Goal: Information Seeking & Learning: Learn about a topic

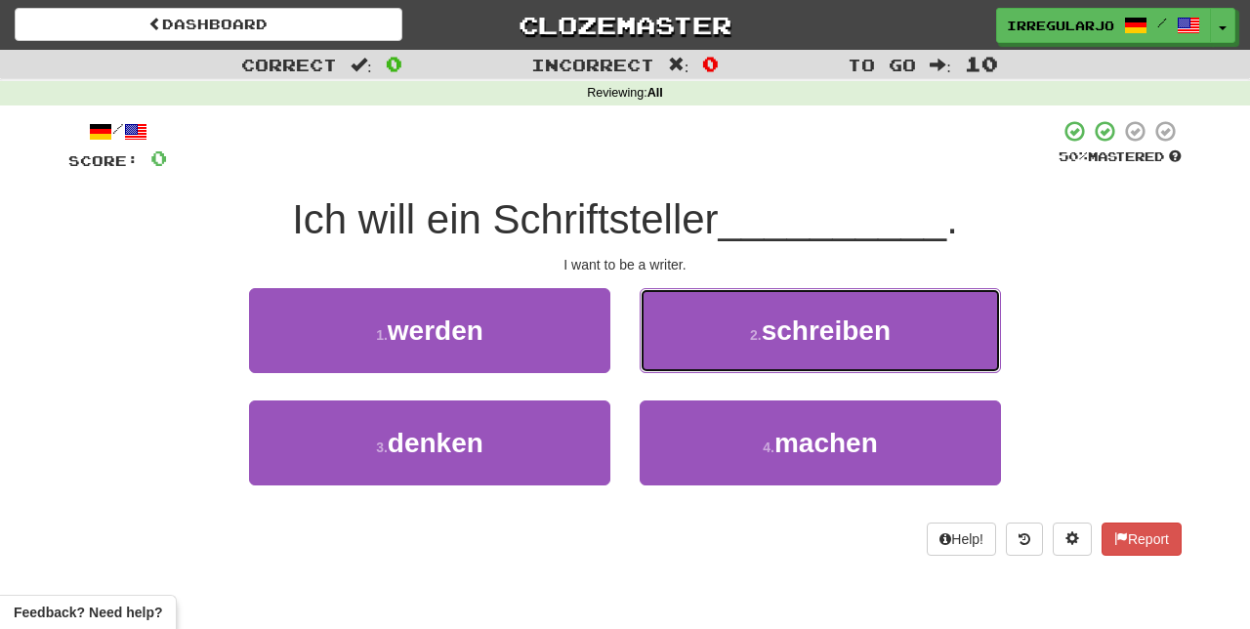
click at [916, 334] on button "2 . schreiben" at bounding box center [819, 330] width 361 height 85
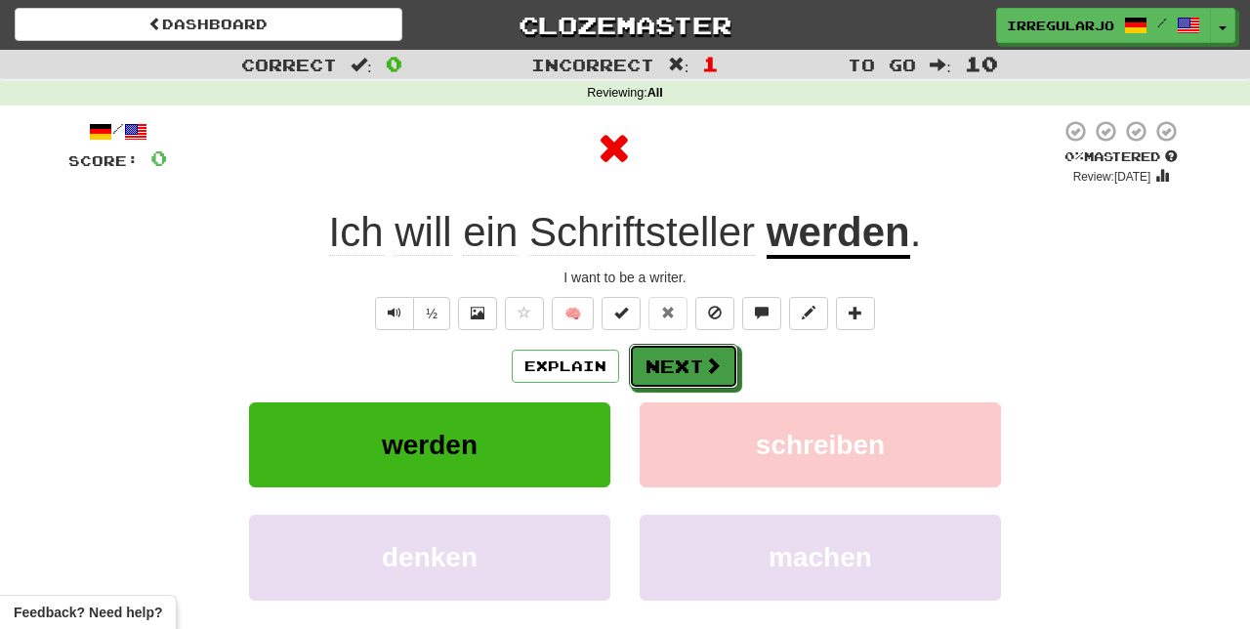
click at [697, 369] on button "Next" at bounding box center [683, 366] width 109 height 45
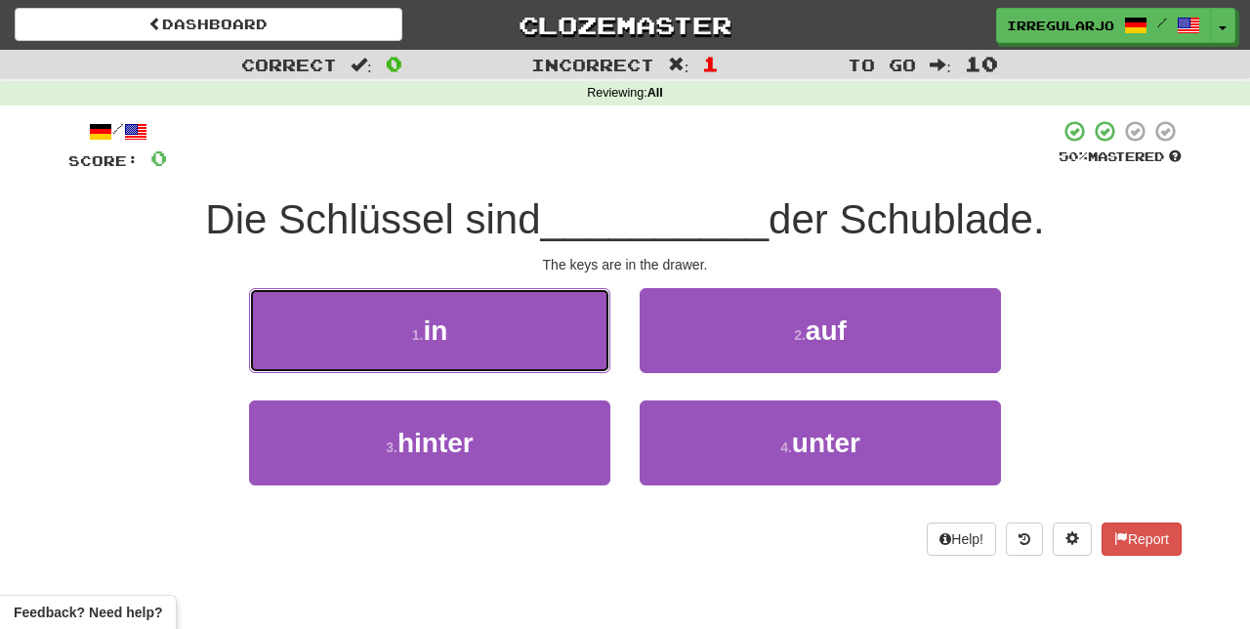
click at [549, 336] on button "1 . in" at bounding box center [429, 330] width 361 height 85
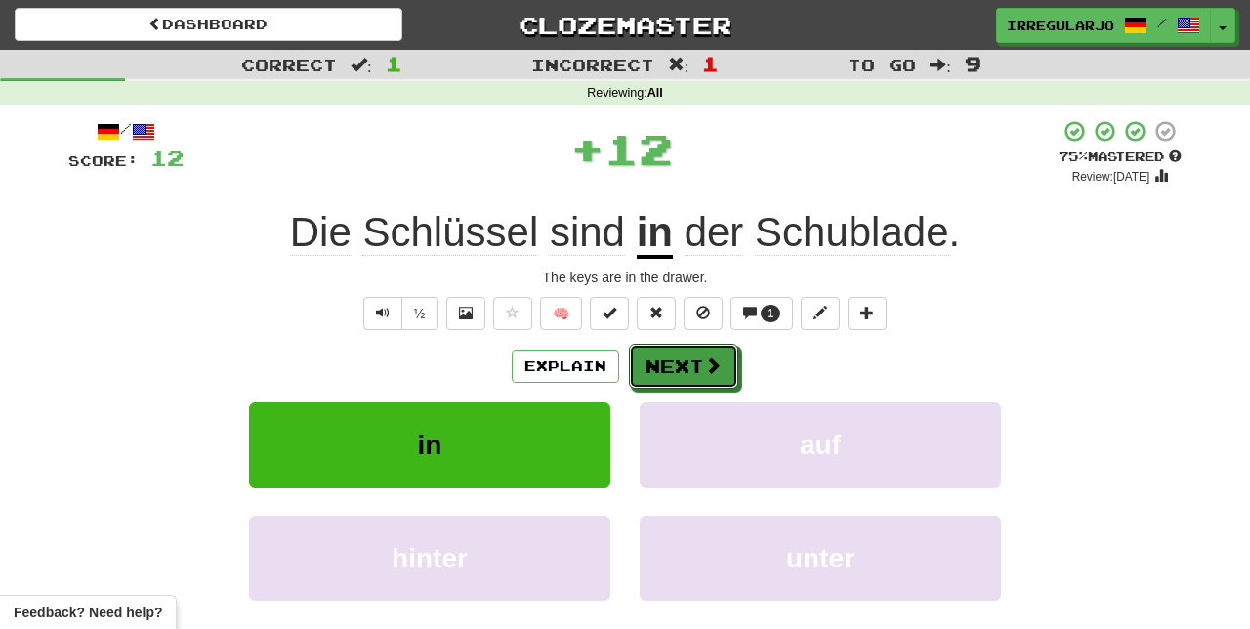
click at [693, 358] on button "Next" at bounding box center [683, 366] width 109 height 45
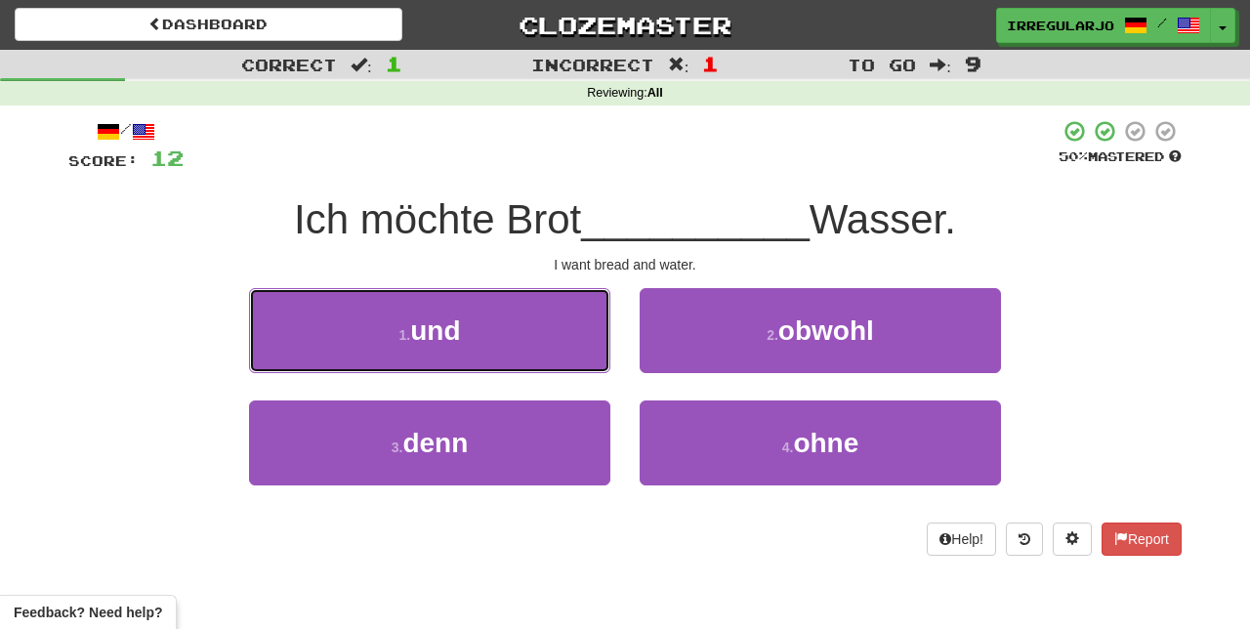
click at [558, 329] on button "1 . und" at bounding box center [429, 330] width 361 height 85
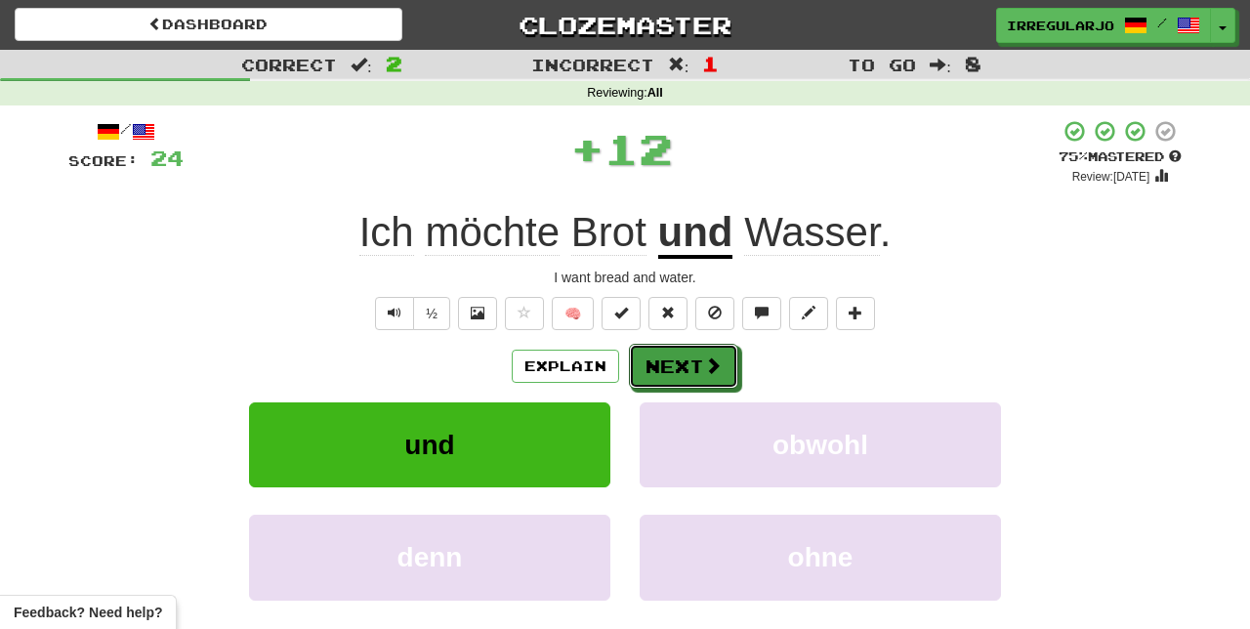
click at [695, 363] on button "Next" at bounding box center [683, 366] width 109 height 45
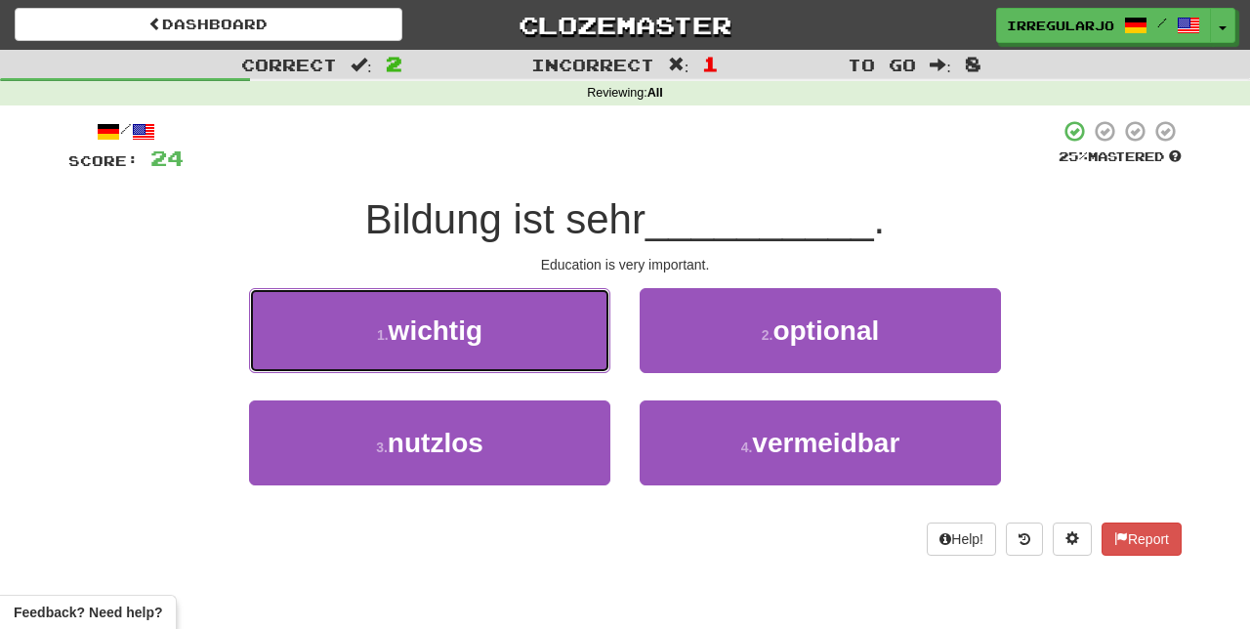
click at [577, 330] on button "1 . wichtig" at bounding box center [429, 330] width 361 height 85
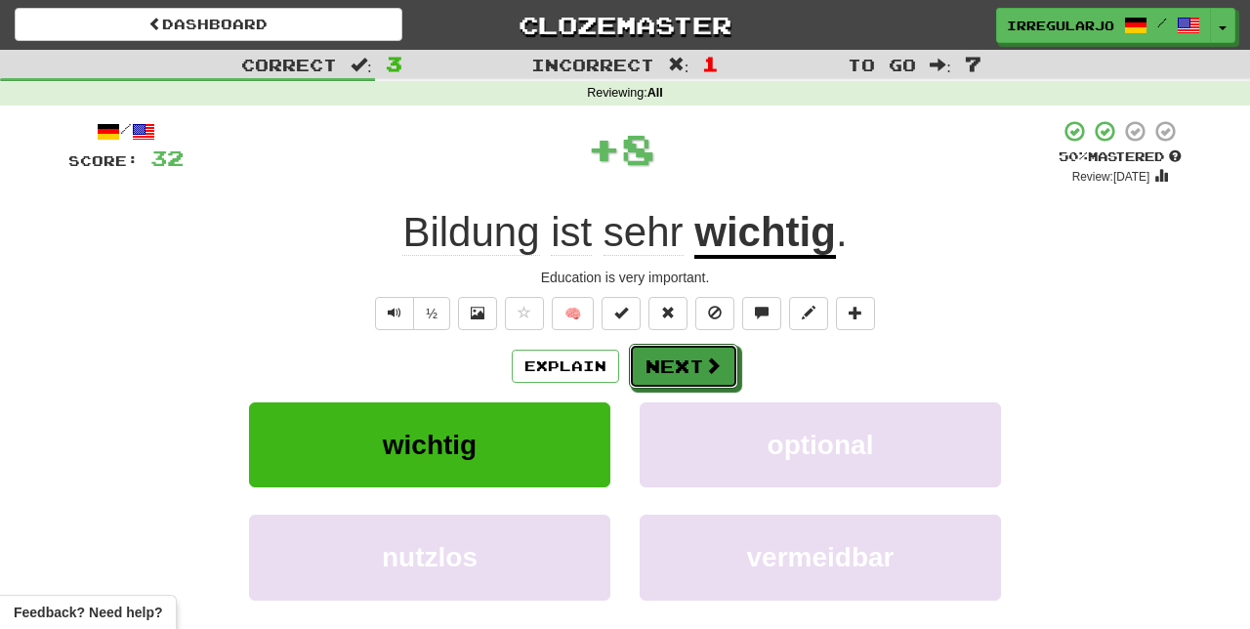
click at [691, 374] on button "Next" at bounding box center [683, 366] width 109 height 45
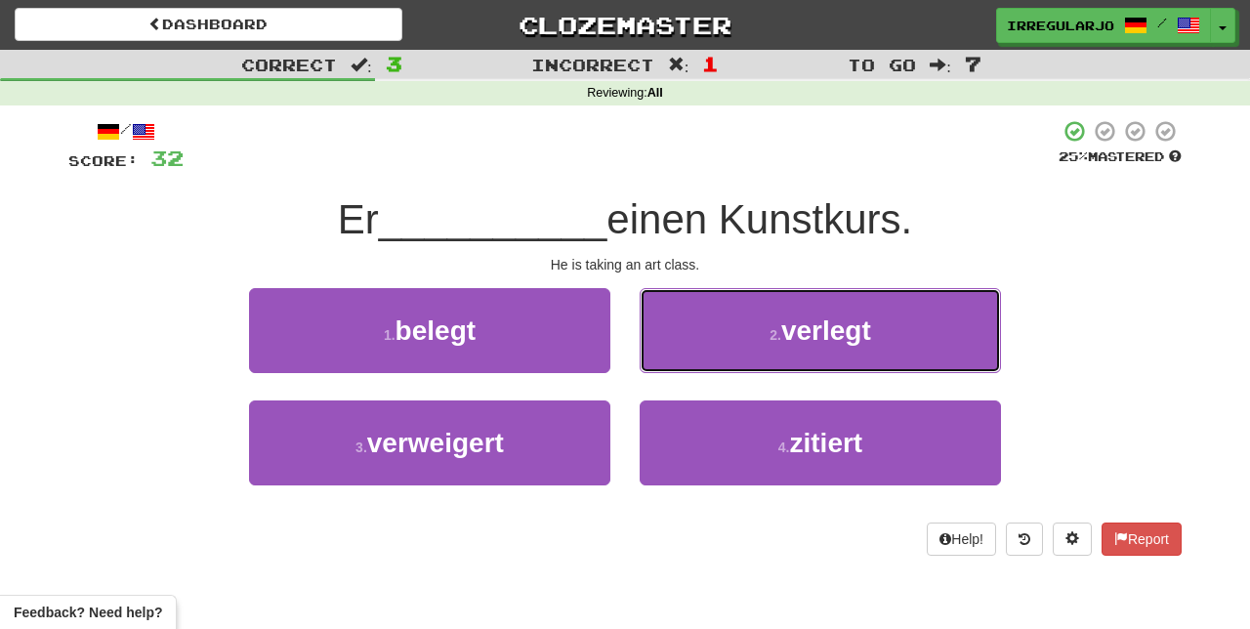
click at [926, 340] on button "2 . verlegt" at bounding box center [819, 330] width 361 height 85
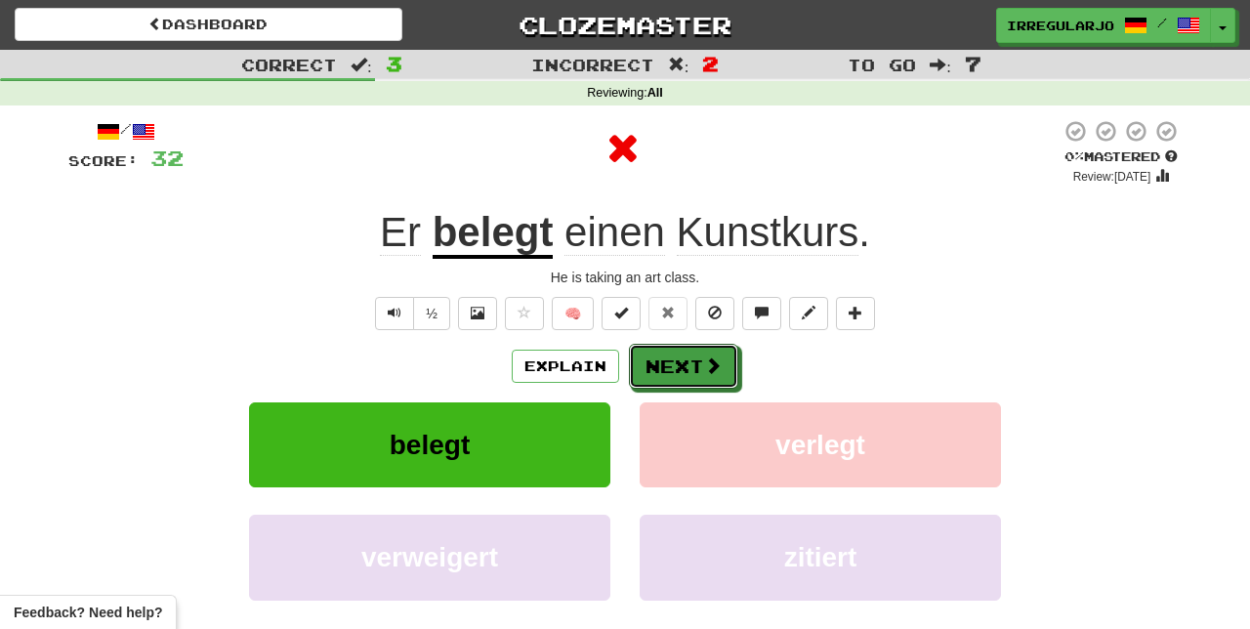
click at [719, 367] on span at bounding box center [713, 365] width 18 height 18
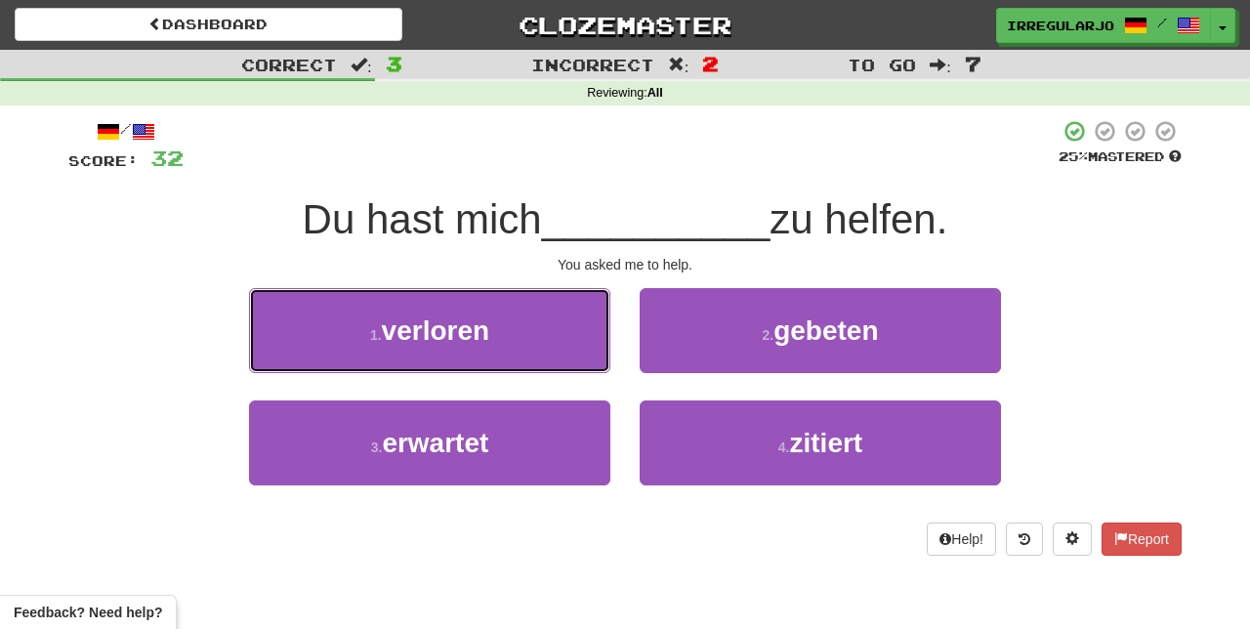
click at [556, 325] on button "1 . verloren" at bounding box center [429, 330] width 361 height 85
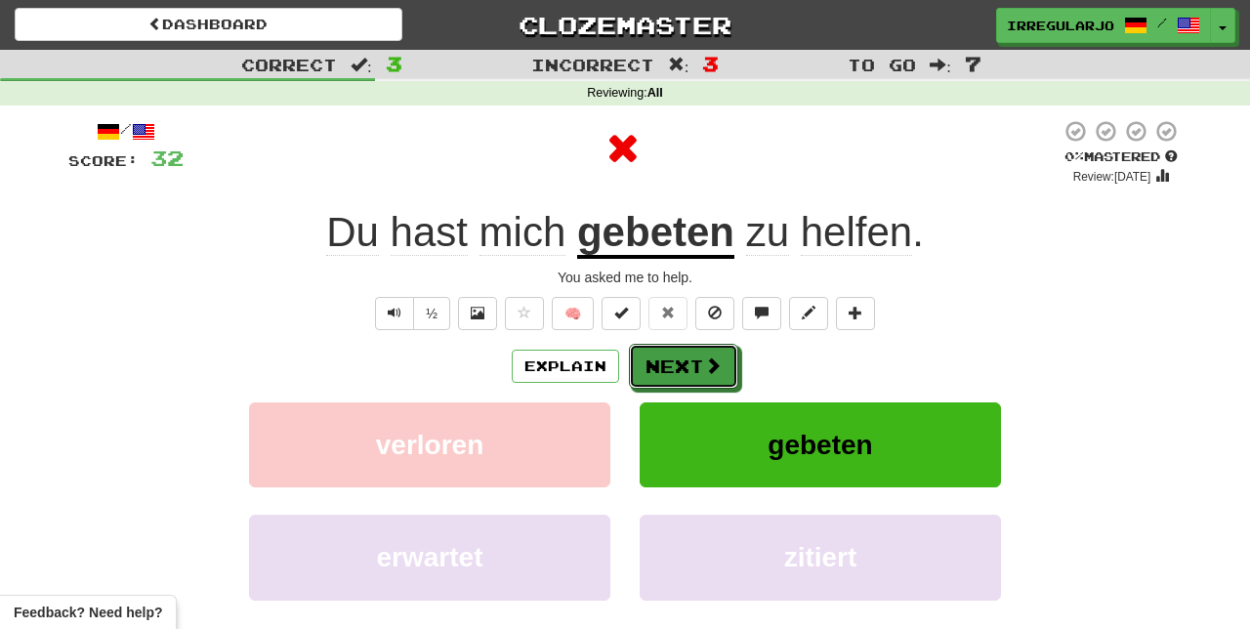
click at [680, 359] on button "Next" at bounding box center [683, 366] width 109 height 45
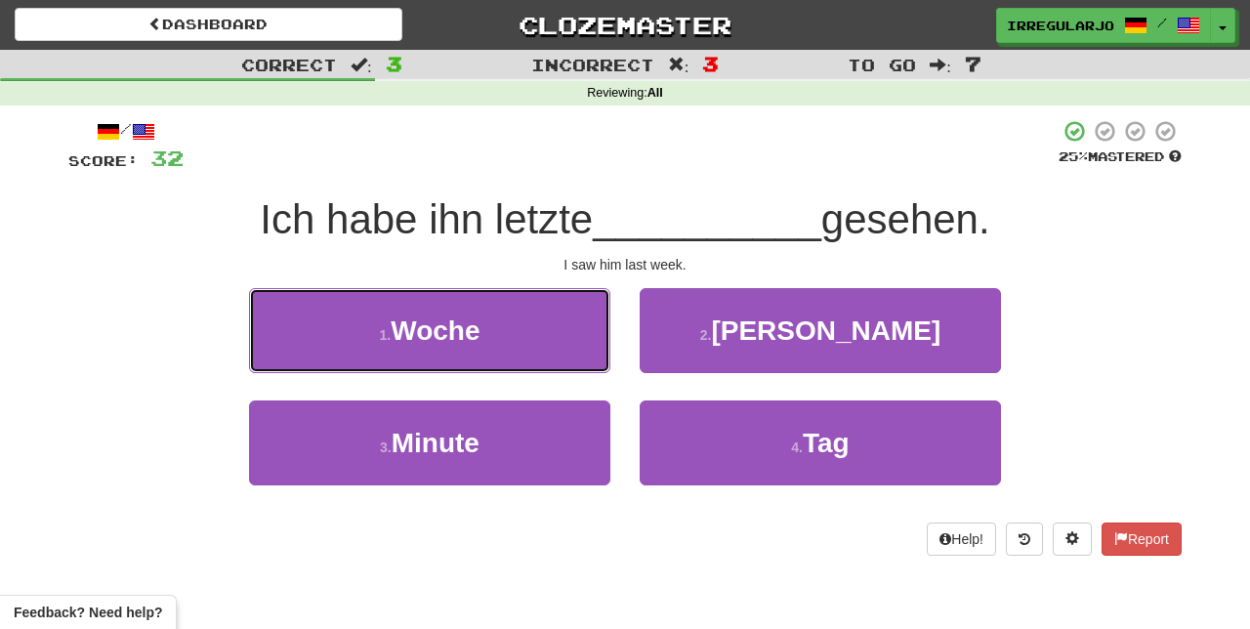
click at [545, 327] on button "1 . Woche" at bounding box center [429, 330] width 361 height 85
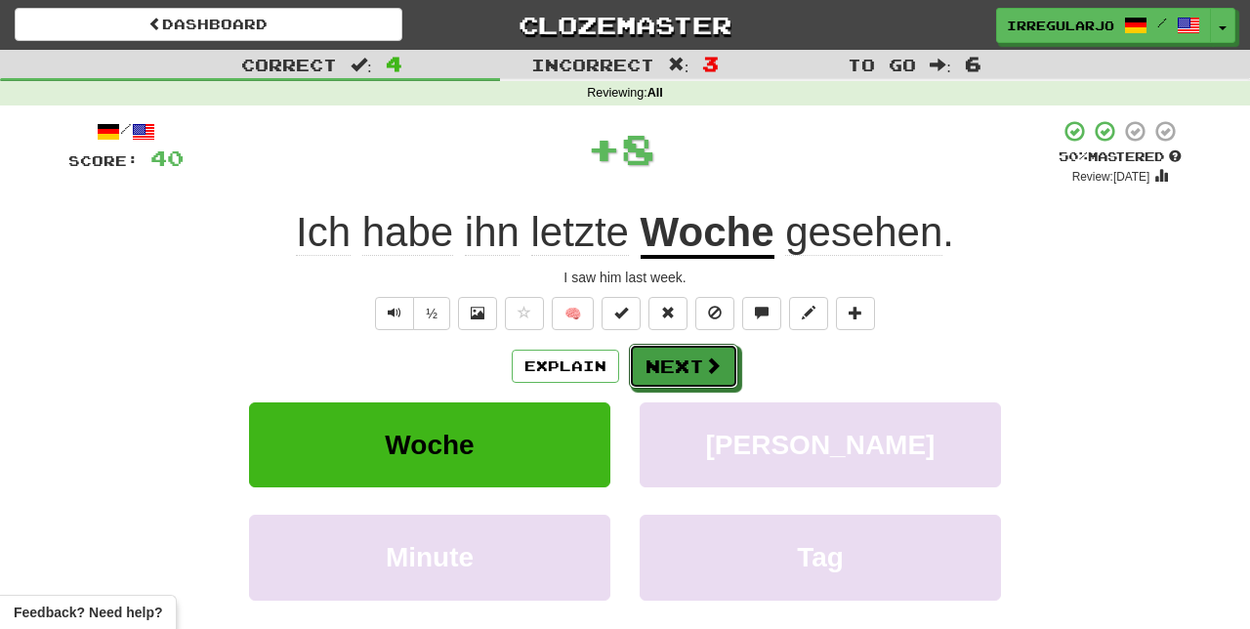
click at [695, 361] on button "Next" at bounding box center [683, 366] width 109 height 45
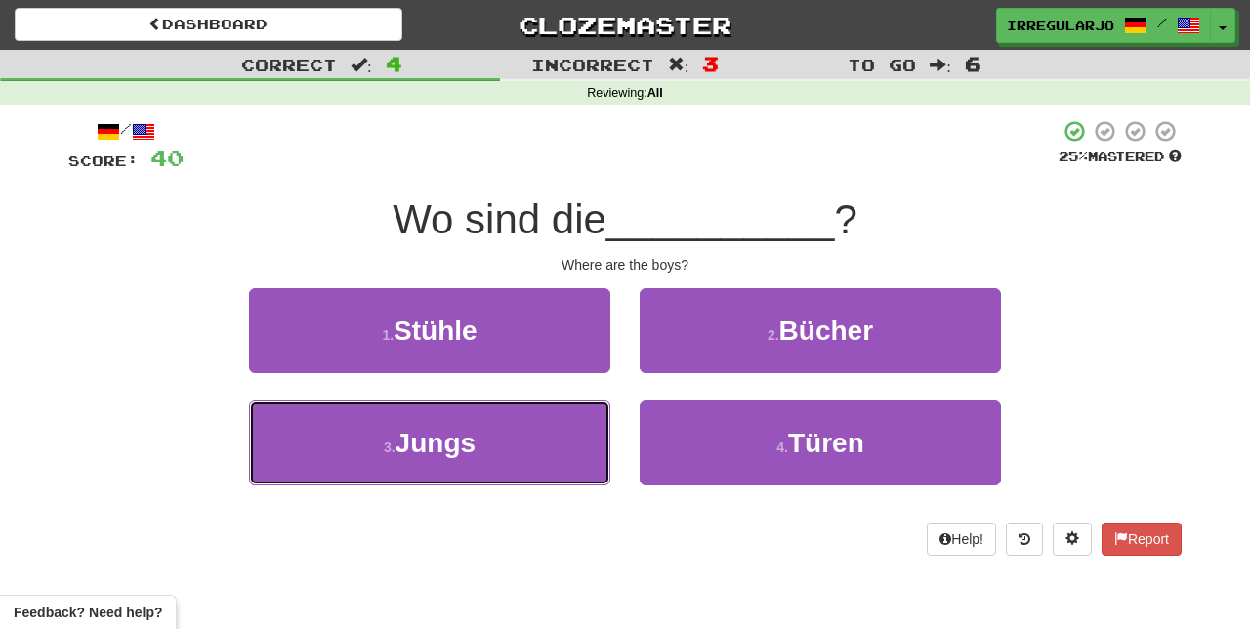
click at [547, 436] on button "3 . Jungs" at bounding box center [429, 442] width 361 height 85
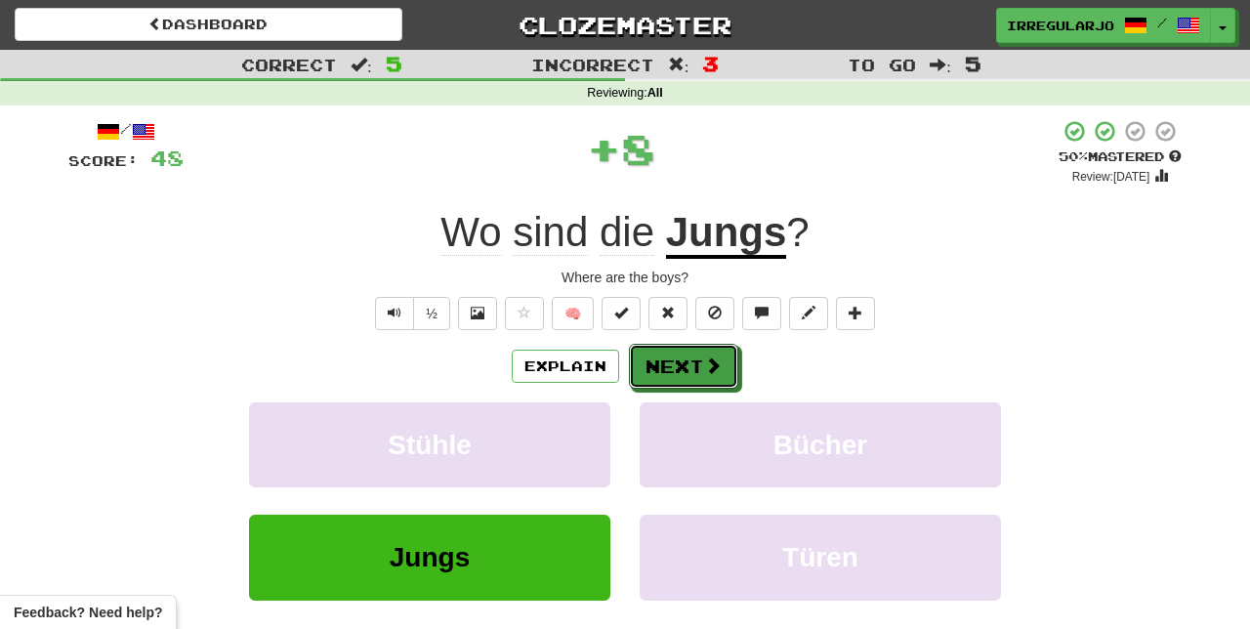
click at [687, 358] on button "Next" at bounding box center [683, 366] width 109 height 45
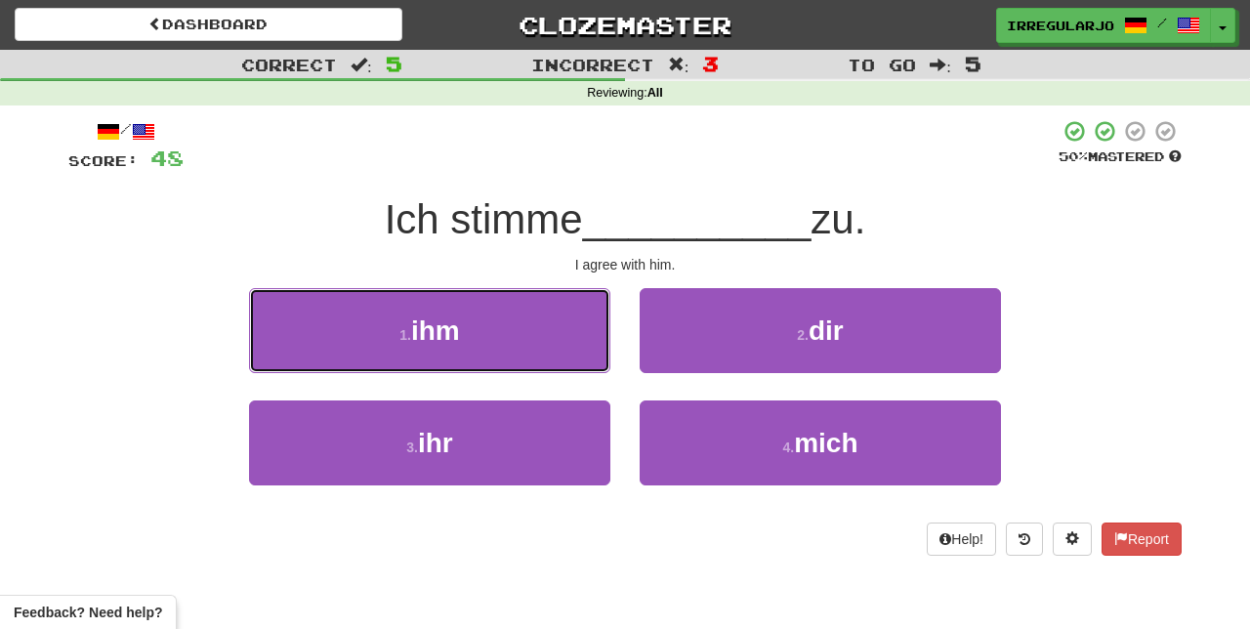
click at [551, 314] on button "1 . ihm" at bounding box center [429, 330] width 361 height 85
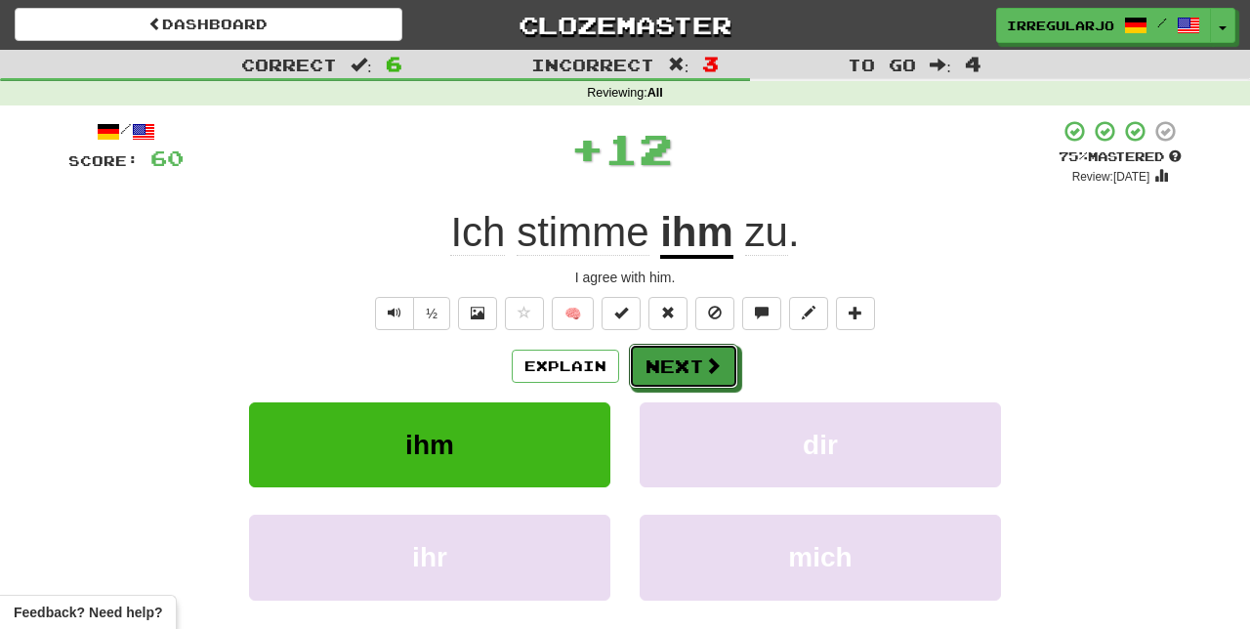
click at [683, 357] on button "Next" at bounding box center [683, 366] width 109 height 45
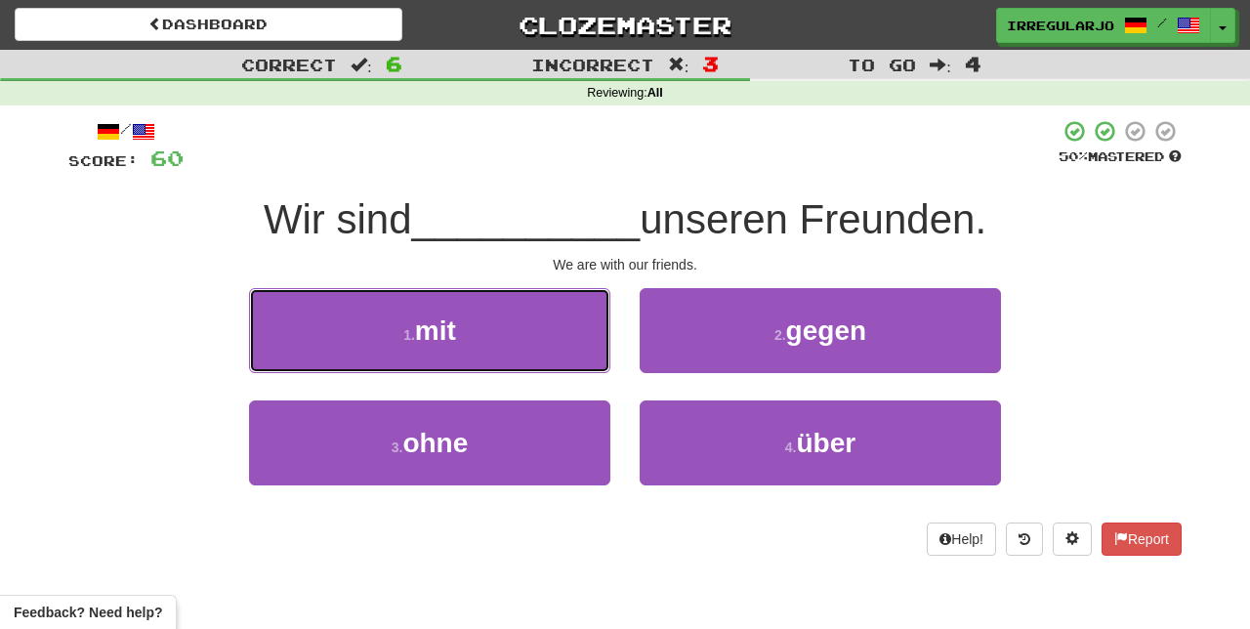
click at [531, 342] on button "1 . mit" at bounding box center [429, 330] width 361 height 85
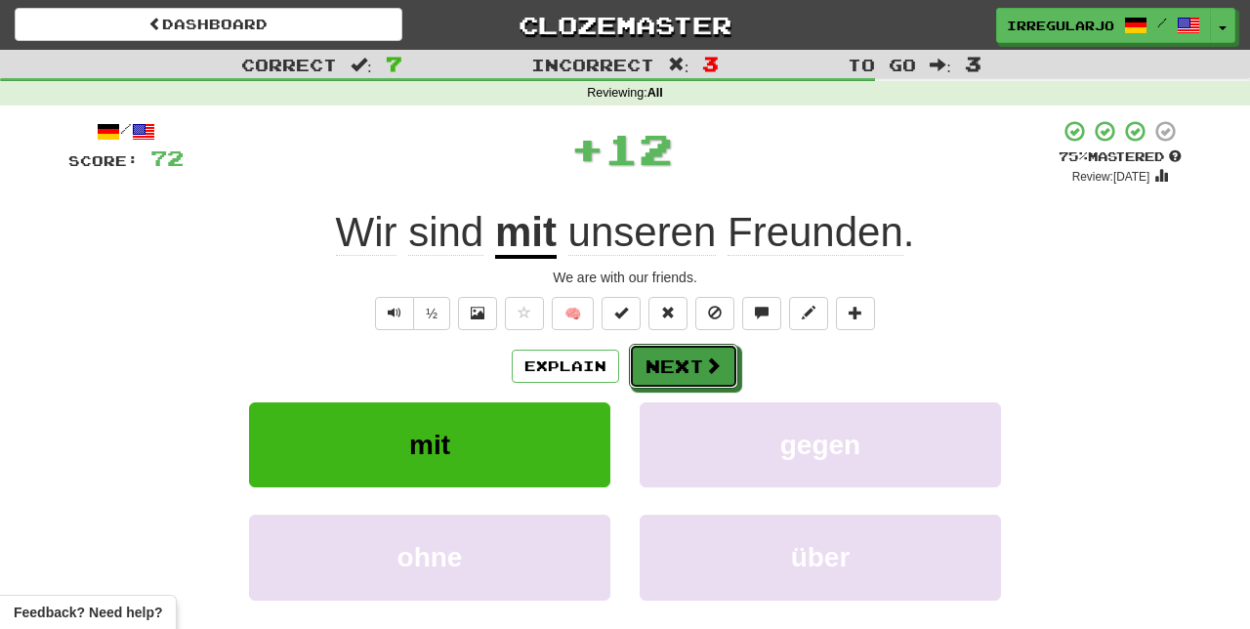
click at [688, 358] on button "Next" at bounding box center [683, 366] width 109 height 45
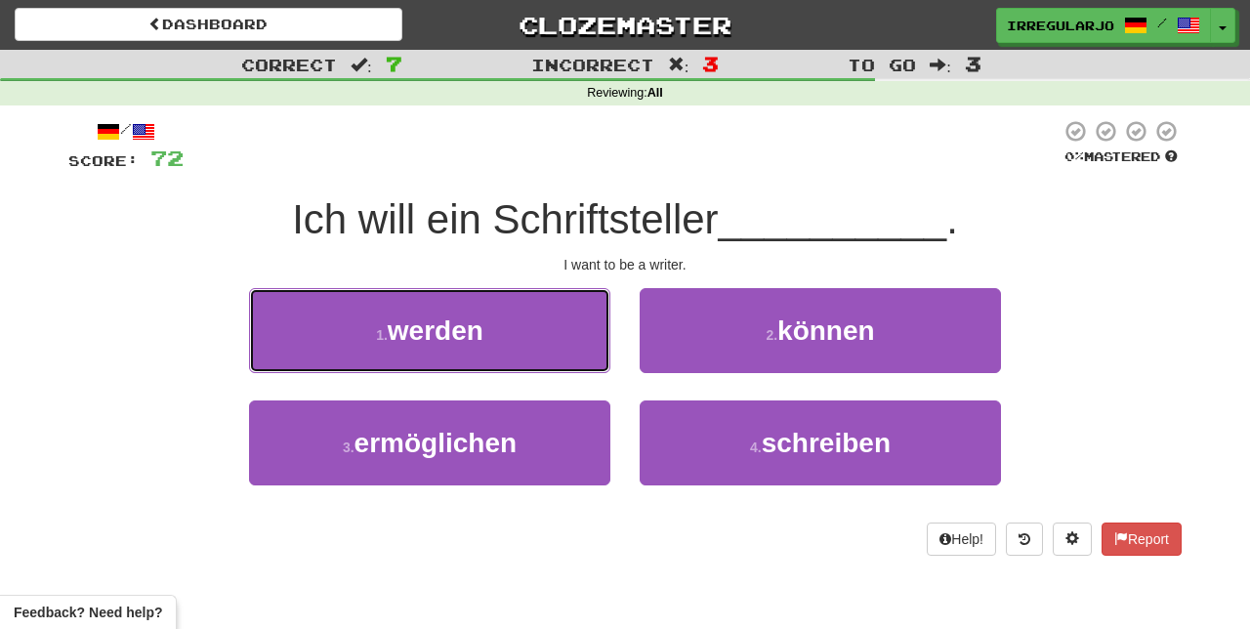
click at [539, 339] on button "1 . werden" at bounding box center [429, 330] width 361 height 85
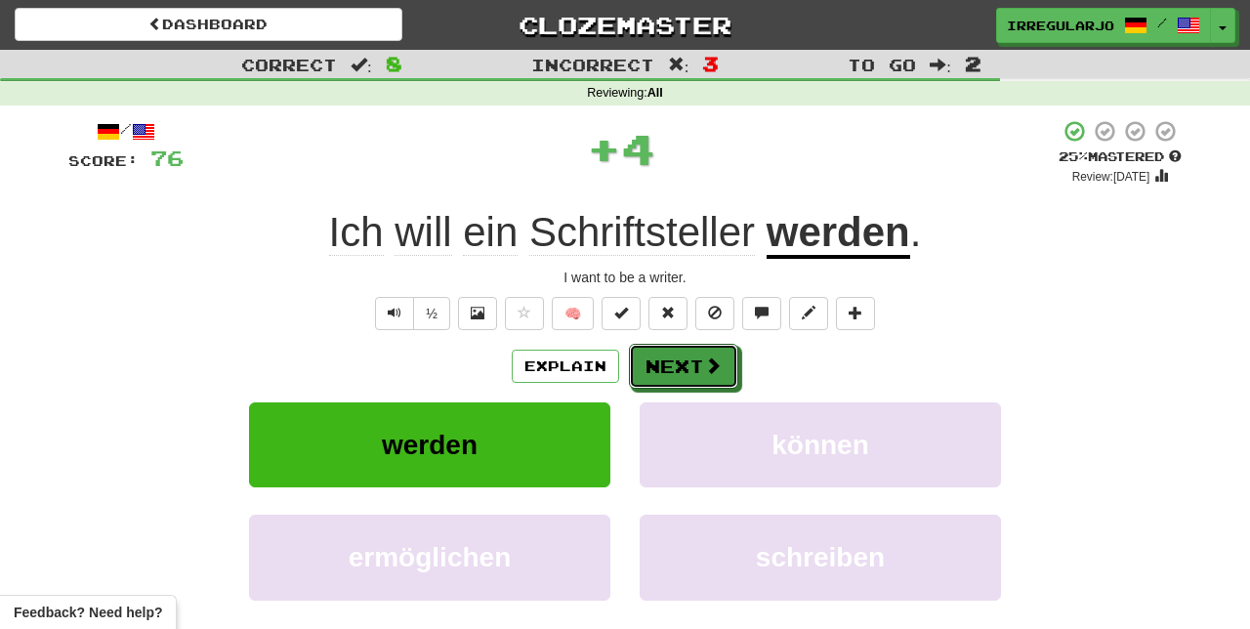
click at [698, 354] on button "Next" at bounding box center [683, 366] width 109 height 45
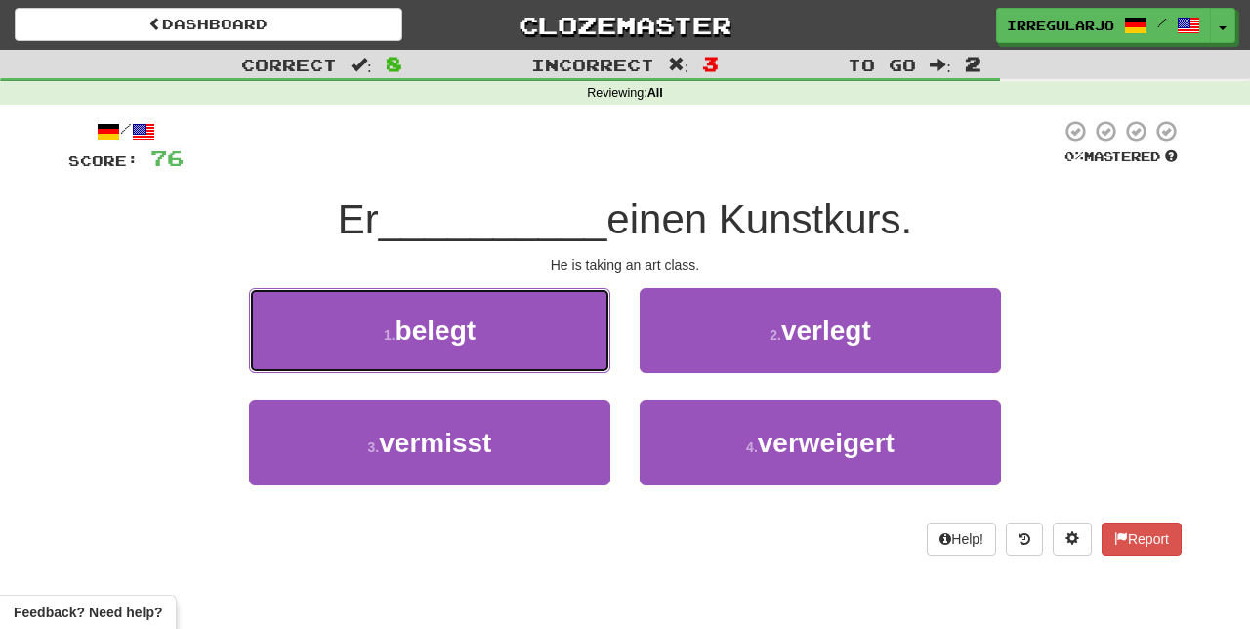
click at [541, 333] on button "1 . belegt" at bounding box center [429, 330] width 361 height 85
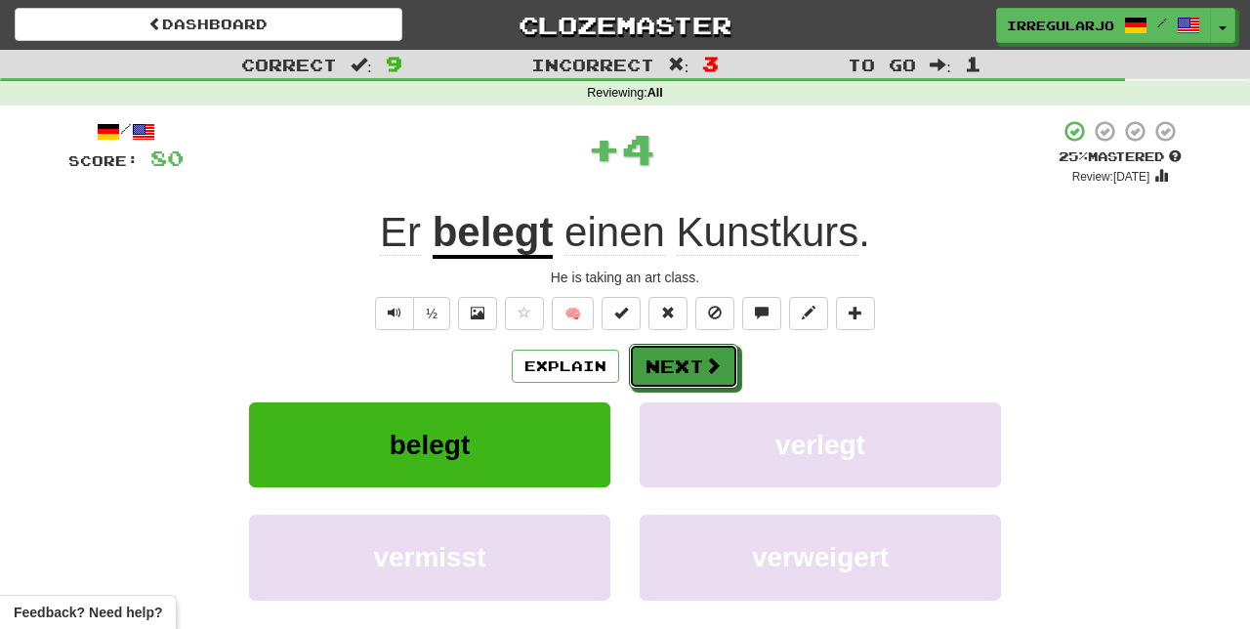
click at [695, 361] on button "Next" at bounding box center [683, 366] width 109 height 45
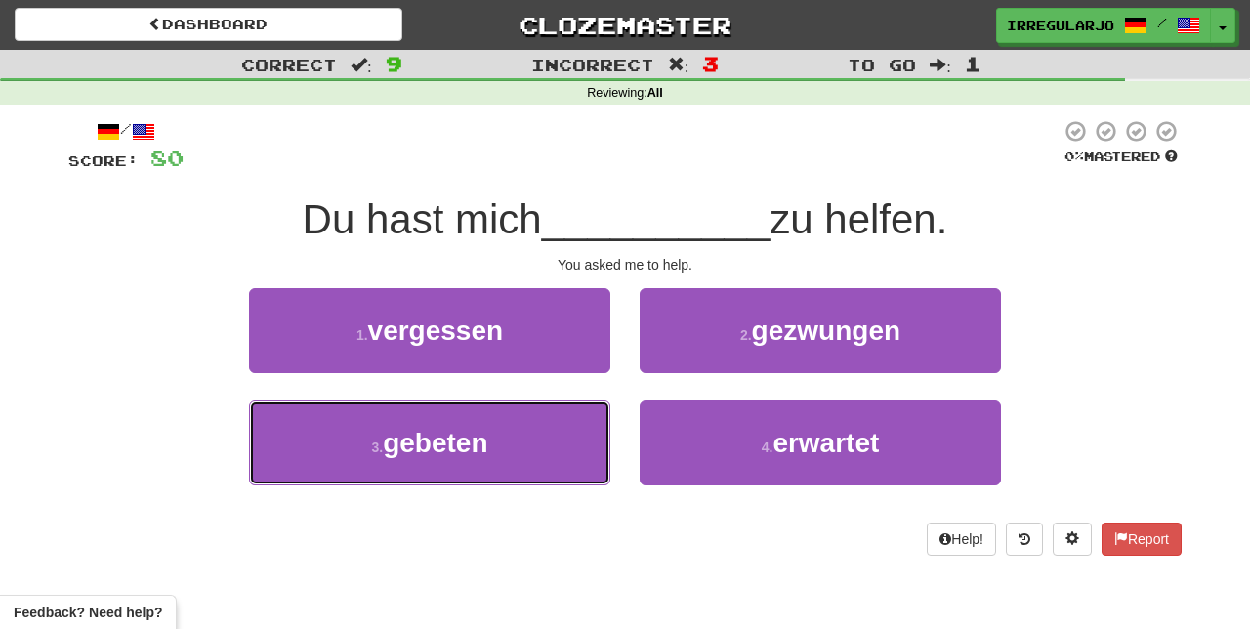
click at [548, 457] on button "3 . gebeten" at bounding box center [429, 442] width 361 height 85
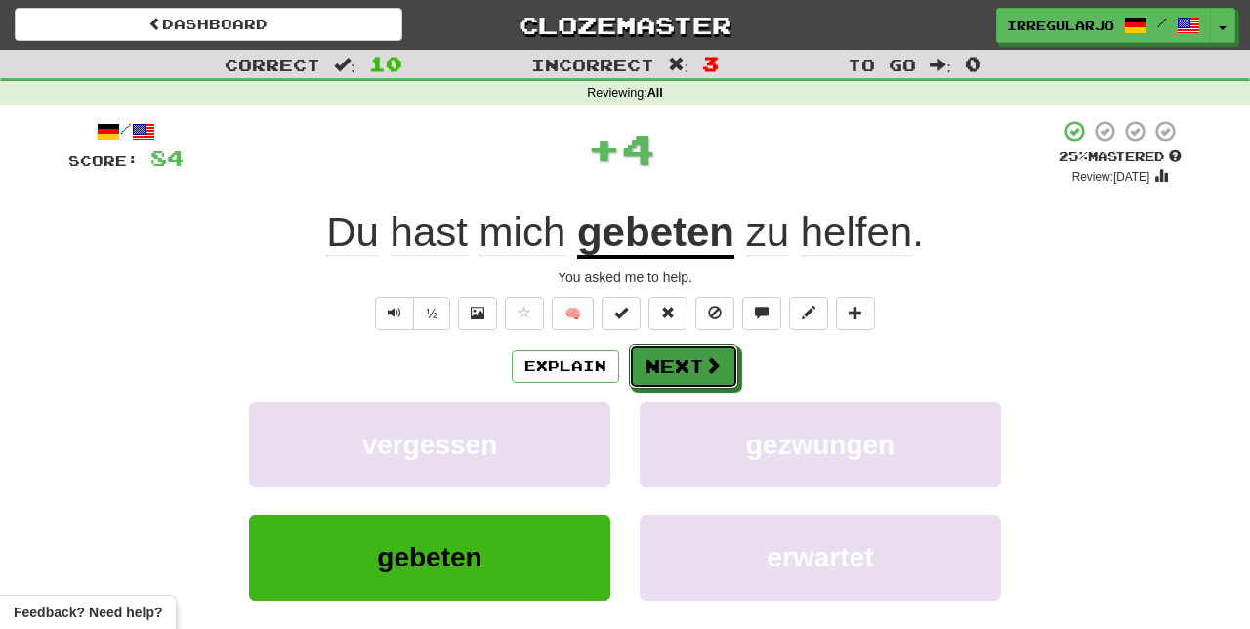
click at [692, 363] on button "Next" at bounding box center [683, 366] width 109 height 45
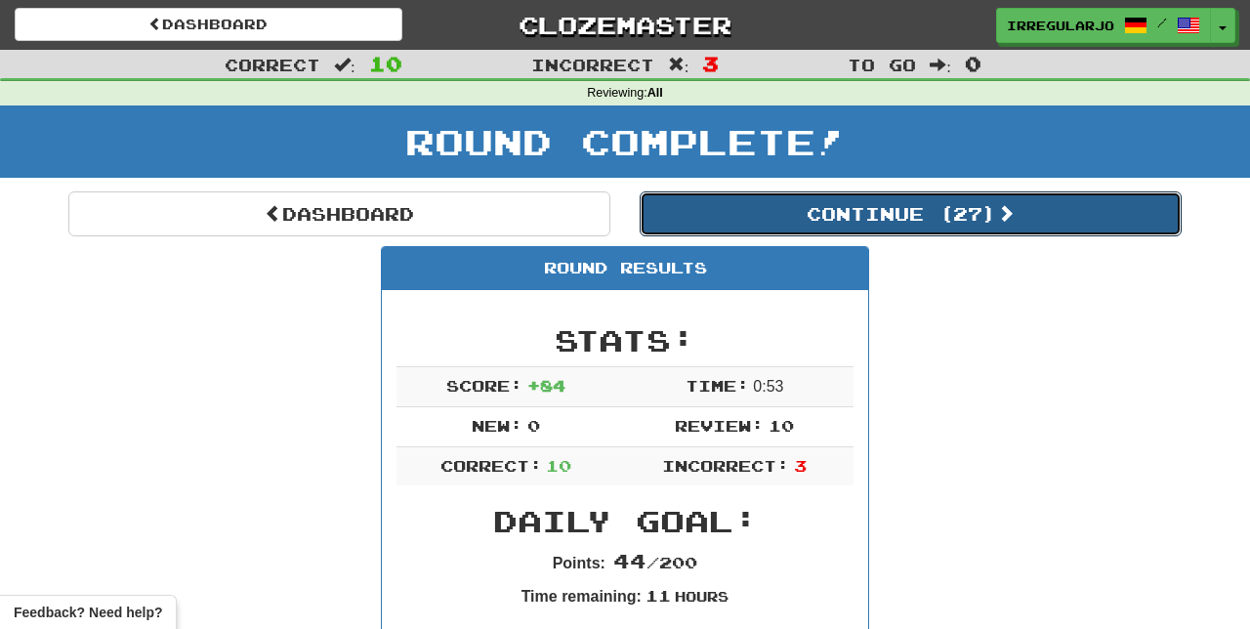
click at [906, 223] on button "Continue ( 27 )" at bounding box center [910, 213] width 542 height 45
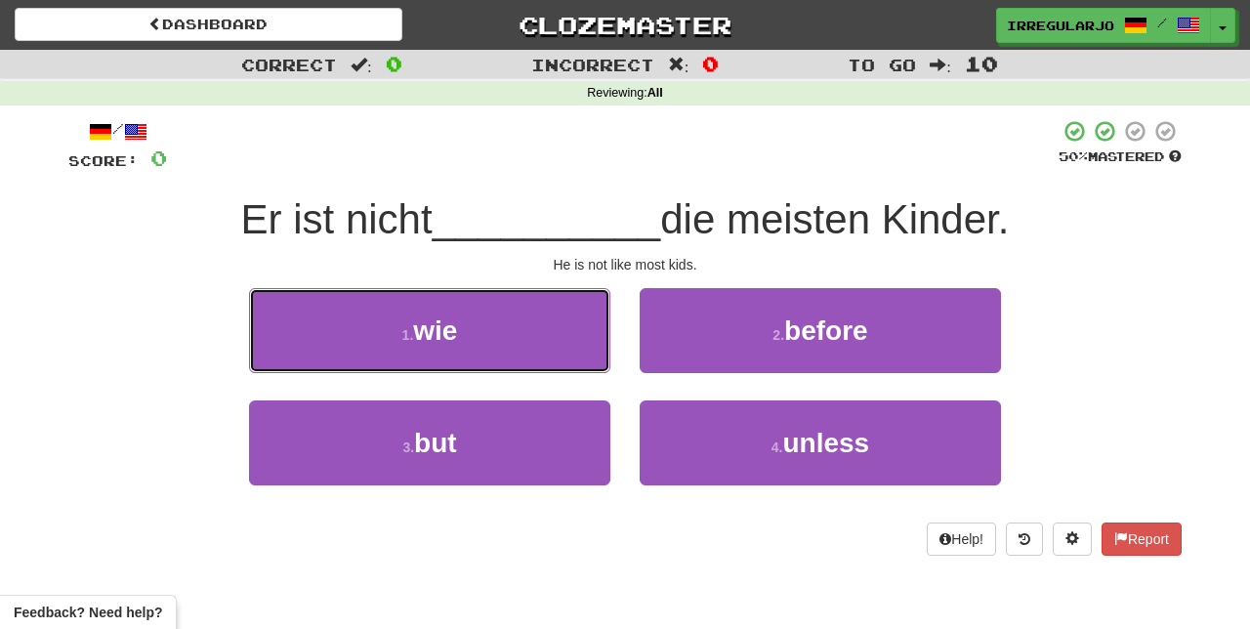
click at [496, 348] on button "1 . wie" at bounding box center [429, 330] width 361 height 85
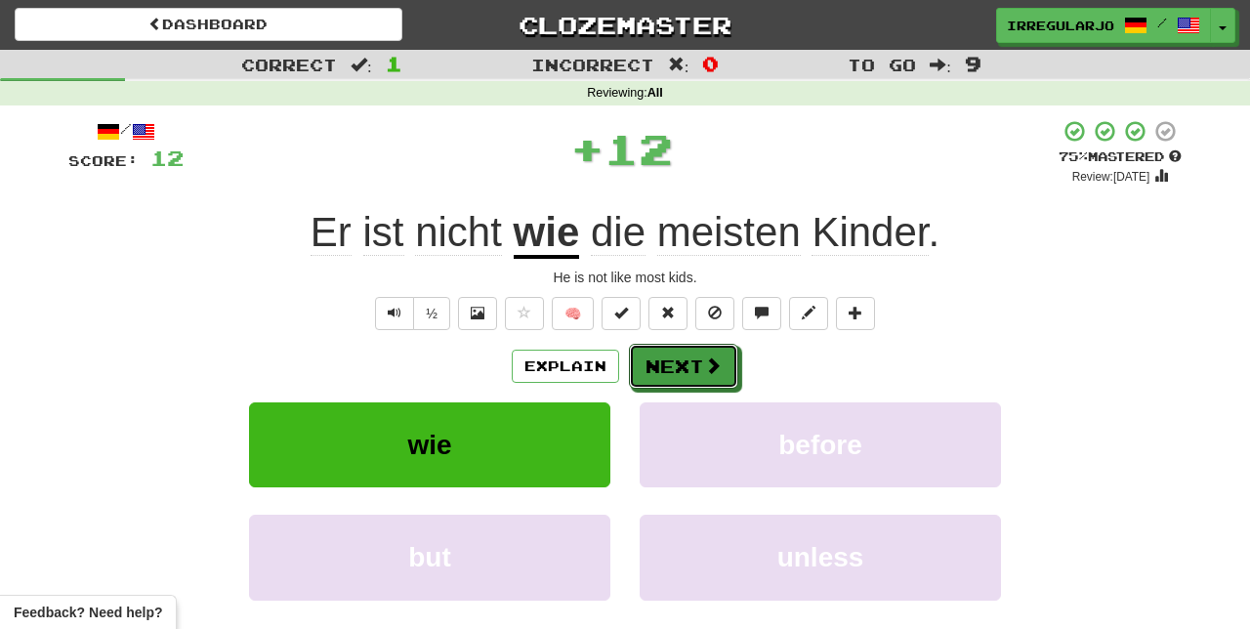
click at [715, 362] on span at bounding box center [713, 365] width 18 height 18
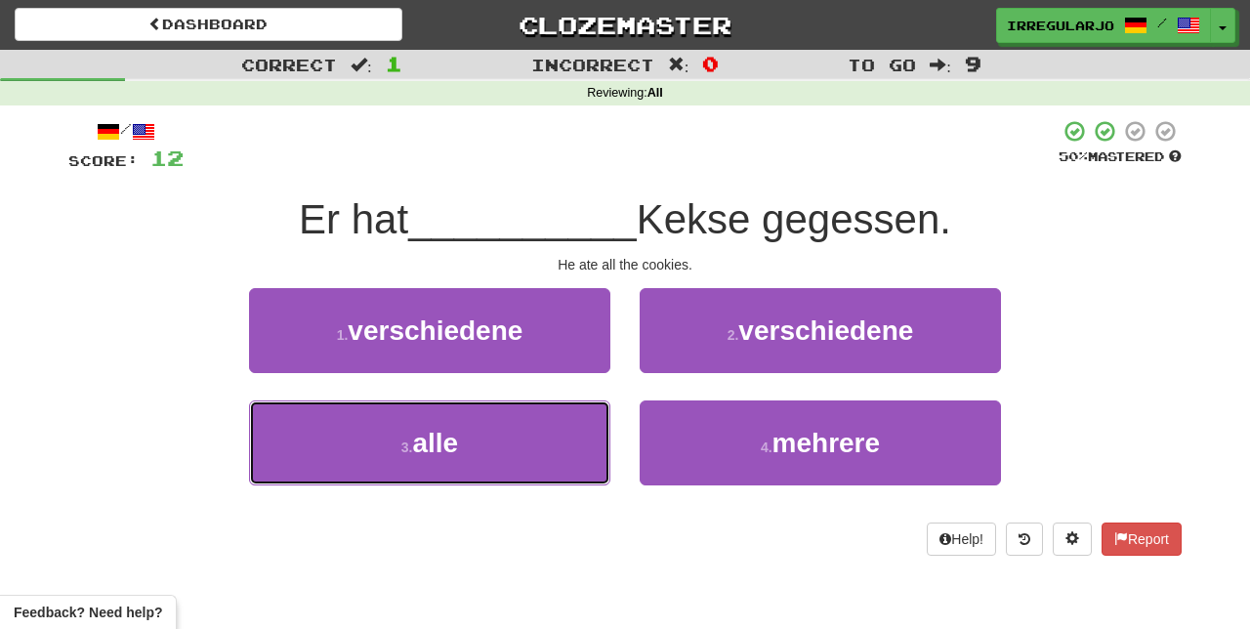
click at [551, 433] on button "3 . alle" at bounding box center [429, 442] width 361 height 85
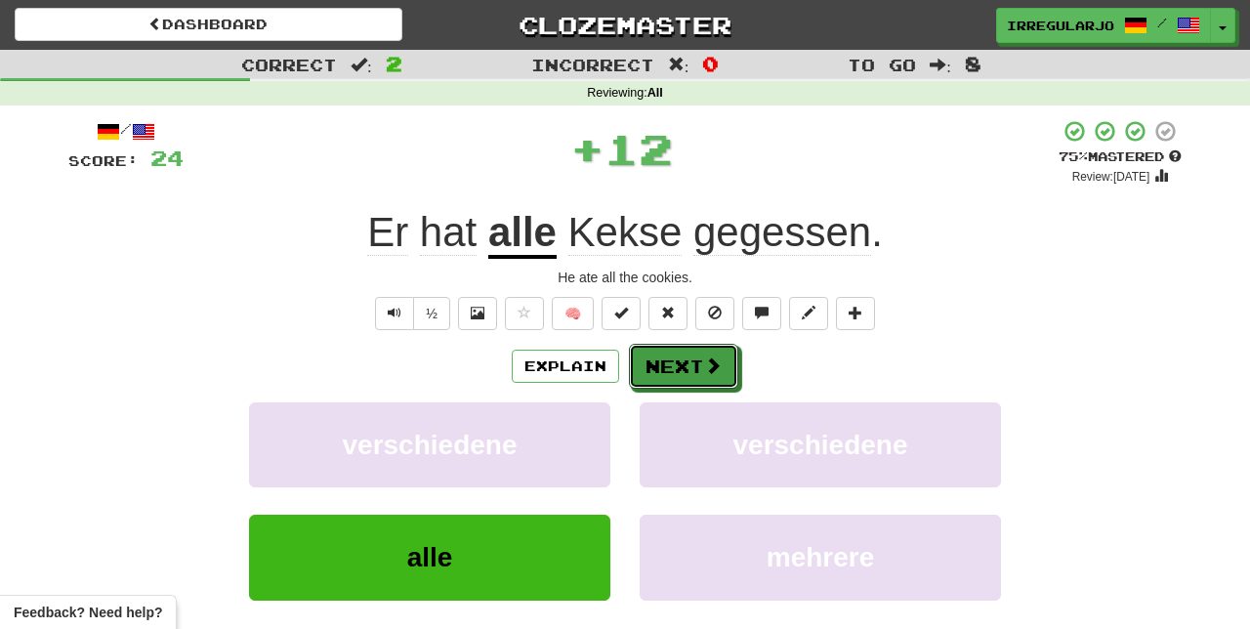
click at [701, 363] on button "Next" at bounding box center [683, 366] width 109 height 45
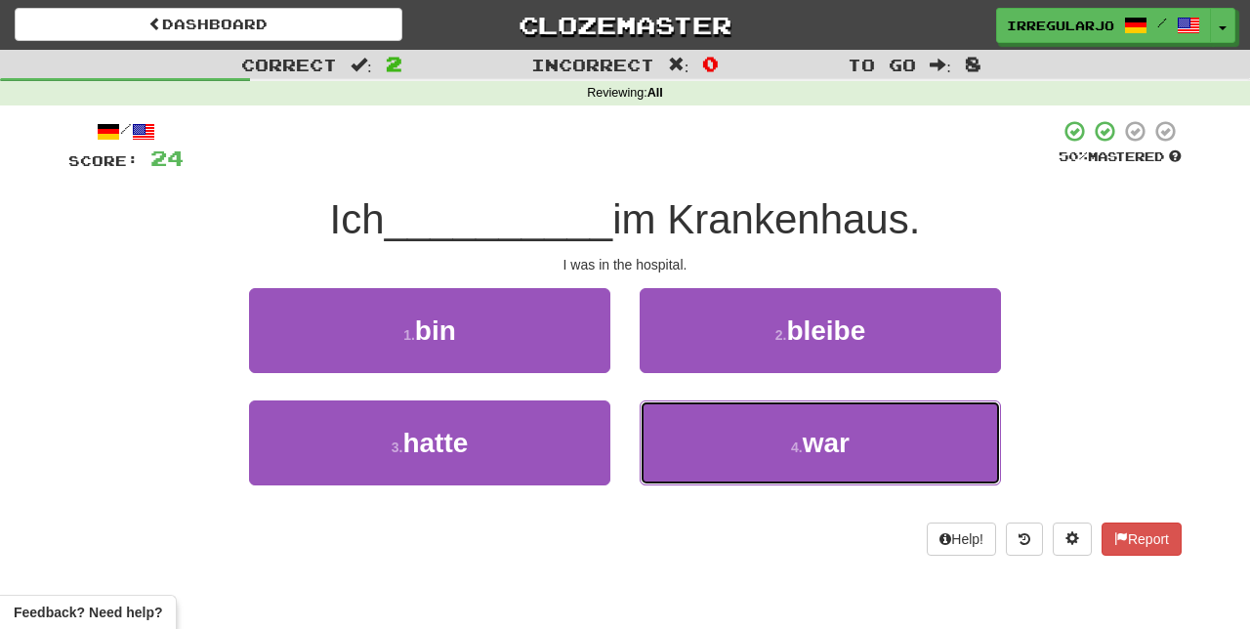
click at [797, 444] on small "4 ." at bounding box center [797, 447] width 12 height 16
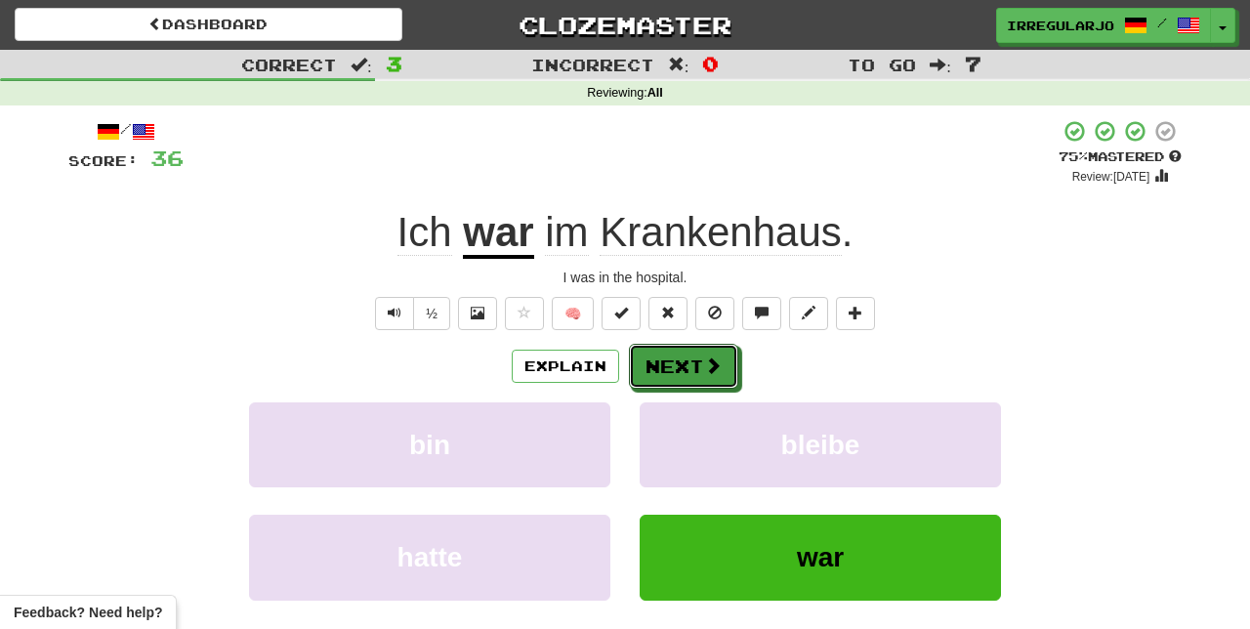
click at [693, 361] on button "Next" at bounding box center [683, 366] width 109 height 45
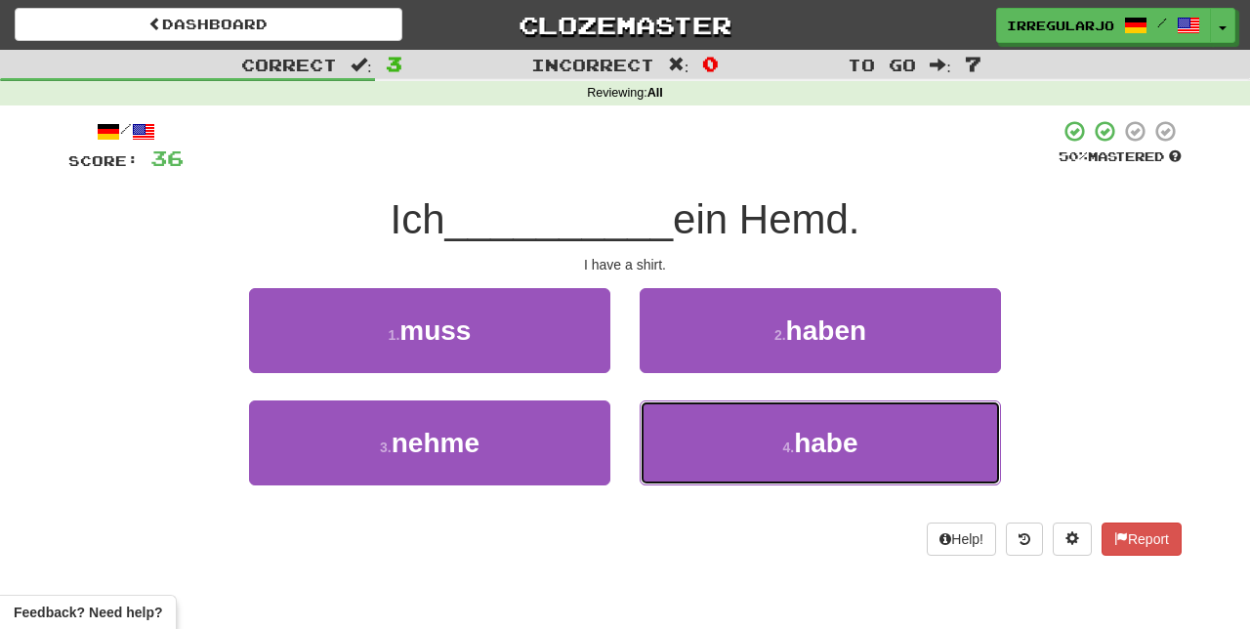
click at [836, 451] on span "habe" at bounding box center [825, 443] width 63 height 30
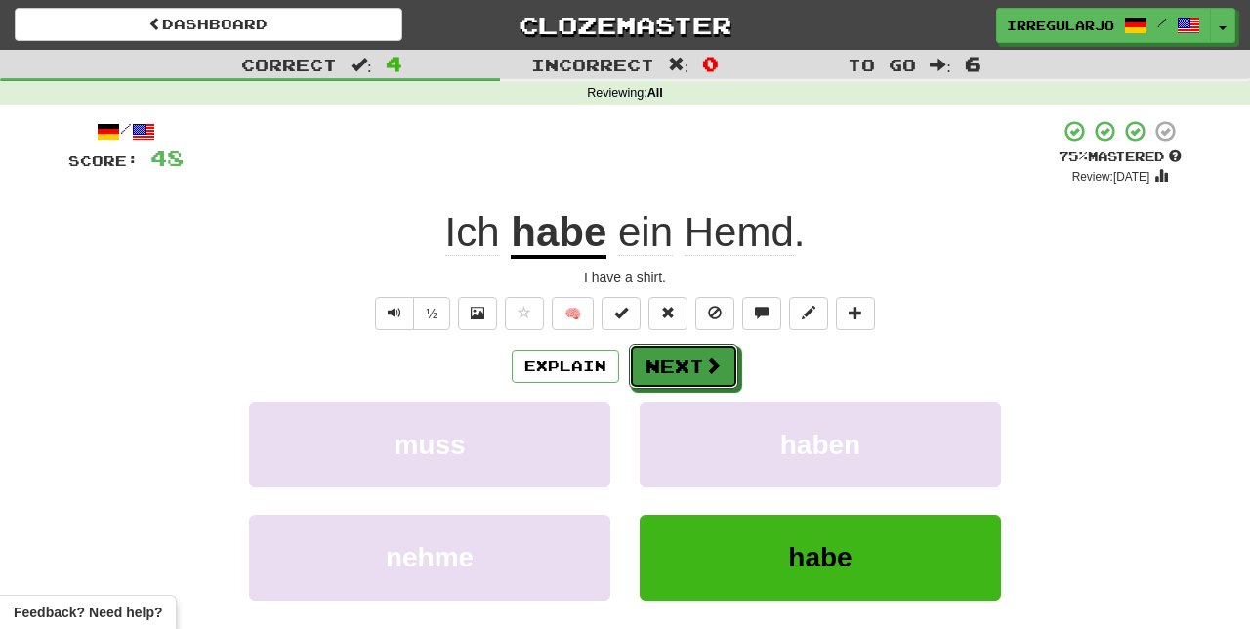
click at [685, 363] on button "Next" at bounding box center [683, 366] width 109 height 45
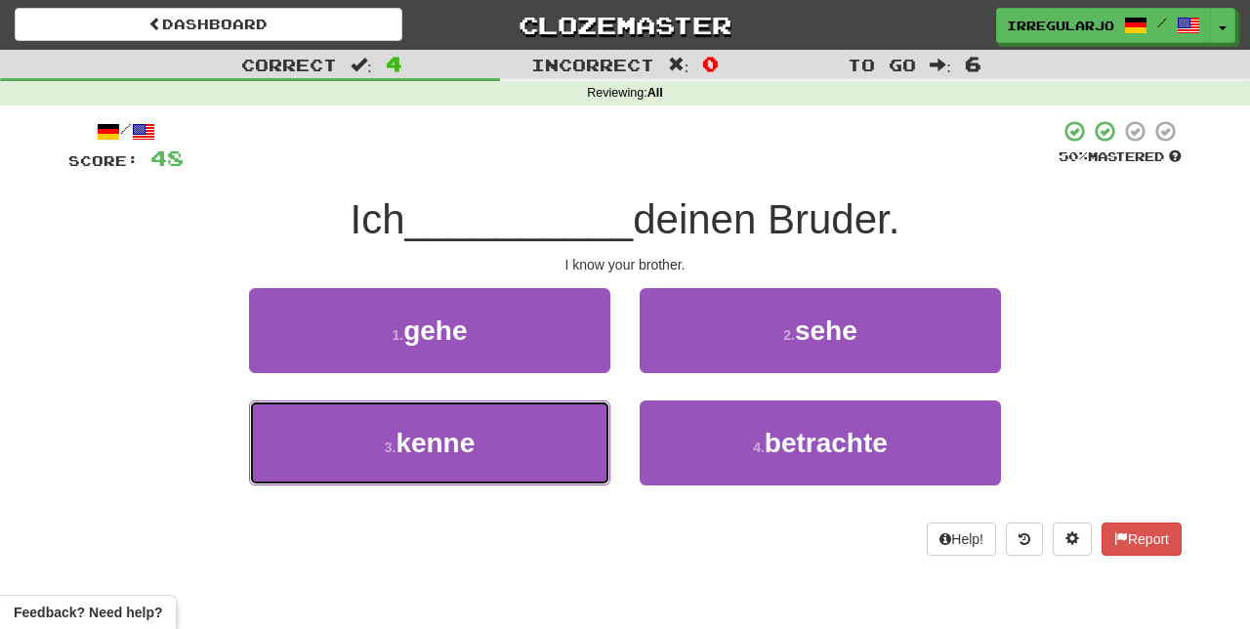
click at [529, 447] on button "3 . kenne" at bounding box center [429, 442] width 361 height 85
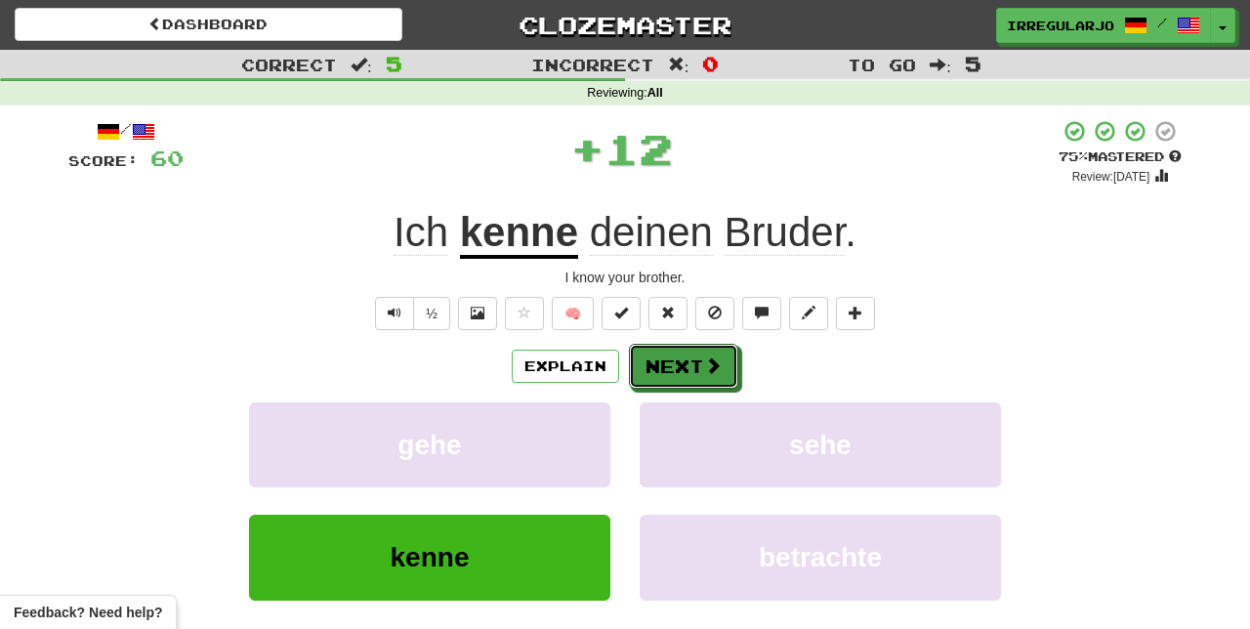
click at [698, 362] on button "Next" at bounding box center [683, 366] width 109 height 45
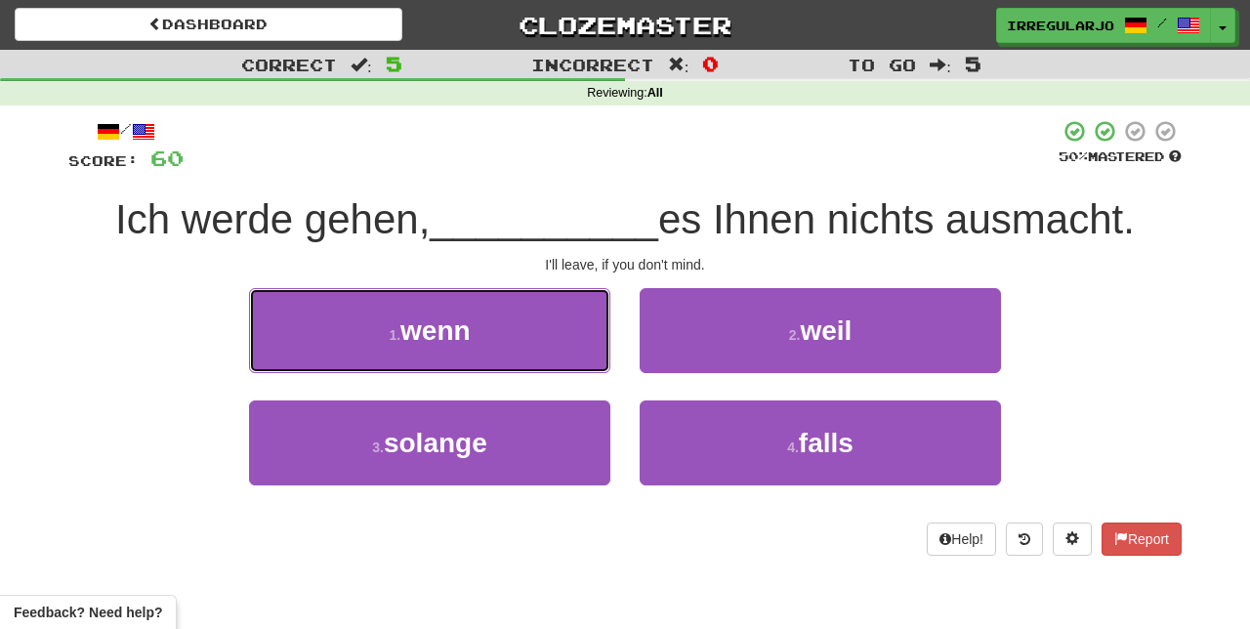
click at [551, 344] on button "1 . wenn" at bounding box center [429, 330] width 361 height 85
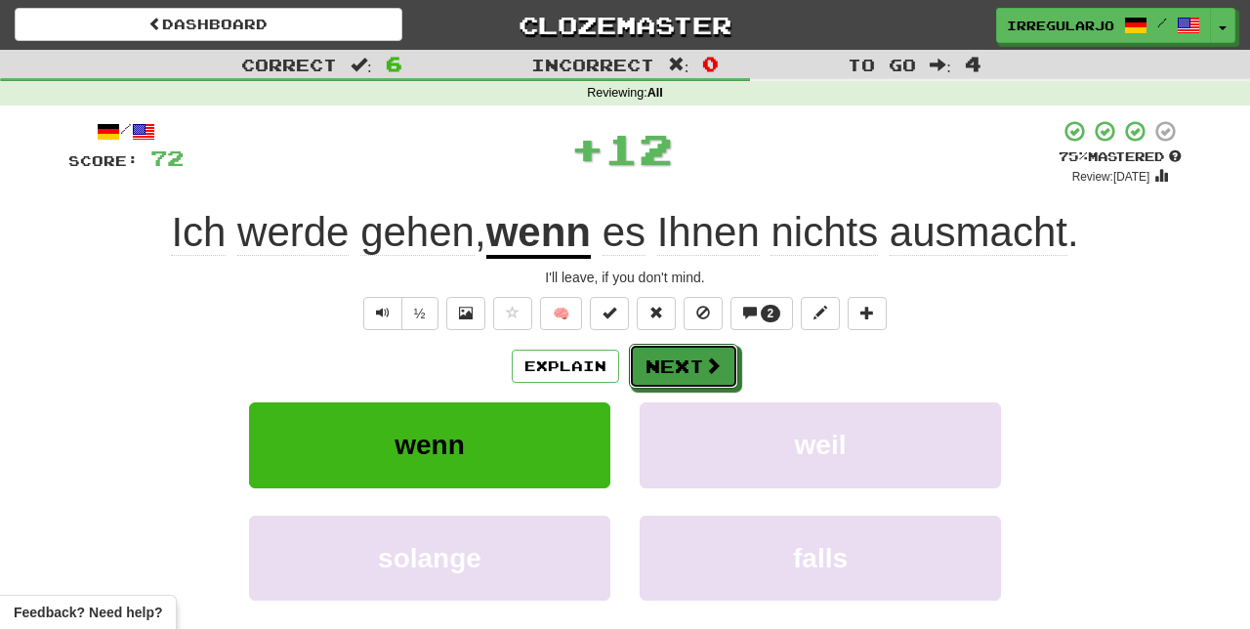
click at [690, 357] on button "Next" at bounding box center [683, 366] width 109 height 45
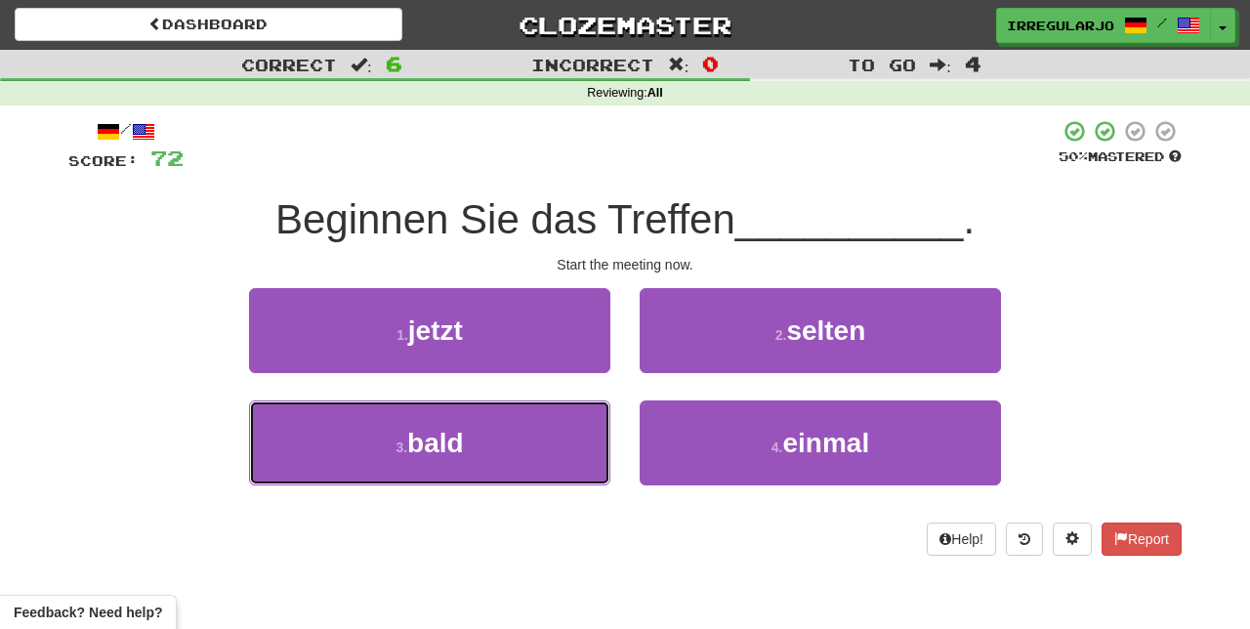
click at [541, 446] on button "3 . bald" at bounding box center [429, 442] width 361 height 85
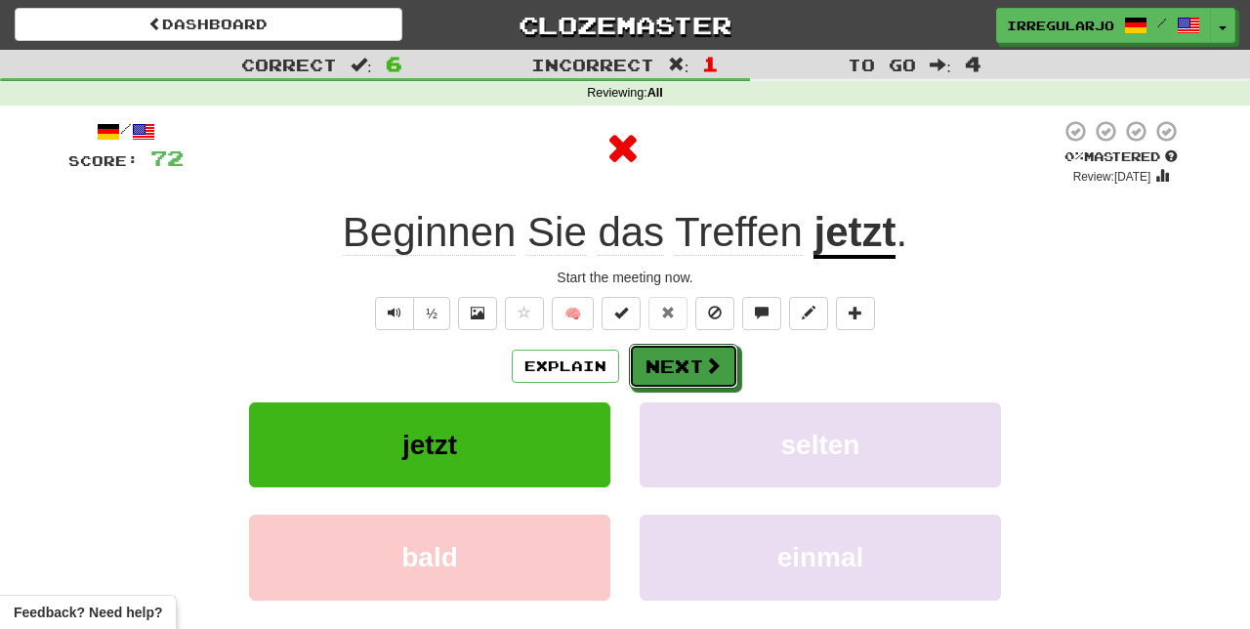
click at [697, 365] on button "Next" at bounding box center [683, 366] width 109 height 45
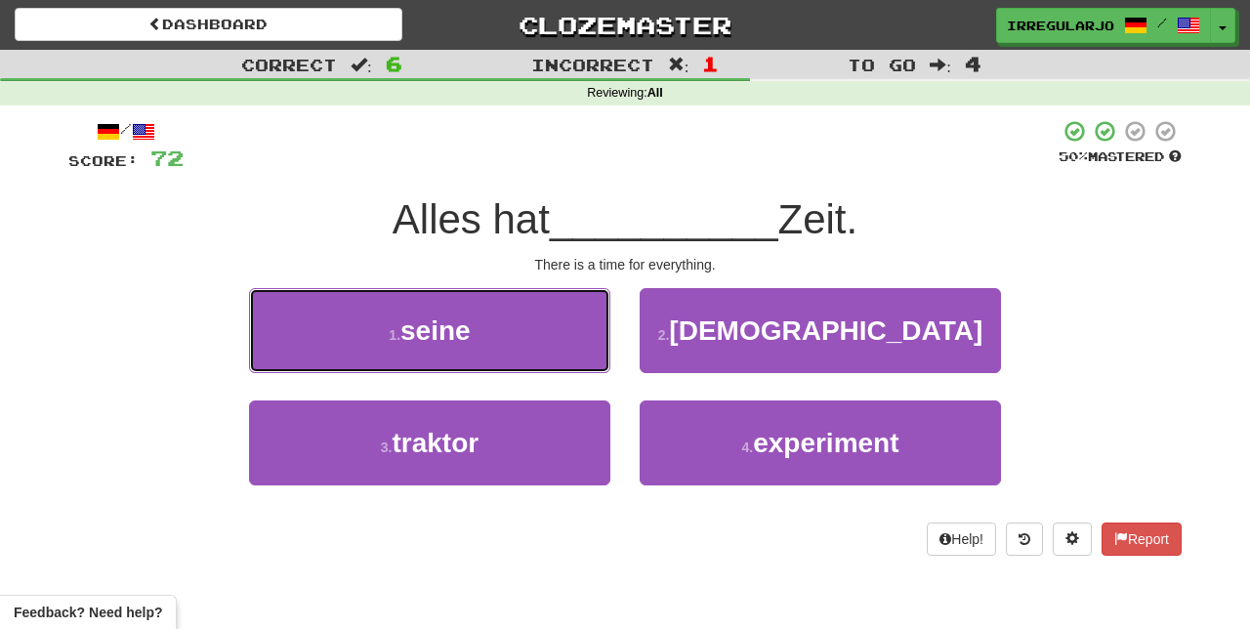
click at [548, 316] on button "1 . seine" at bounding box center [429, 330] width 361 height 85
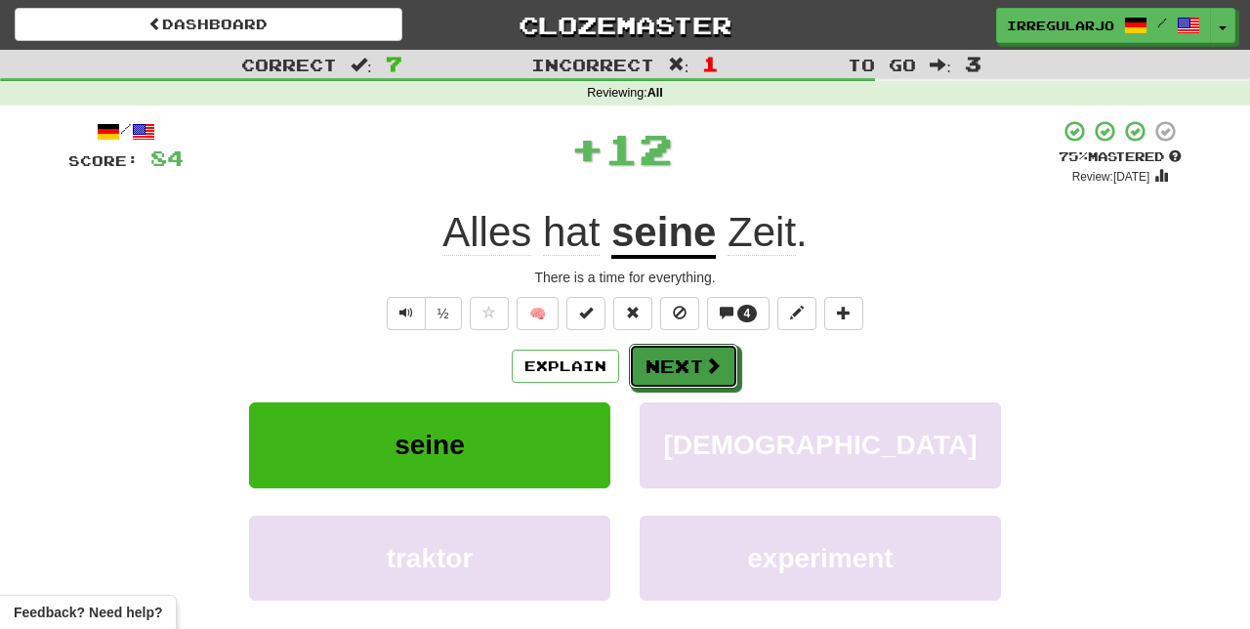
click at [697, 364] on button "Next" at bounding box center [683, 366] width 109 height 45
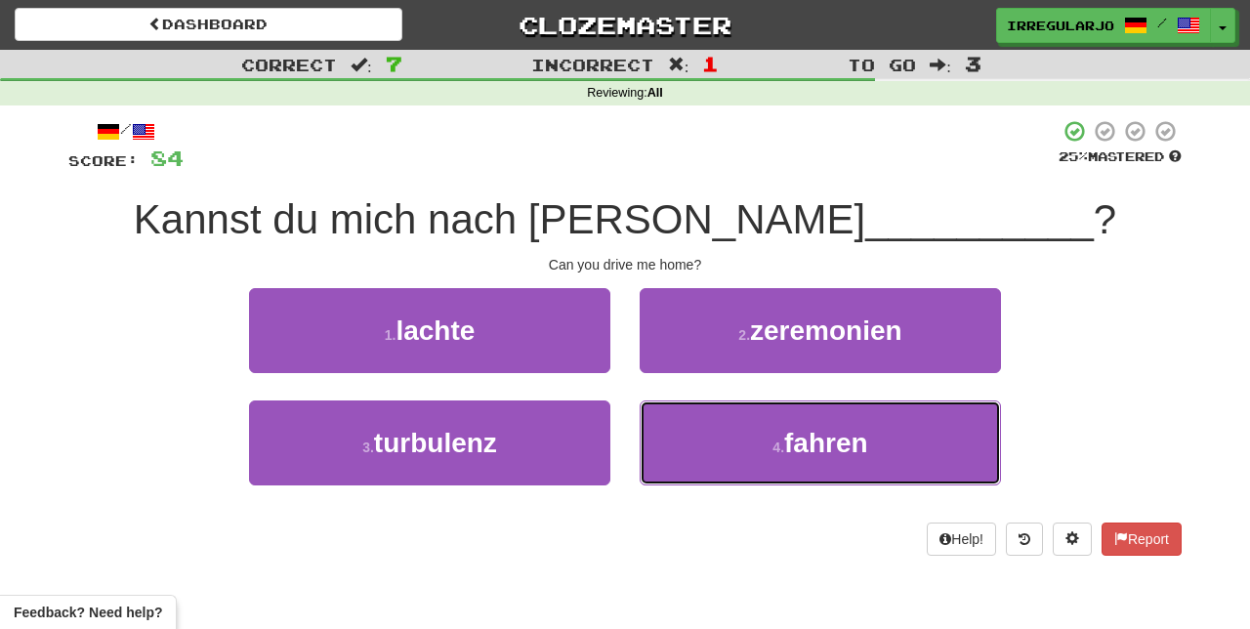
click at [787, 465] on button "4 . fahren" at bounding box center [819, 442] width 361 height 85
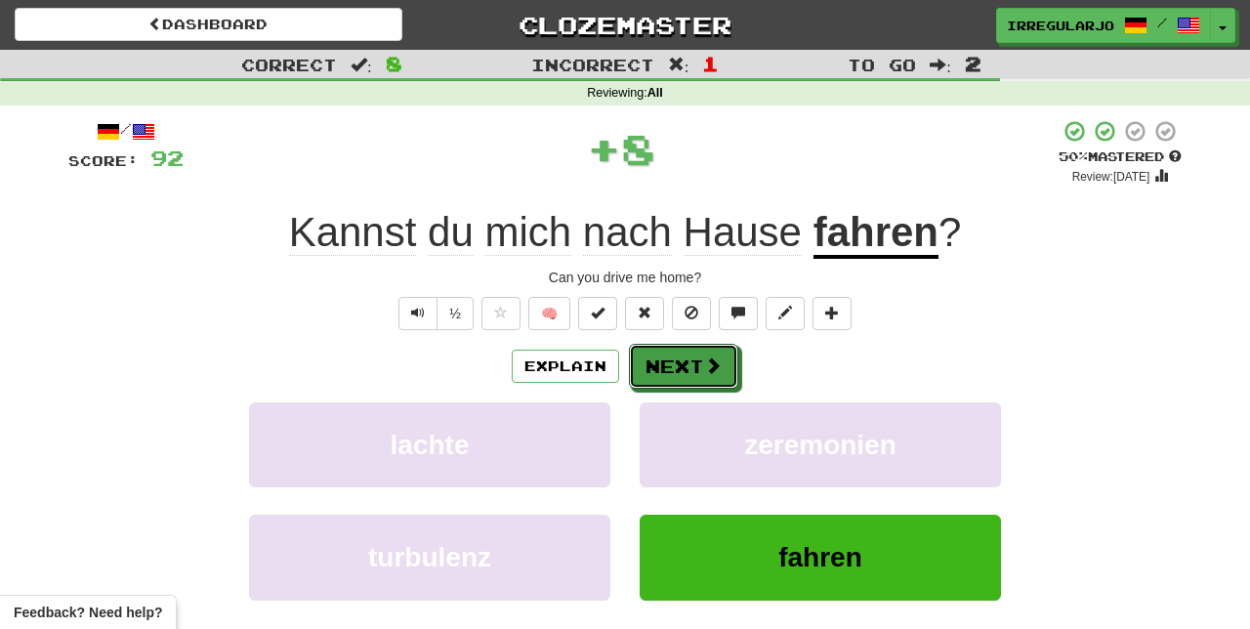
click at [699, 361] on button "Next" at bounding box center [683, 366] width 109 height 45
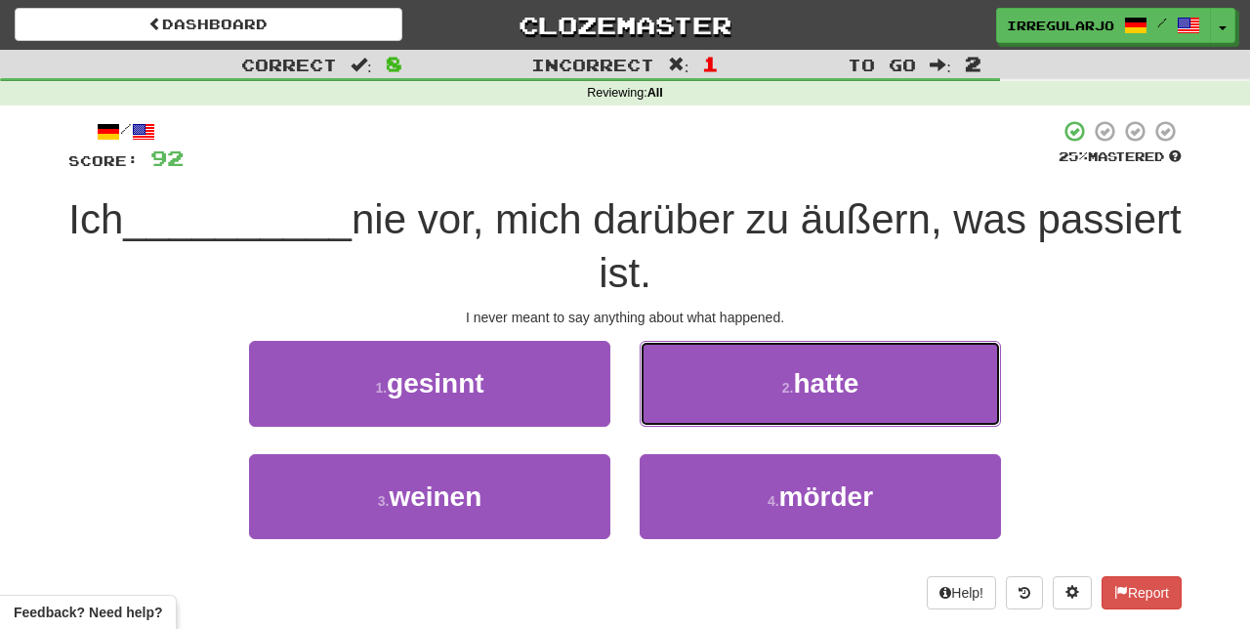
click at [847, 376] on span "hatte" at bounding box center [825, 383] width 65 height 30
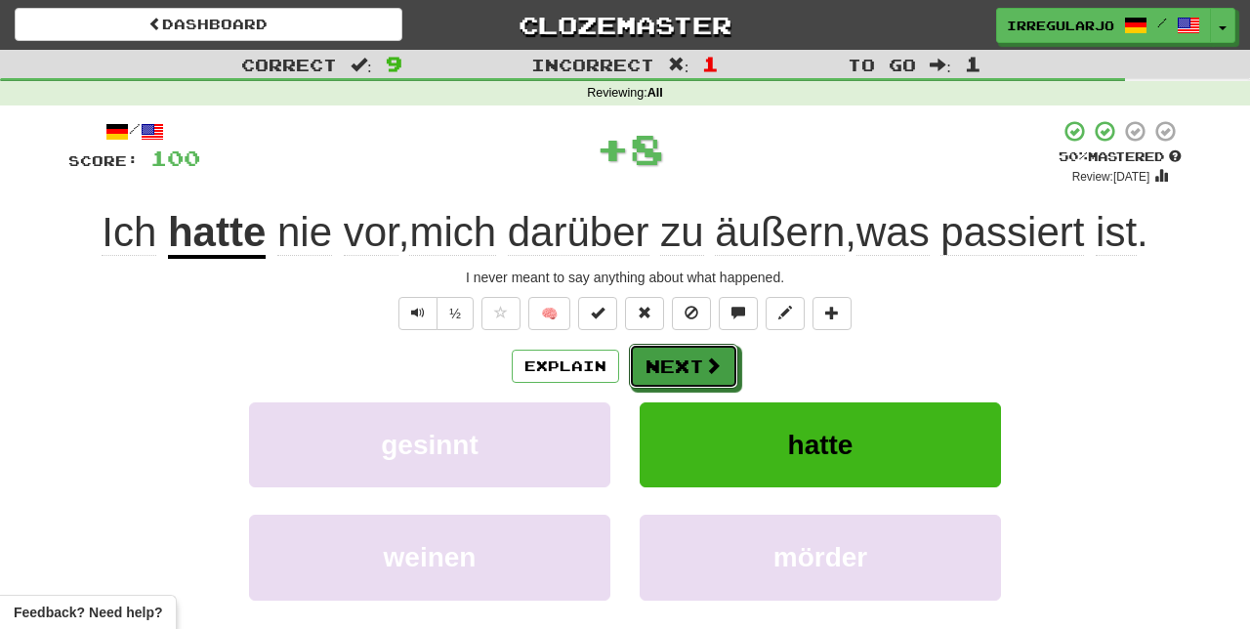
click at [699, 367] on button "Next" at bounding box center [683, 366] width 109 height 45
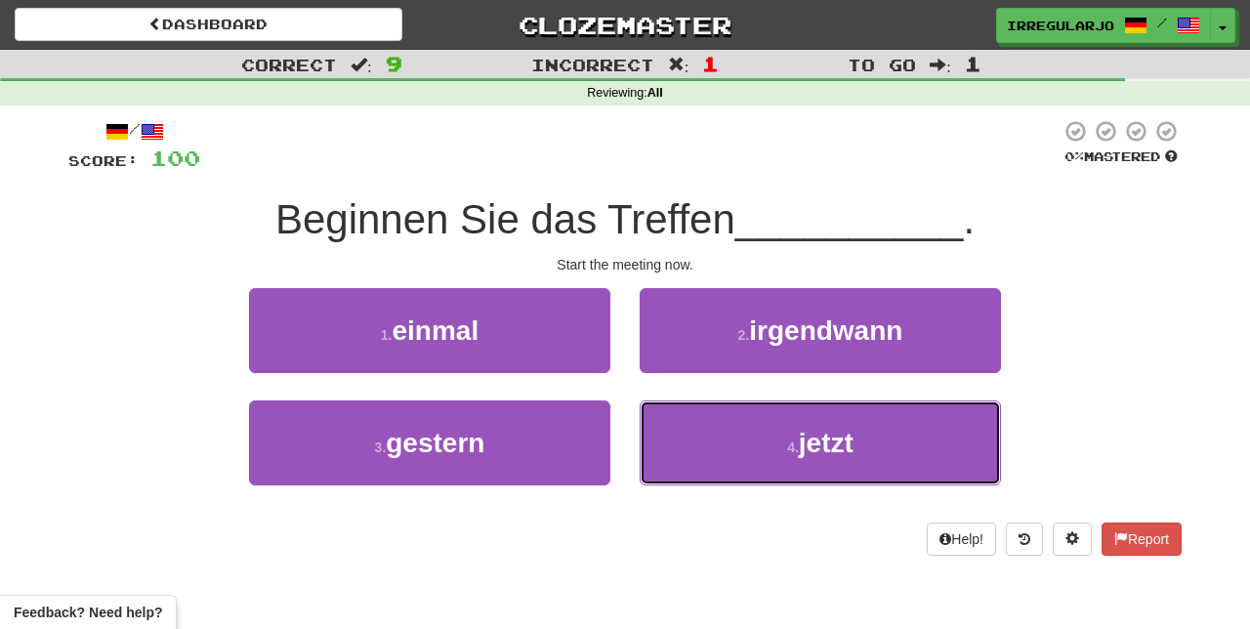
click at [795, 451] on small "4 ." at bounding box center [793, 447] width 12 height 16
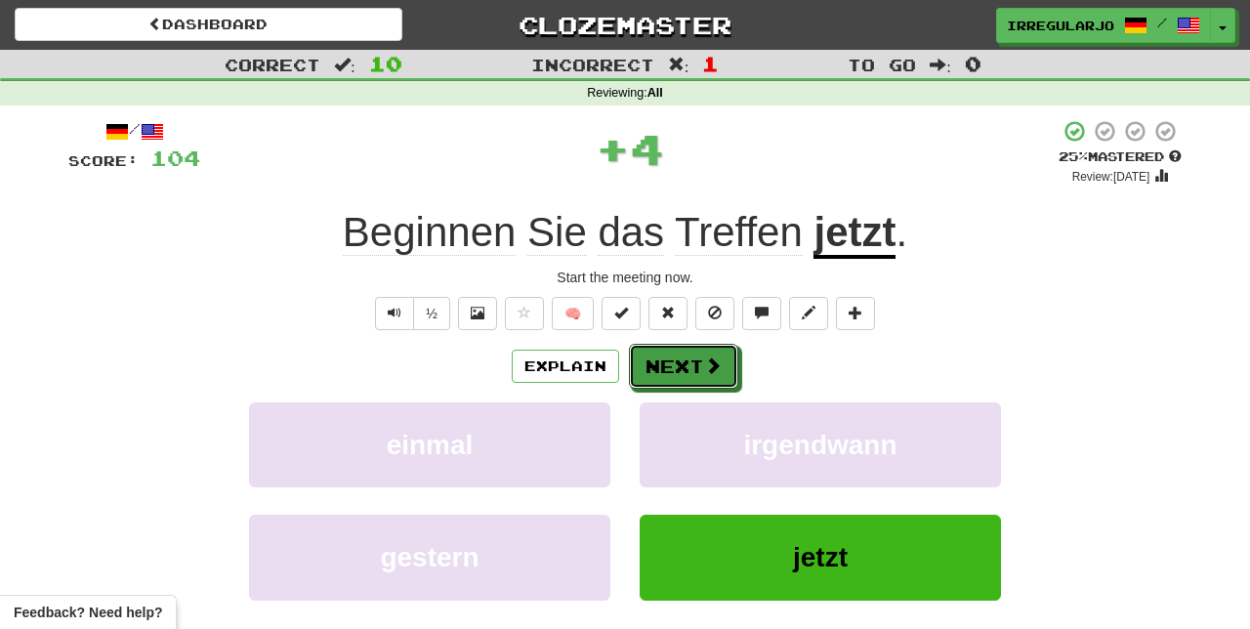
click at [701, 363] on button "Next" at bounding box center [683, 366] width 109 height 45
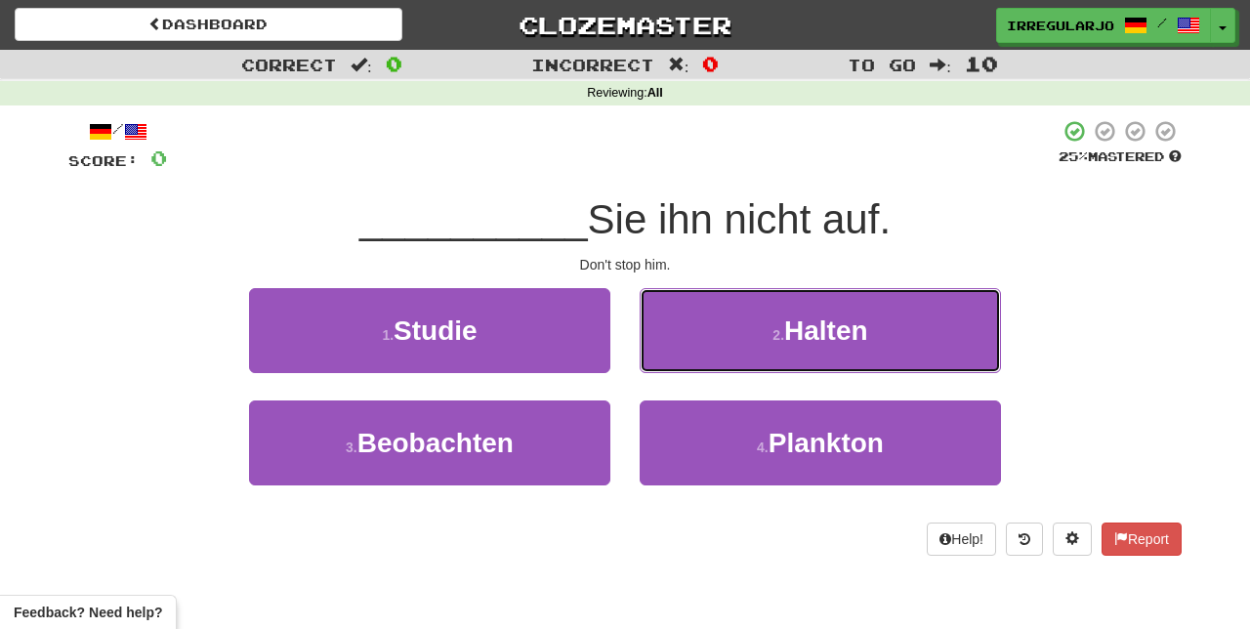
click at [856, 333] on span "Halten" at bounding box center [826, 330] width 84 height 30
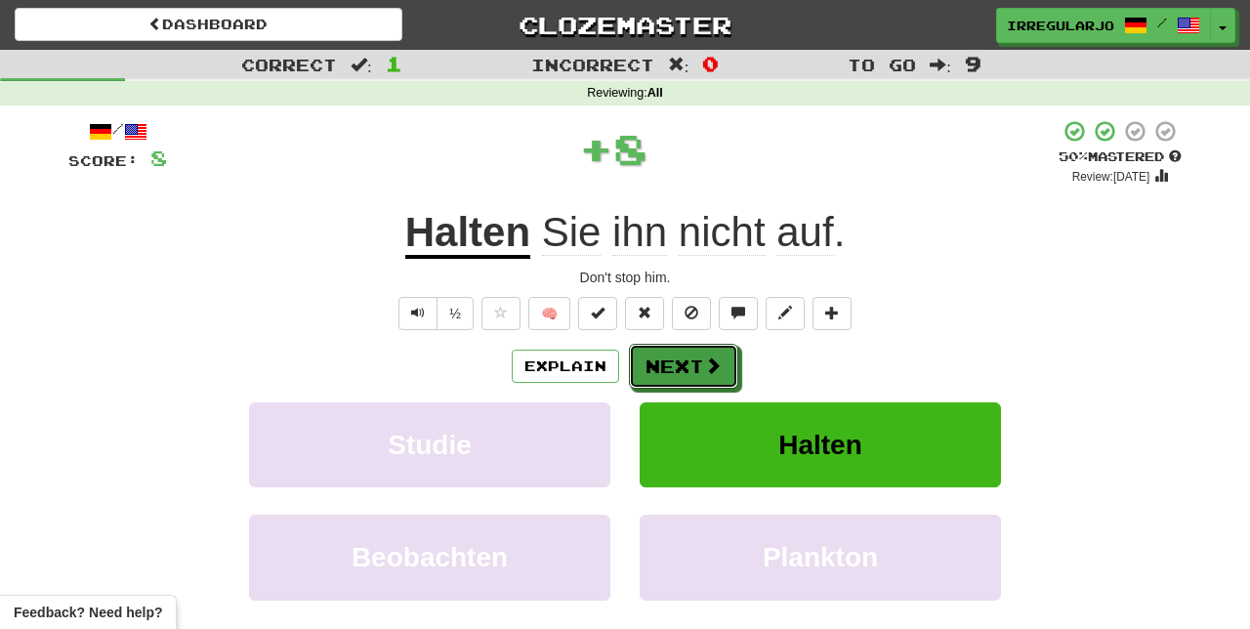
click at [698, 366] on button "Next" at bounding box center [683, 366] width 109 height 45
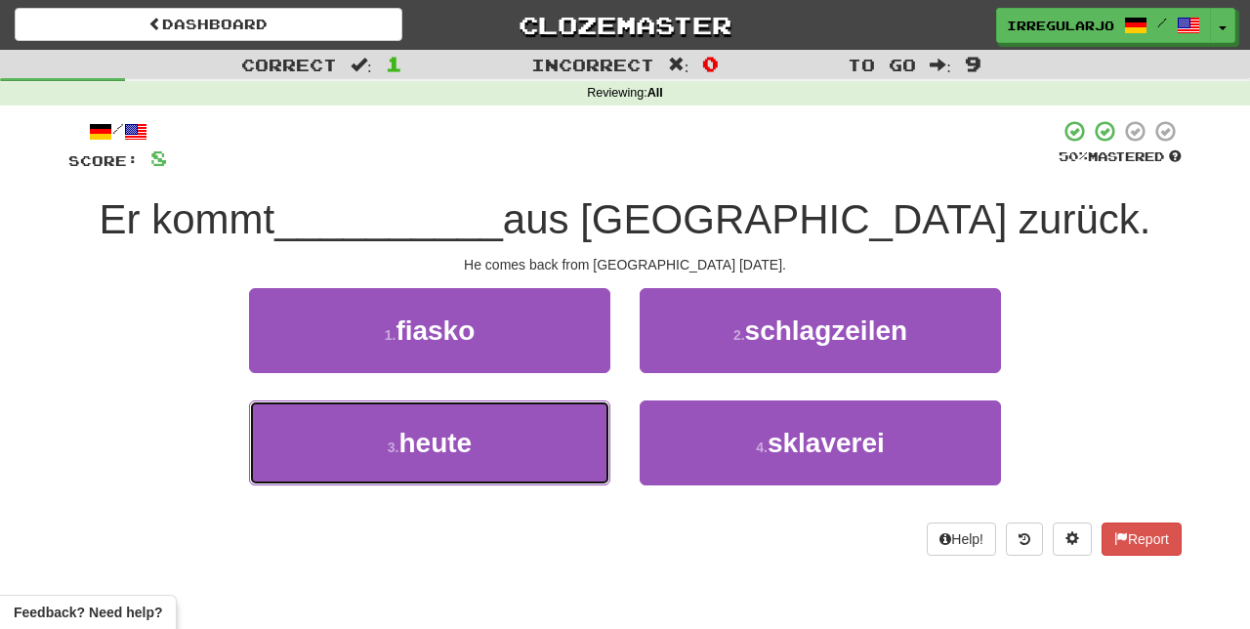
click at [536, 452] on button "3 . heute" at bounding box center [429, 442] width 361 height 85
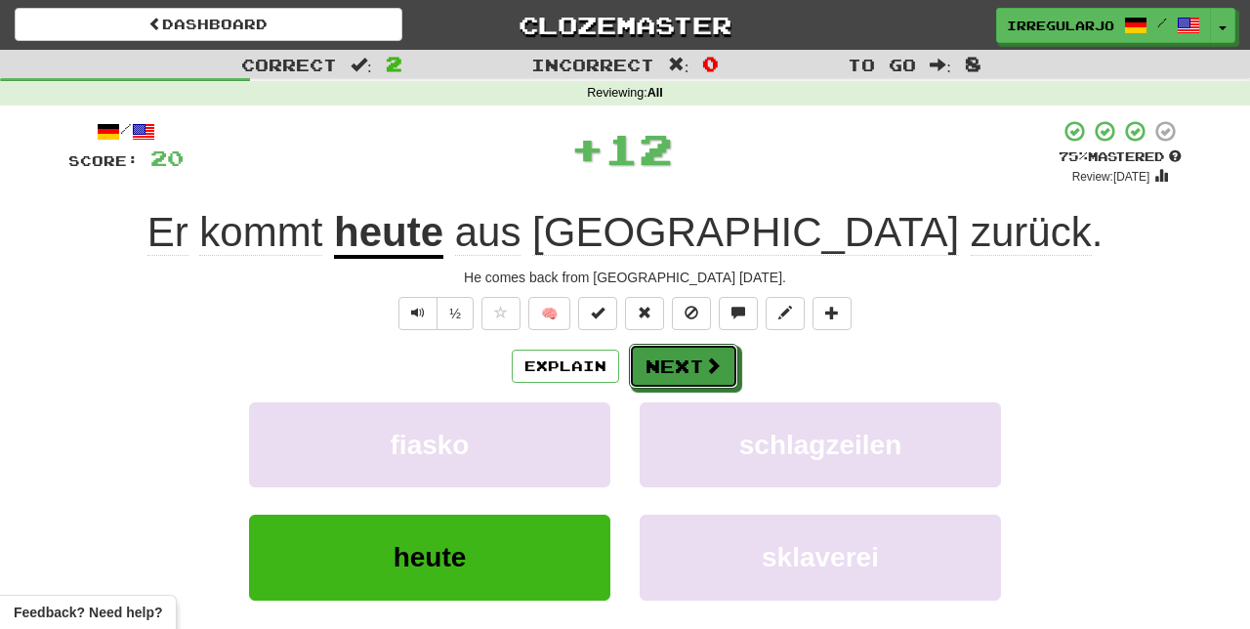
click at [698, 362] on button "Next" at bounding box center [683, 366] width 109 height 45
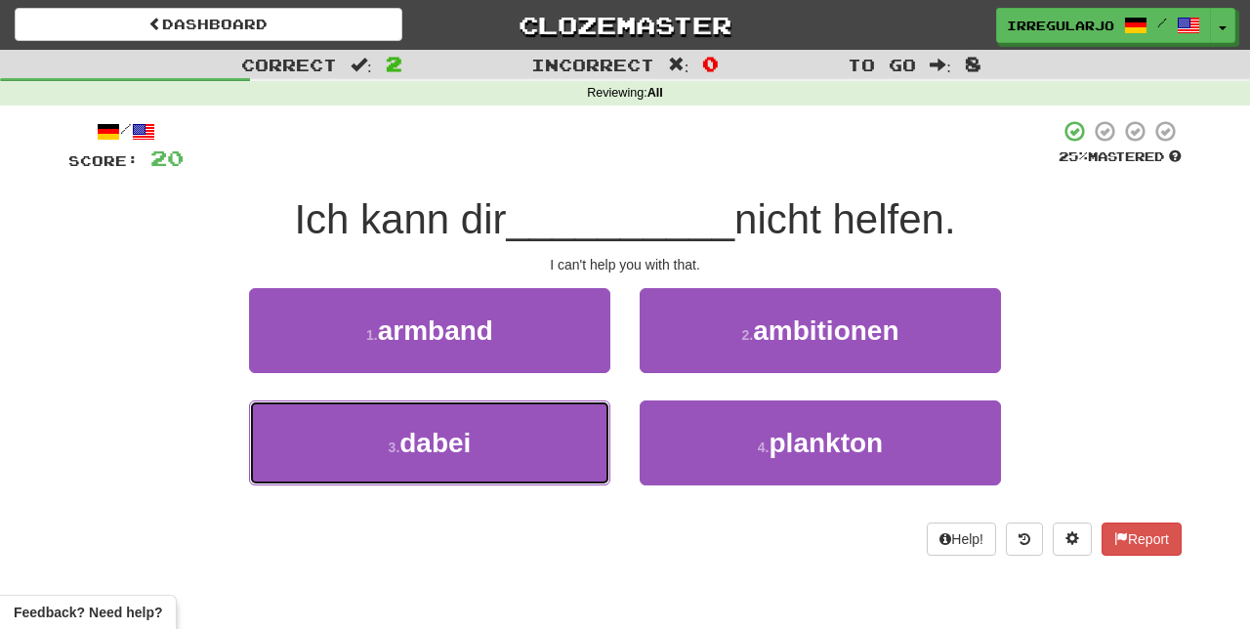
click at [581, 441] on button "3 . dabei" at bounding box center [429, 442] width 361 height 85
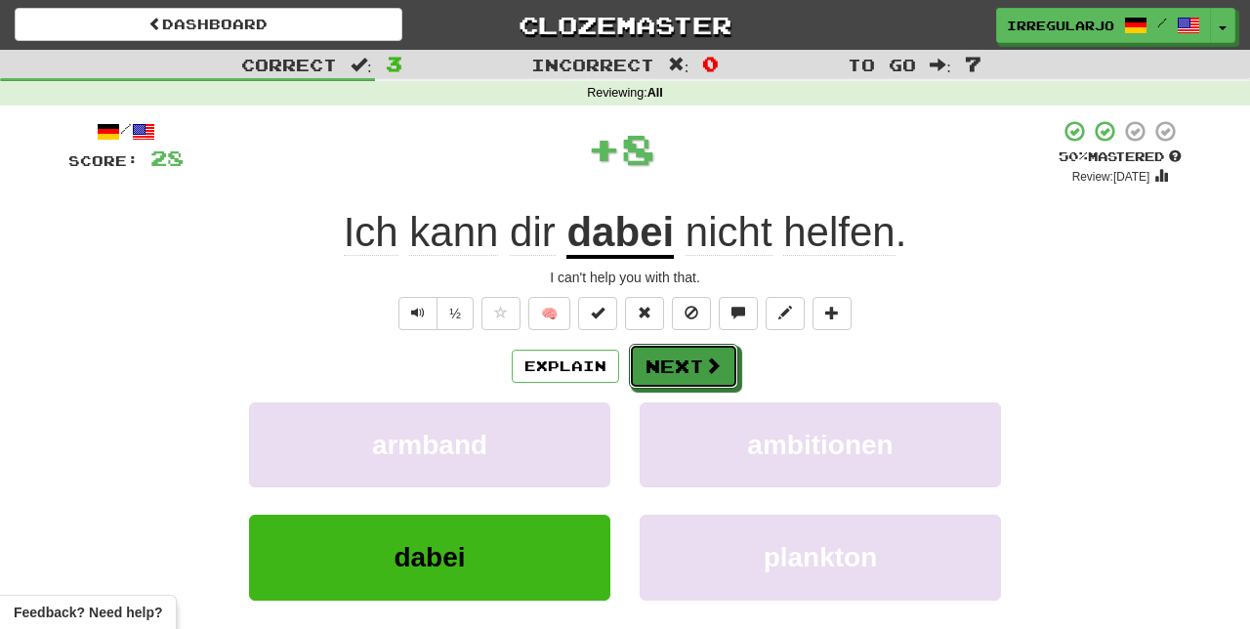
click at [687, 369] on button "Next" at bounding box center [683, 366] width 109 height 45
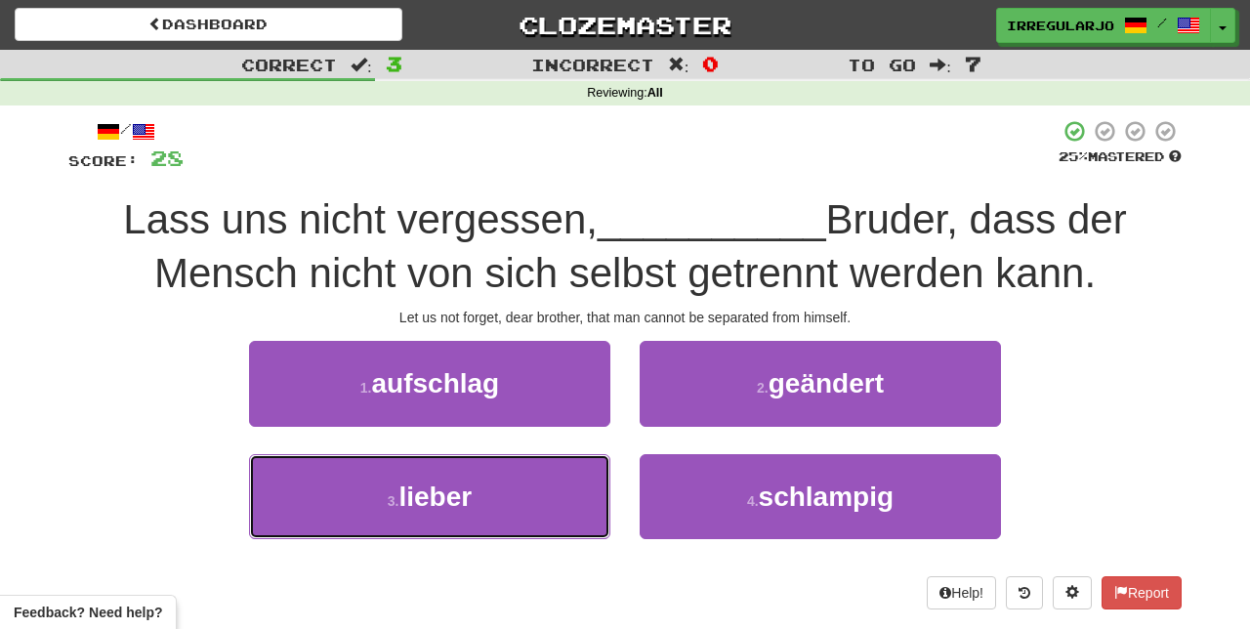
click at [527, 497] on button "3 . lieber" at bounding box center [429, 496] width 361 height 85
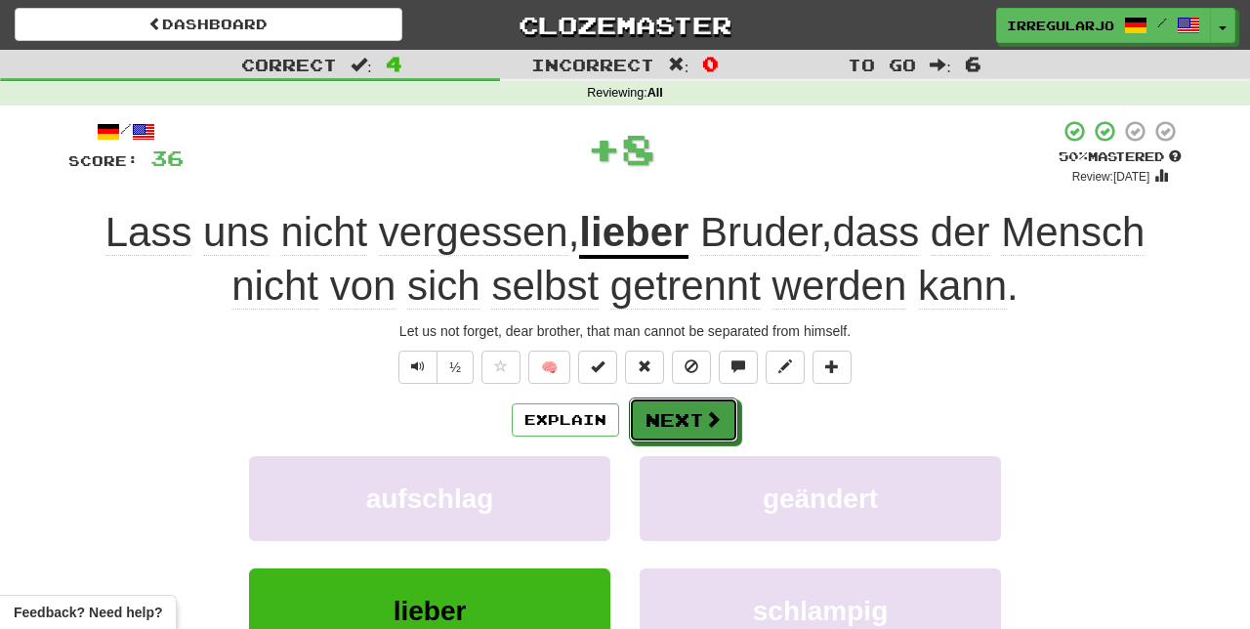
click at [681, 421] on button "Next" at bounding box center [683, 419] width 109 height 45
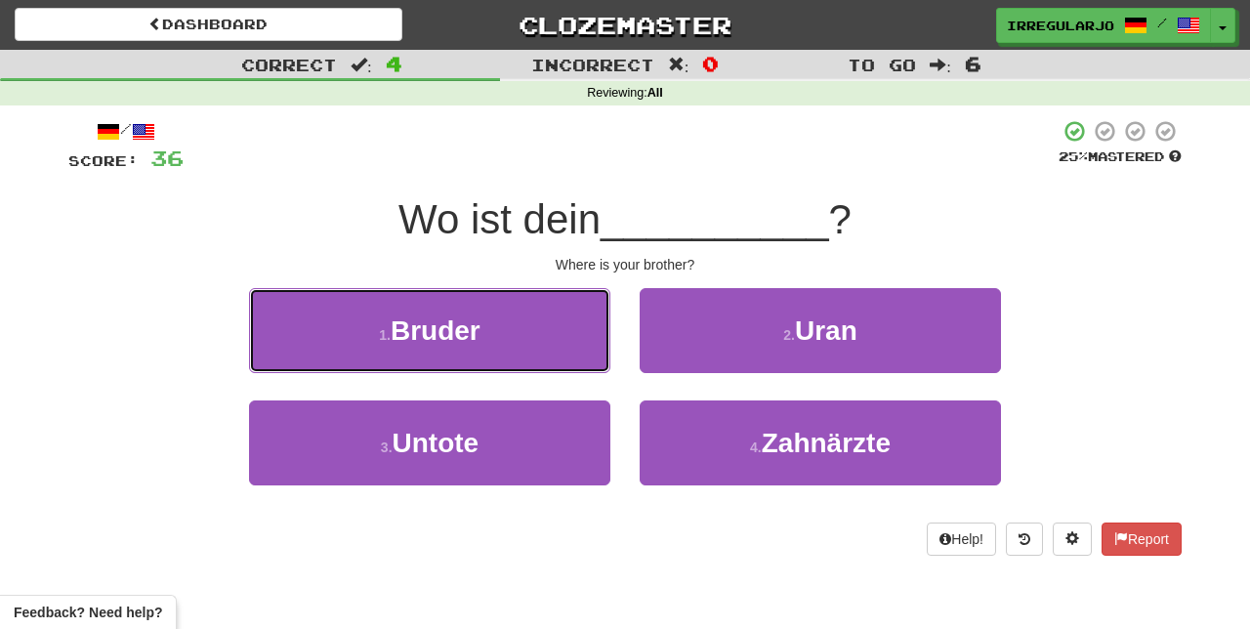
click at [543, 334] on button "1 . Bruder" at bounding box center [429, 330] width 361 height 85
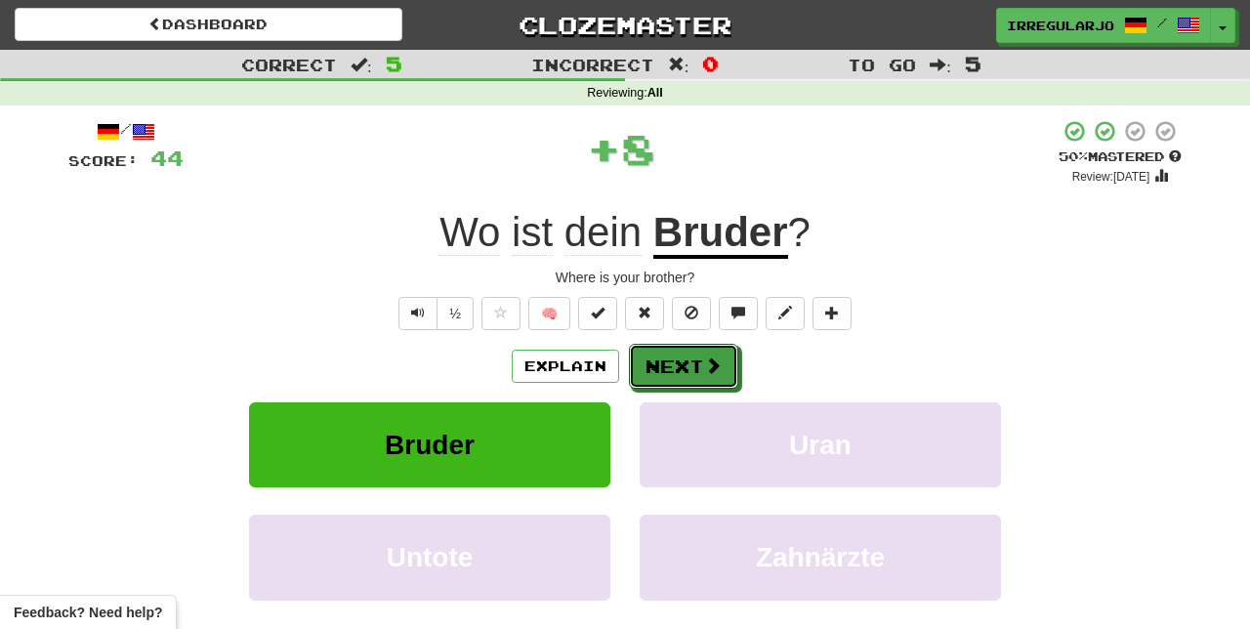
click at [690, 364] on button "Next" at bounding box center [683, 366] width 109 height 45
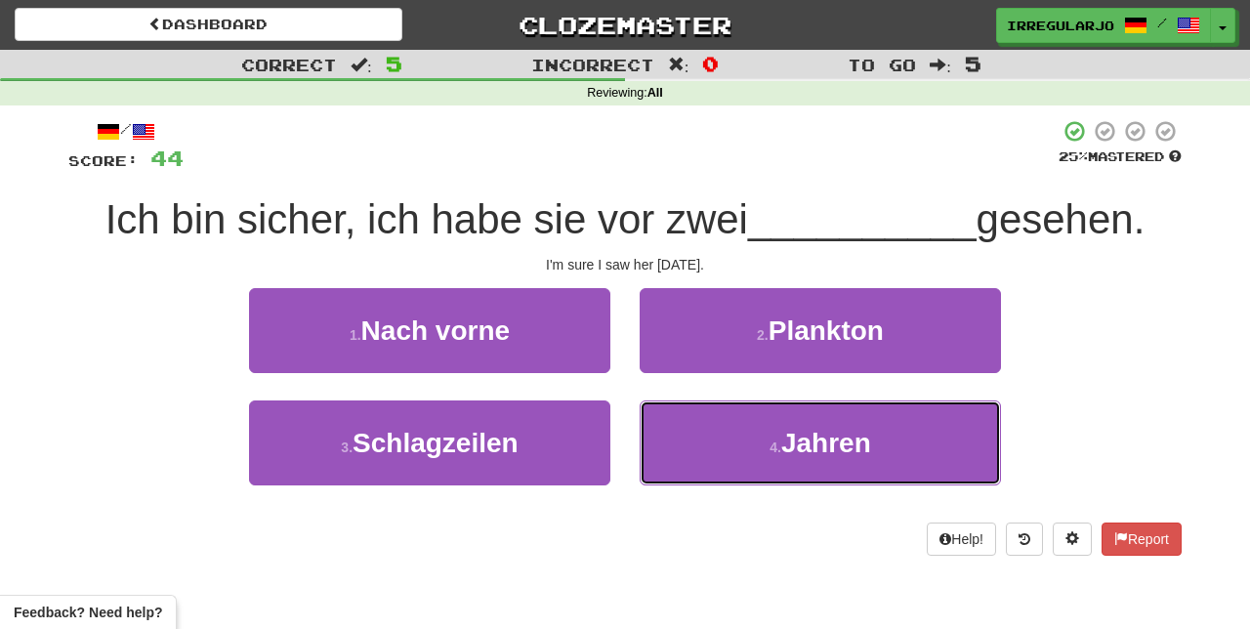
click at [783, 455] on button "4 . Jahren" at bounding box center [819, 442] width 361 height 85
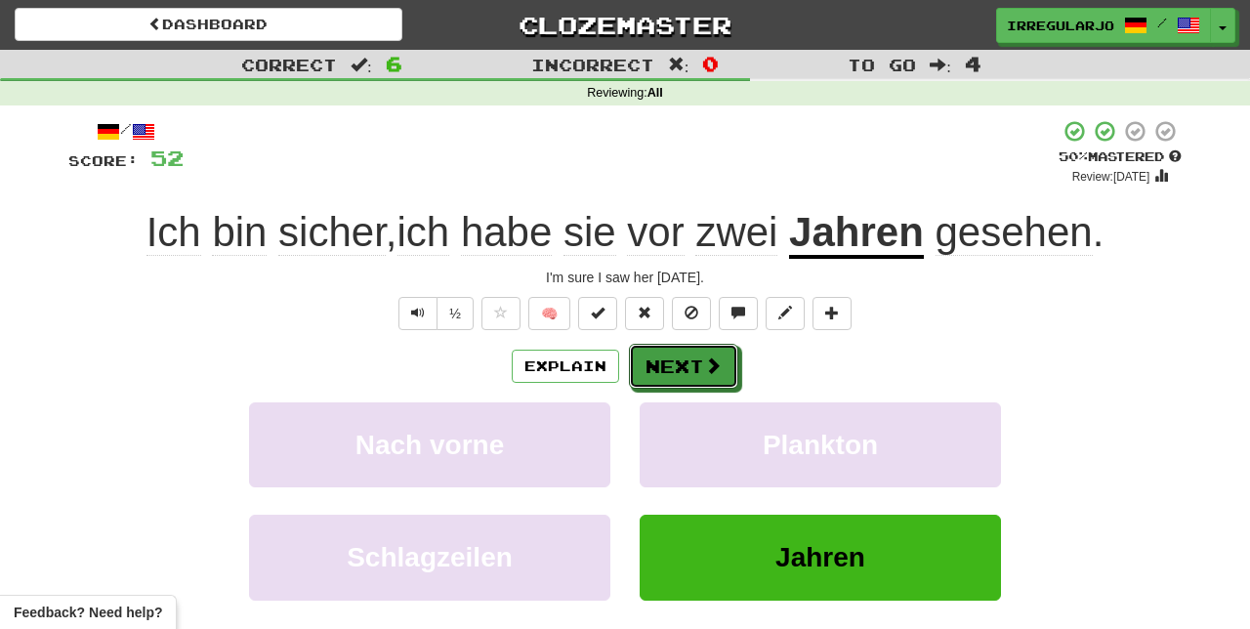
click at [694, 365] on button "Next" at bounding box center [683, 366] width 109 height 45
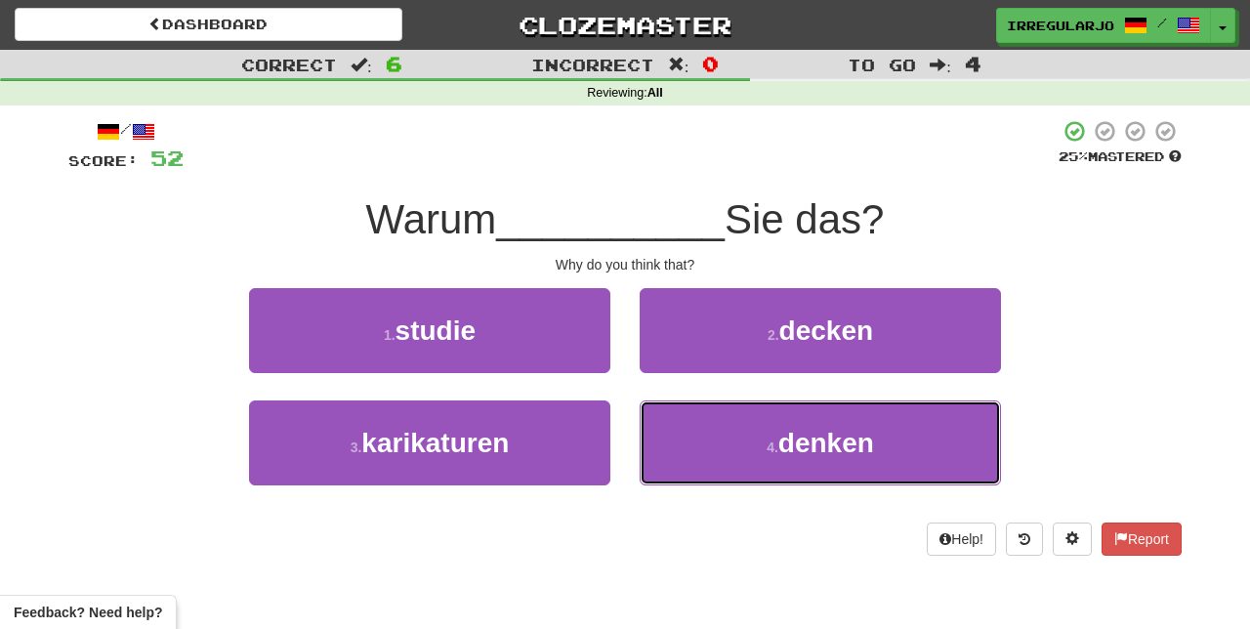
click at [795, 440] on span "denken" at bounding box center [826, 443] width 96 height 30
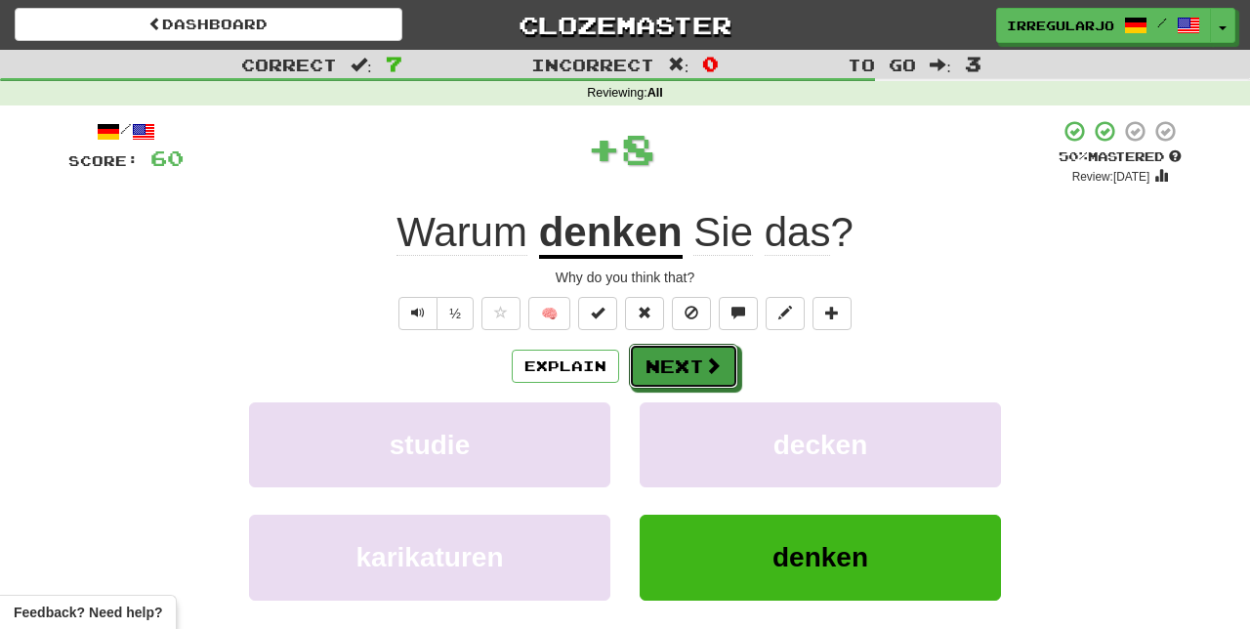
click at [688, 362] on button "Next" at bounding box center [683, 366] width 109 height 45
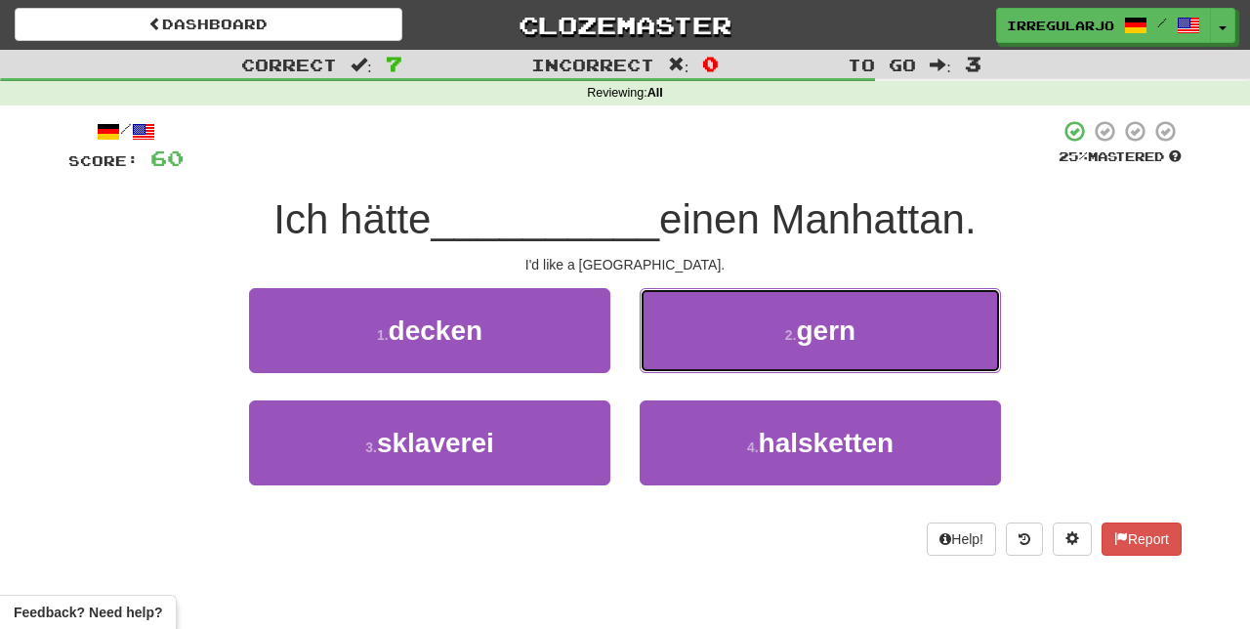
click at [823, 342] on span "gern" at bounding box center [827, 330] width 60 height 30
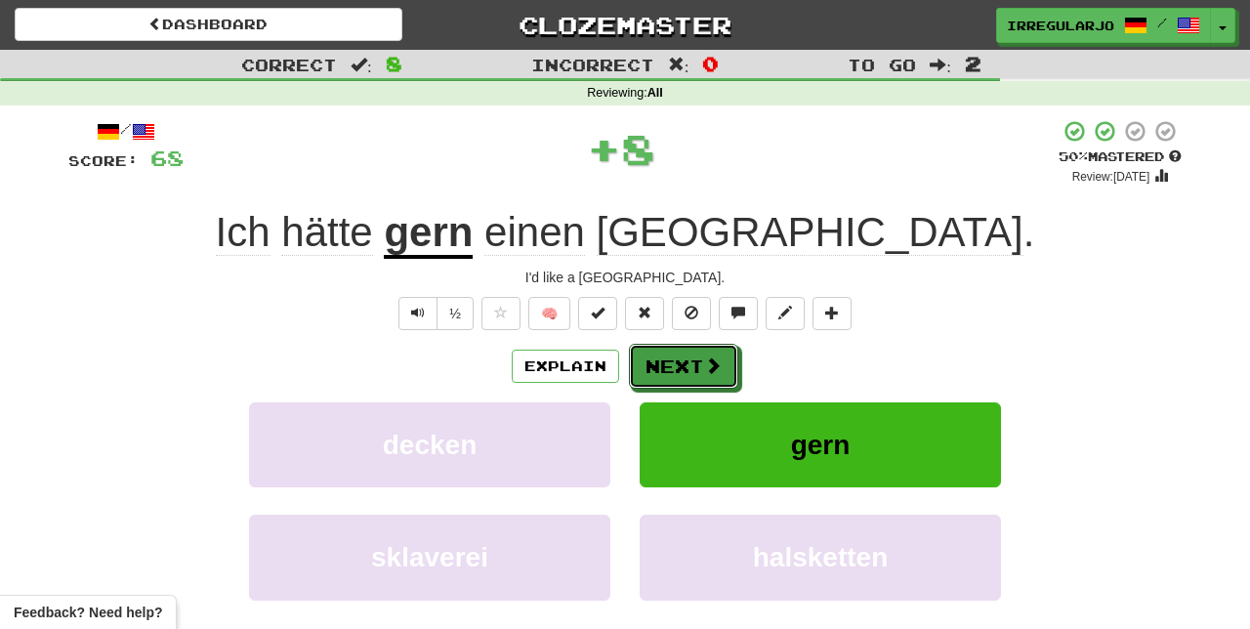
click at [689, 371] on button "Next" at bounding box center [683, 366] width 109 height 45
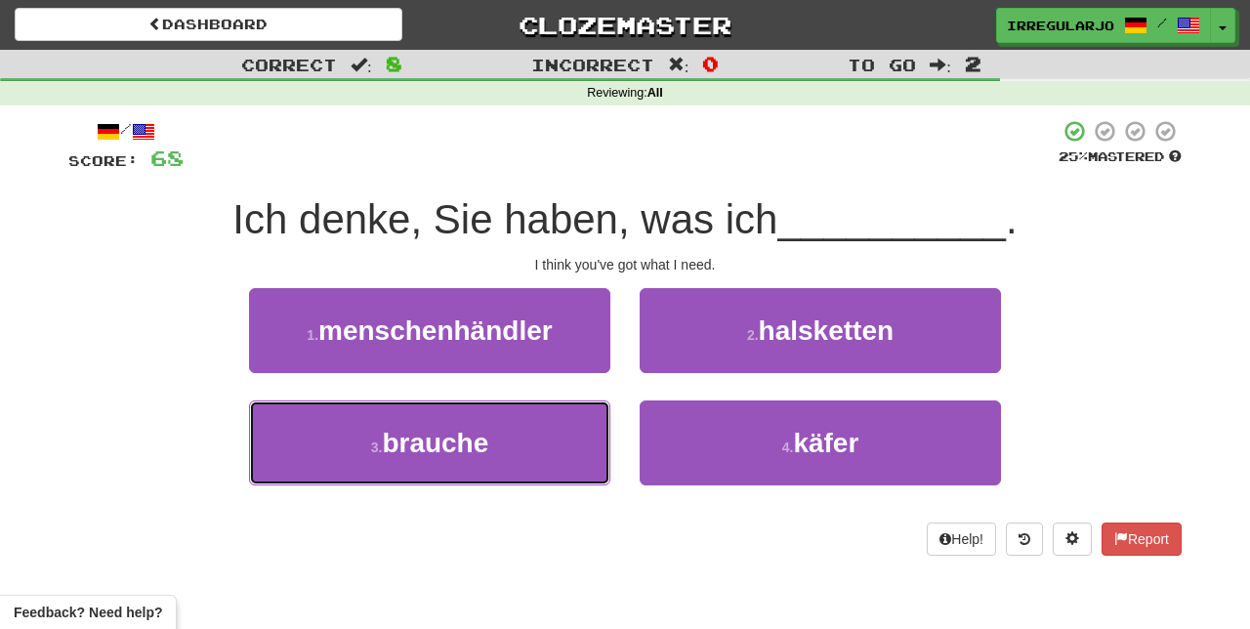
click at [539, 461] on button "3 . brauche" at bounding box center [429, 442] width 361 height 85
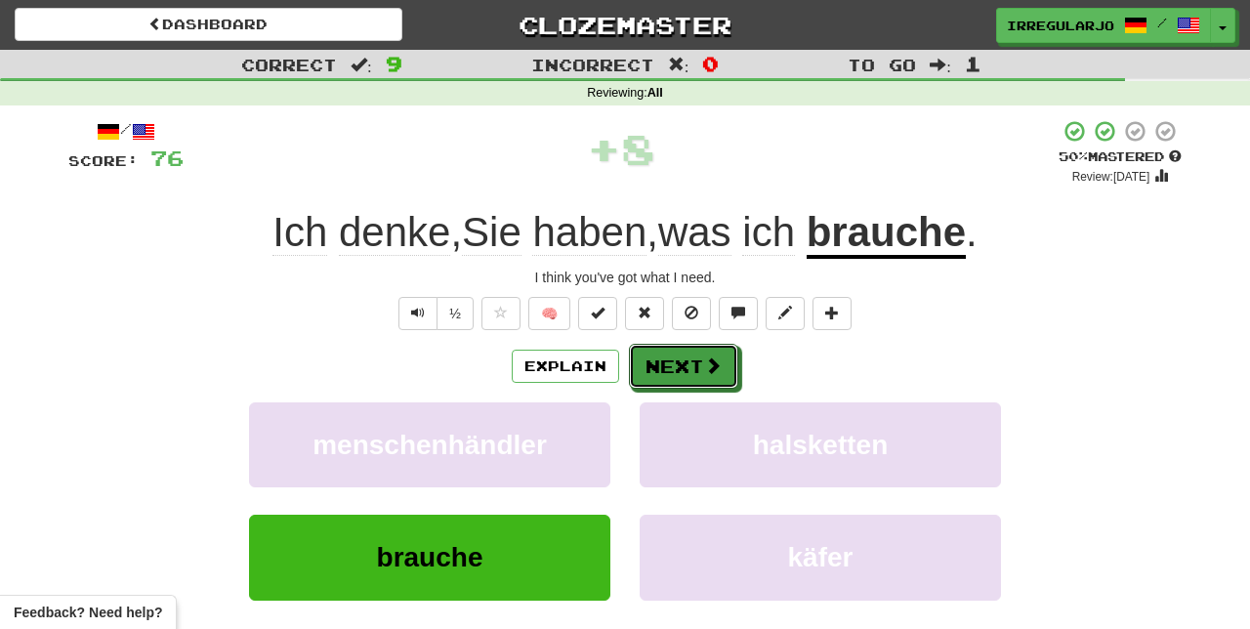
click at [701, 367] on button "Next" at bounding box center [683, 366] width 109 height 45
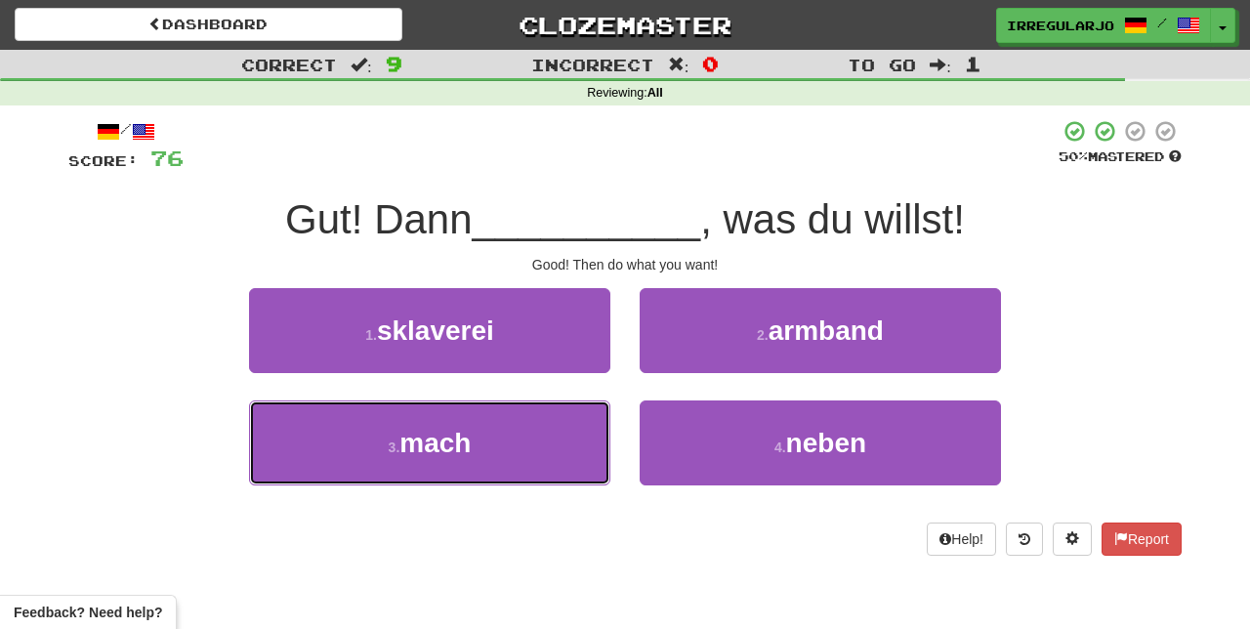
click at [552, 455] on button "3 . mach" at bounding box center [429, 442] width 361 height 85
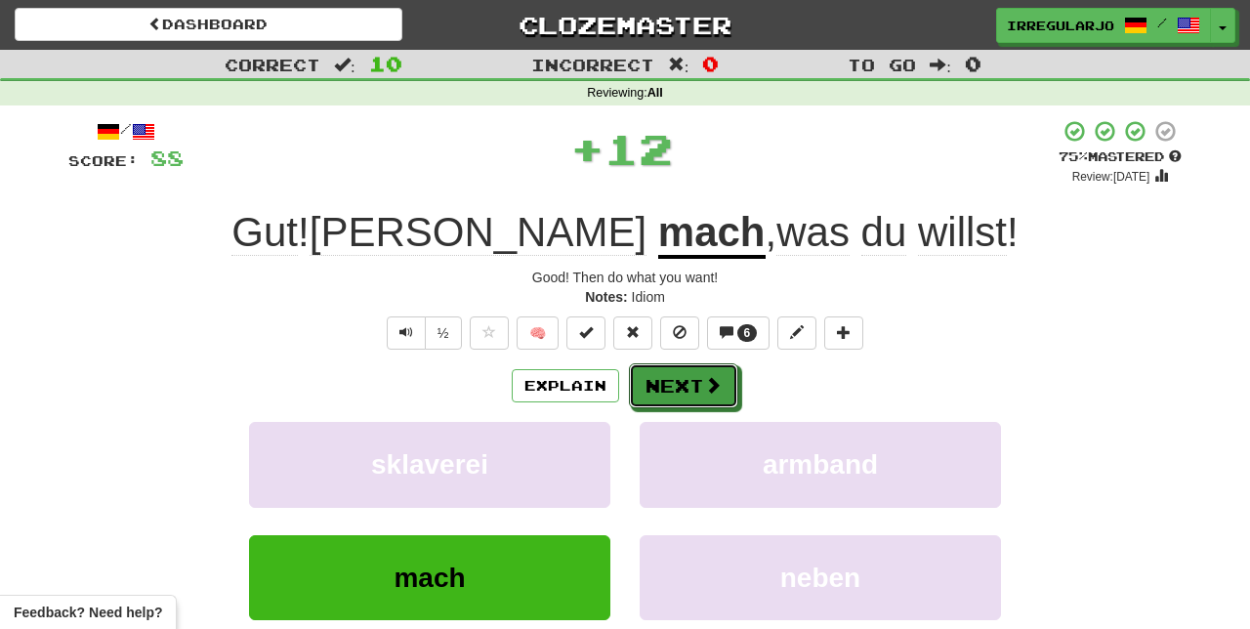
click at [697, 387] on button "Next" at bounding box center [683, 385] width 109 height 45
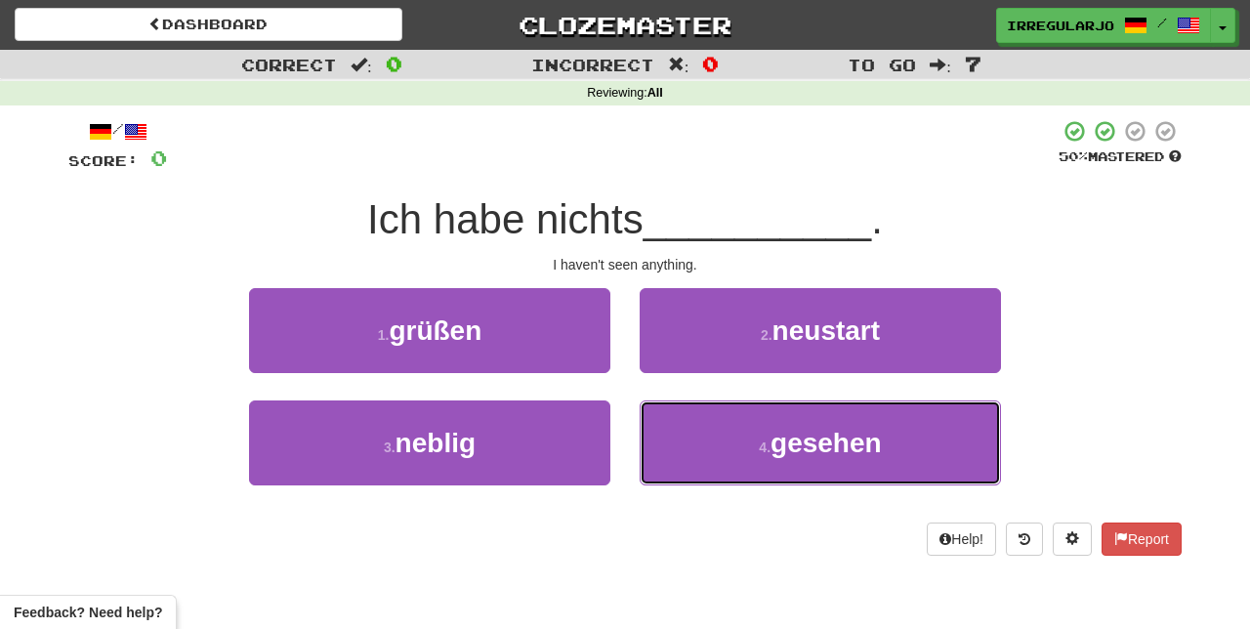
click at [794, 436] on span "gesehen" at bounding box center [825, 443] width 111 height 30
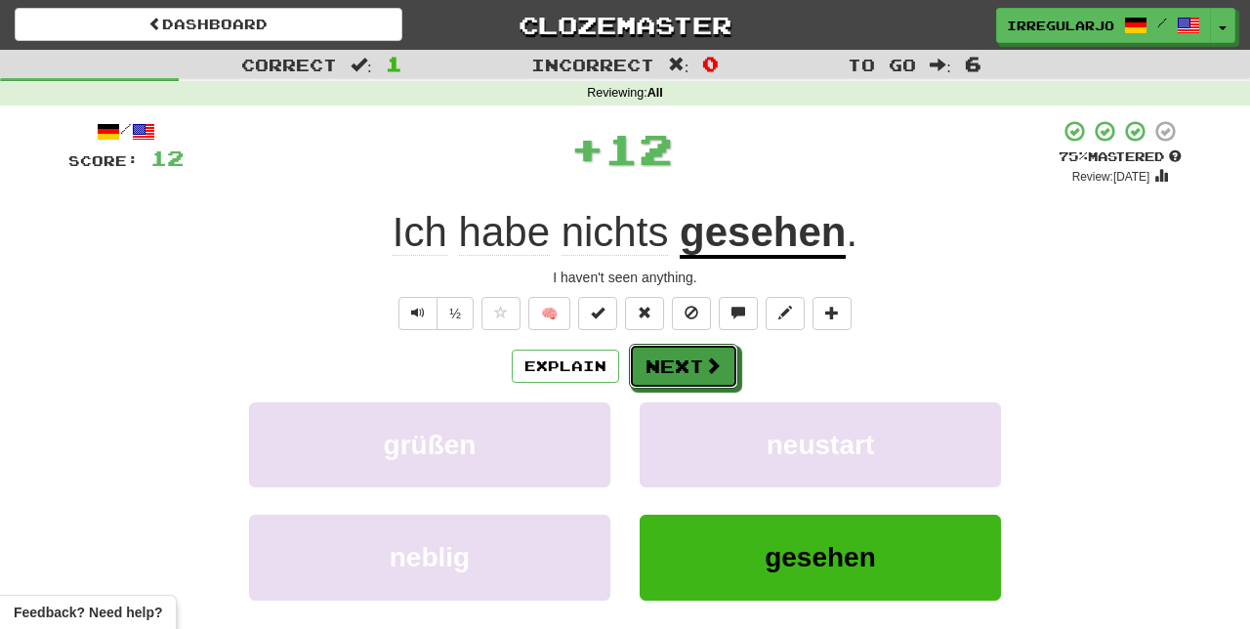
click at [692, 357] on button "Next" at bounding box center [683, 366] width 109 height 45
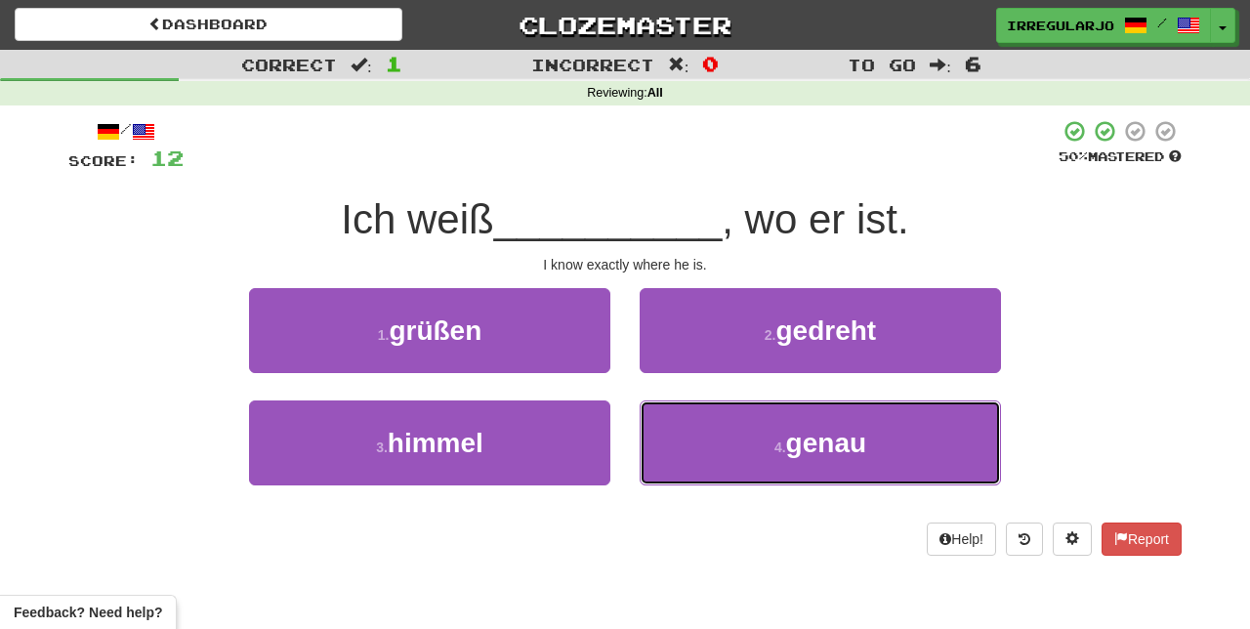
click at [751, 467] on button "4 . genau" at bounding box center [819, 442] width 361 height 85
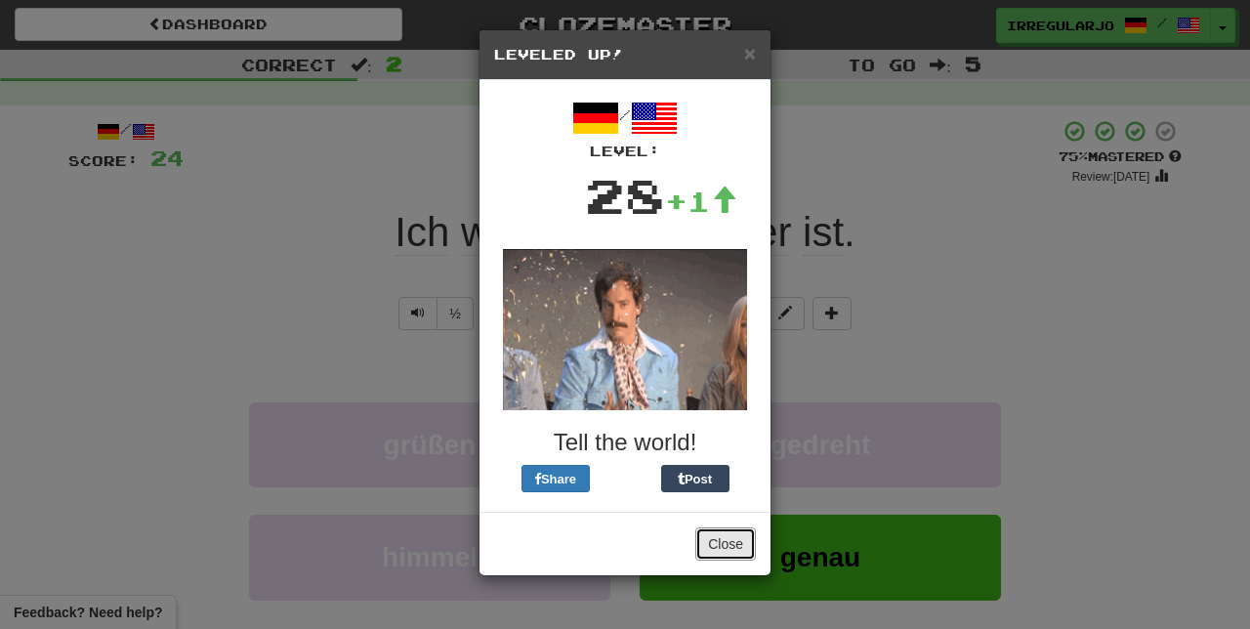
click at [726, 543] on button "Close" at bounding box center [725, 543] width 61 height 33
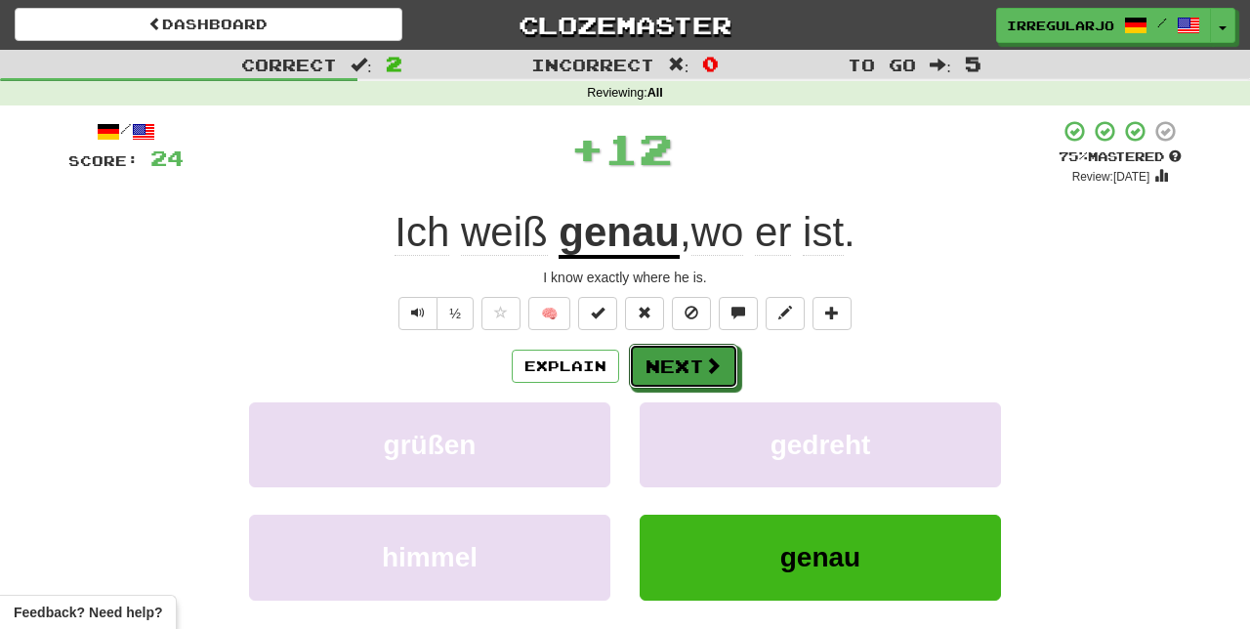
click at [690, 368] on button "Next" at bounding box center [683, 366] width 109 height 45
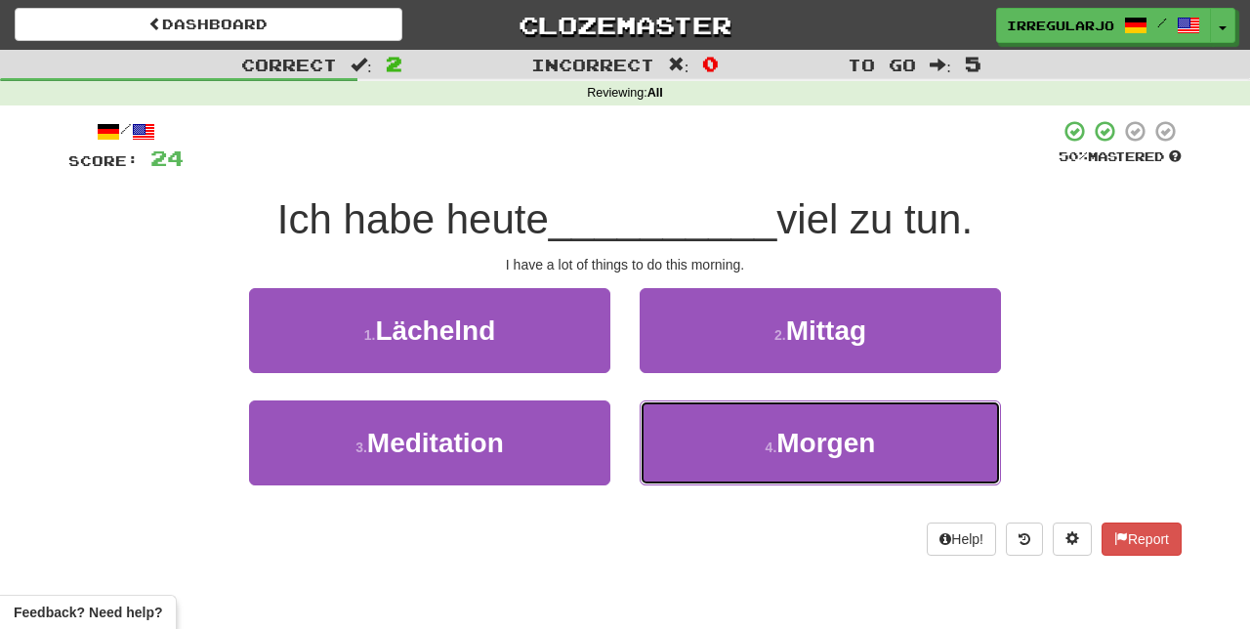
click at [802, 453] on span "Morgen" at bounding box center [825, 443] width 99 height 30
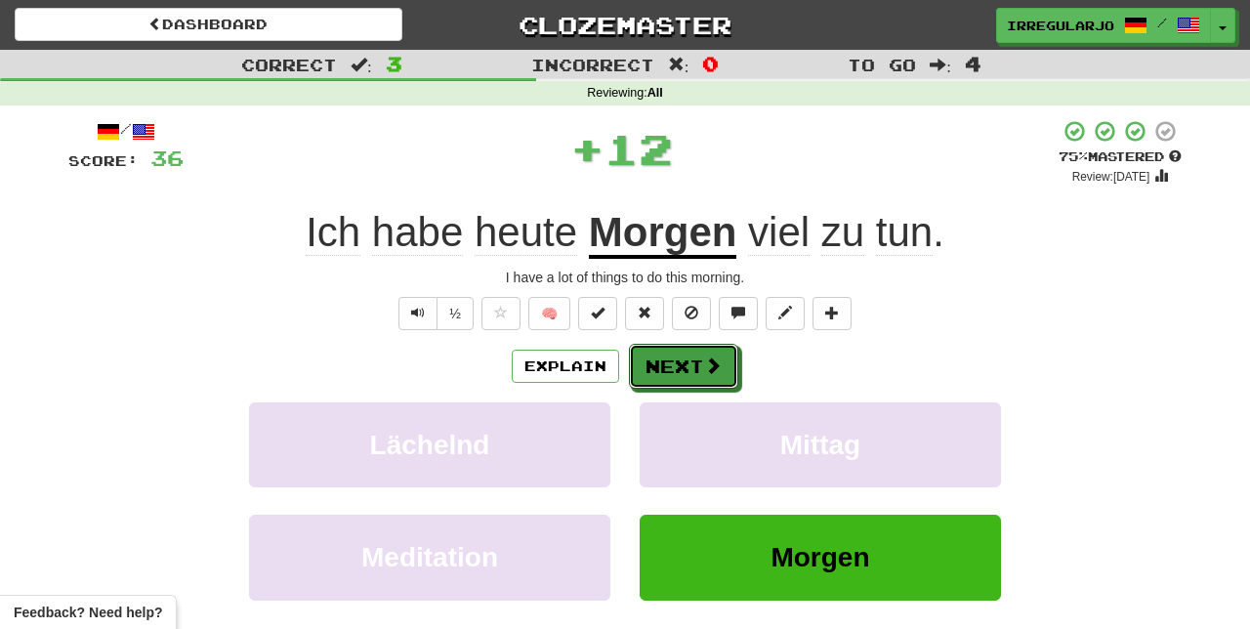
click at [699, 358] on button "Next" at bounding box center [683, 366] width 109 height 45
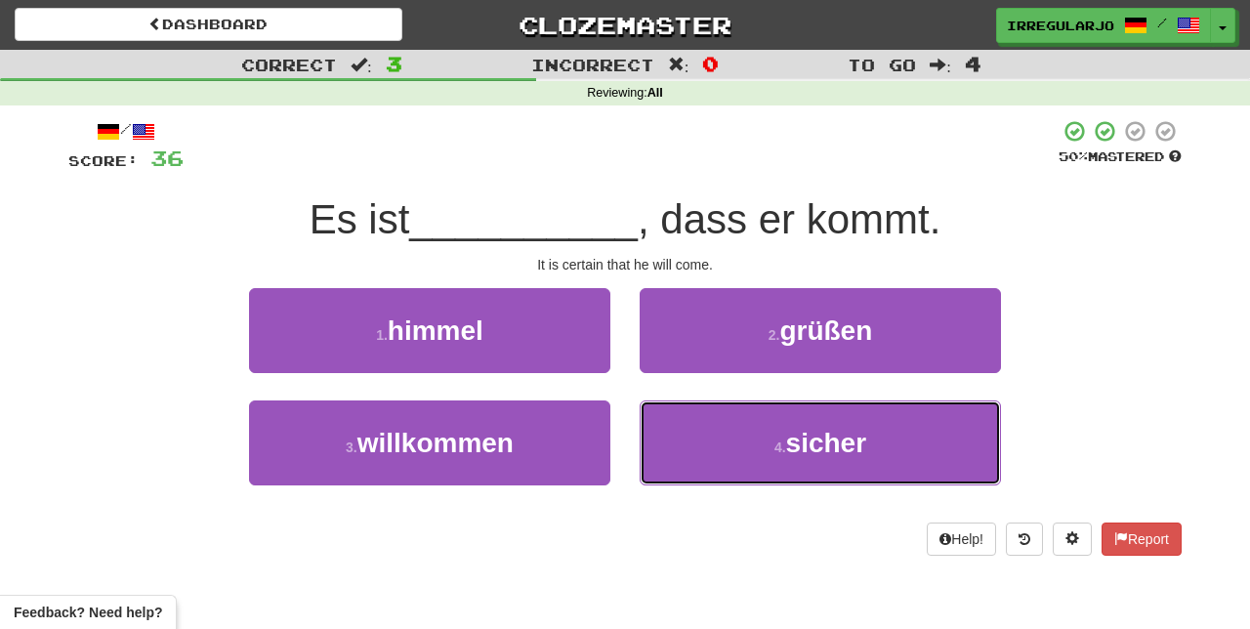
click at [818, 448] on span "sicher" at bounding box center [826, 443] width 81 height 30
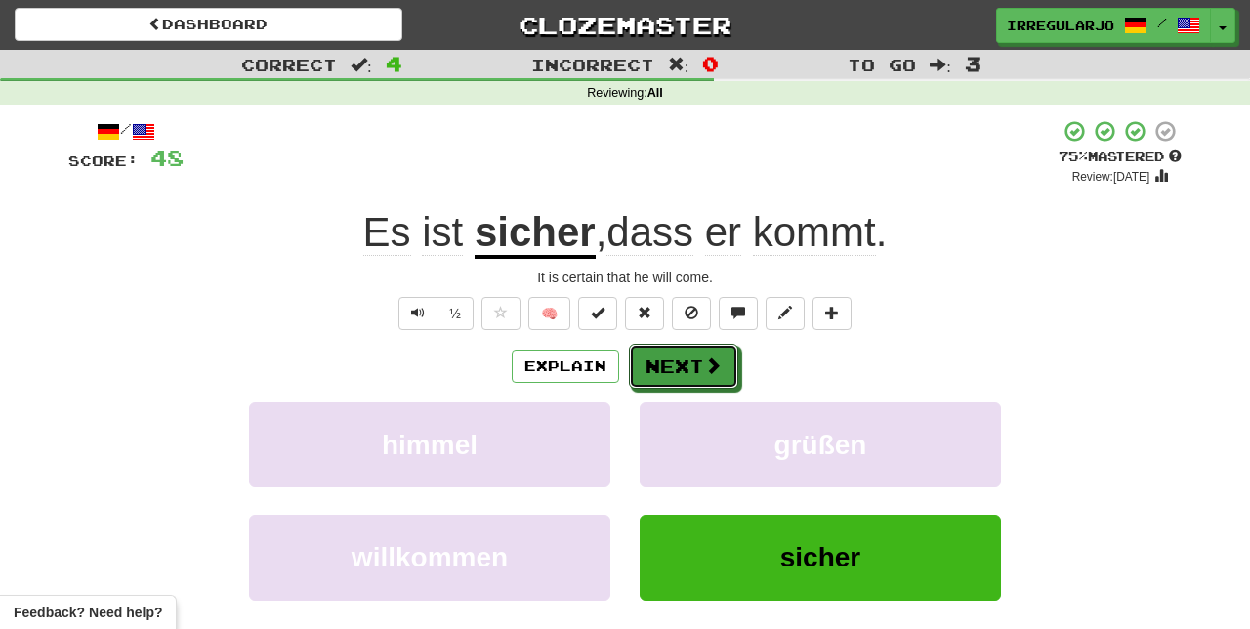
click at [697, 356] on button "Next" at bounding box center [683, 366] width 109 height 45
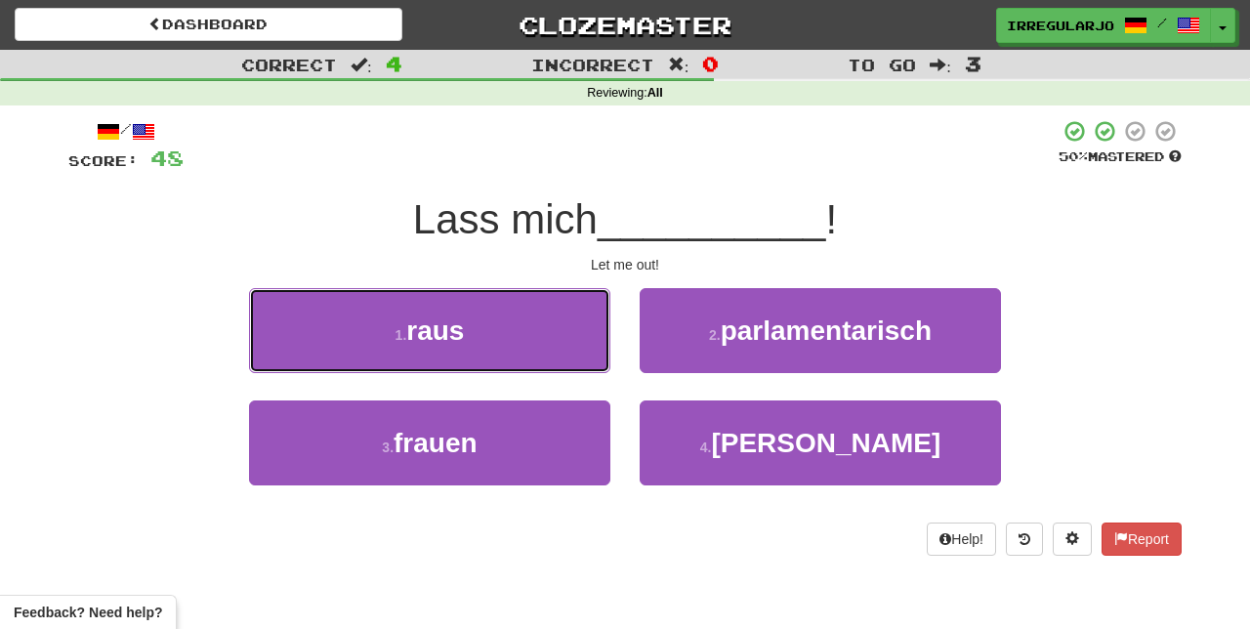
click at [543, 320] on button "1 . raus" at bounding box center [429, 330] width 361 height 85
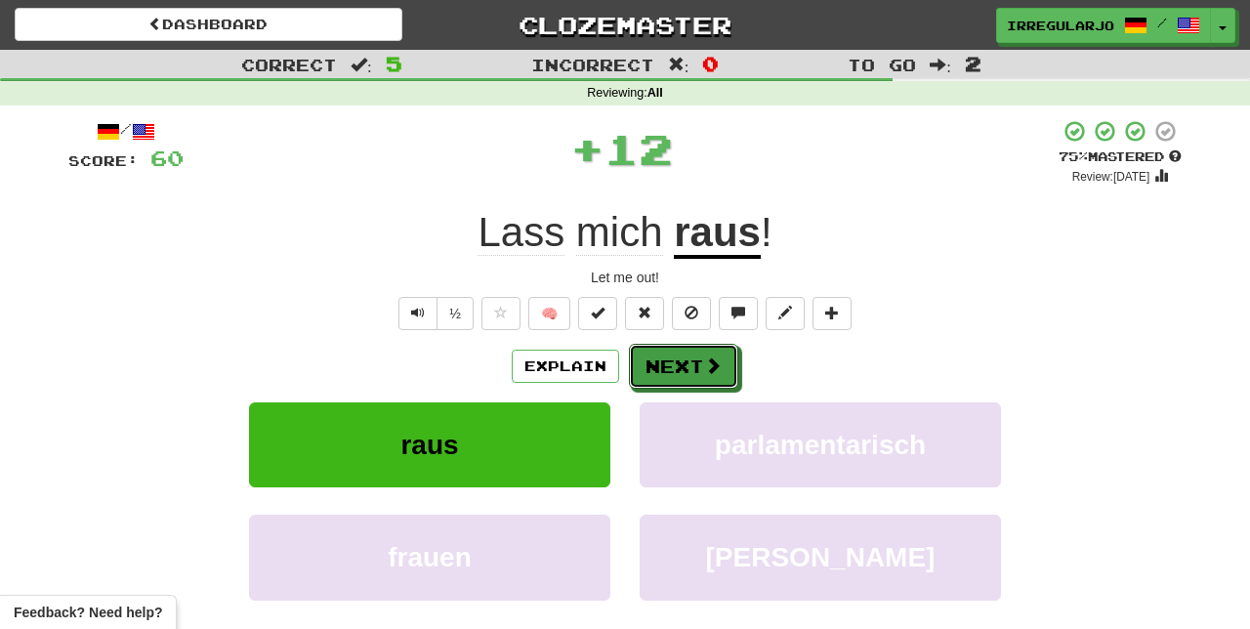
click at [699, 362] on button "Next" at bounding box center [683, 366] width 109 height 45
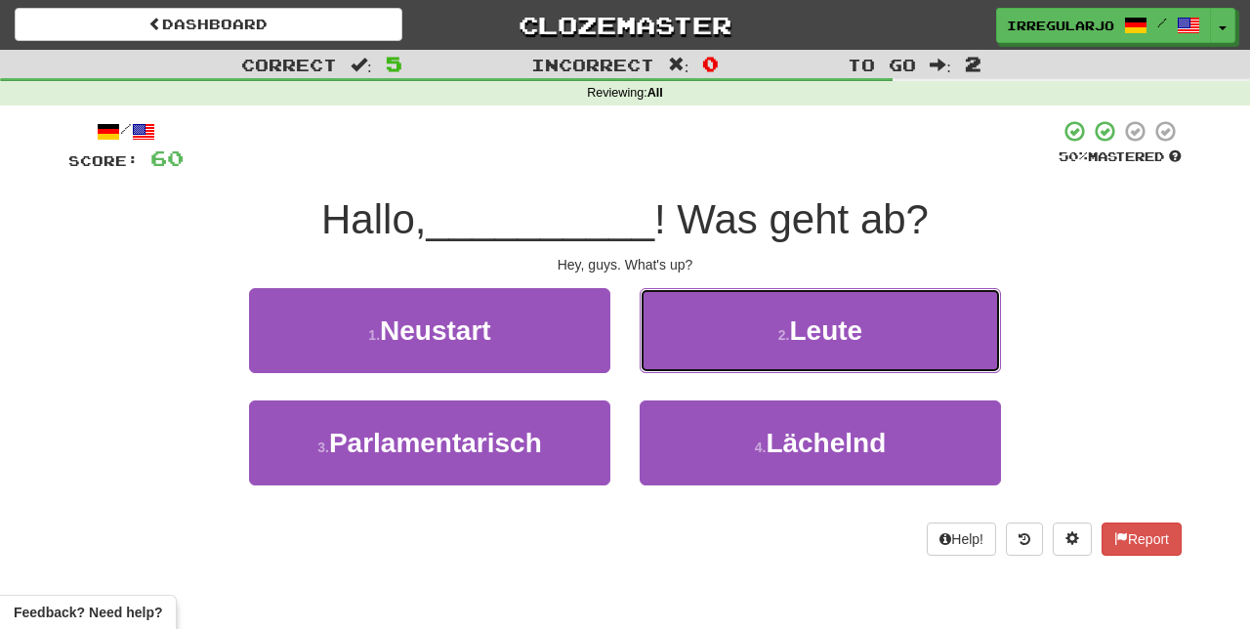
click at [917, 336] on button "2 . Leute" at bounding box center [819, 330] width 361 height 85
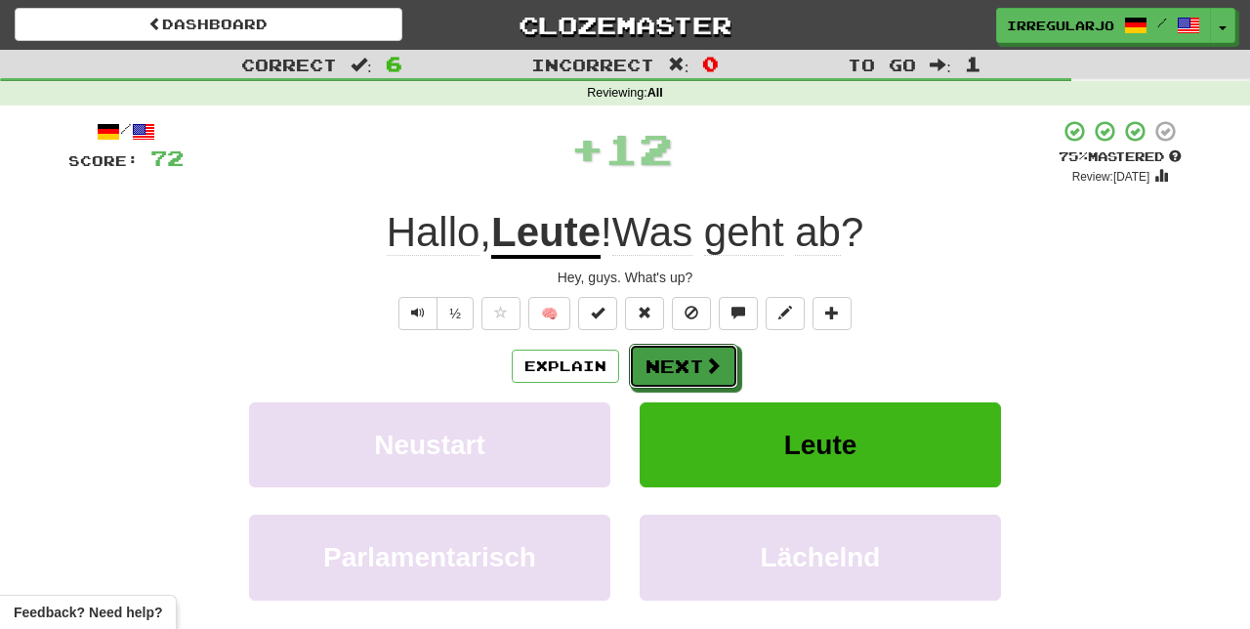
click at [699, 369] on button "Next" at bounding box center [683, 366] width 109 height 45
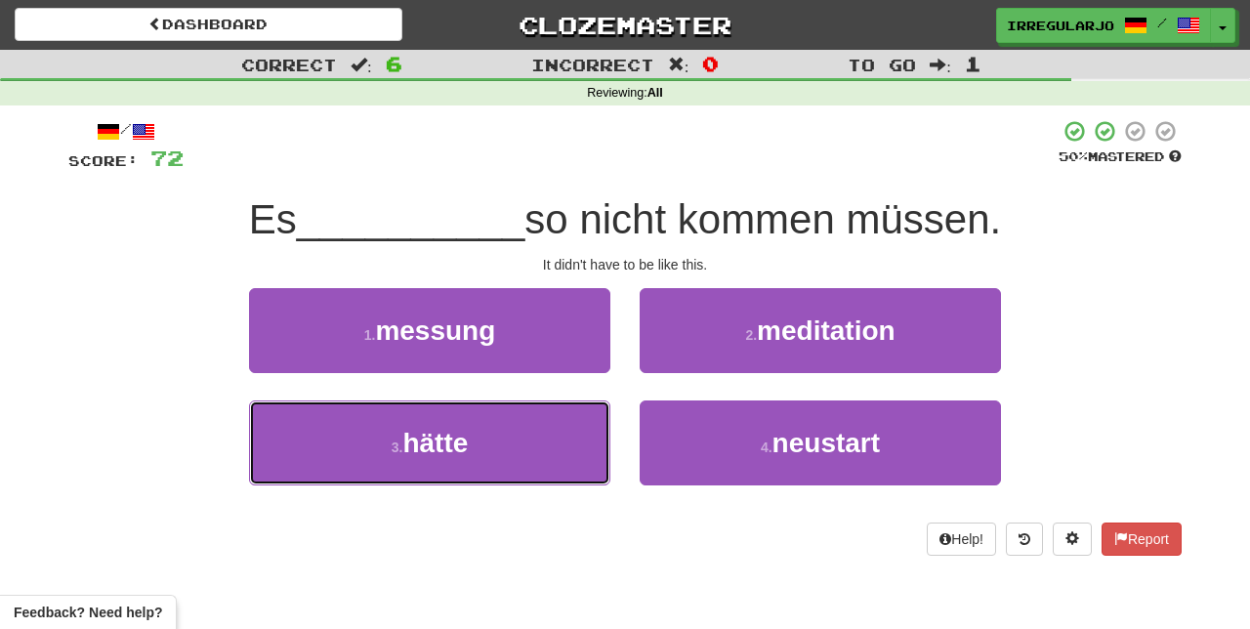
click at [559, 444] on button "3 . hätte" at bounding box center [429, 442] width 361 height 85
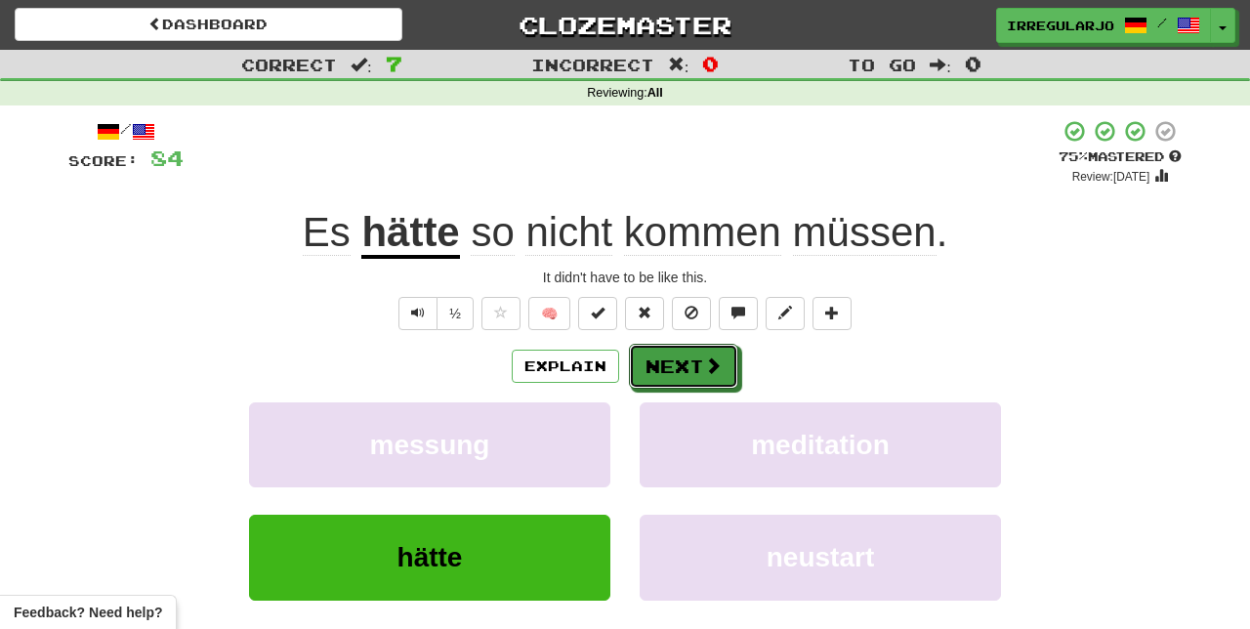
click at [689, 367] on button "Next" at bounding box center [683, 366] width 109 height 45
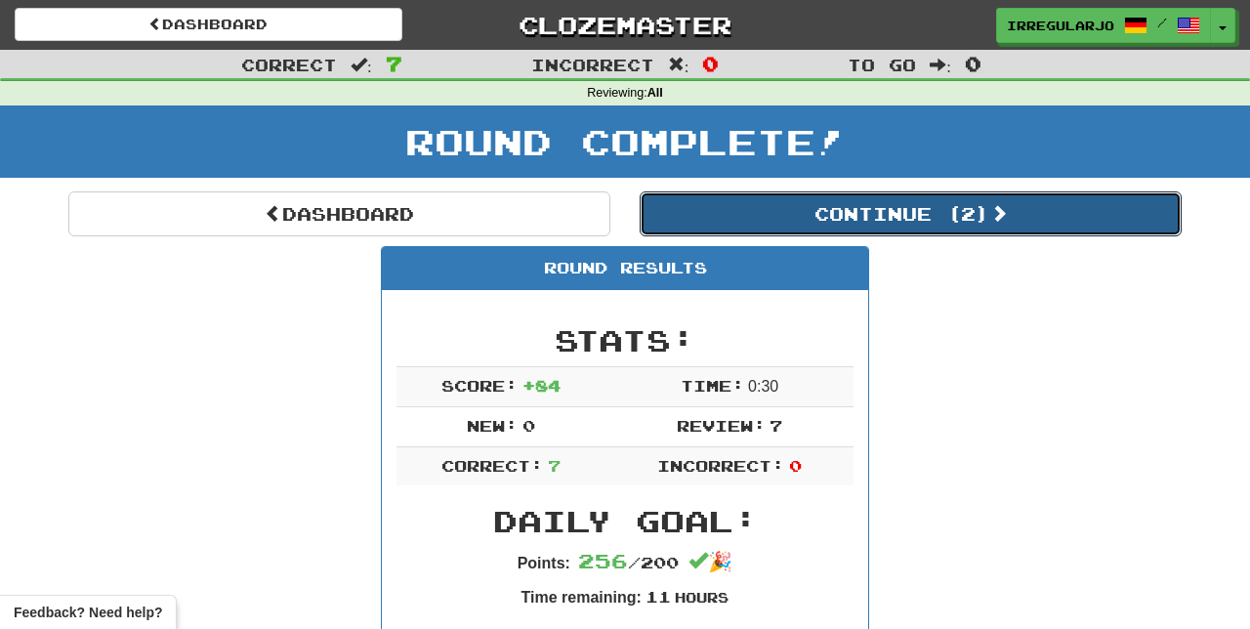
click at [909, 211] on button "Continue ( 2 )" at bounding box center [910, 213] width 542 height 45
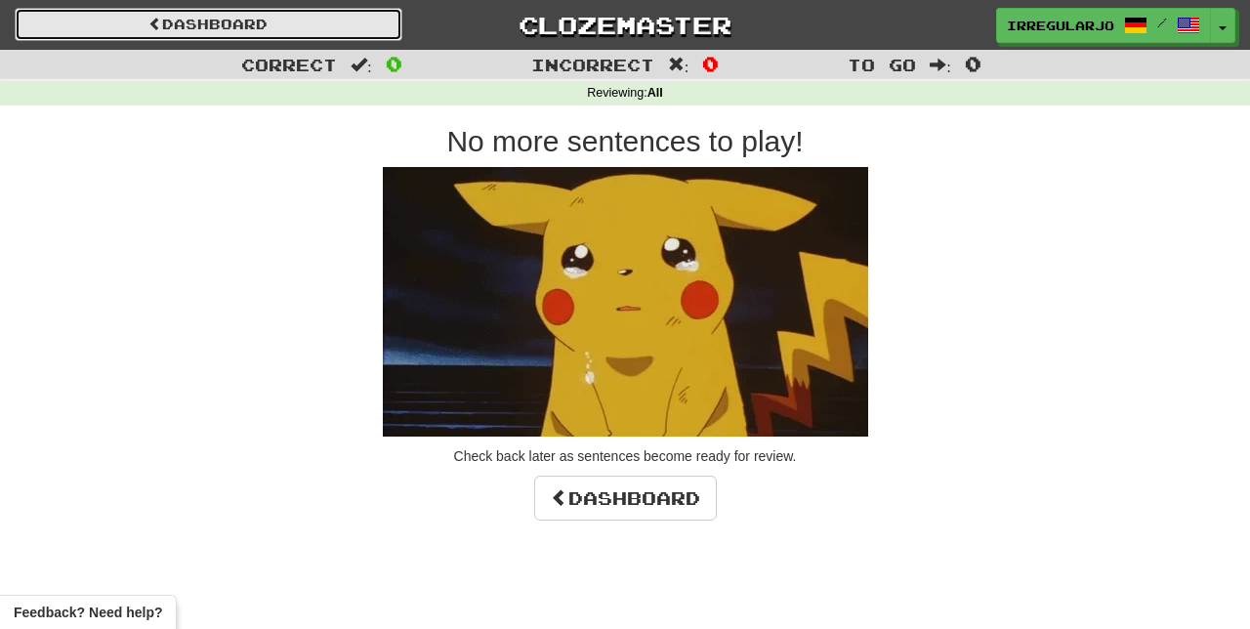
click at [350, 37] on link "Dashboard" at bounding box center [209, 24] width 388 height 33
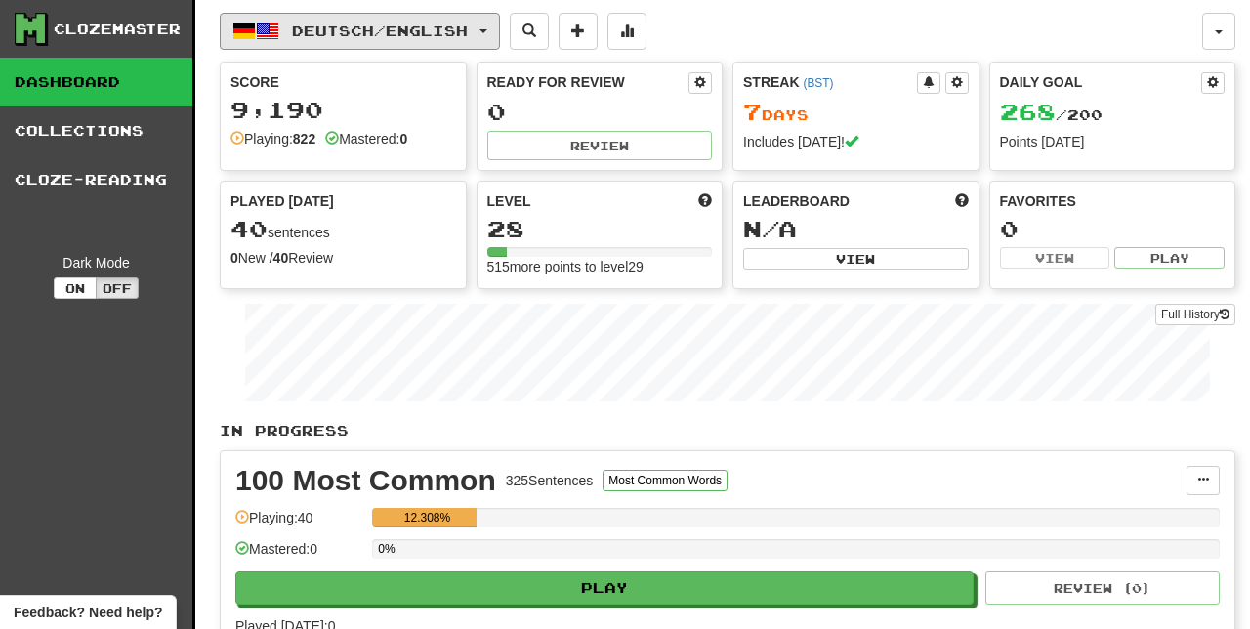
click at [468, 29] on span "Deutsch / English" at bounding box center [380, 30] width 176 height 17
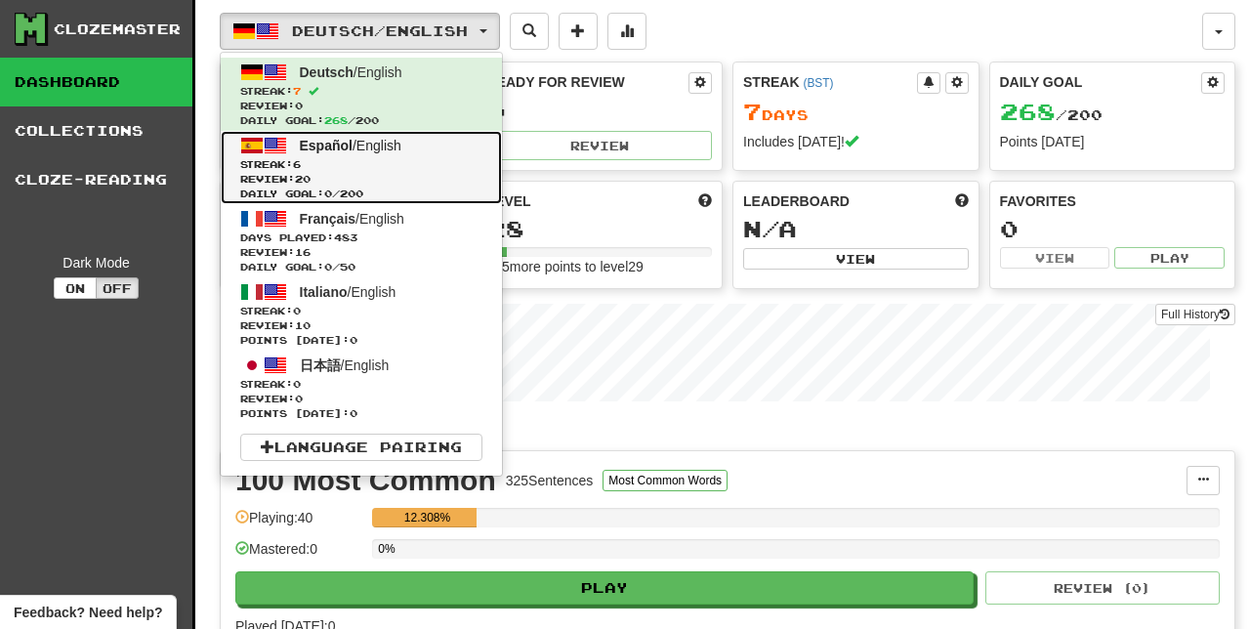
click at [342, 157] on span "Streak: 6" at bounding box center [361, 164] width 242 height 15
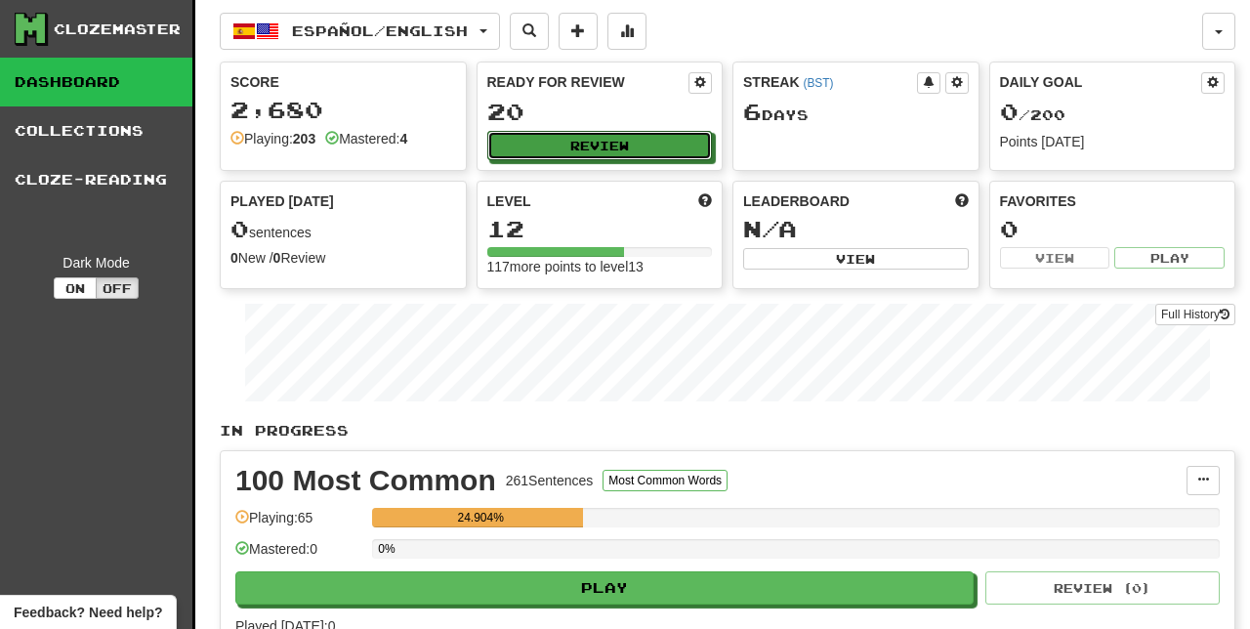
click at [624, 142] on button "Review" at bounding box center [600, 145] width 226 height 29
select select "**"
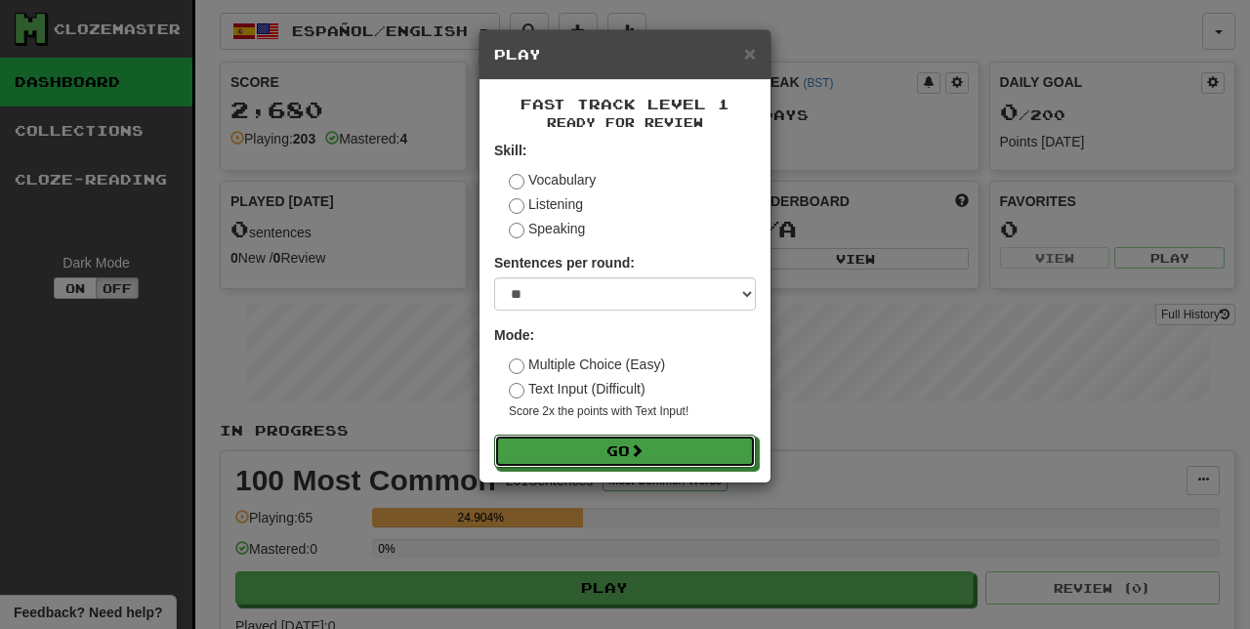
click at [677, 443] on button "Go" at bounding box center [625, 450] width 262 height 33
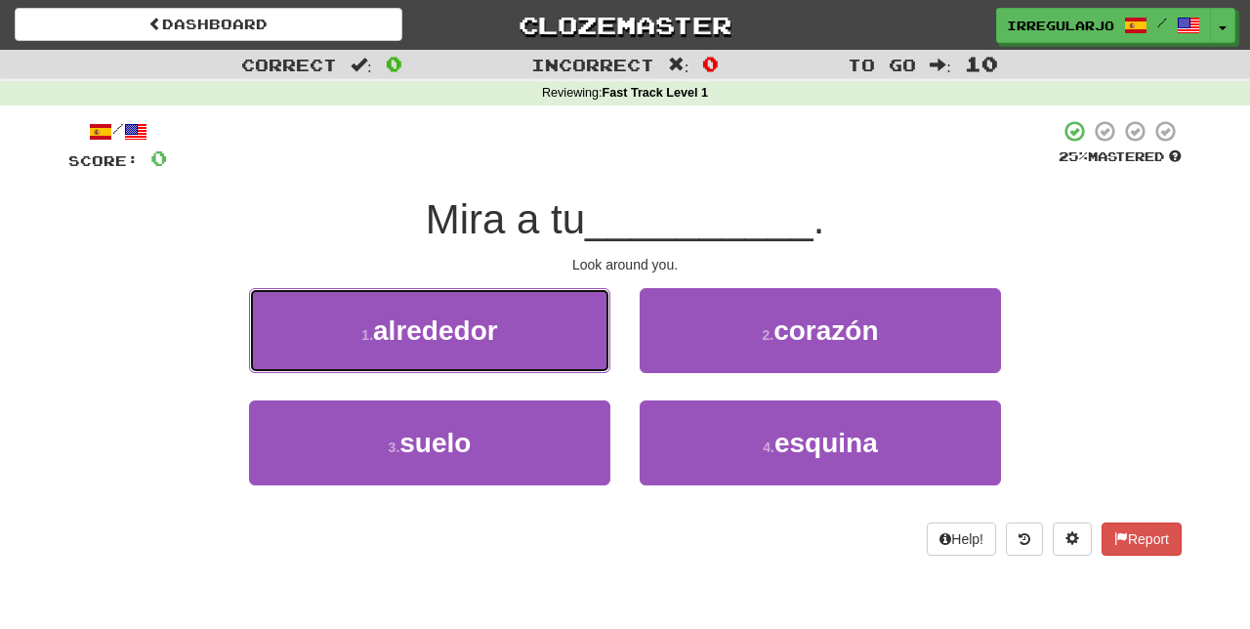
click at [533, 325] on button "1 . alrededor" at bounding box center [429, 330] width 361 height 85
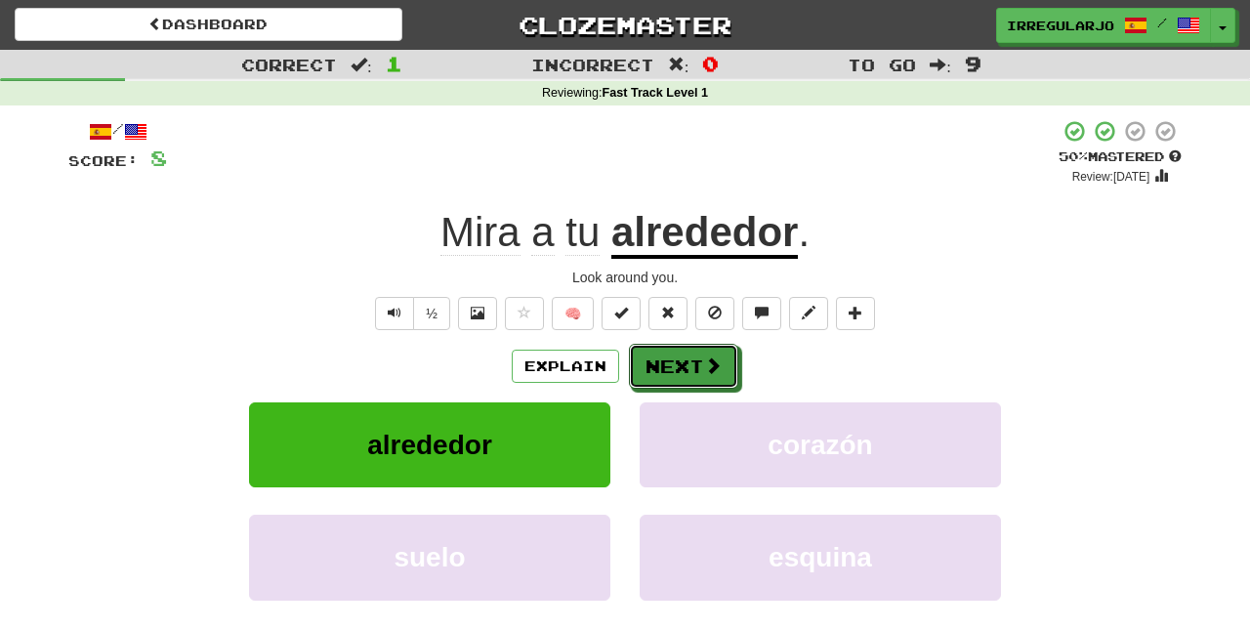
click at [701, 362] on button "Next" at bounding box center [683, 366] width 109 height 45
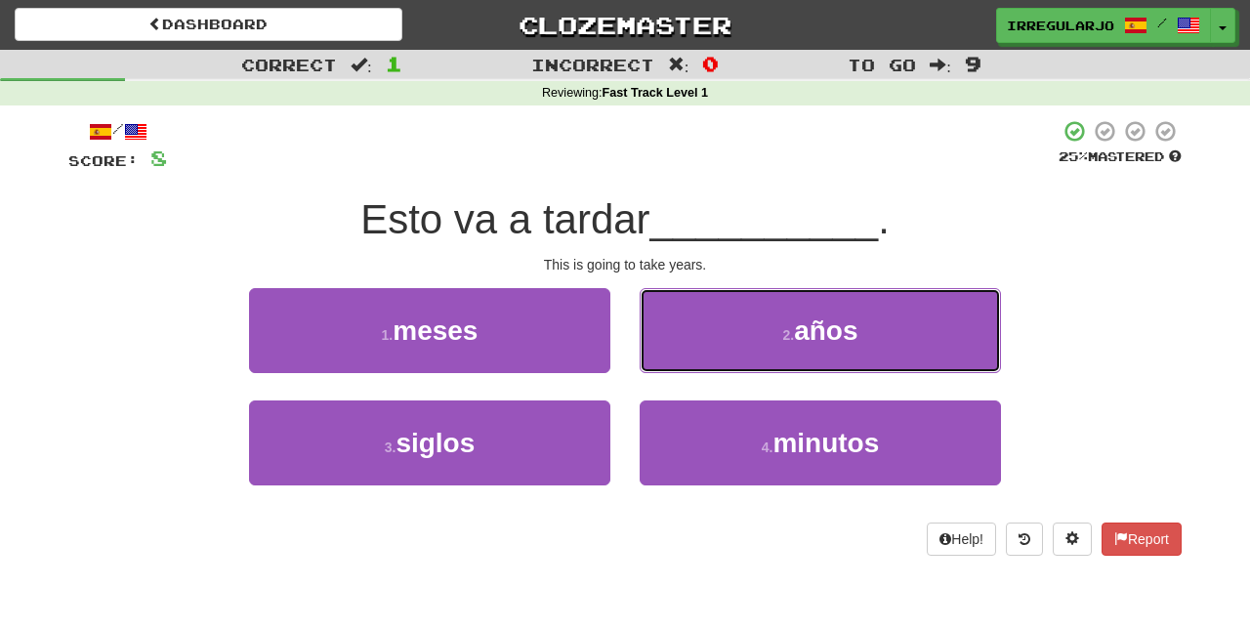
click at [811, 338] on span "años" at bounding box center [825, 330] width 63 height 30
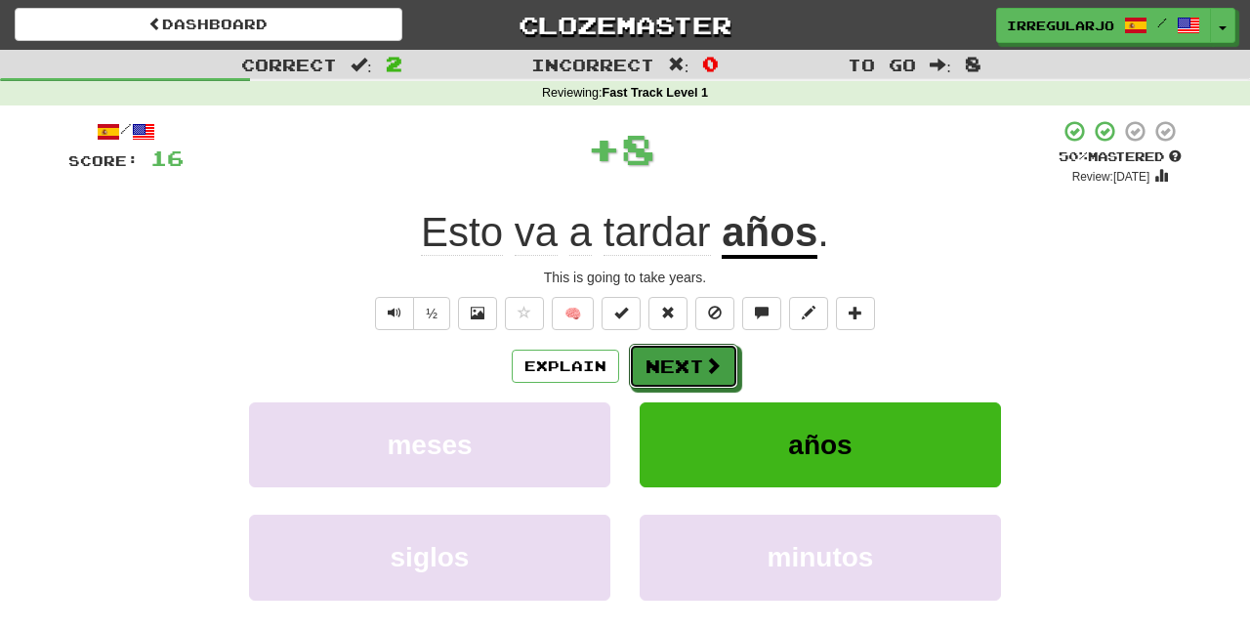
click at [698, 367] on button "Next" at bounding box center [683, 366] width 109 height 45
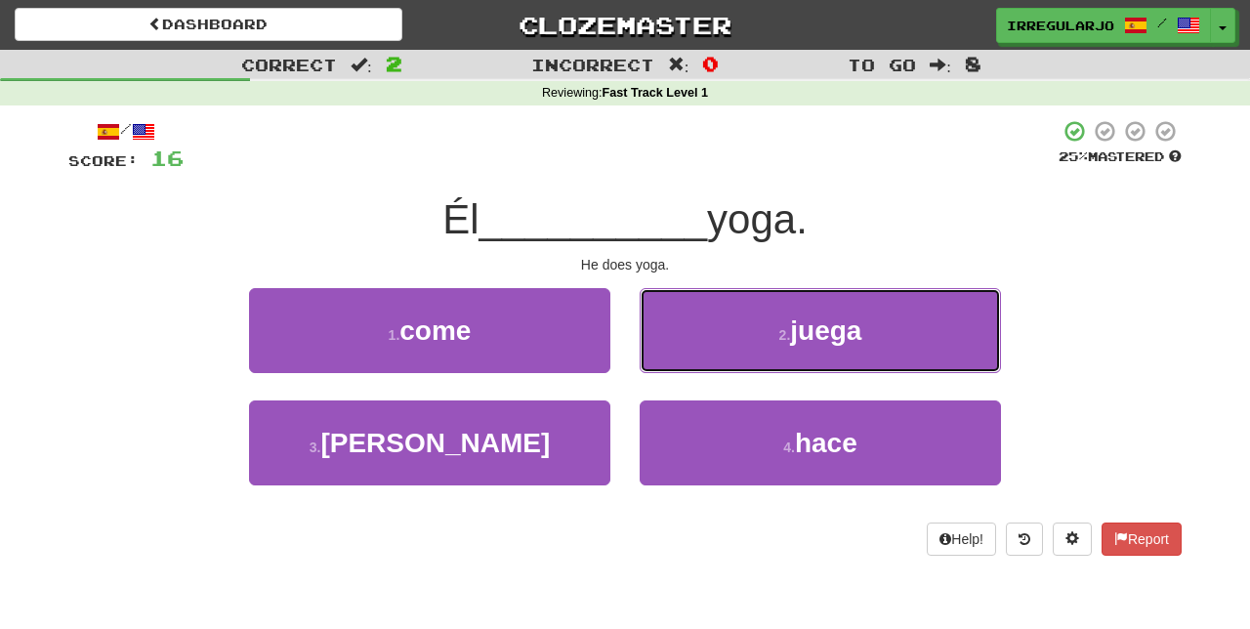
click at [834, 339] on span "juega" at bounding box center [825, 330] width 71 height 30
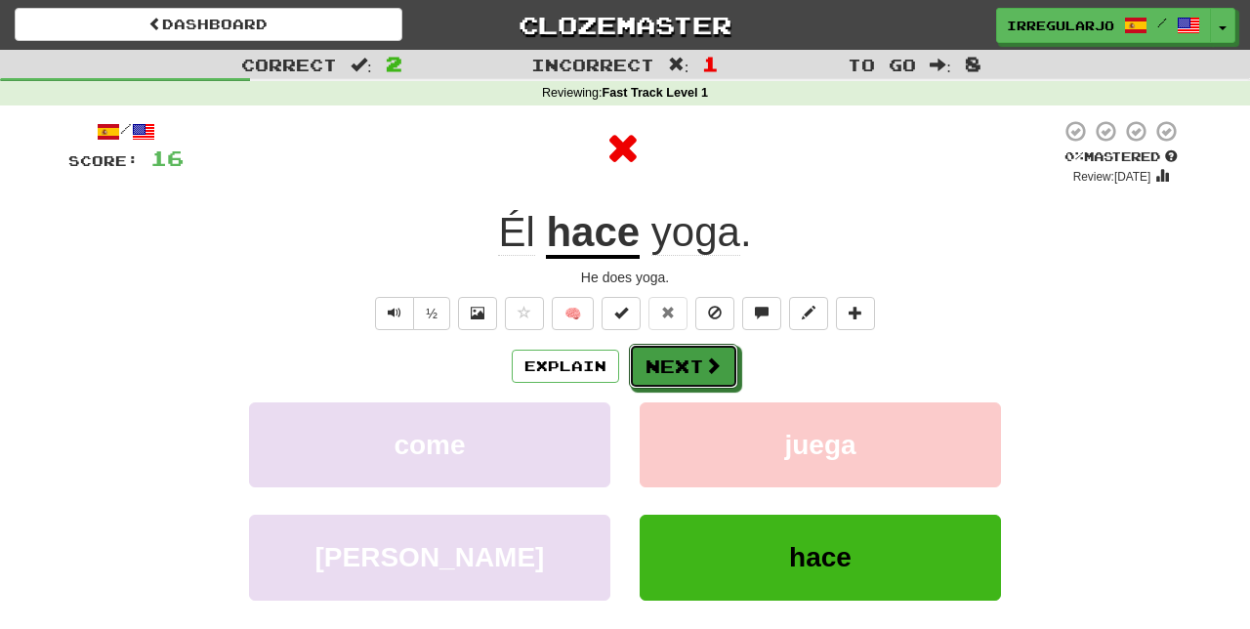
click at [697, 362] on button "Next" at bounding box center [683, 366] width 109 height 45
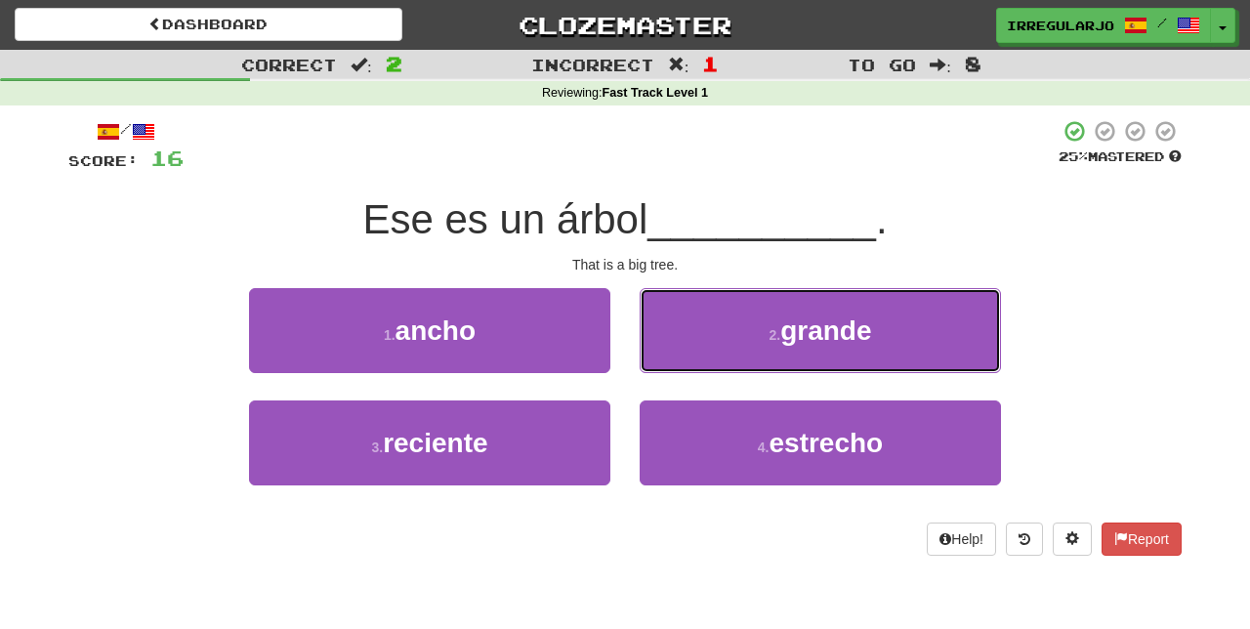
click at [845, 322] on span "grande" at bounding box center [825, 330] width 91 height 30
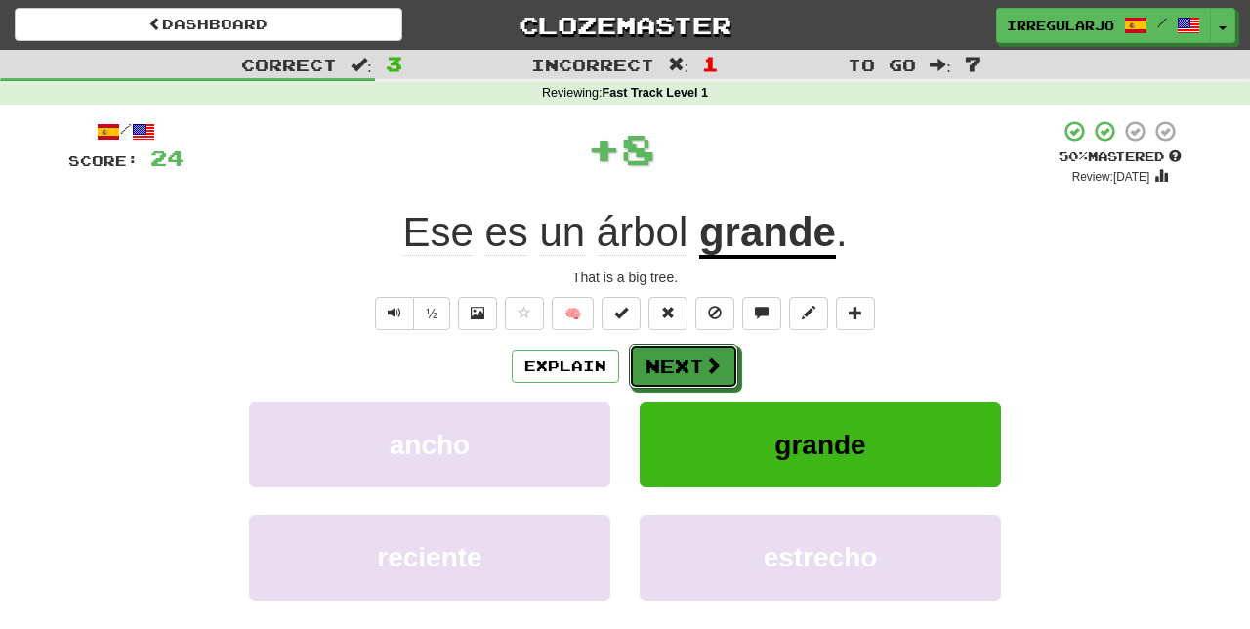
click at [697, 371] on button "Next" at bounding box center [683, 366] width 109 height 45
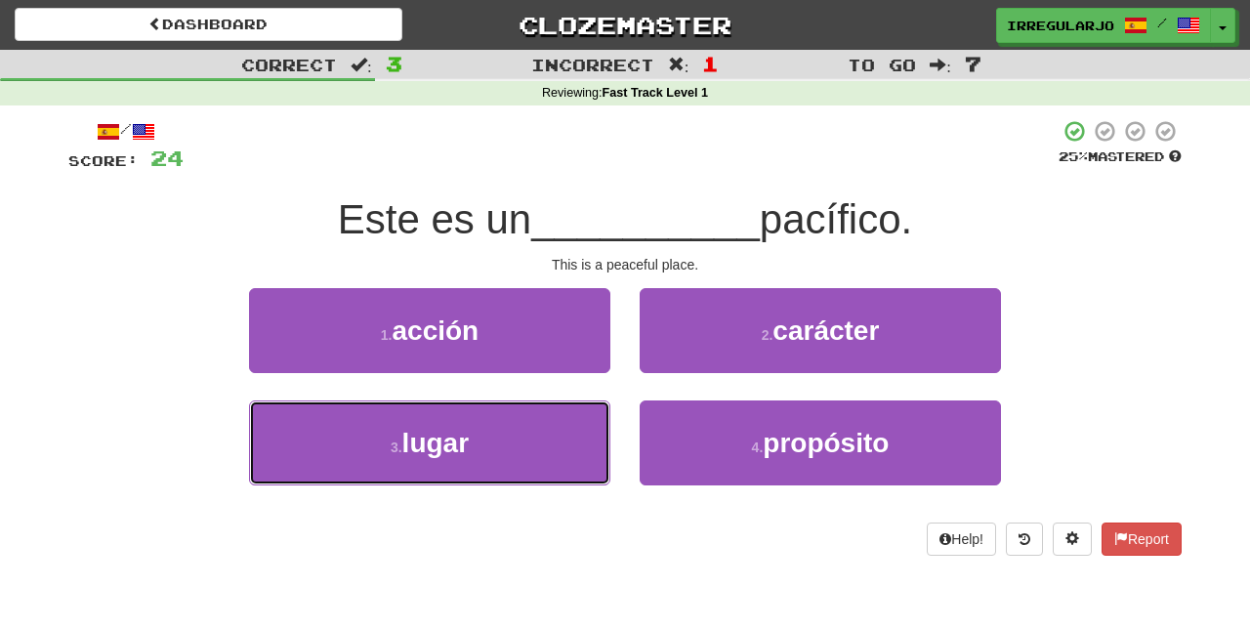
click at [556, 445] on button "3 . lugar" at bounding box center [429, 442] width 361 height 85
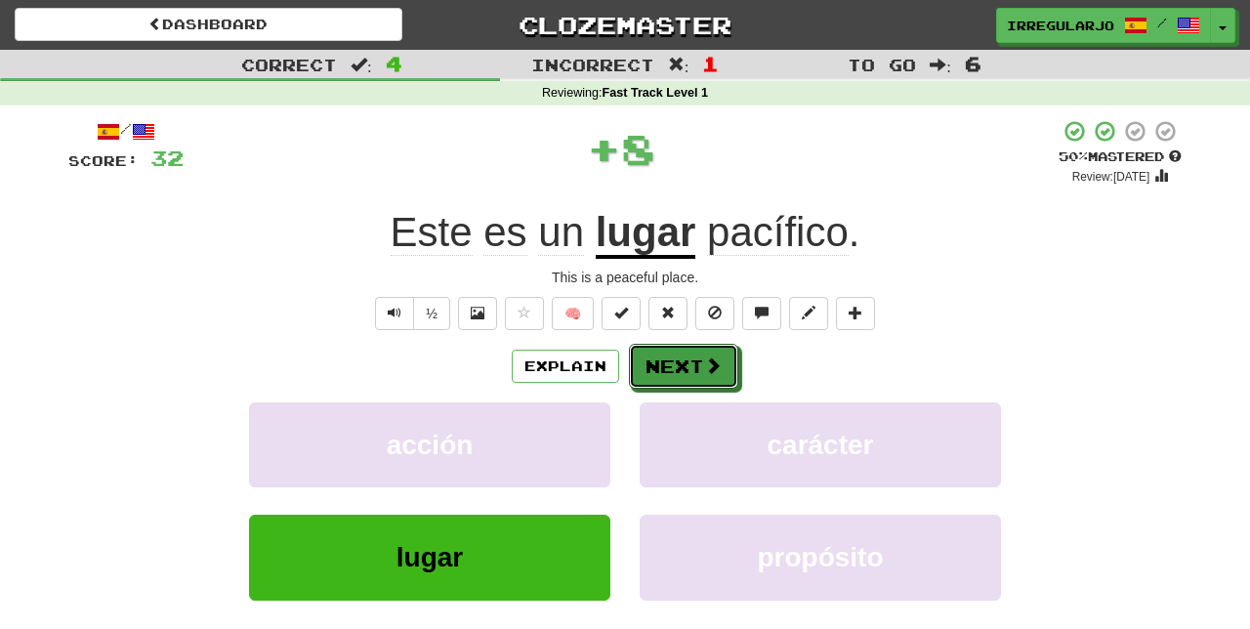
click at [699, 361] on button "Next" at bounding box center [683, 366] width 109 height 45
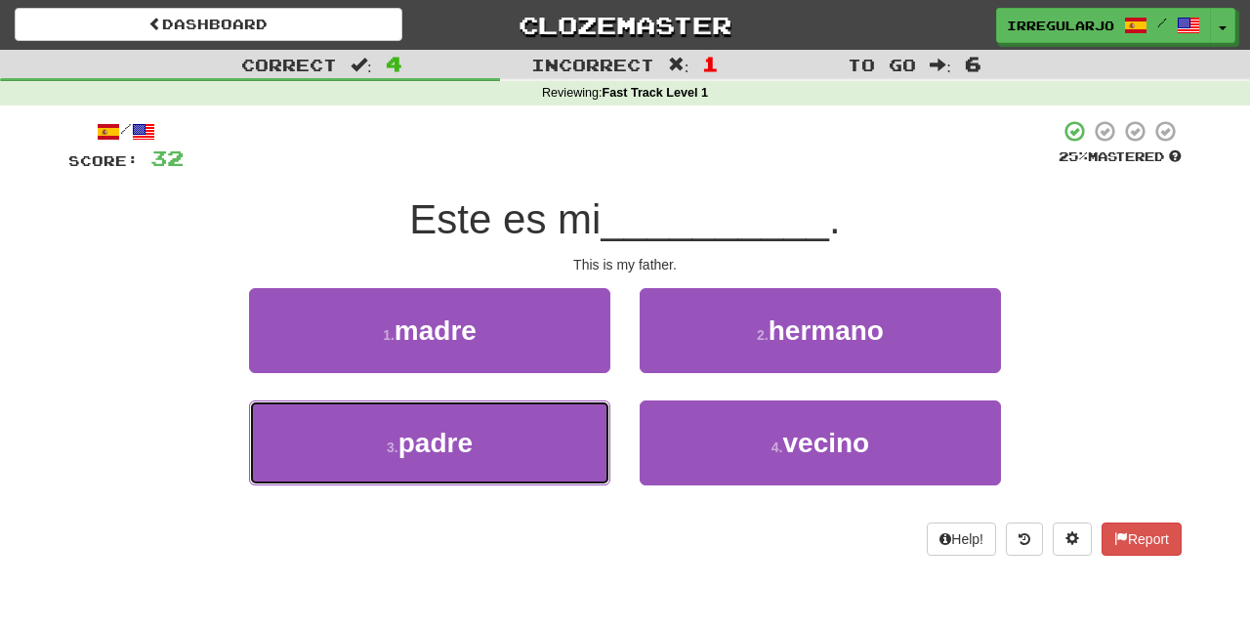
click at [528, 455] on button "3 . padre" at bounding box center [429, 442] width 361 height 85
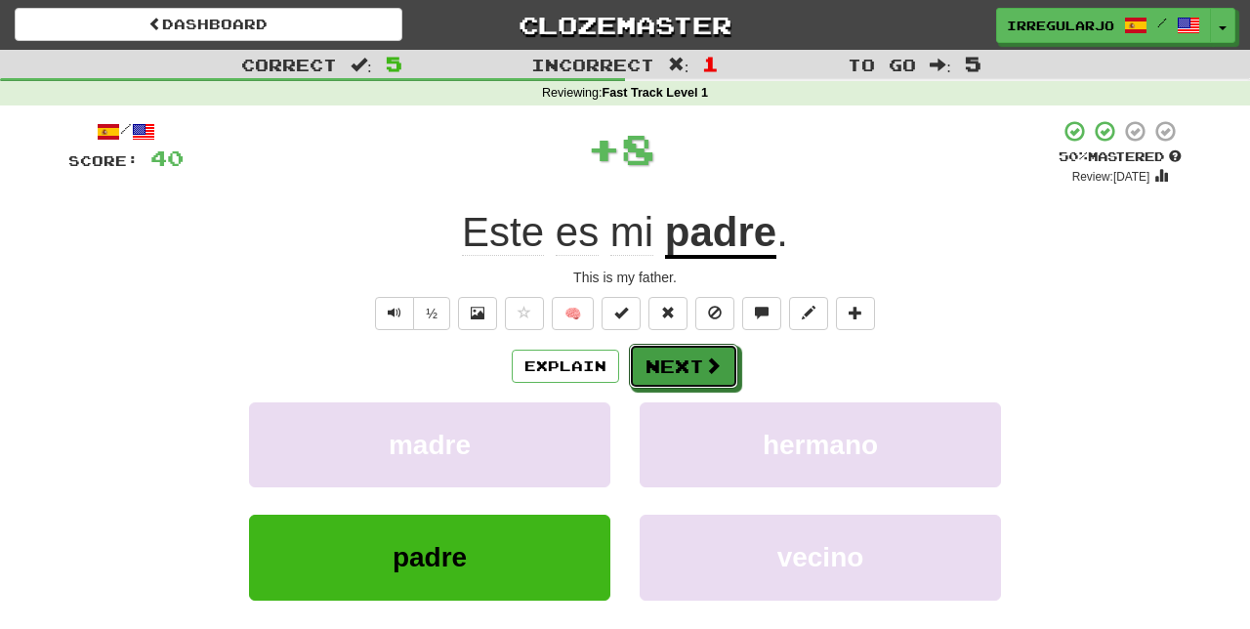
click at [681, 364] on button "Next" at bounding box center [683, 366] width 109 height 45
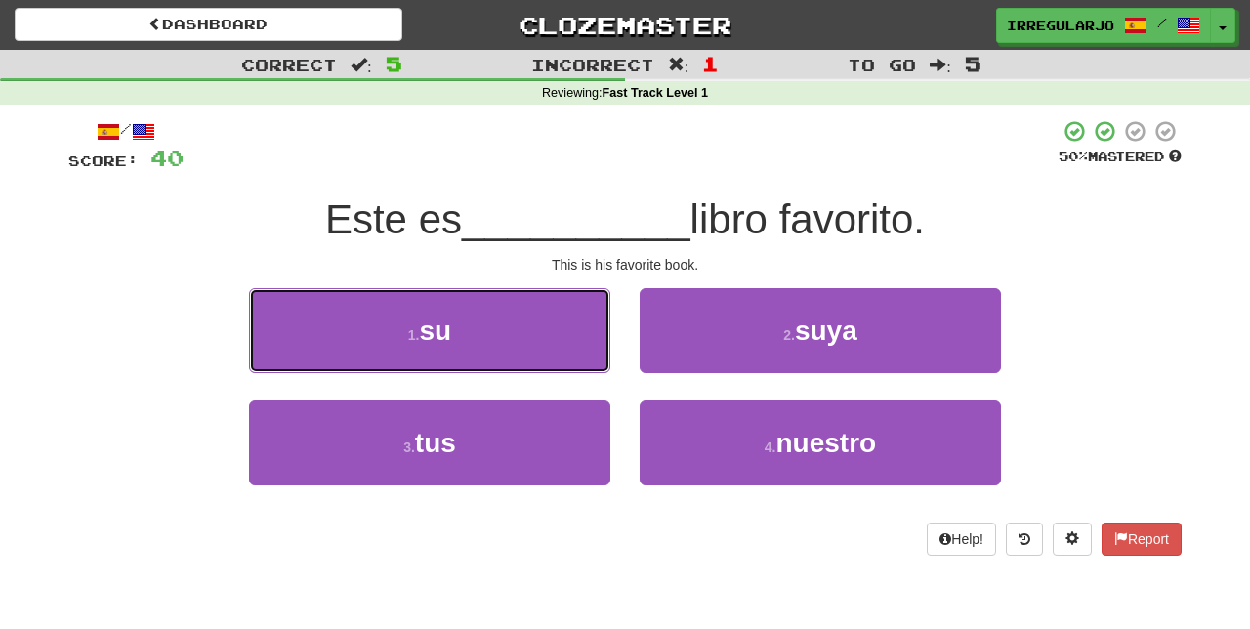
click at [523, 342] on button "1 . su" at bounding box center [429, 330] width 361 height 85
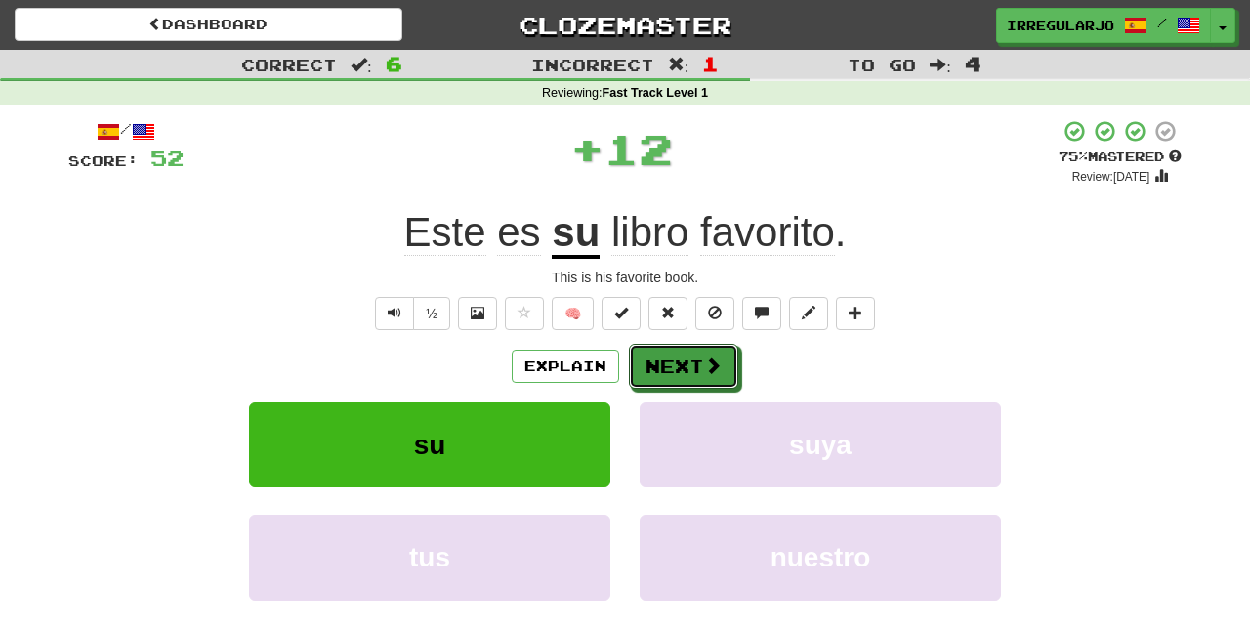
click at [694, 358] on button "Next" at bounding box center [683, 366] width 109 height 45
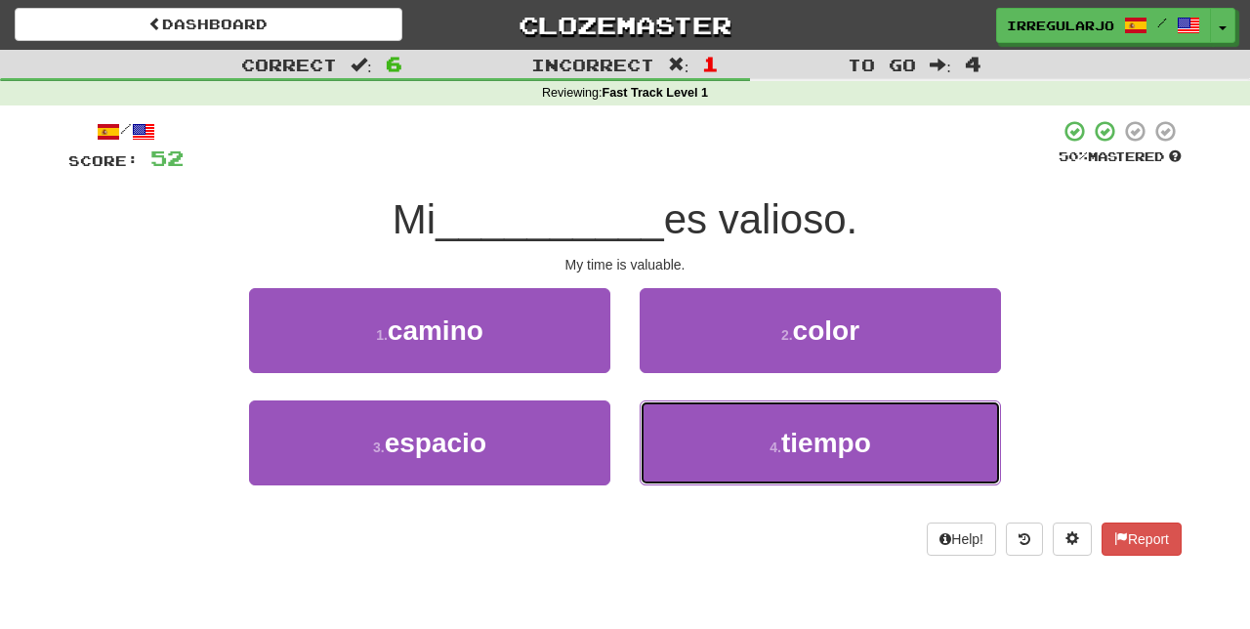
click at [724, 455] on button "4 . tiempo" at bounding box center [819, 442] width 361 height 85
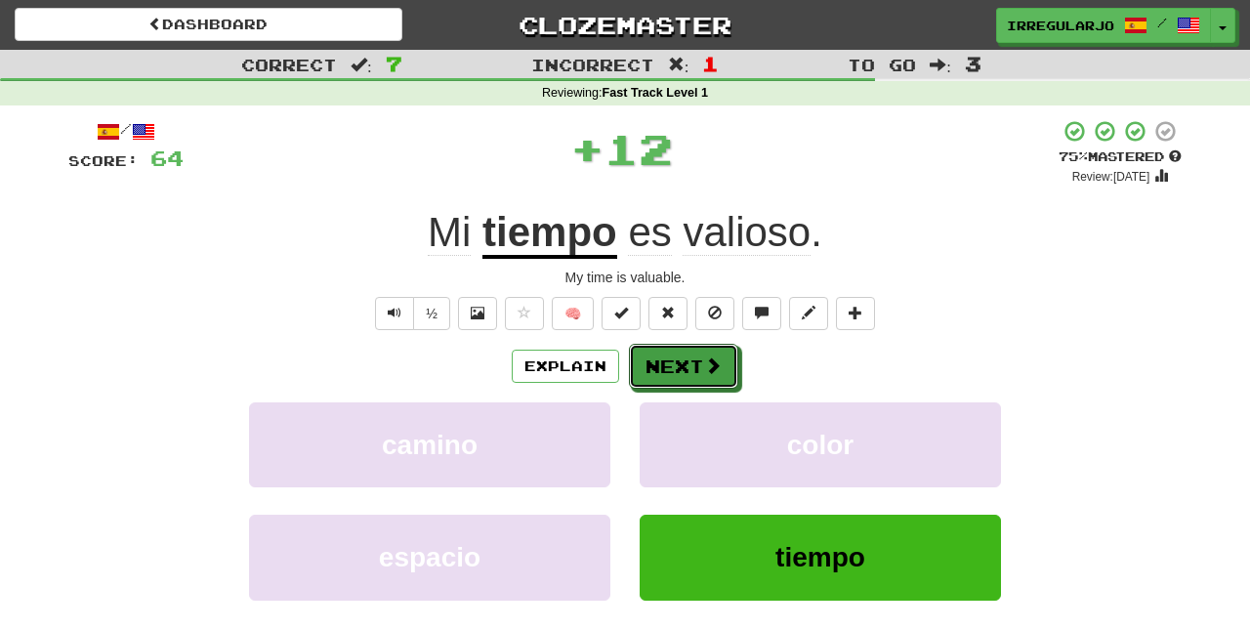
click at [697, 361] on button "Next" at bounding box center [683, 366] width 109 height 45
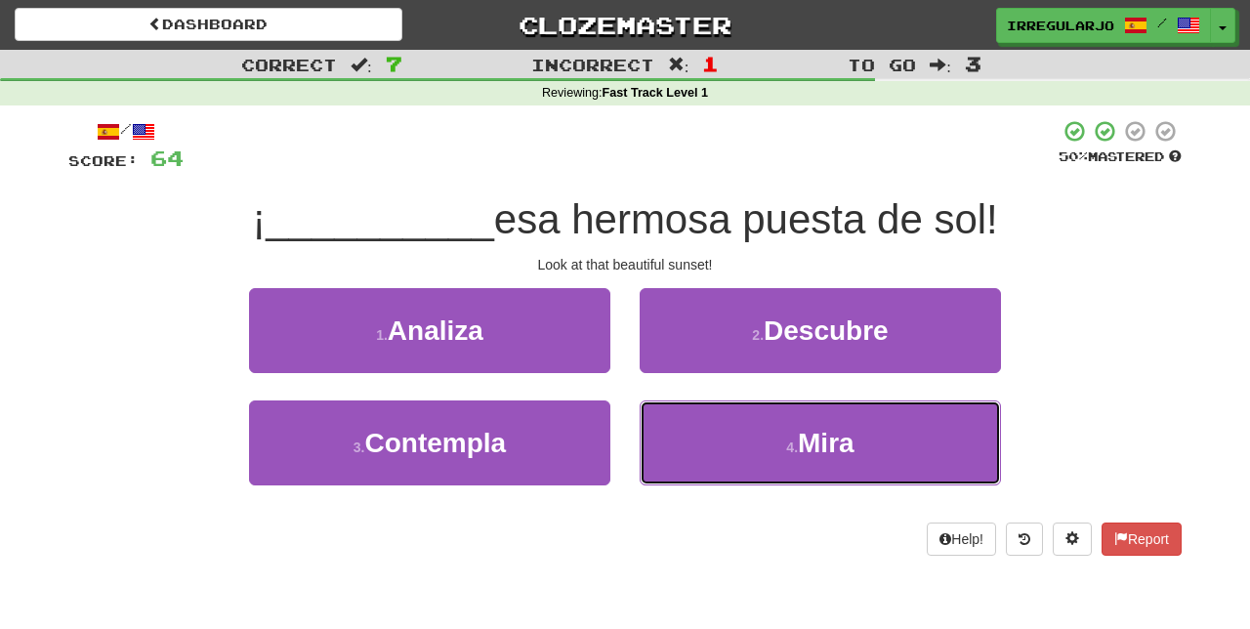
click at [744, 445] on button "4 . Mira" at bounding box center [819, 442] width 361 height 85
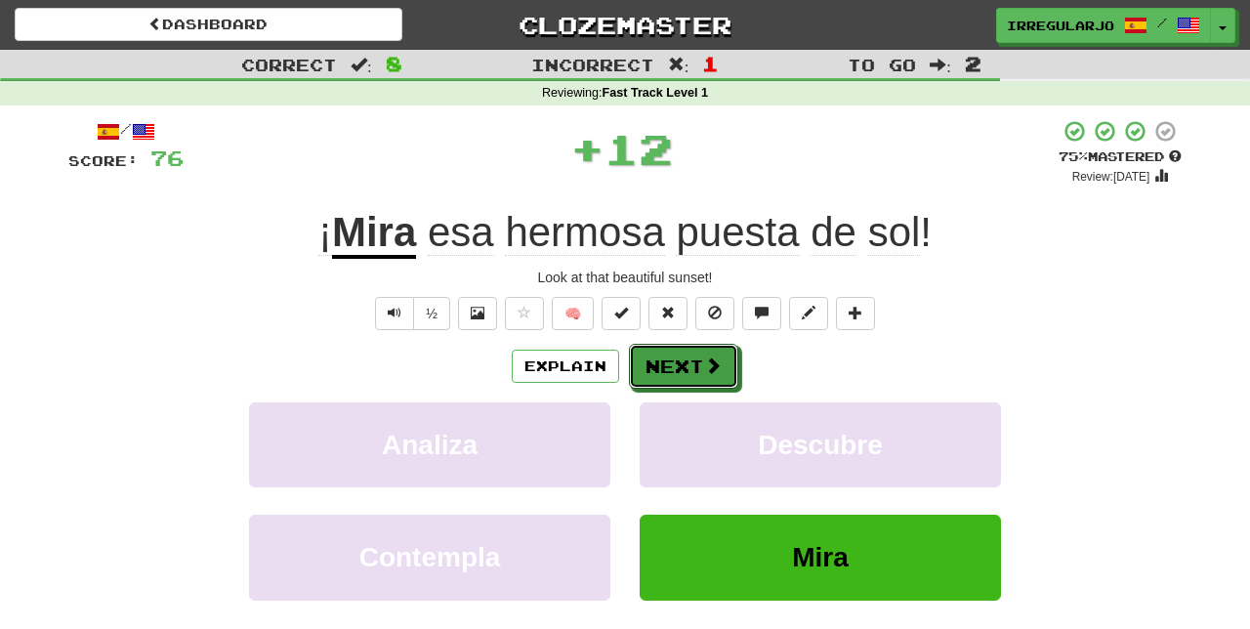
click at [689, 365] on button "Next" at bounding box center [683, 366] width 109 height 45
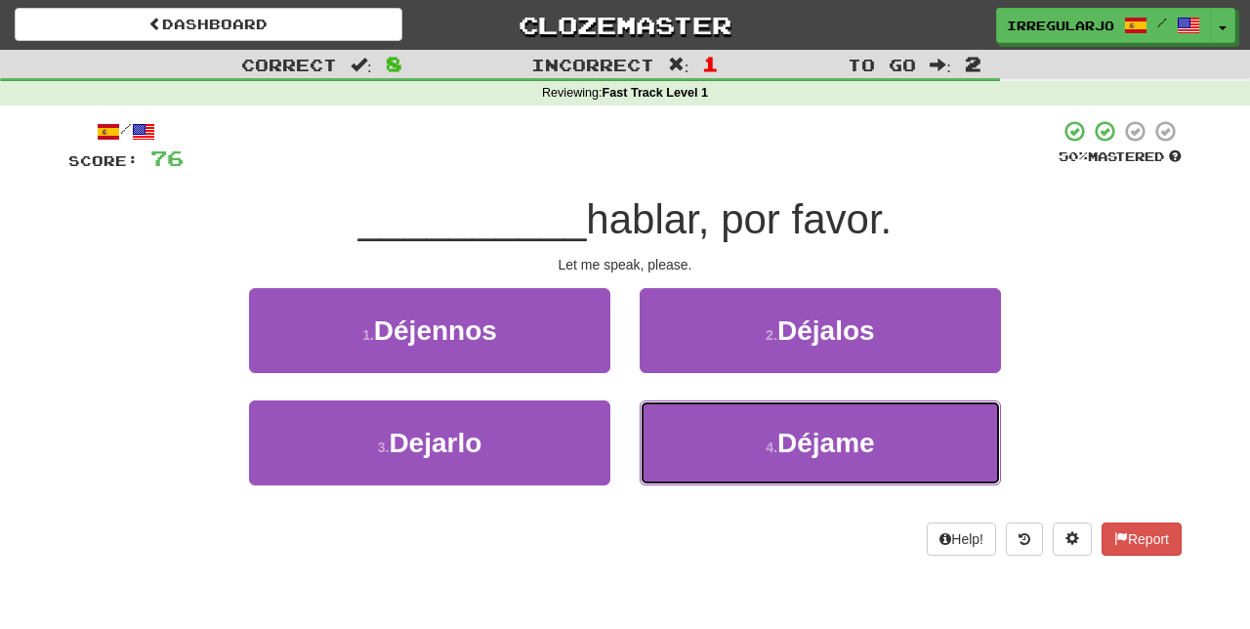
click at [758, 449] on button "4 . Déjame" at bounding box center [819, 442] width 361 height 85
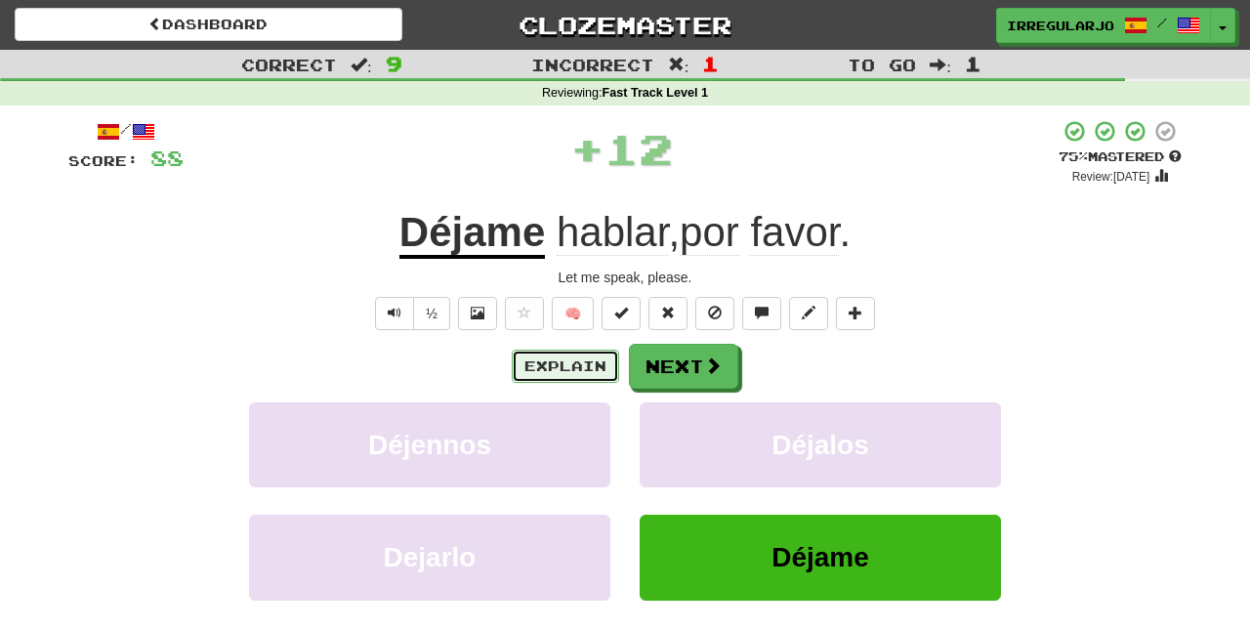
click at [562, 357] on button "Explain" at bounding box center [565, 366] width 107 height 33
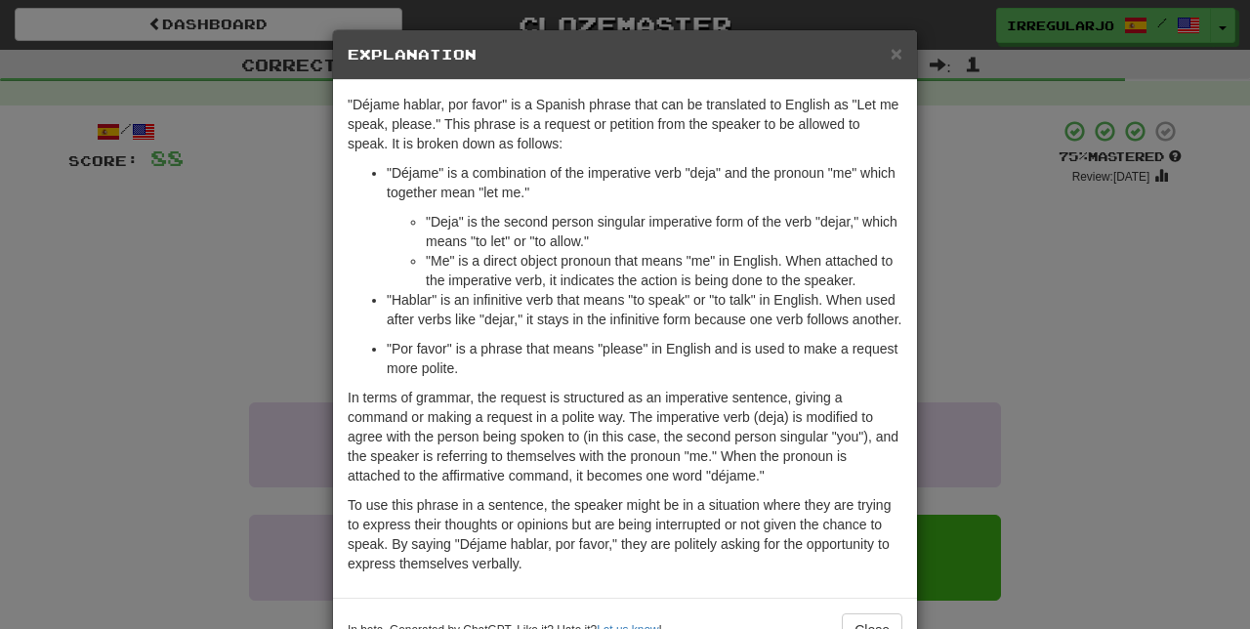
click at [1085, 426] on div "× Explanation "Déjame hablar, por favor" is a Spanish phrase that can be transl…" at bounding box center [625, 314] width 1250 height 629
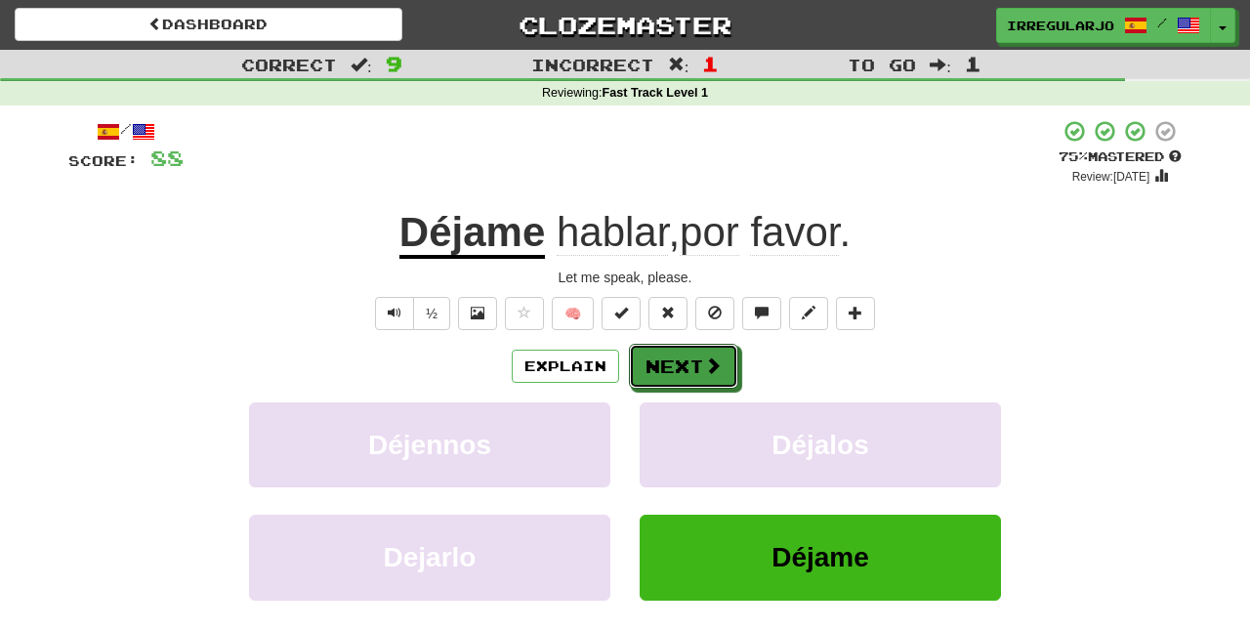
click at [683, 360] on button "Next" at bounding box center [683, 366] width 109 height 45
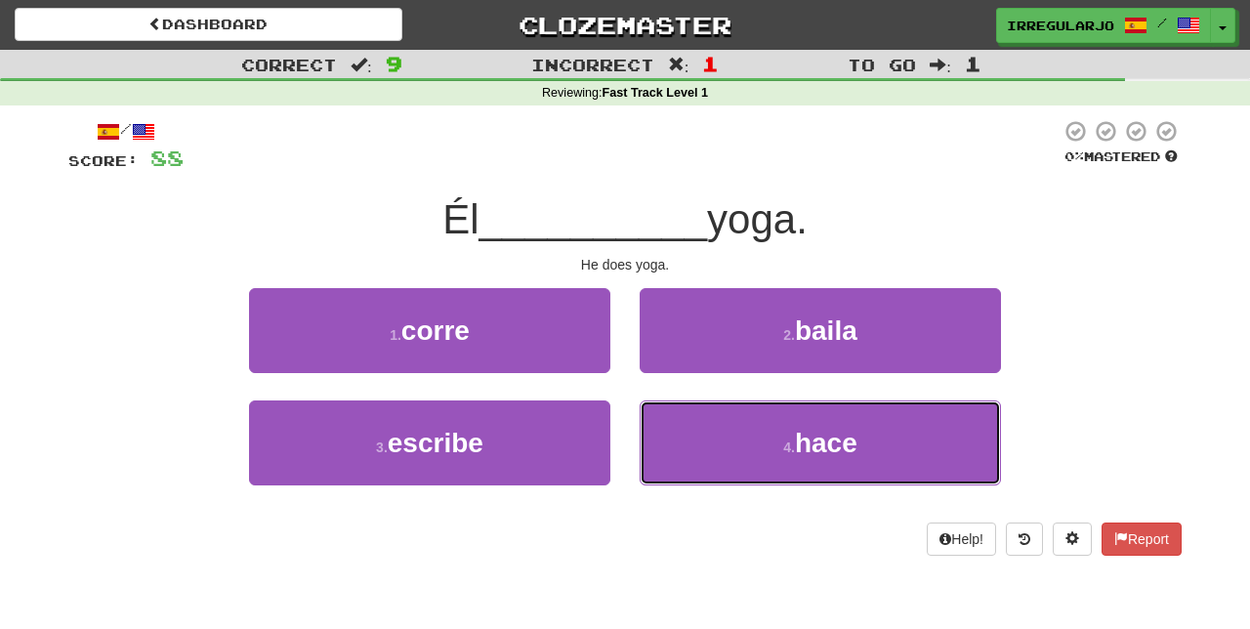
click at [765, 447] on button "4 . hace" at bounding box center [819, 442] width 361 height 85
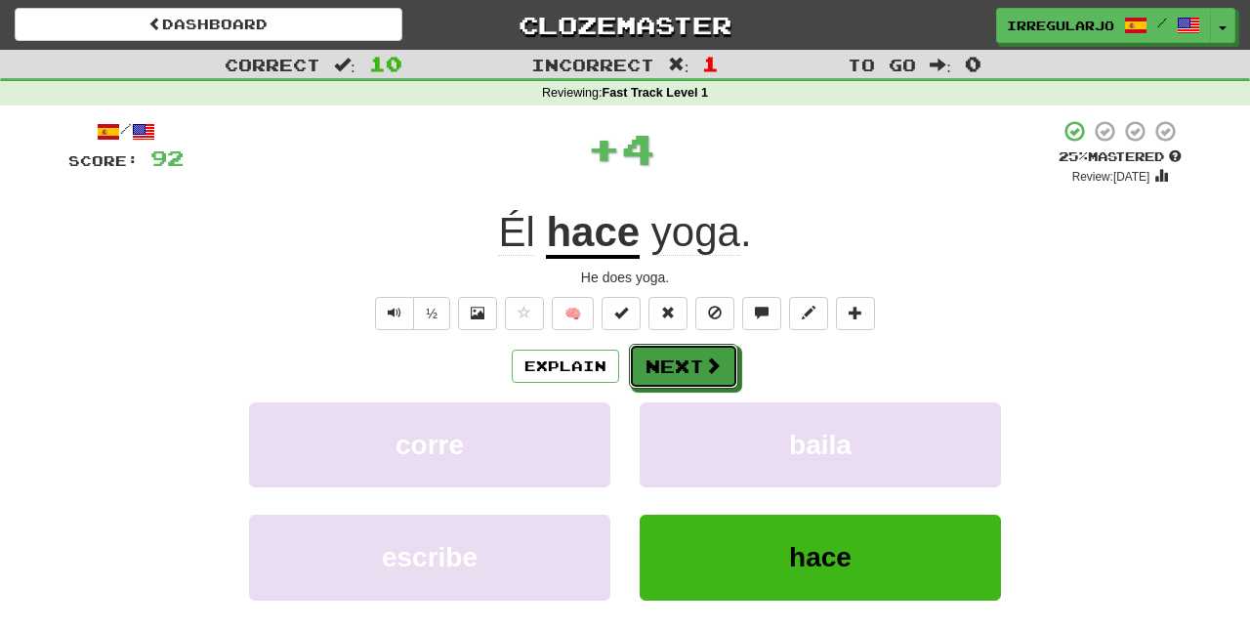
click at [693, 357] on button "Next" at bounding box center [683, 366] width 109 height 45
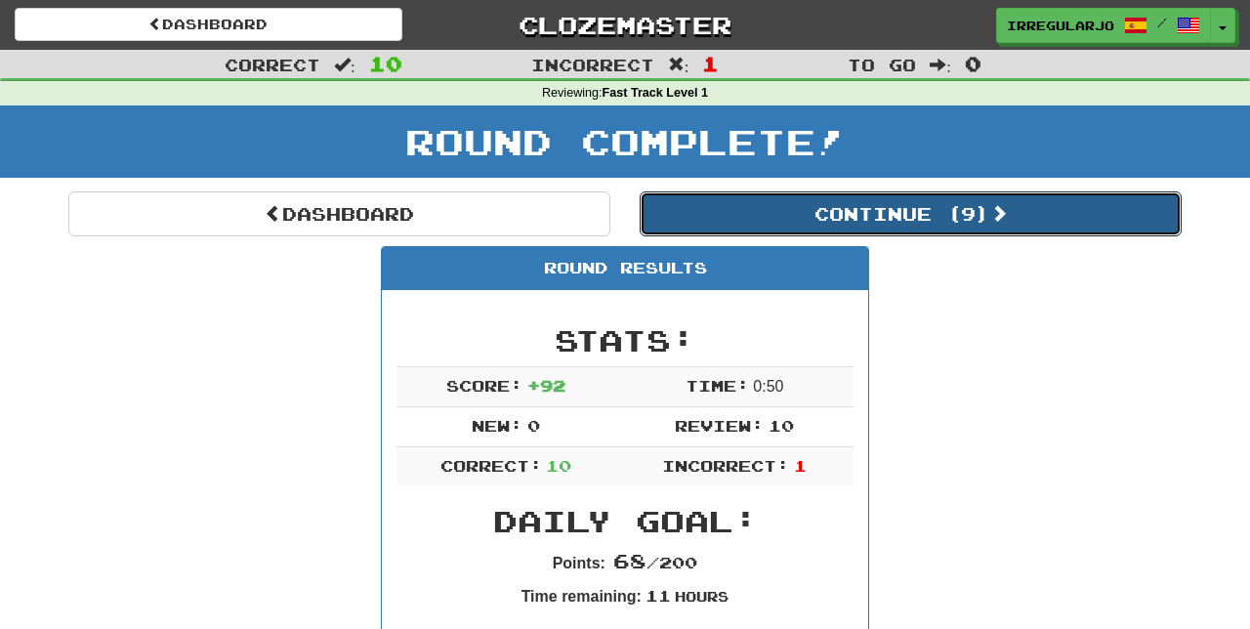
click at [926, 210] on button "Continue ( 9 )" at bounding box center [910, 213] width 542 height 45
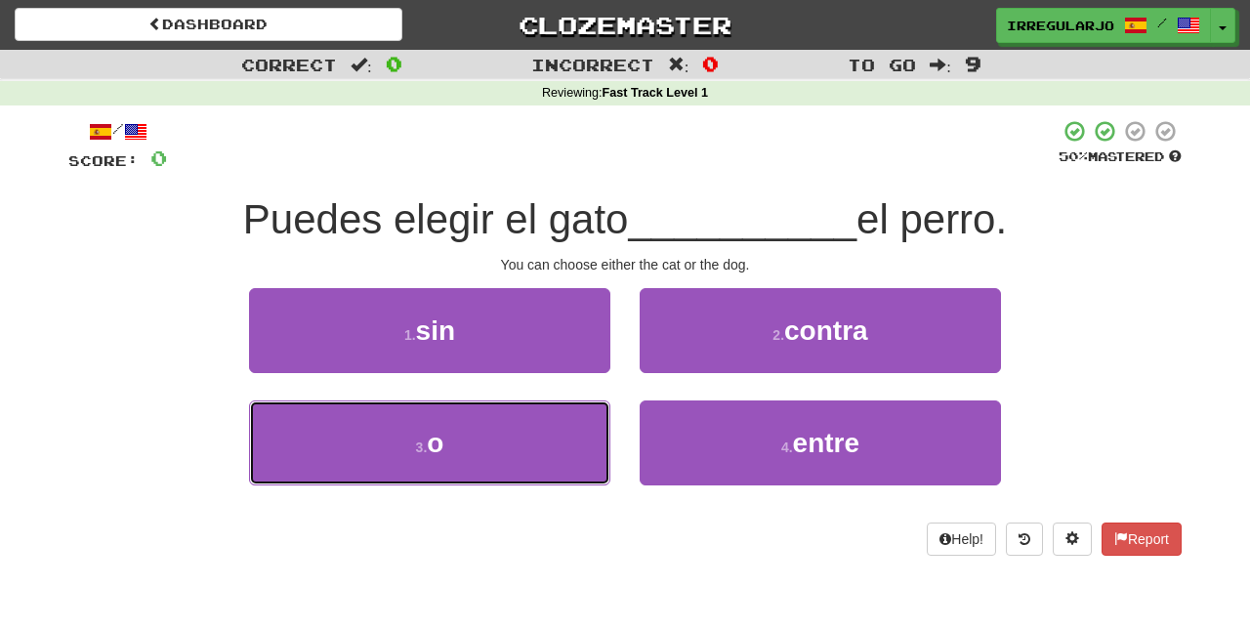
click at [538, 425] on button "3 . o" at bounding box center [429, 442] width 361 height 85
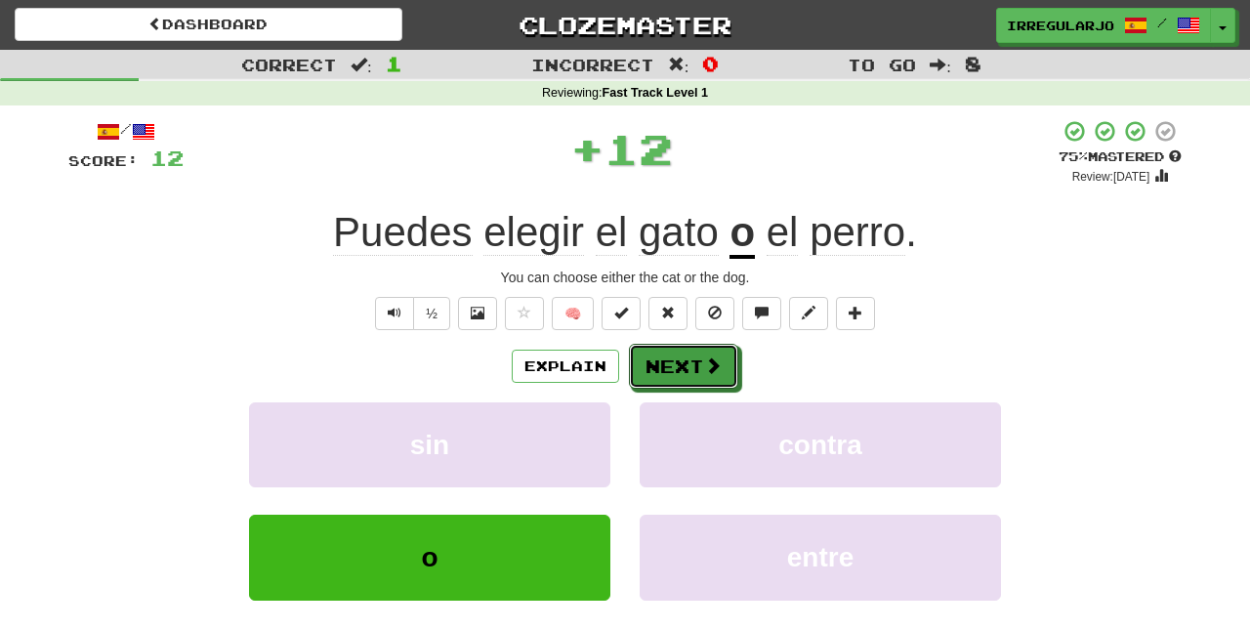
click at [700, 355] on button "Next" at bounding box center [683, 366] width 109 height 45
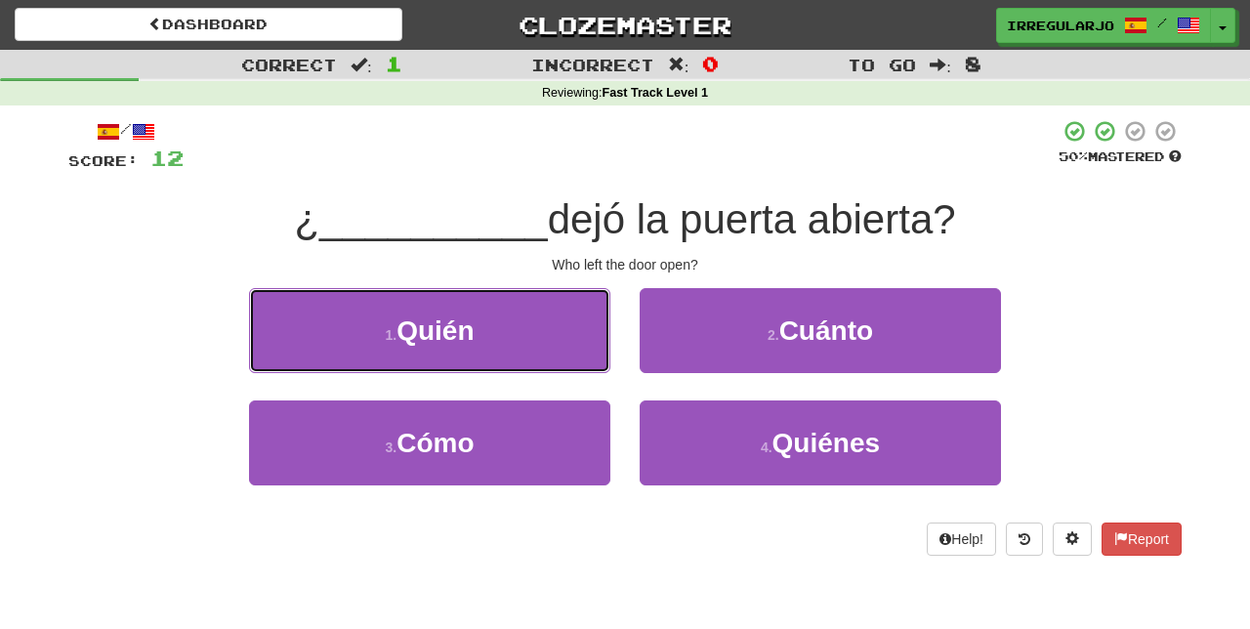
click at [547, 331] on button "1 . Quién" at bounding box center [429, 330] width 361 height 85
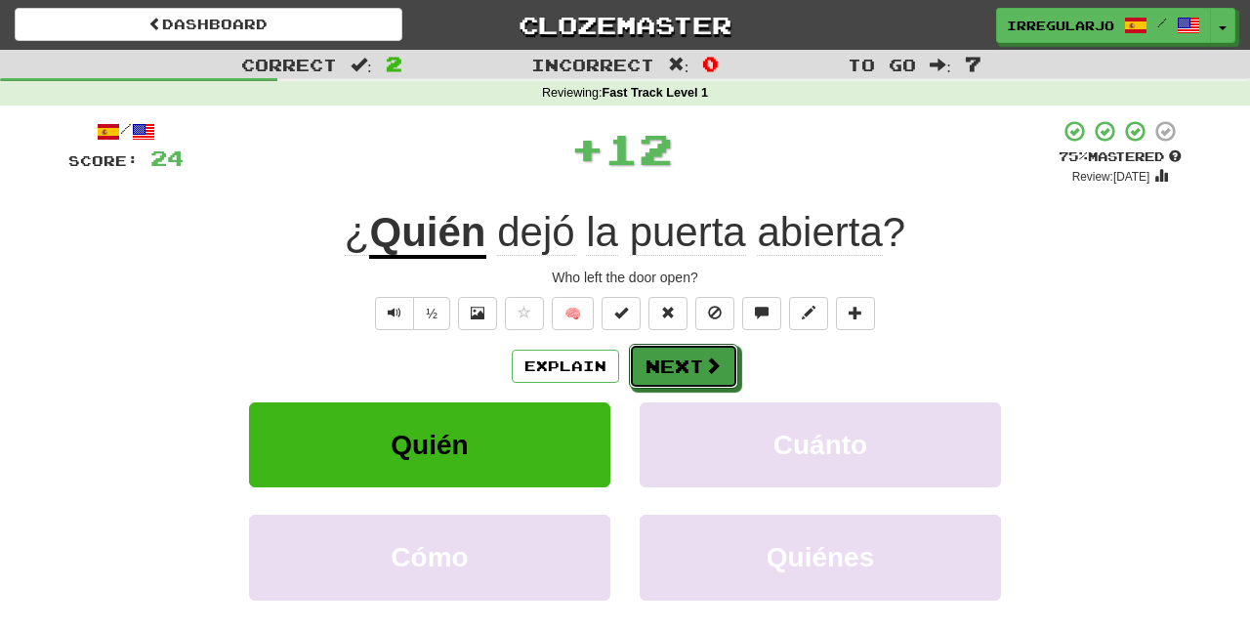
click at [693, 361] on button "Next" at bounding box center [683, 366] width 109 height 45
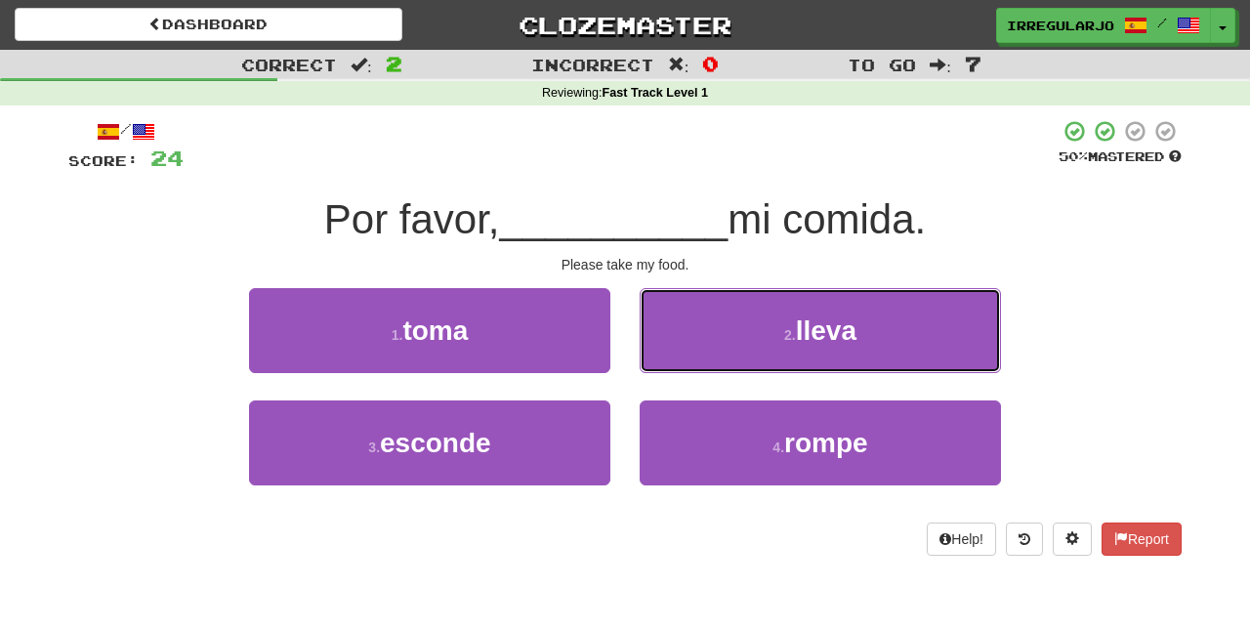
click at [846, 341] on span "lleva" at bounding box center [826, 330] width 61 height 30
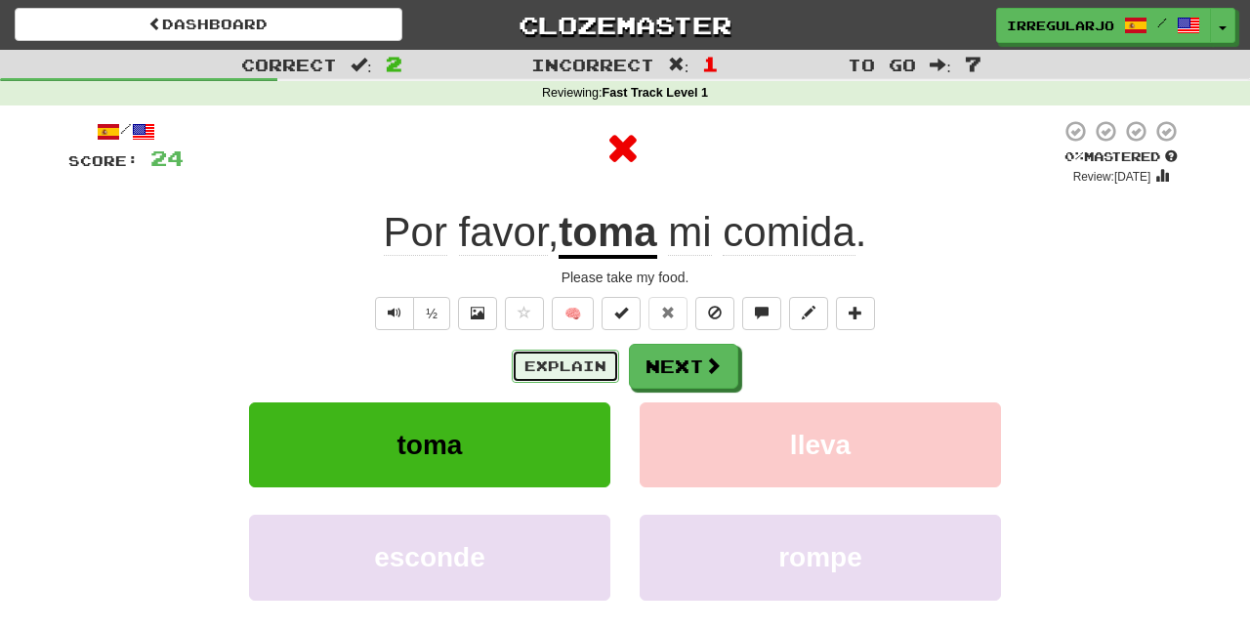
click at [573, 370] on button "Explain" at bounding box center [565, 366] width 107 height 33
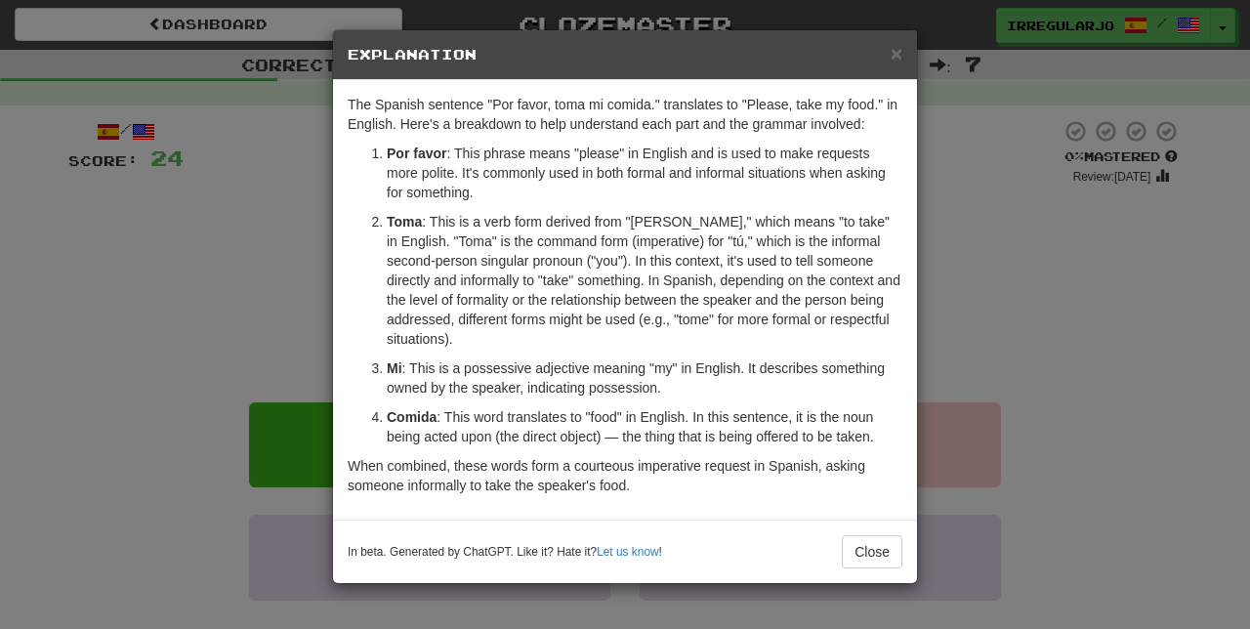
click at [1051, 376] on div "× Explanation The Spanish sentence "Por favor, toma mi comida." translates to "…" at bounding box center [625, 314] width 1250 height 629
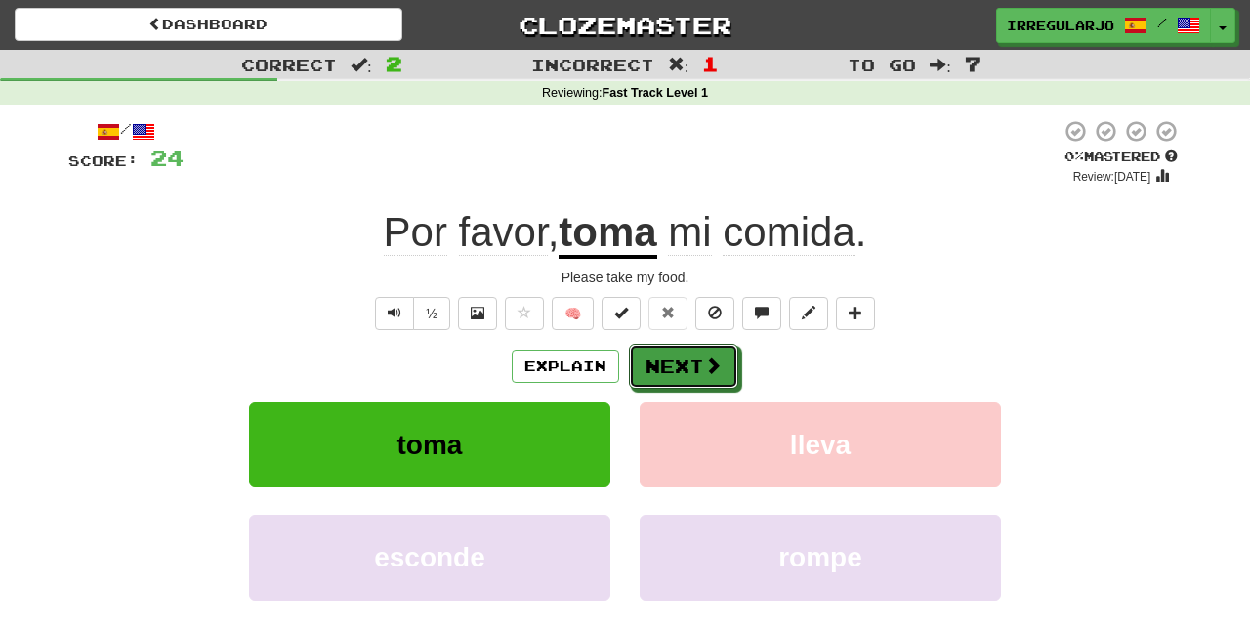
click at [699, 368] on button "Next" at bounding box center [683, 366] width 109 height 45
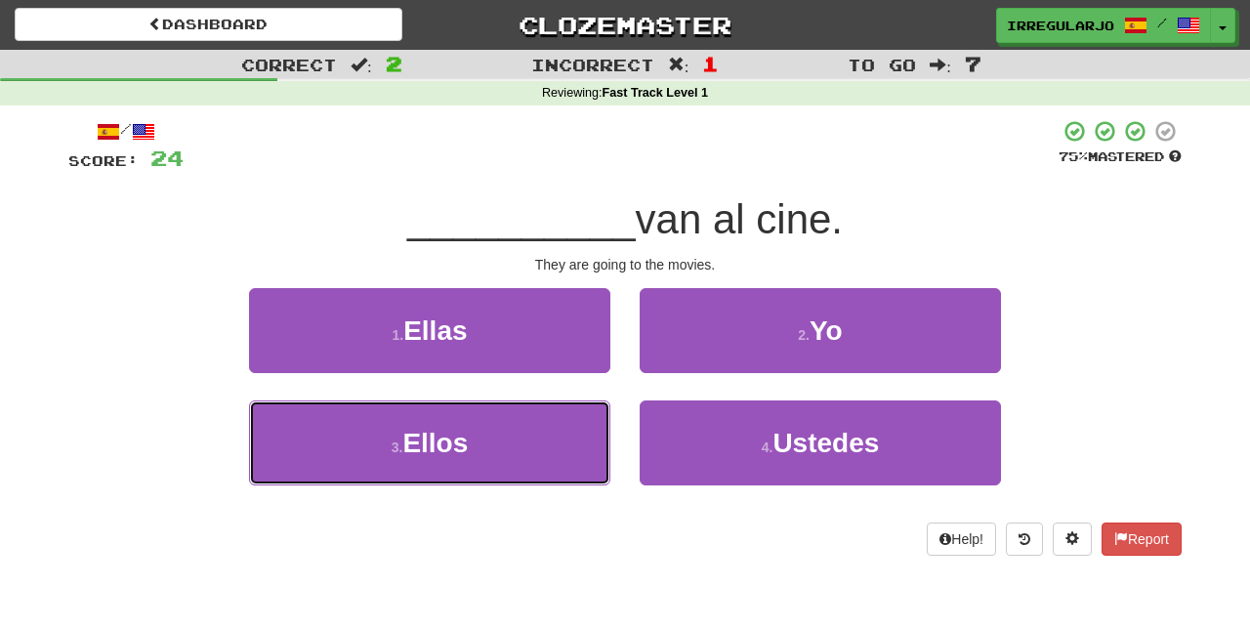
click at [538, 455] on button "3 . Ellos" at bounding box center [429, 442] width 361 height 85
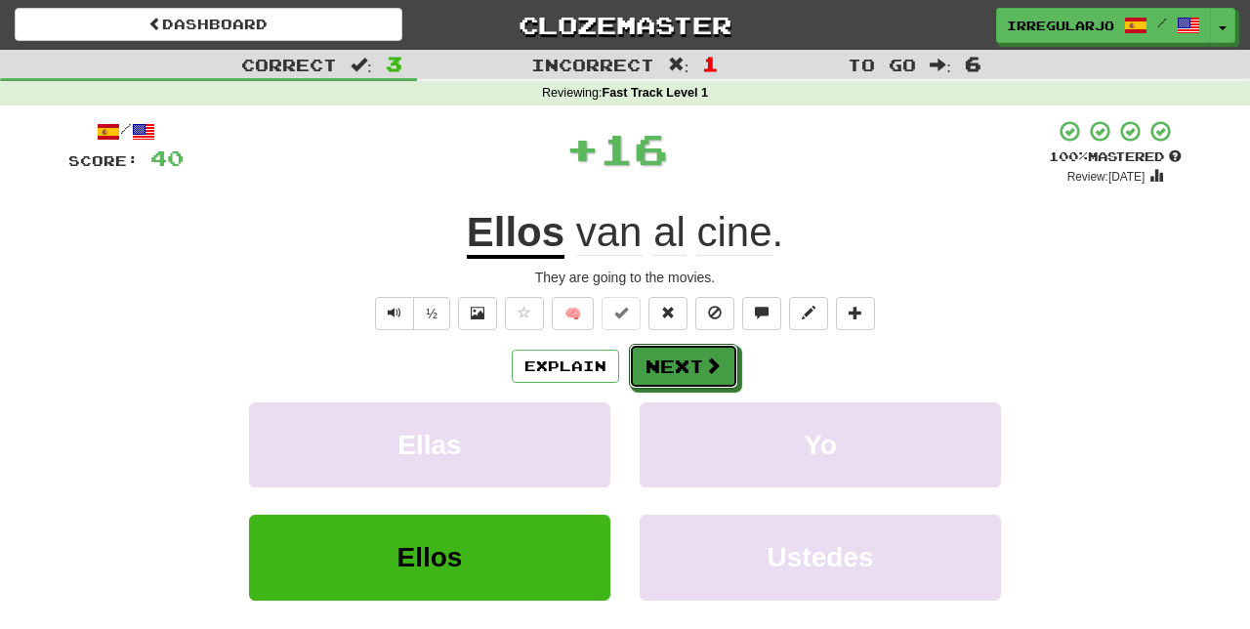
click at [693, 356] on button "Next" at bounding box center [683, 366] width 109 height 45
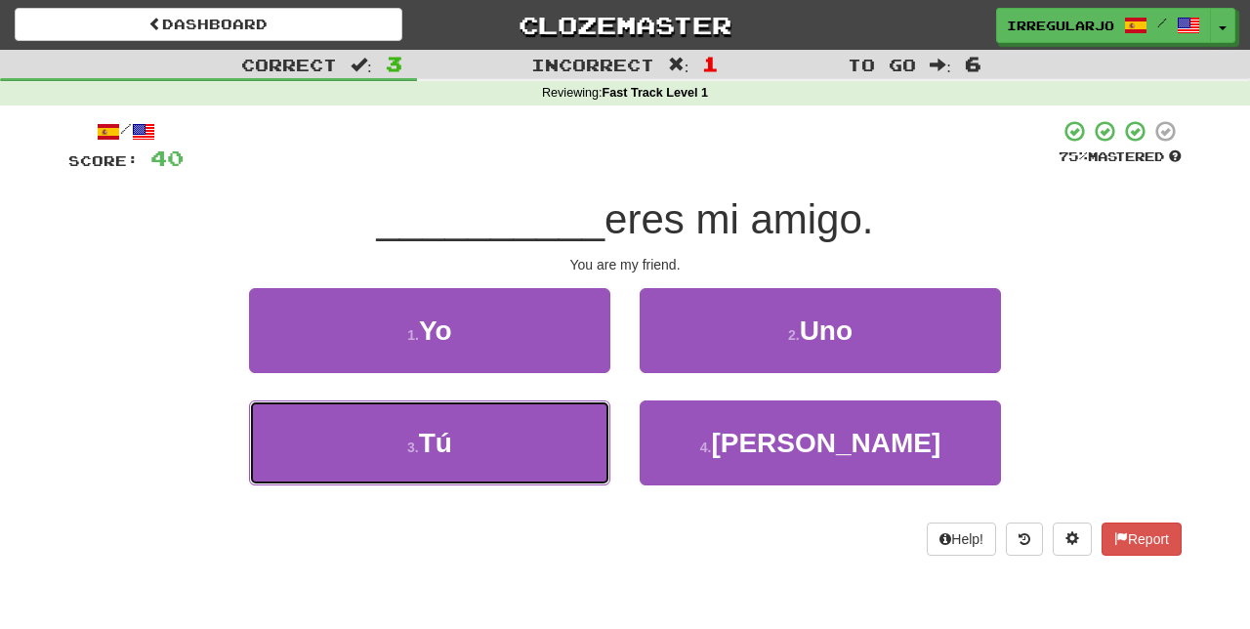
click at [533, 455] on button "3 . Tú" at bounding box center [429, 442] width 361 height 85
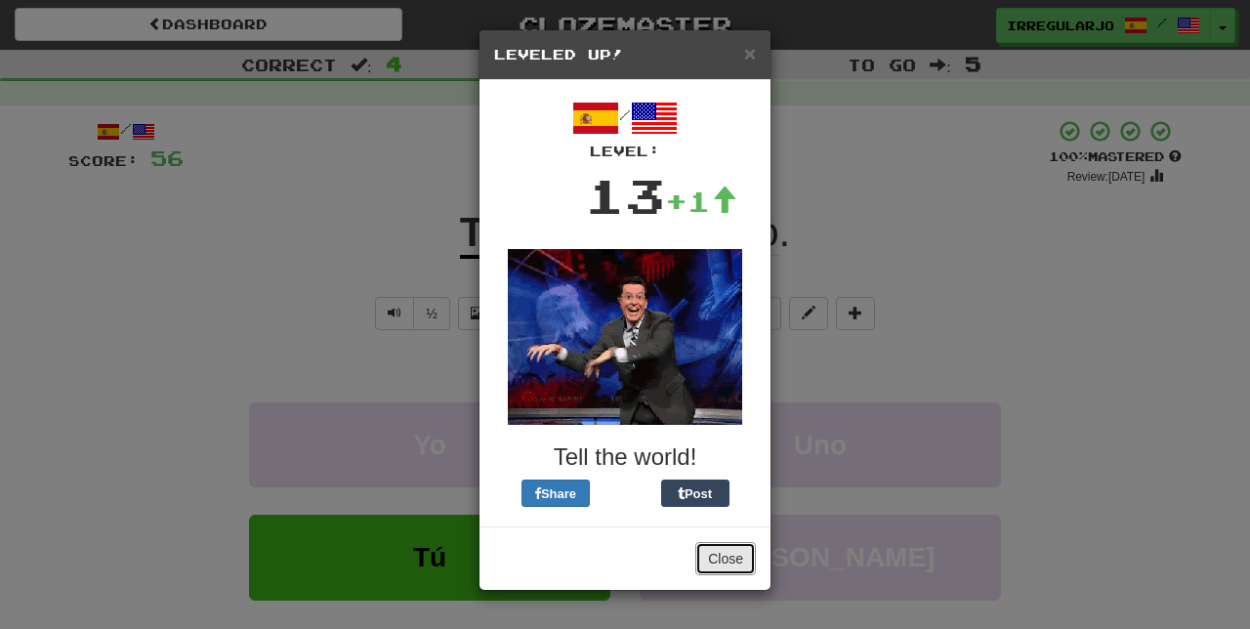
click at [727, 553] on button "Close" at bounding box center [725, 558] width 61 height 33
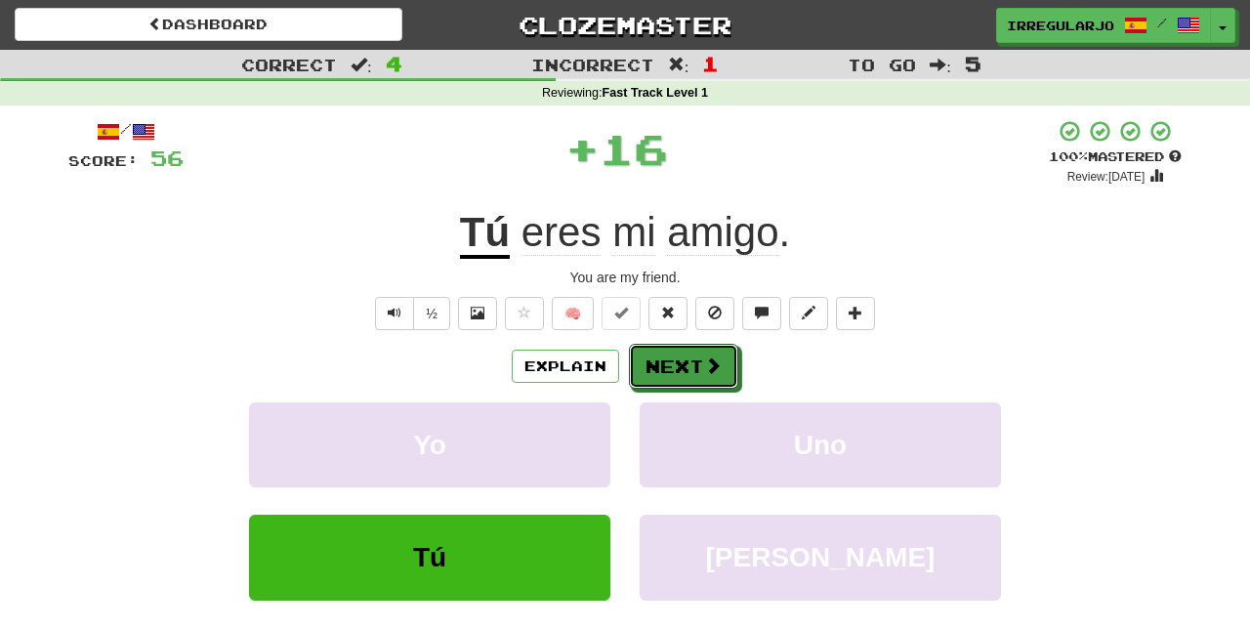
click at [691, 357] on button "Next" at bounding box center [683, 366] width 109 height 45
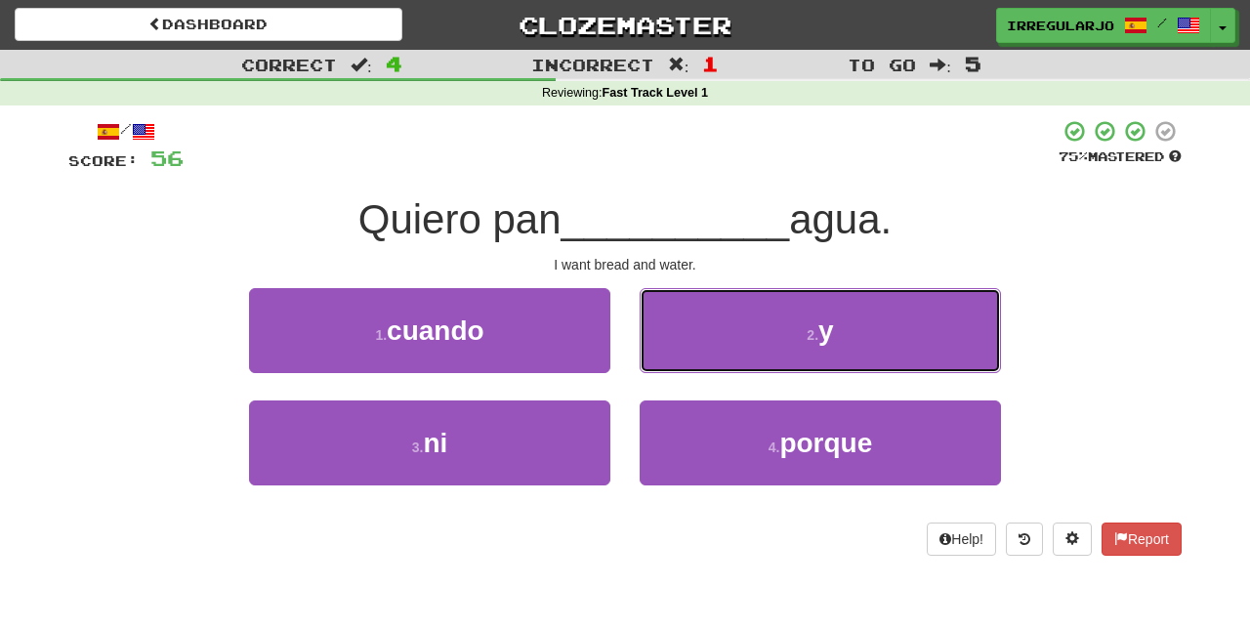
click at [848, 338] on button "2 . y" at bounding box center [819, 330] width 361 height 85
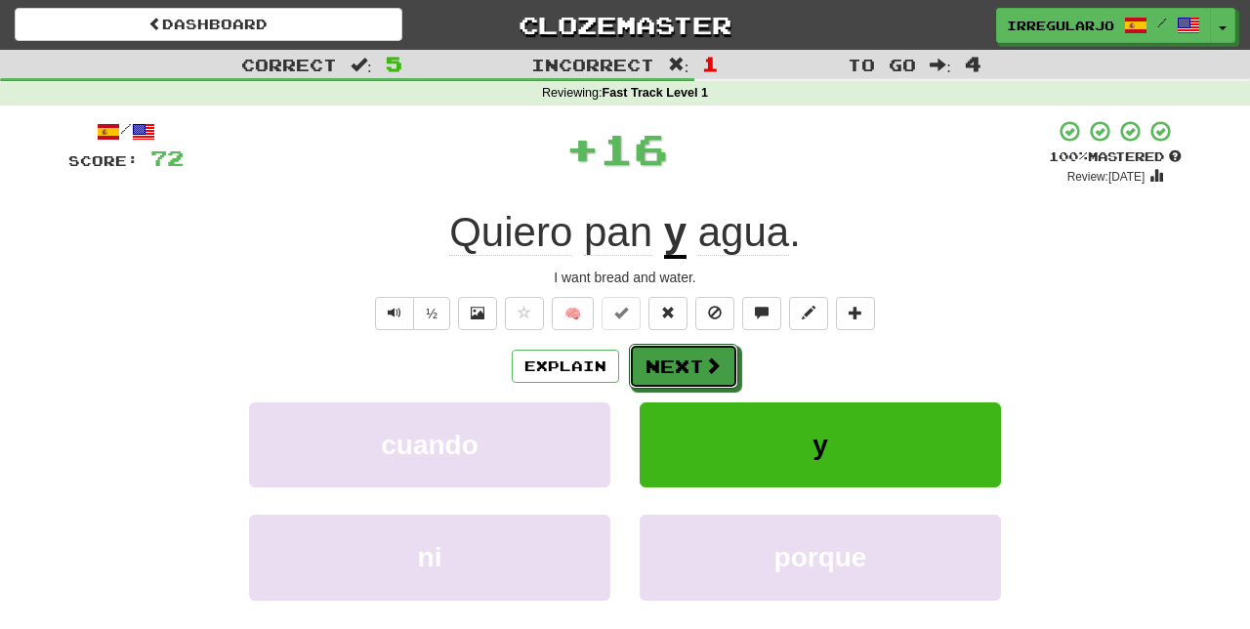
click at [686, 357] on button "Next" at bounding box center [683, 366] width 109 height 45
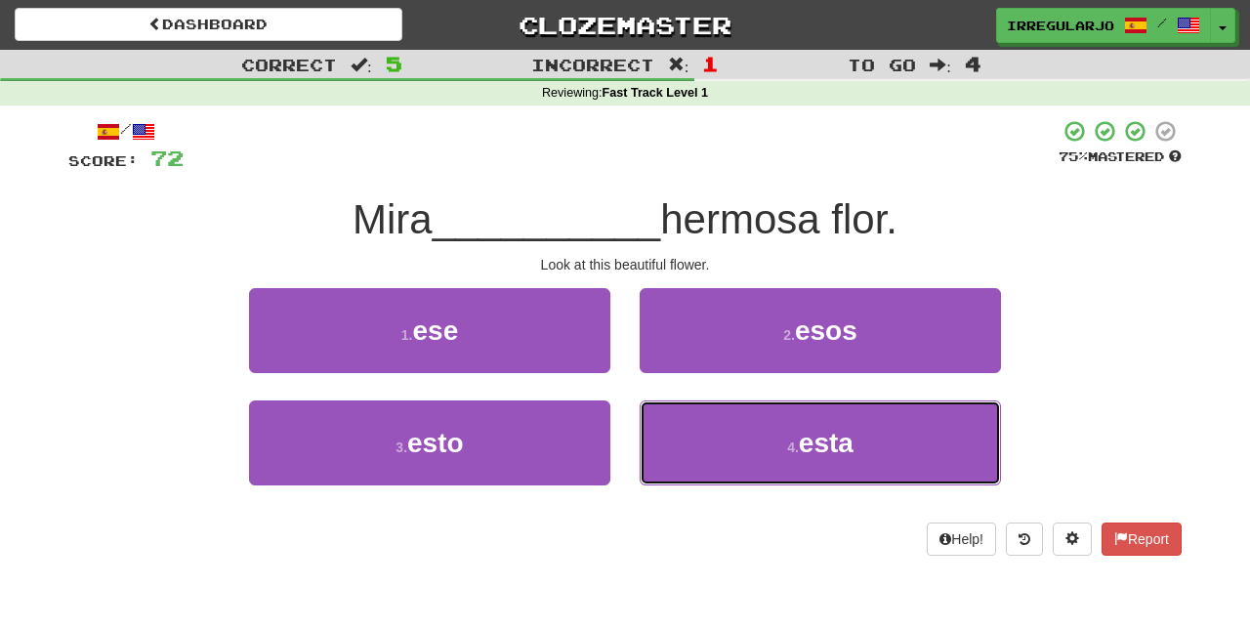
click at [816, 448] on span "esta" at bounding box center [826, 443] width 55 height 30
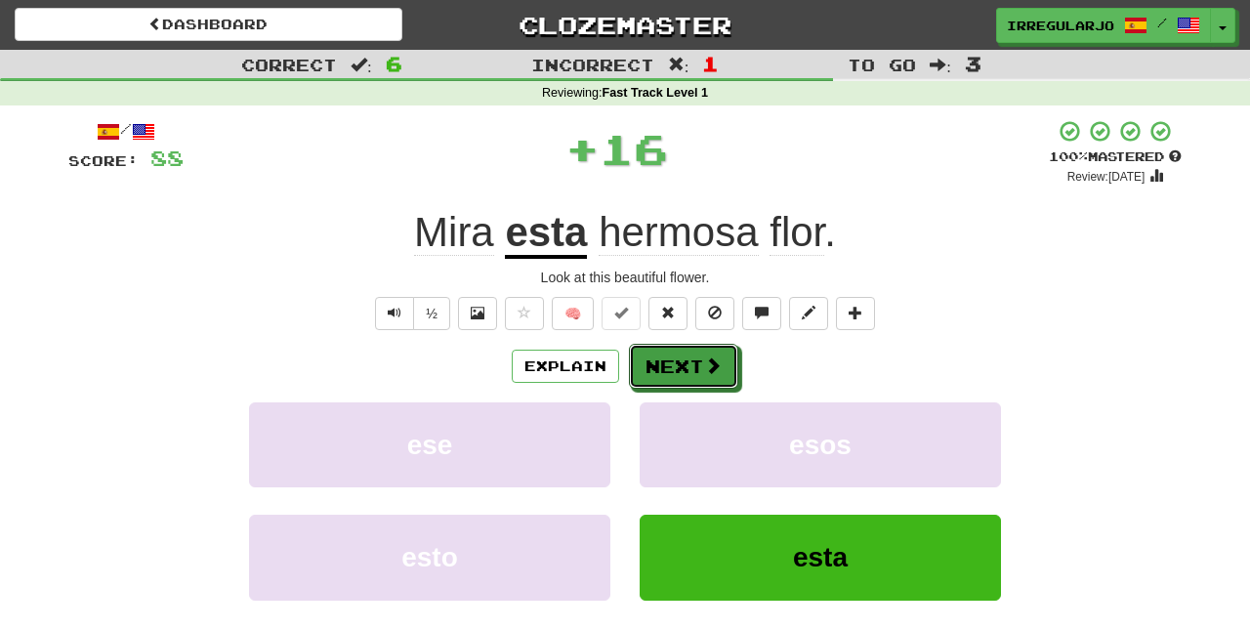
click at [697, 362] on button "Next" at bounding box center [683, 366] width 109 height 45
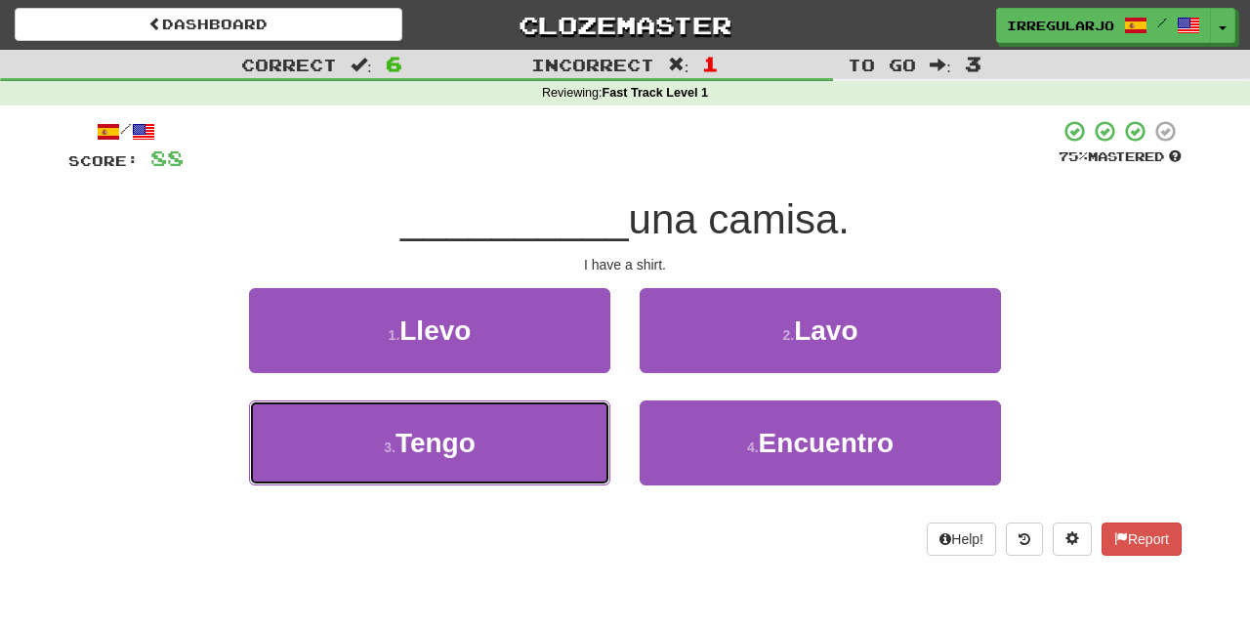
click at [555, 446] on button "3 . Tengo" at bounding box center [429, 442] width 361 height 85
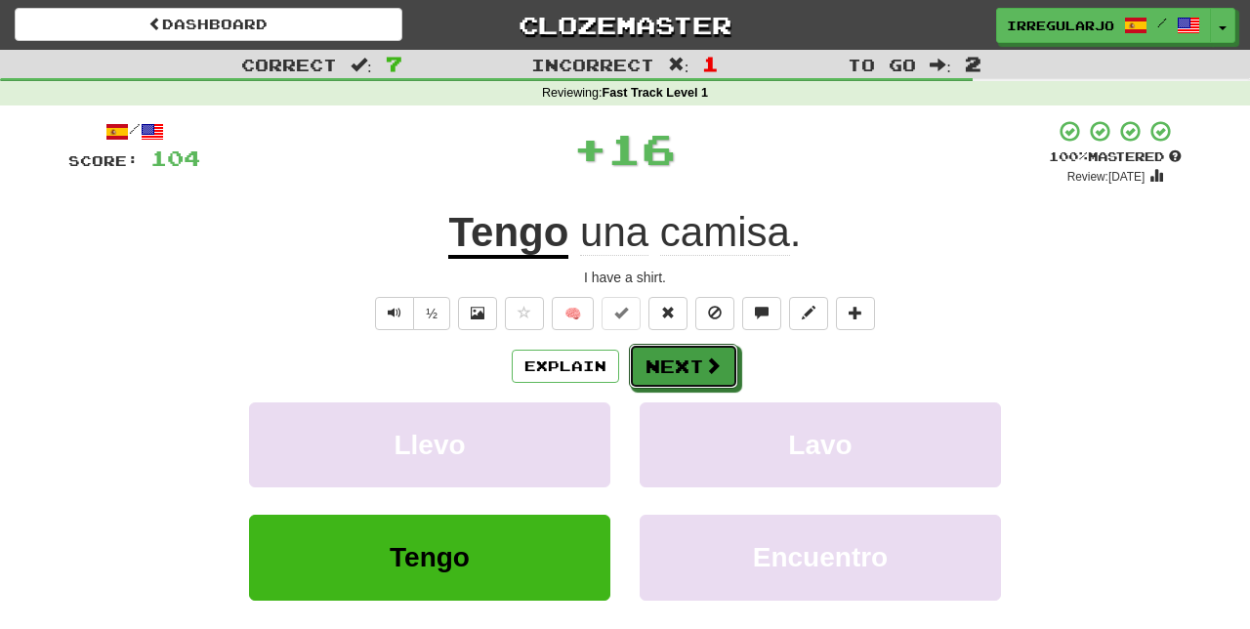
click at [697, 358] on button "Next" at bounding box center [683, 366] width 109 height 45
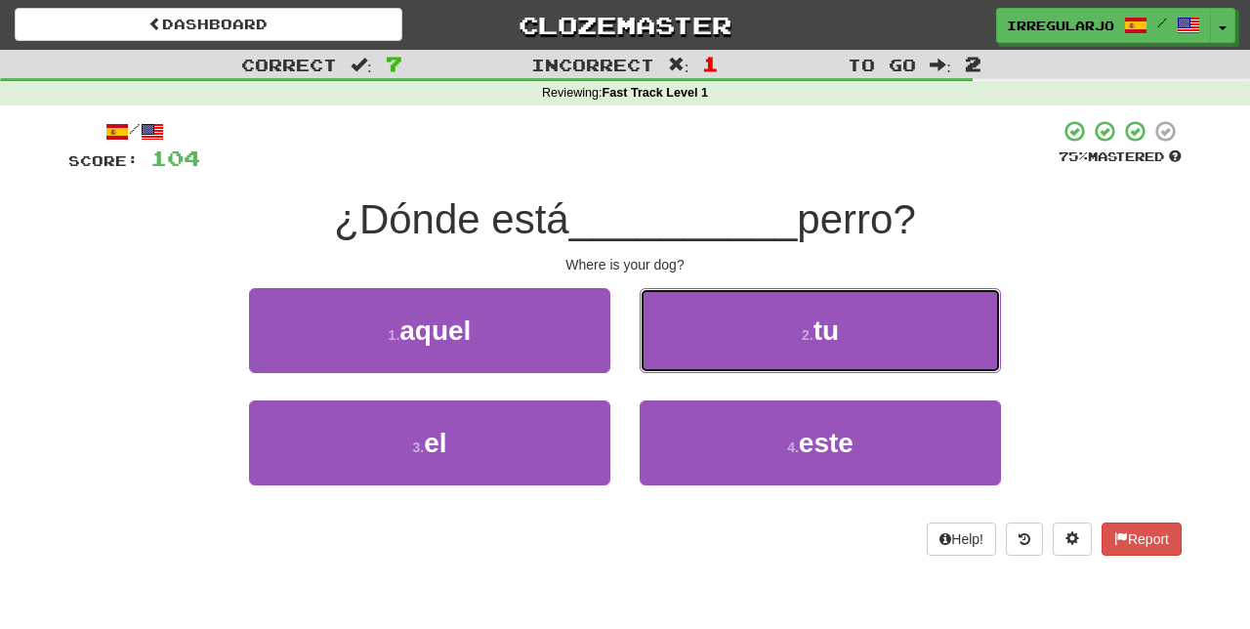
click at [886, 346] on button "2 . tu" at bounding box center [819, 330] width 361 height 85
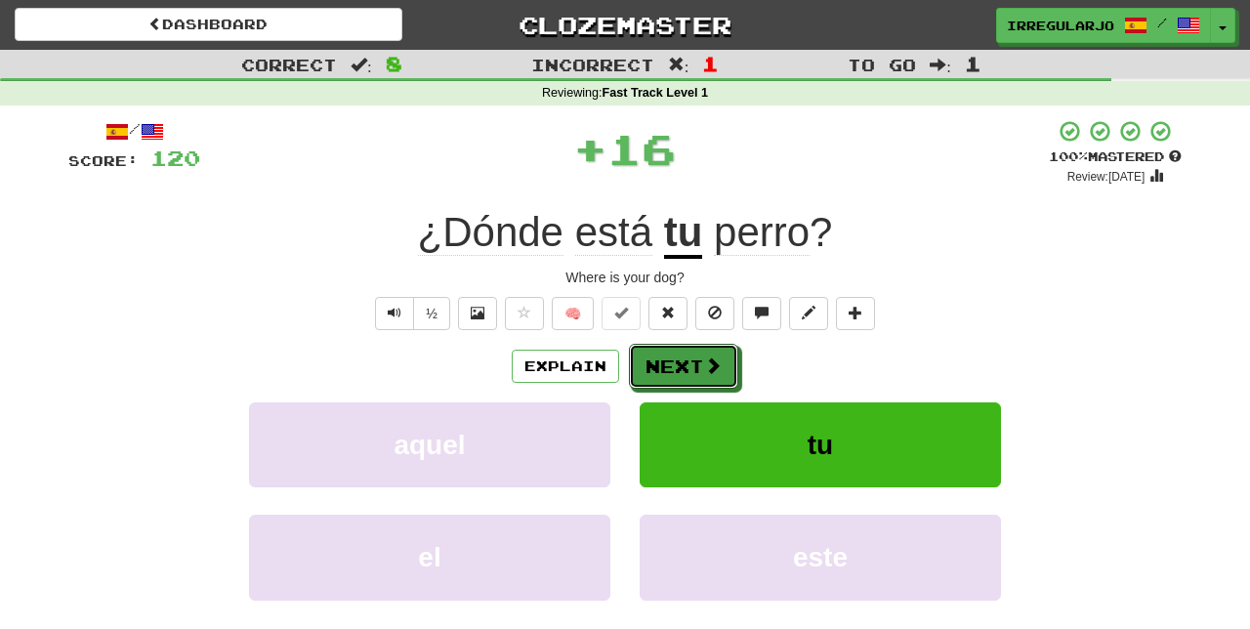
click at [714, 351] on button "Next" at bounding box center [683, 366] width 109 height 45
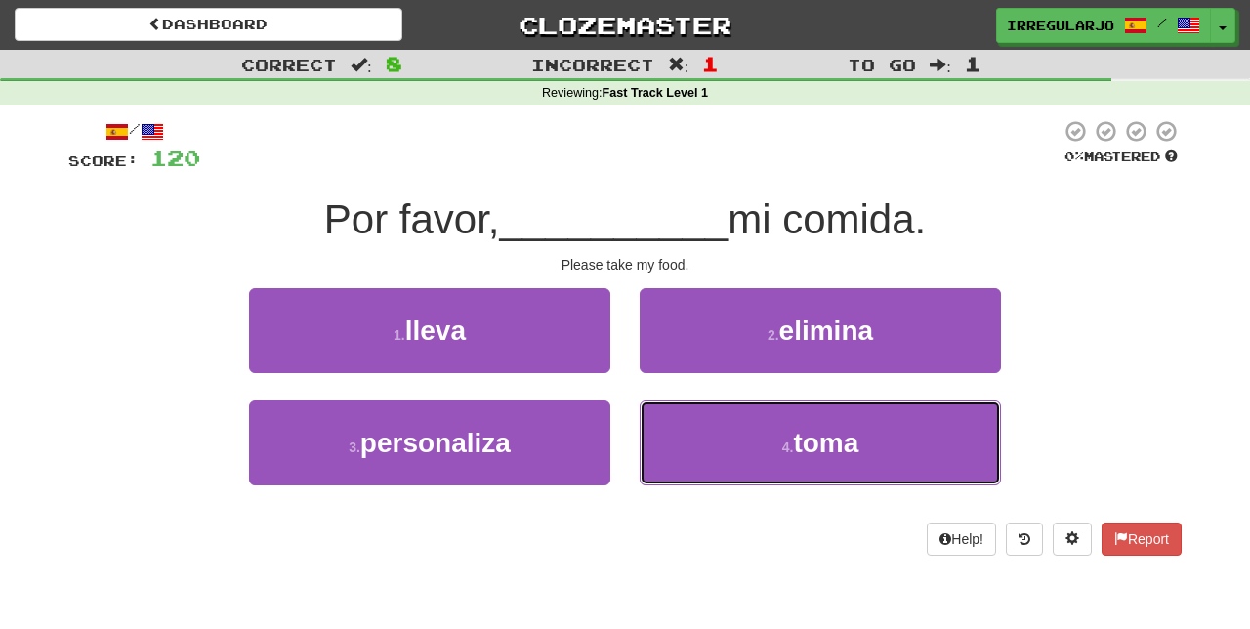
click at [784, 456] on button "4 . toma" at bounding box center [819, 442] width 361 height 85
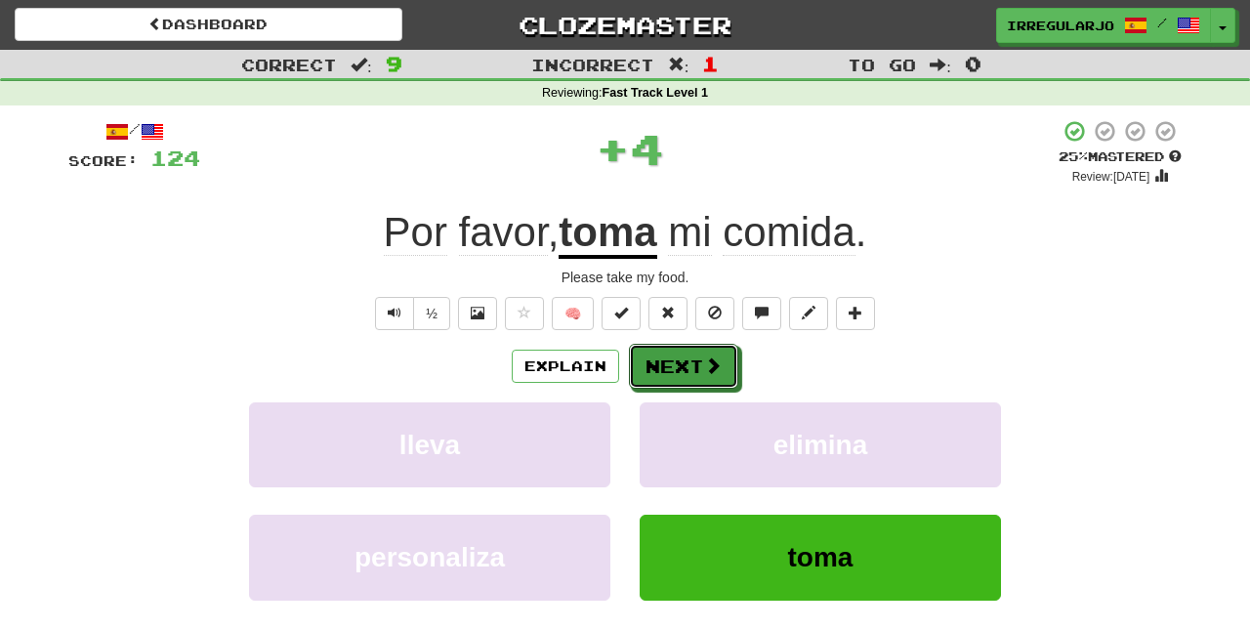
click at [699, 365] on button "Next" at bounding box center [683, 366] width 109 height 45
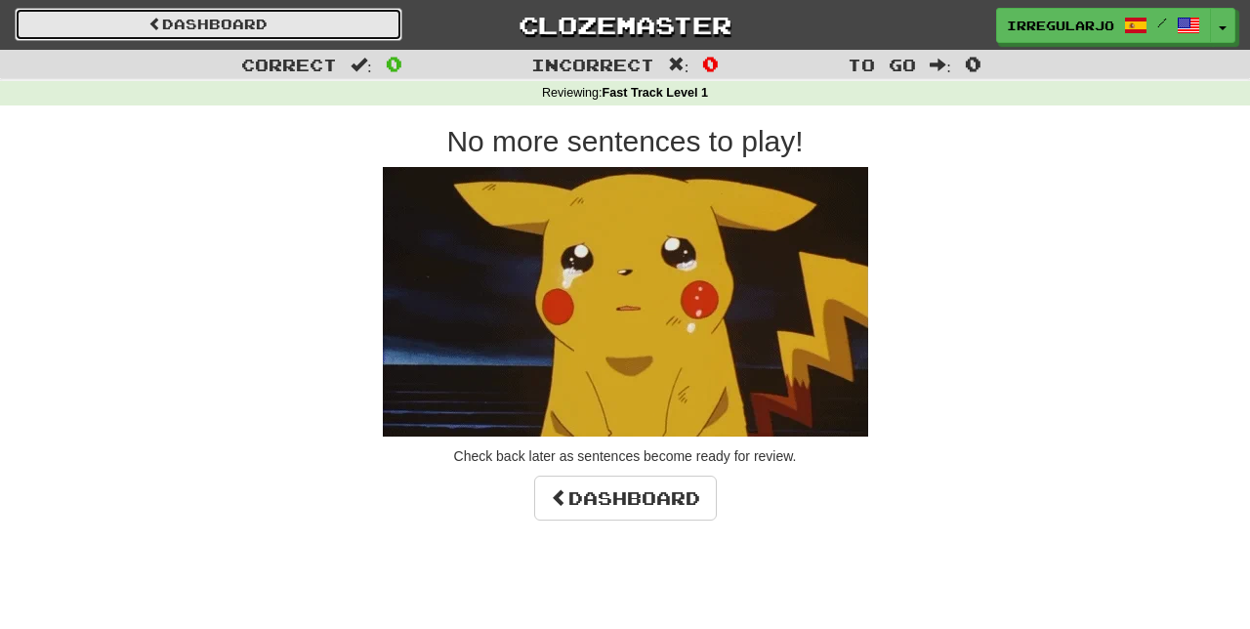
click at [309, 31] on link "Dashboard" at bounding box center [209, 24] width 388 height 33
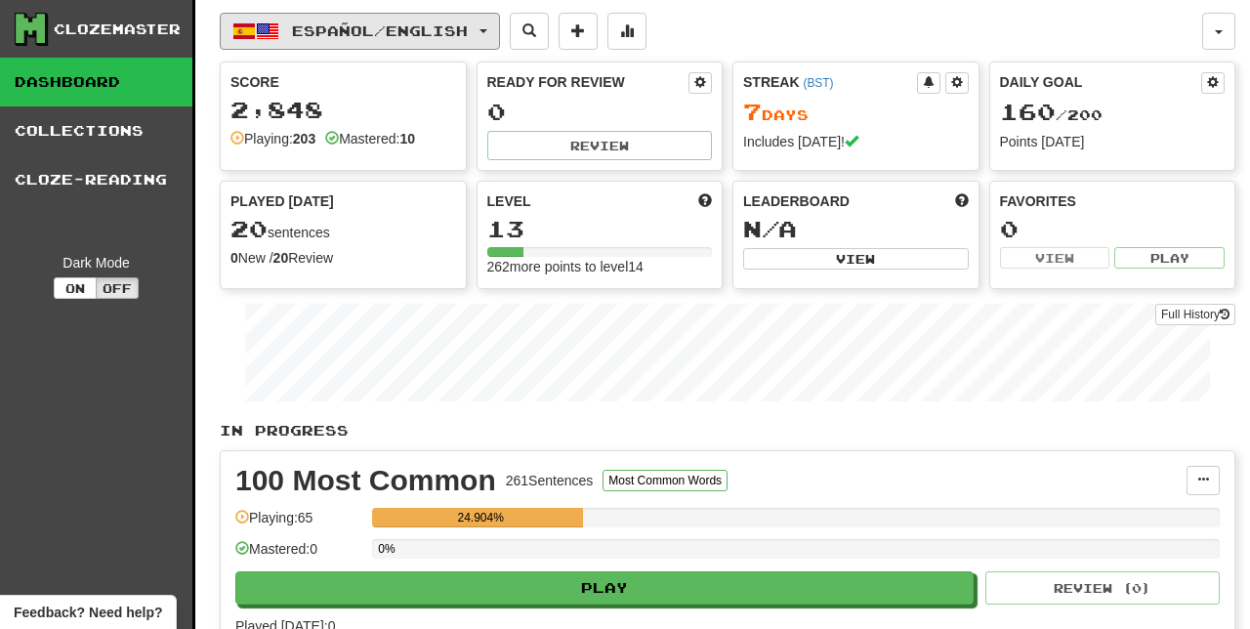
click at [451, 27] on span "Español / English" at bounding box center [380, 30] width 176 height 17
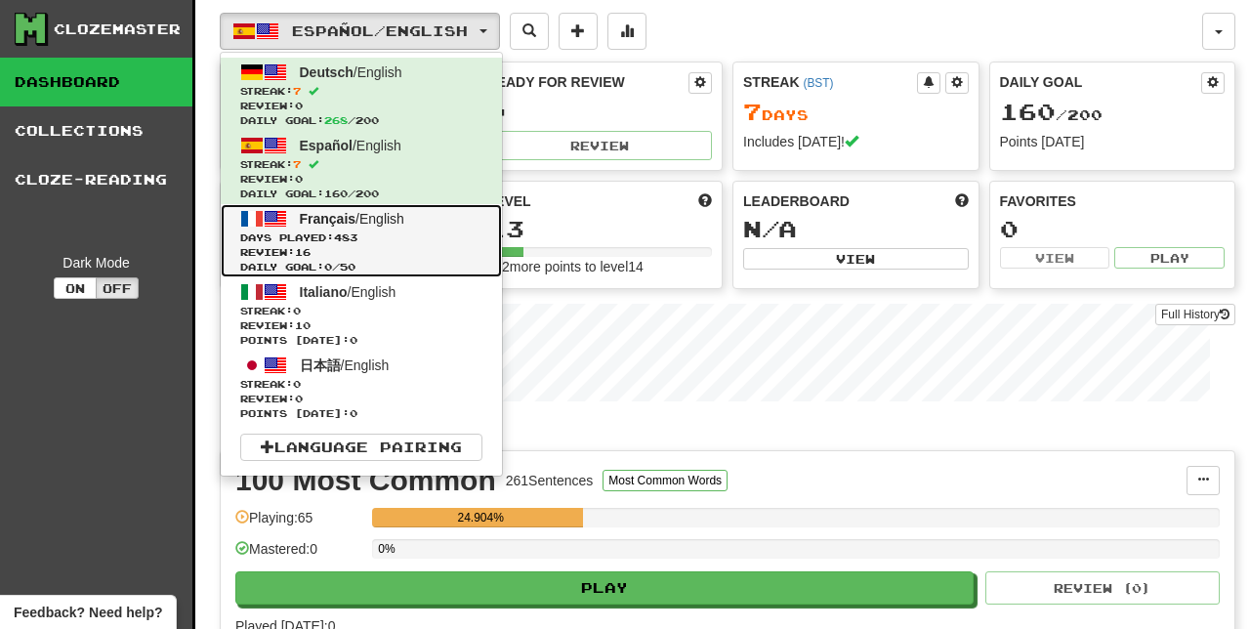
click at [346, 223] on span "Français" at bounding box center [328, 219] width 57 height 16
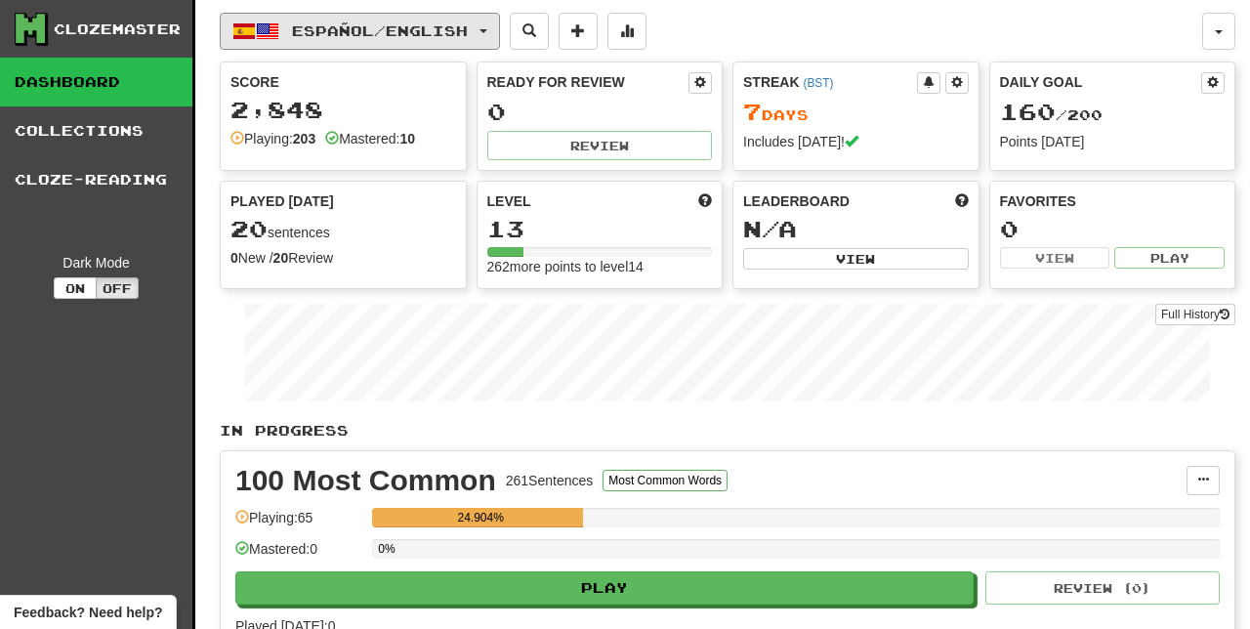
click at [447, 30] on span "Español / English" at bounding box center [380, 30] width 176 height 17
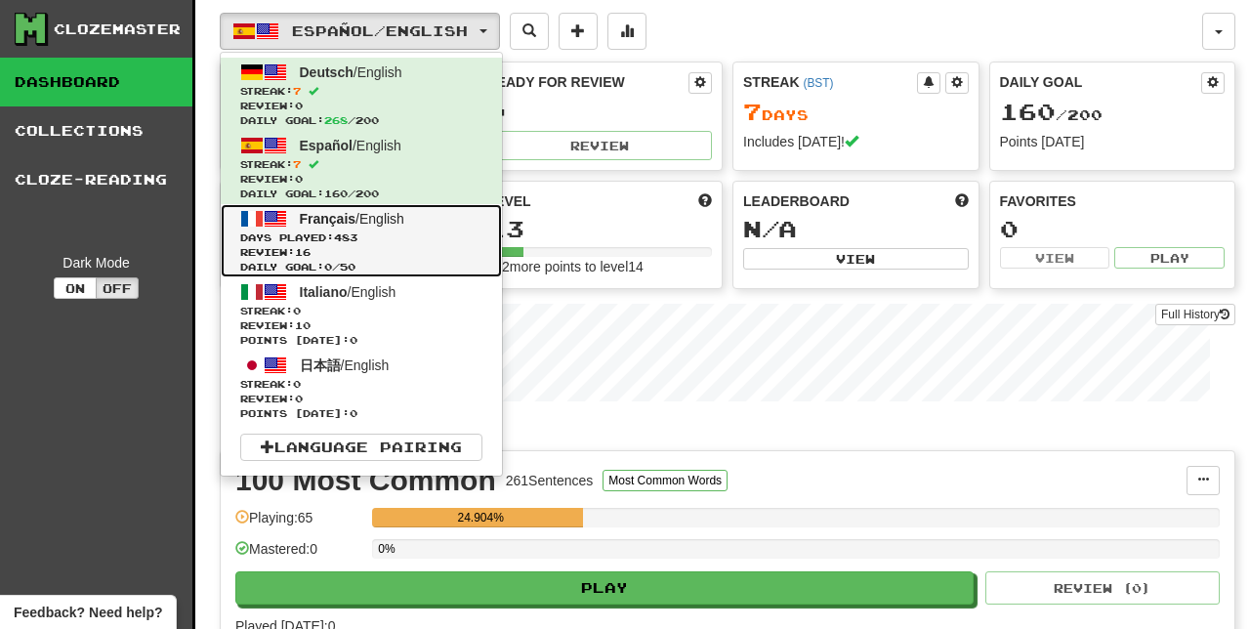
click at [338, 226] on link "Français / English Days Played: 483 Review: 16 Daily Goal: 0 / 50" at bounding box center [361, 240] width 281 height 73
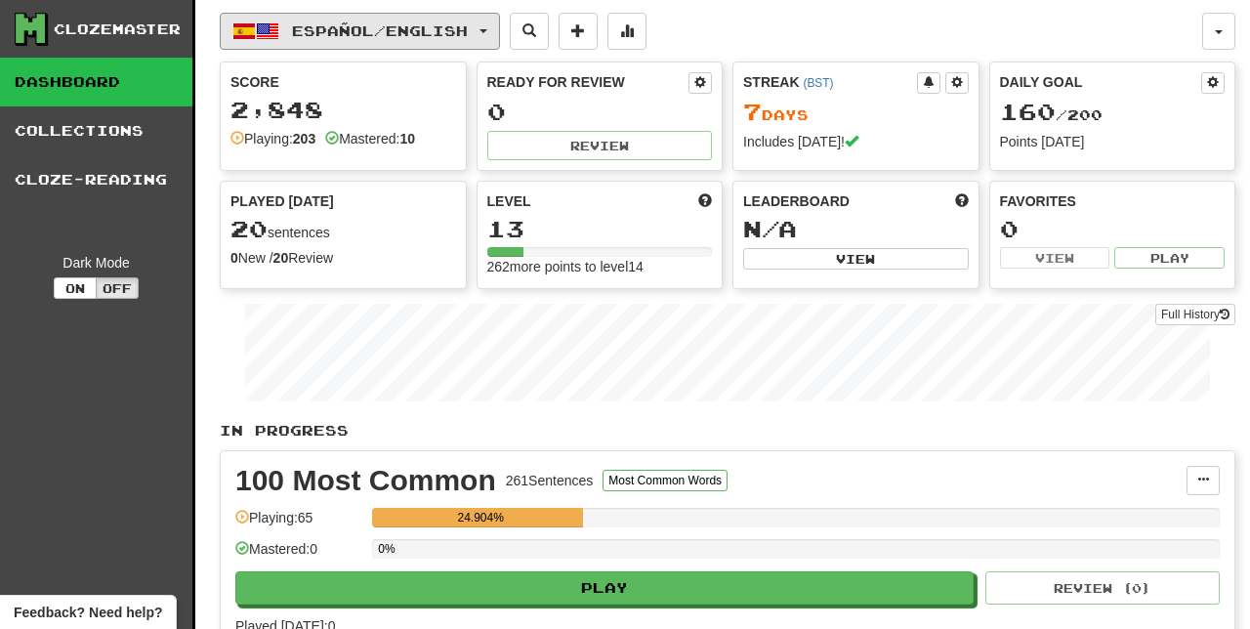
click at [468, 35] on span "Español / English" at bounding box center [380, 30] width 176 height 17
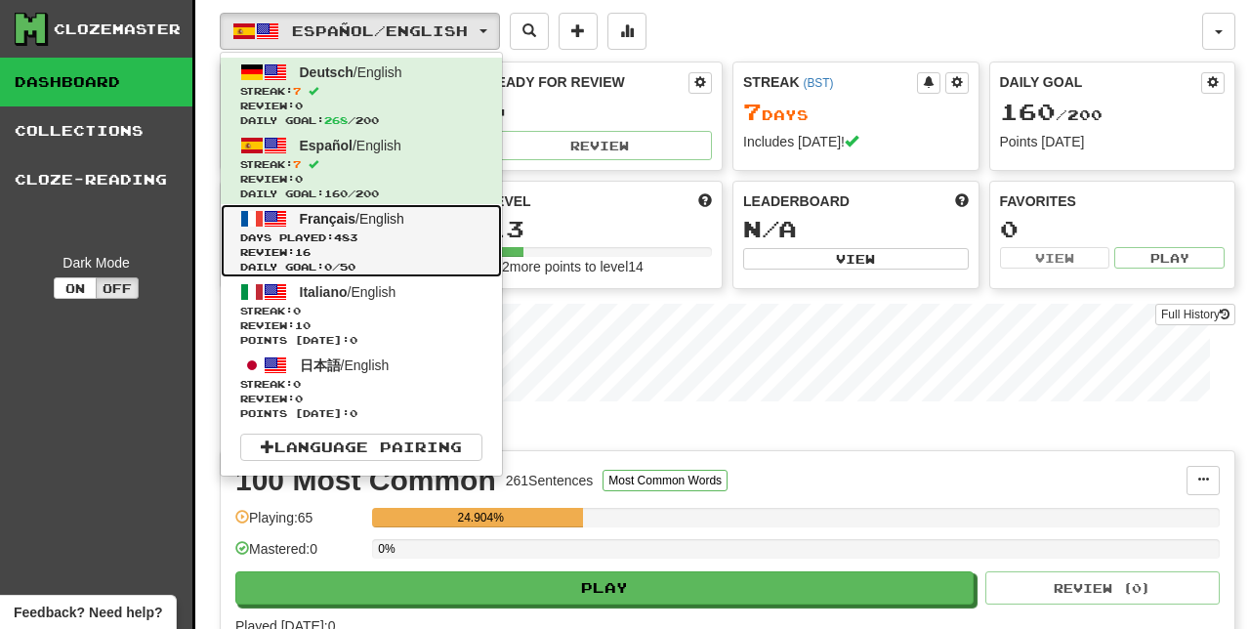
click at [289, 233] on span "Days Played: 483" at bounding box center [361, 237] width 242 height 15
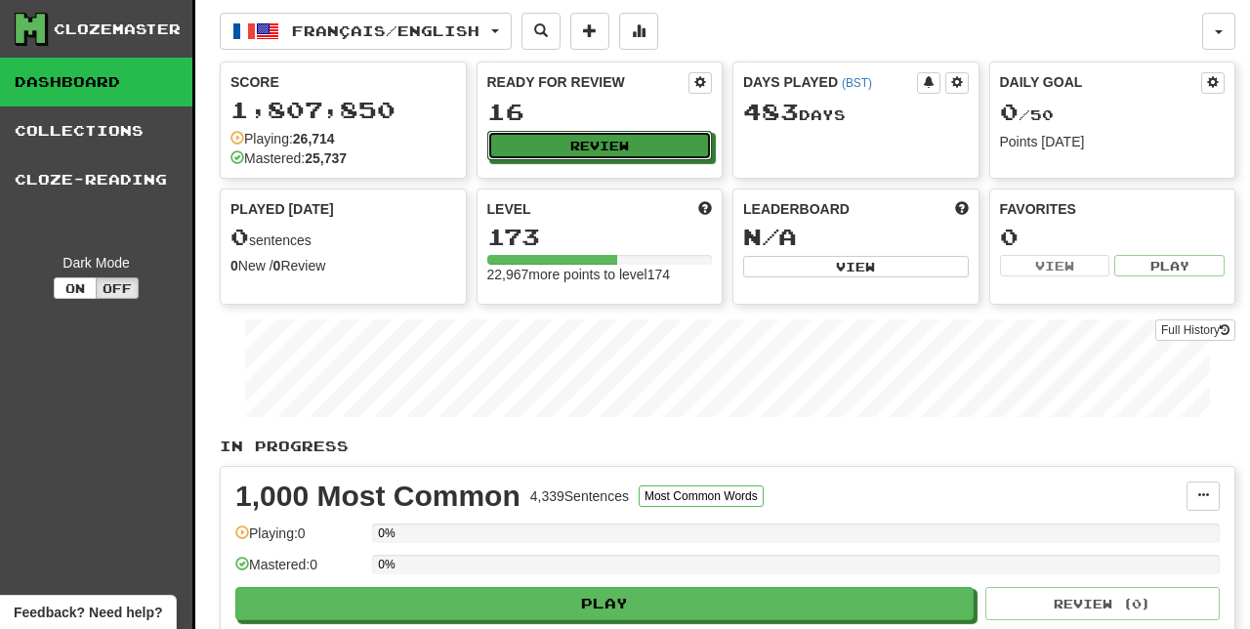
click at [639, 139] on button "Review" at bounding box center [600, 145] width 226 height 29
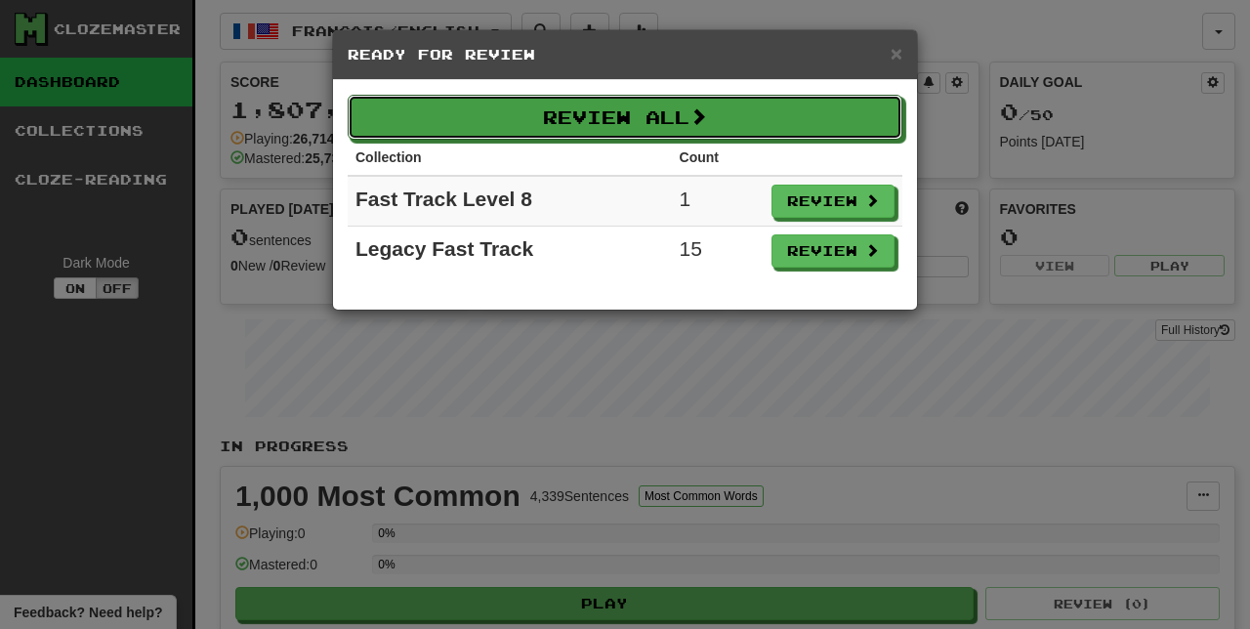
click at [666, 108] on button "Review All" at bounding box center [625, 117] width 555 height 45
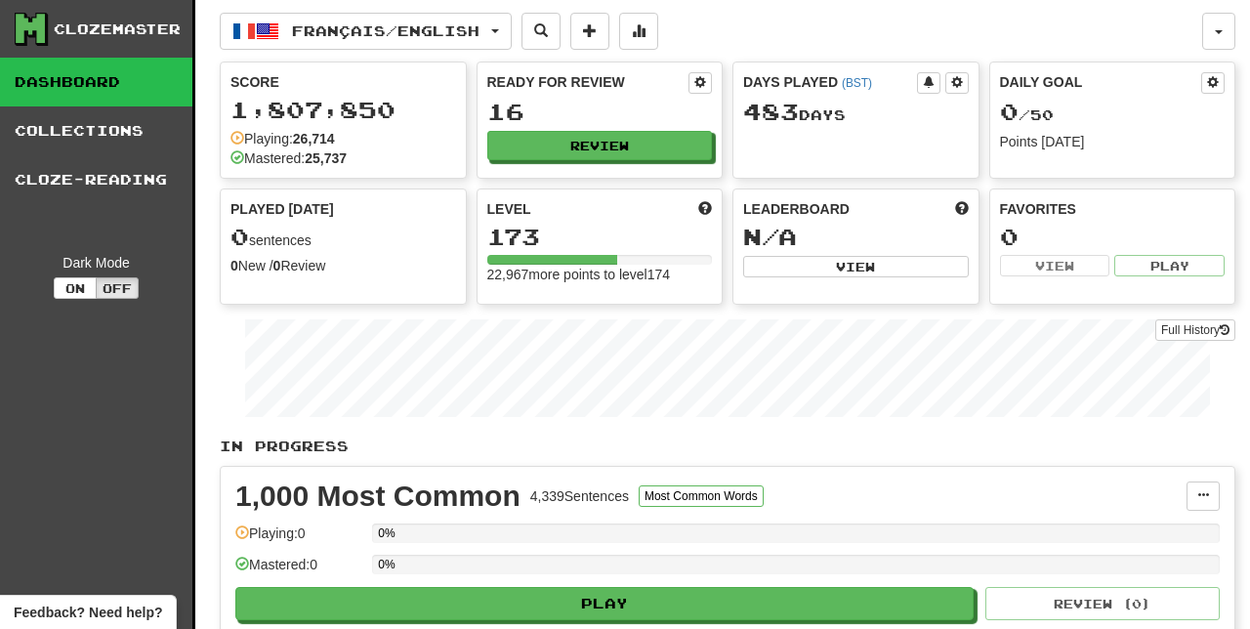
select select "**"
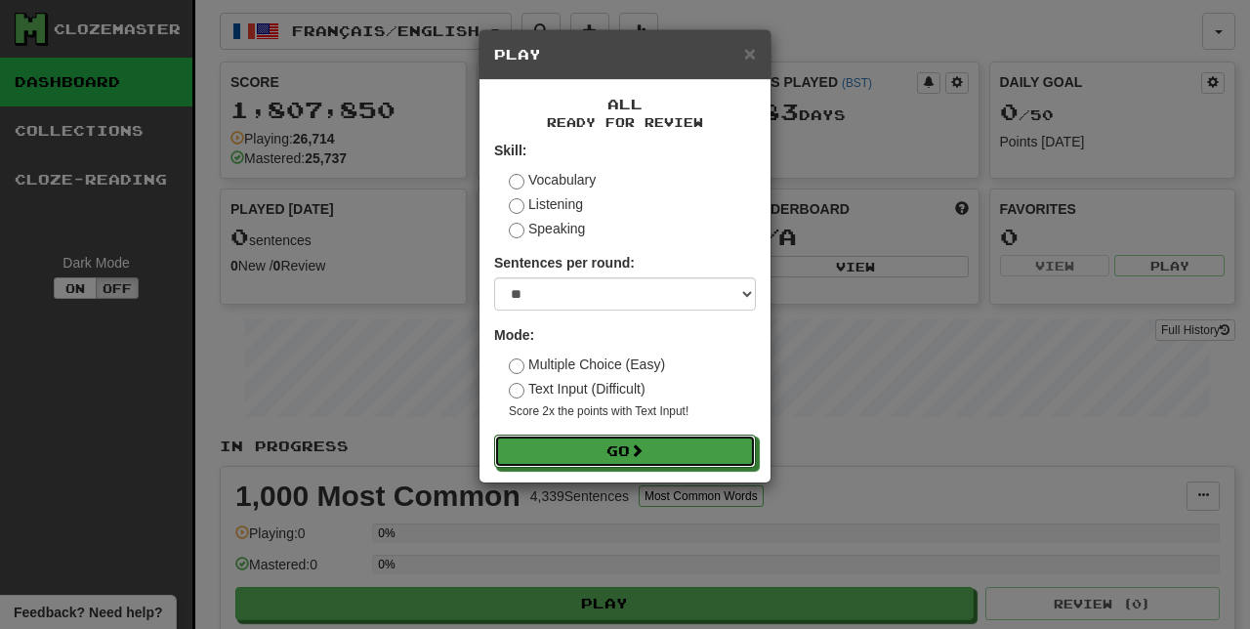
click at [646, 459] on button "Go" at bounding box center [625, 450] width 262 height 33
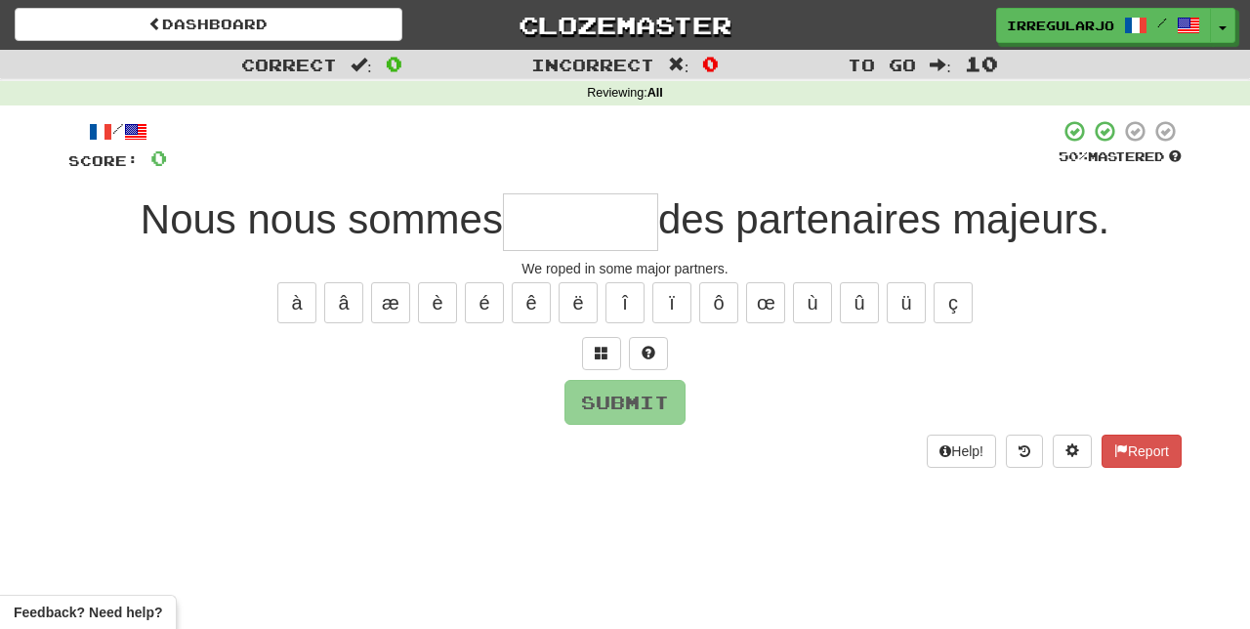
click at [556, 215] on input "text" at bounding box center [580, 222] width 155 height 58
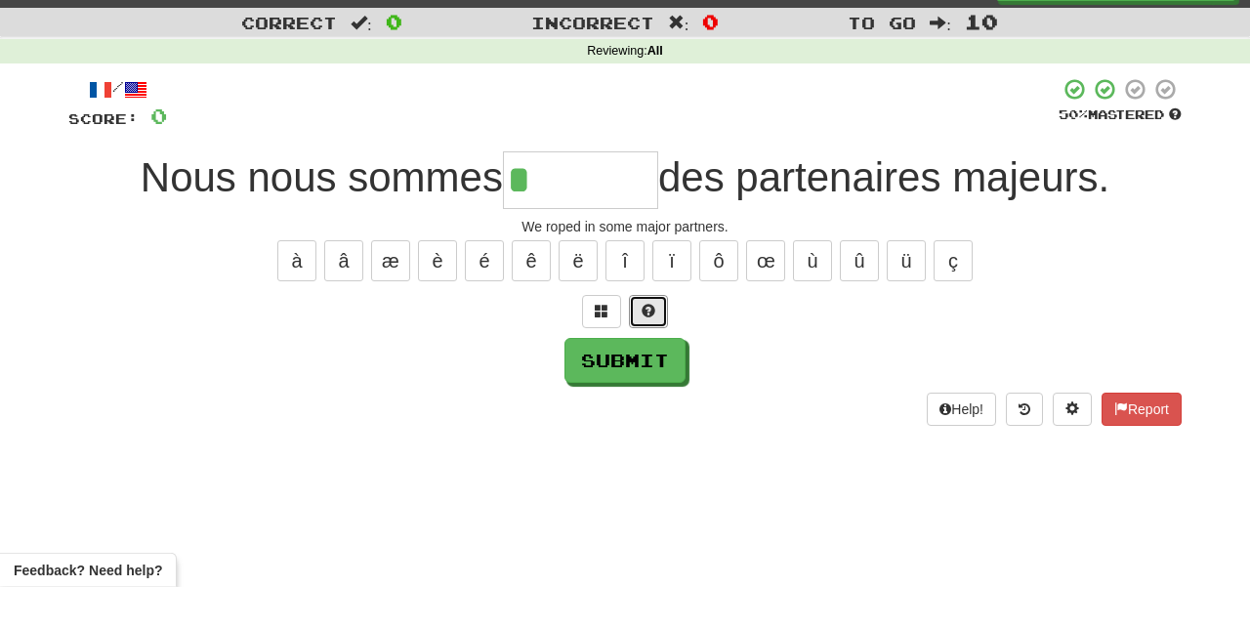
click at [653, 346] on span at bounding box center [648, 353] width 14 height 14
click at [485, 300] on button "é" at bounding box center [484, 302] width 39 height 41
click at [437, 307] on button "è" at bounding box center [437, 302] width 39 height 41
click at [647, 391] on button "Submit" at bounding box center [624, 402] width 121 height 45
type input "********"
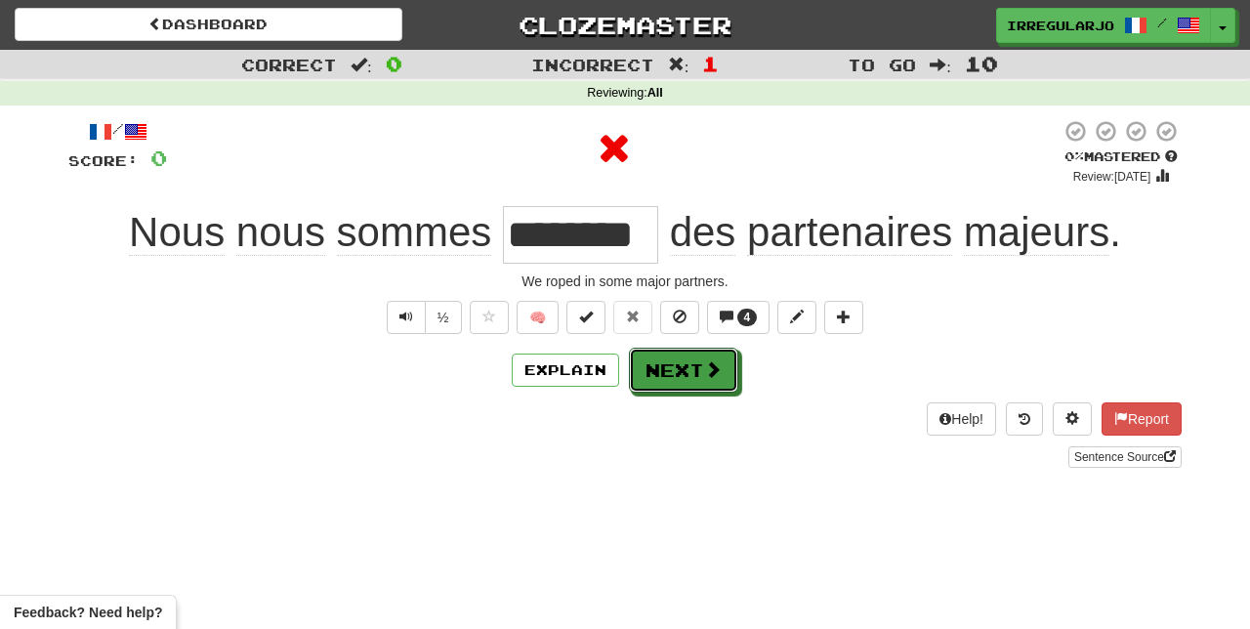
click at [693, 369] on button "Next" at bounding box center [683, 370] width 109 height 45
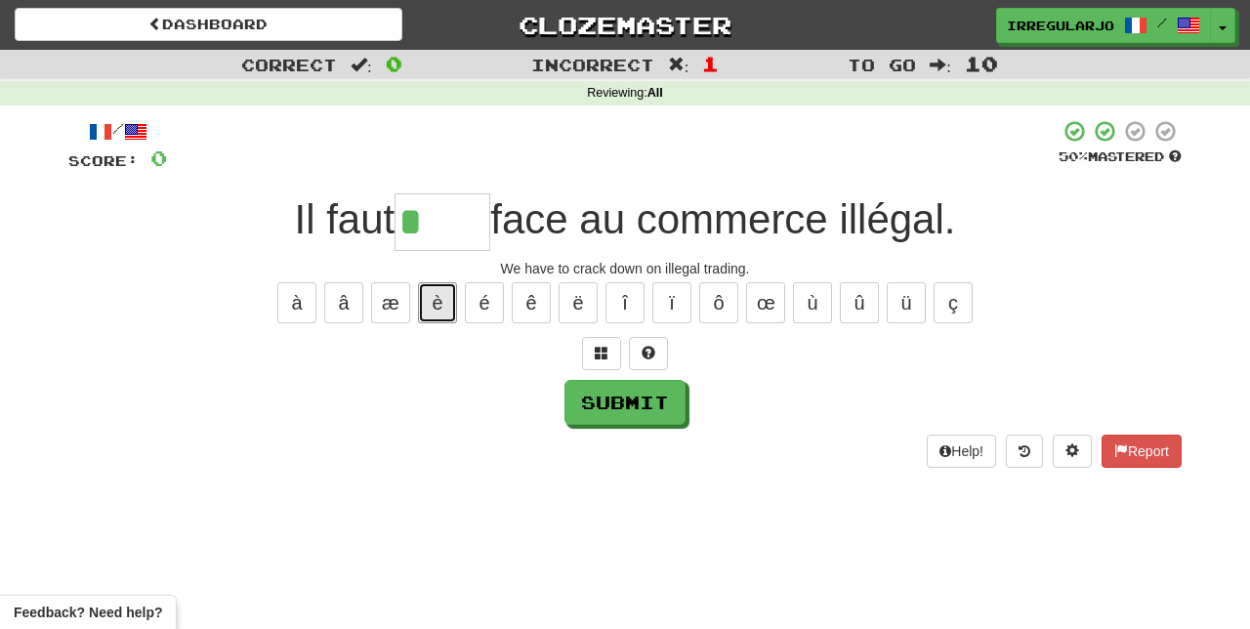
click at [437, 303] on button "è" at bounding box center [437, 302] width 39 height 41
click at [486, 294] on button "é" at bounding box center [484, 302] width 39 height 41
type input "*****"
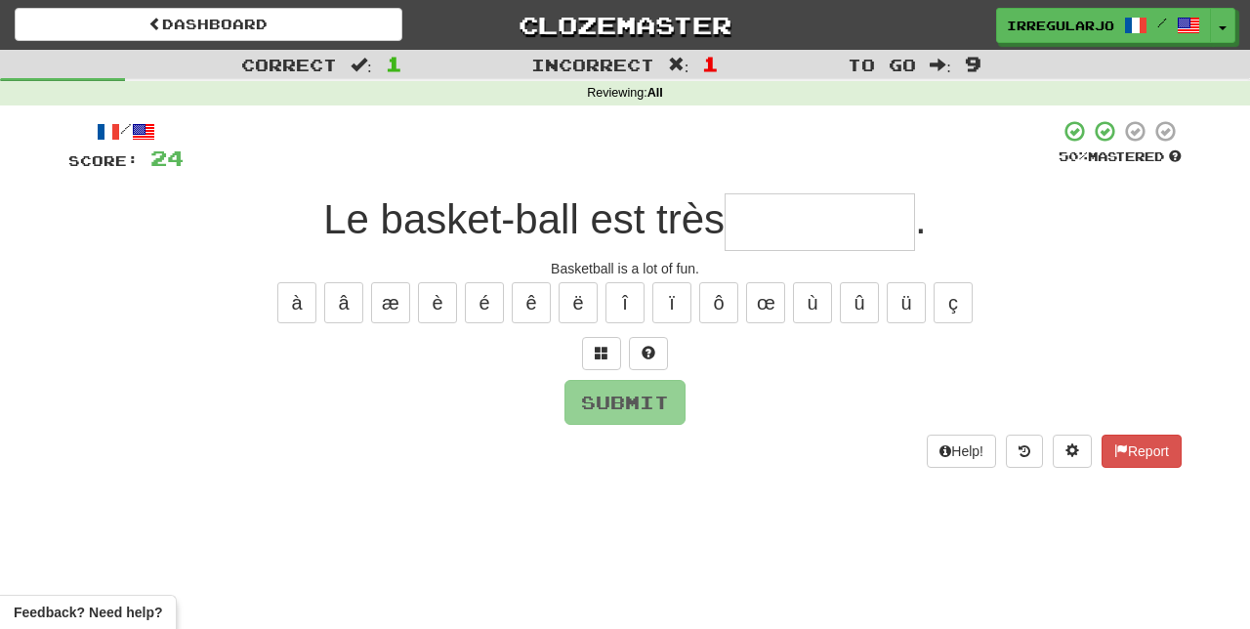
type input "*"
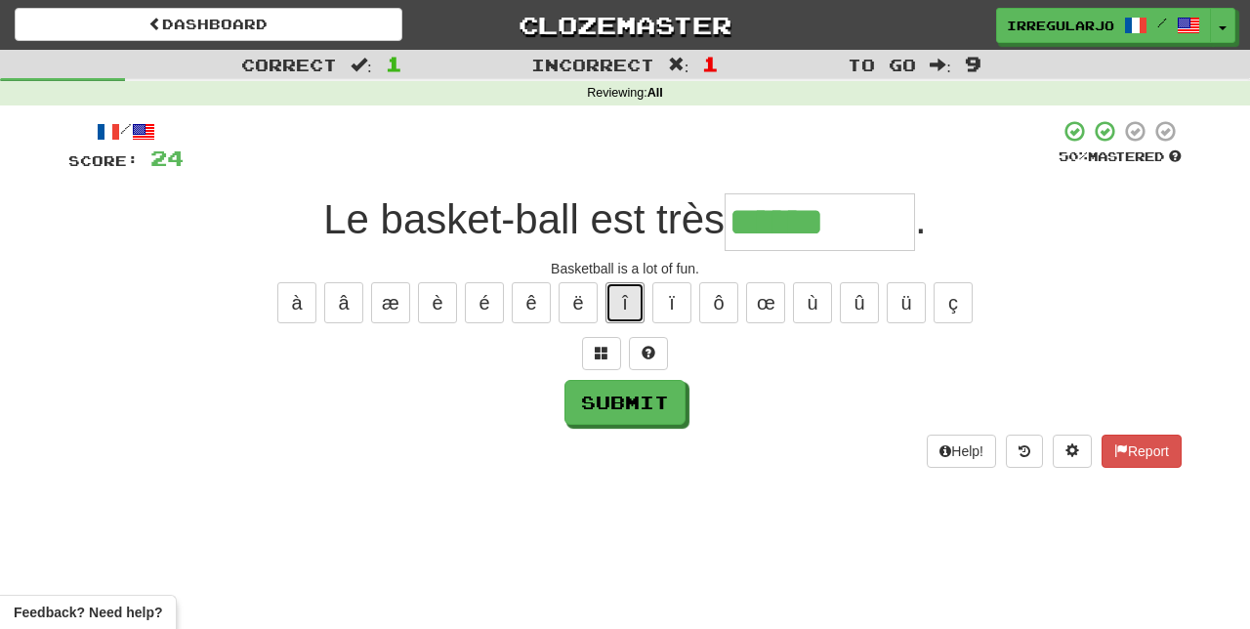
click at [625, 295] on button "î" at bounding box center [624, 302] width 39 height 41
click at [652, 348] on span at bounding box center [648, 353] width 14 height 14
type input "**********"
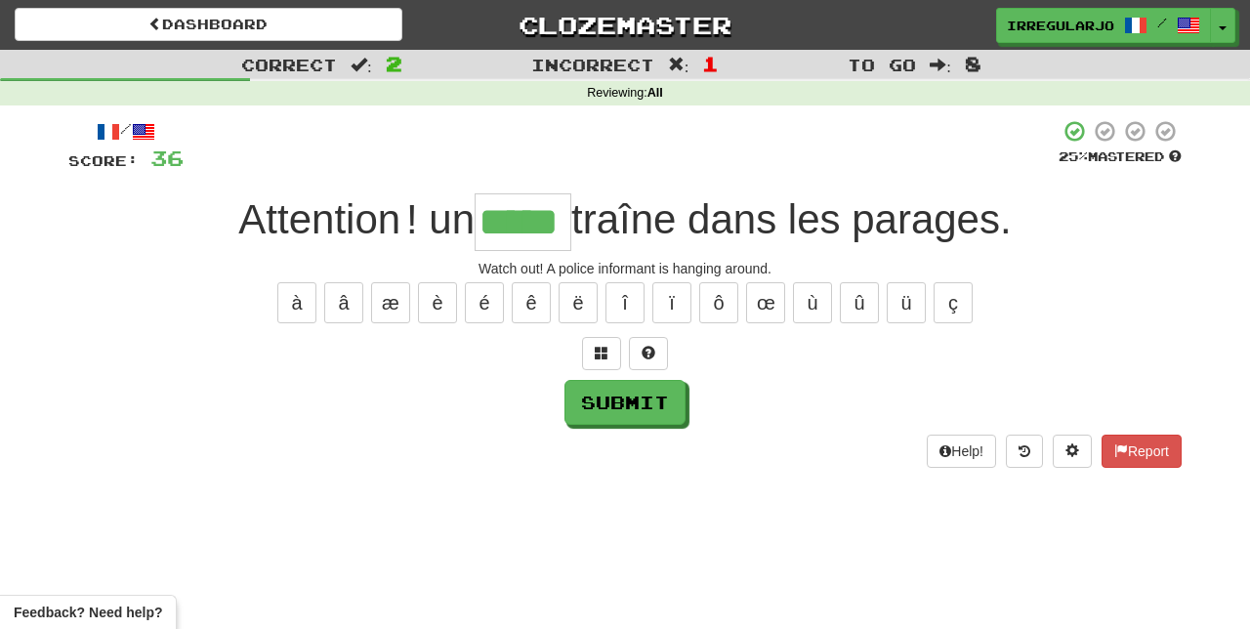
type input "*****"
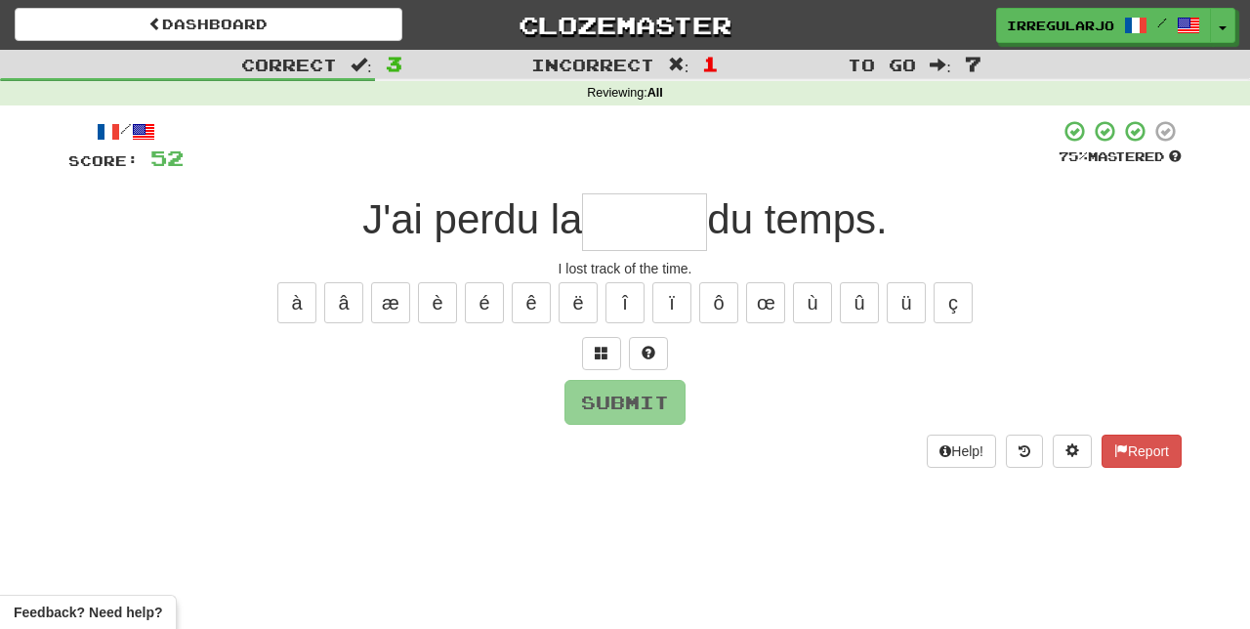
type input "*"
click at [657, 346] on button at bounding box center [648, 353] width 39 height 33
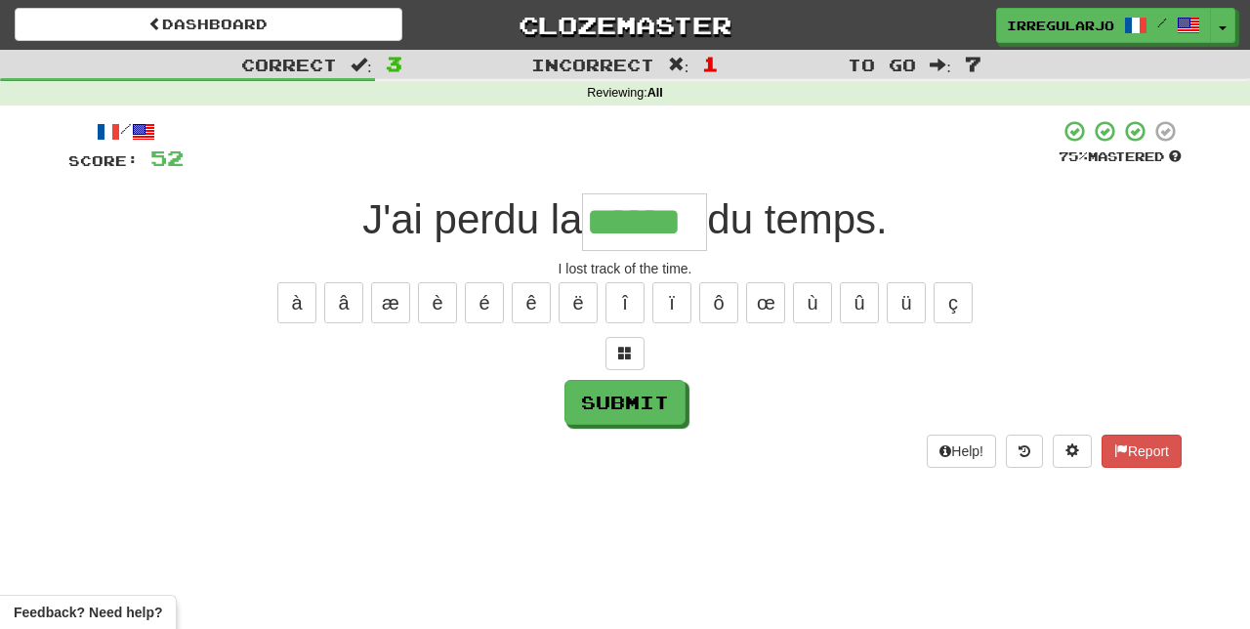
type input "******"
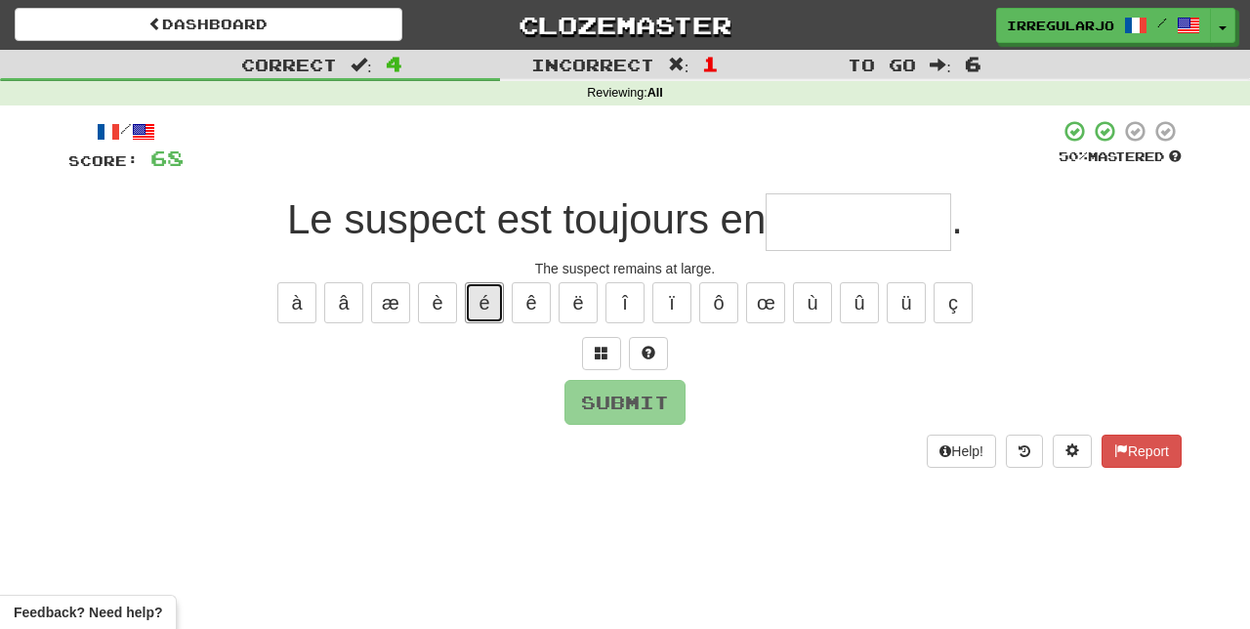
click at [486, 297] on button "é" at bounding box center [484, 302] width 39 height 41
type input "*"
click at [664, 353] on button at bounding box center [648, 353] width 39 height 33
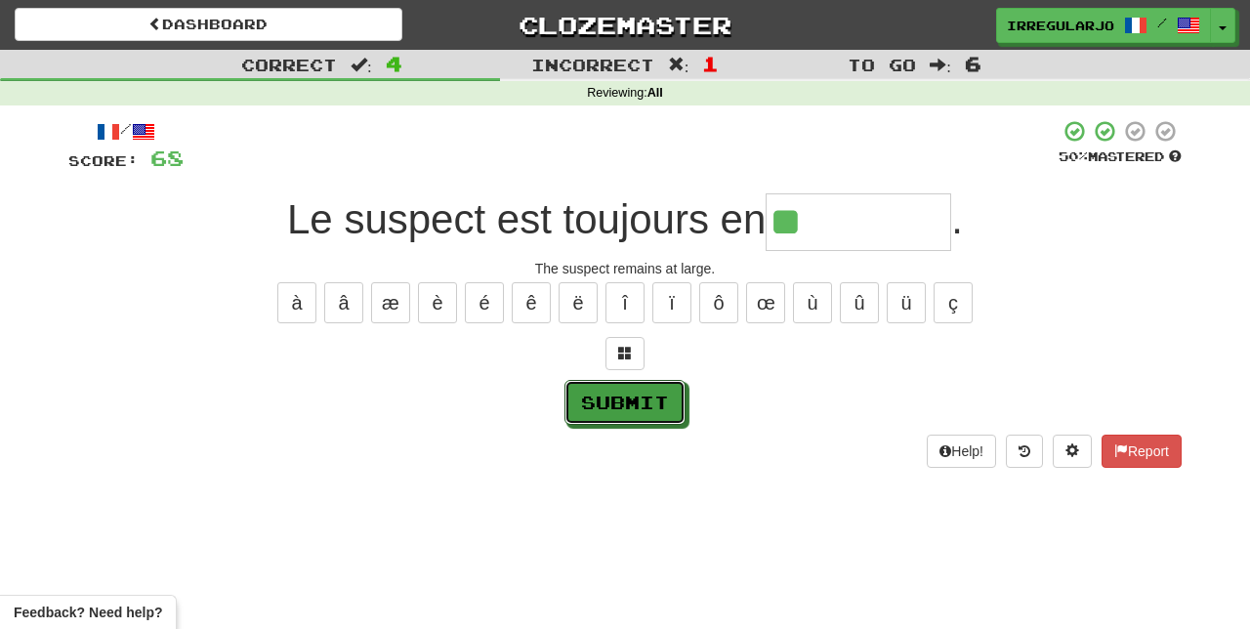
click at [660, 389] on button "Submit" at bounding box center [624, 402] width 121 height 45
type input "**********"
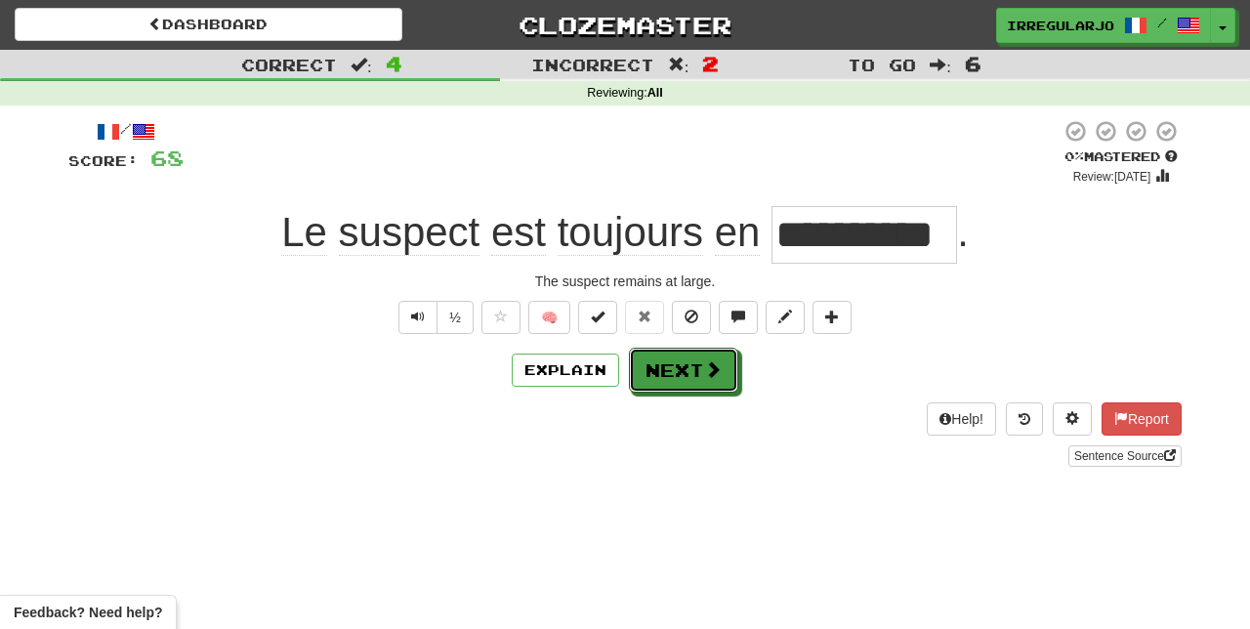
click at [697, 369] on button "Next" at bounding box center [683, 370] width 109 height 45
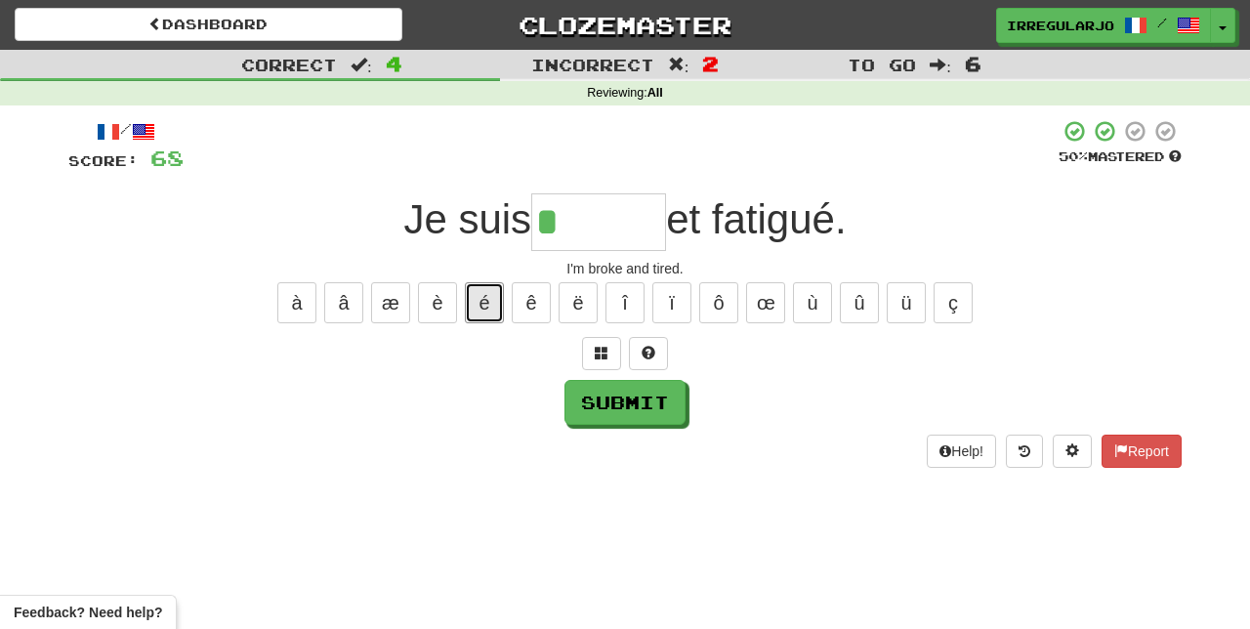
click at [484, 283] on button "é" at bounding box center [484, 302] width 39 height 41
click at [439, 304] on button "è" at bounding box center [437, 302] width 39 height 41
click at [533, 290] on button "ê" at bounding box center [531, 302] width 39 height 41
click at [482, 289] on button "é" at bounding box center [484, 302] width 39 height 41
type input "*******"
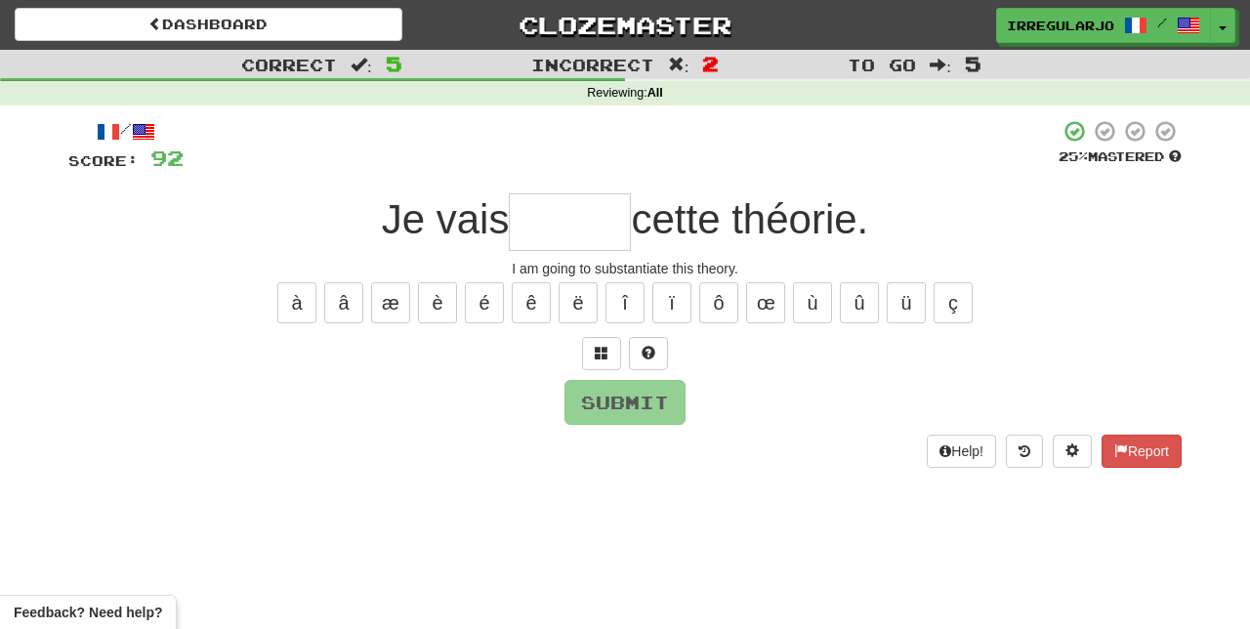
type input "*"
click at [658, 347] on button at bounding box center [648, 353] width 39 height 33
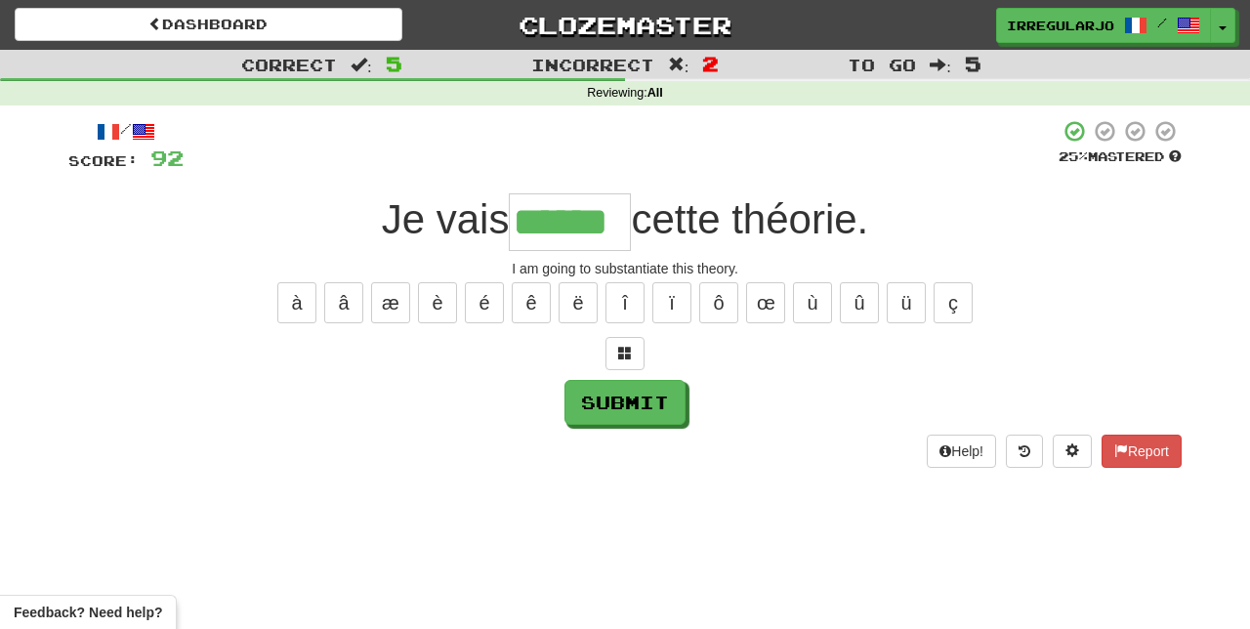
type input "******"
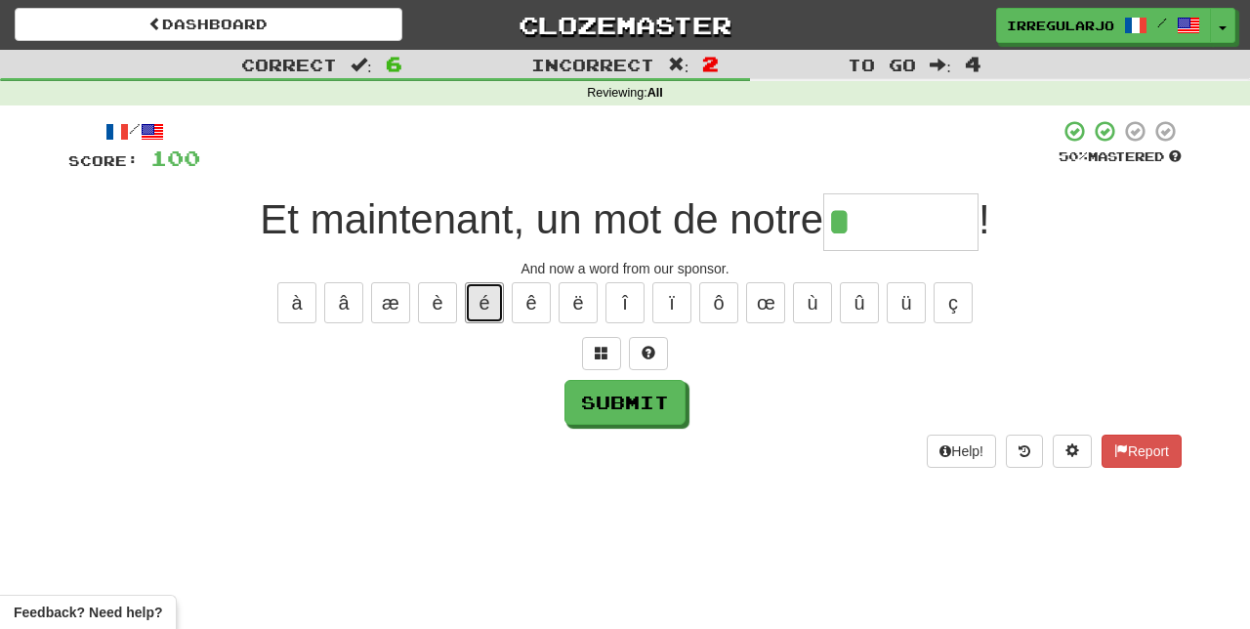
click at [482, 289] on button "é" at bounding box center [484, 302] width 39 height 41
click at [441, 309] on button "è" at bounding box center [437, 302] width 39 height 41
type input "******"
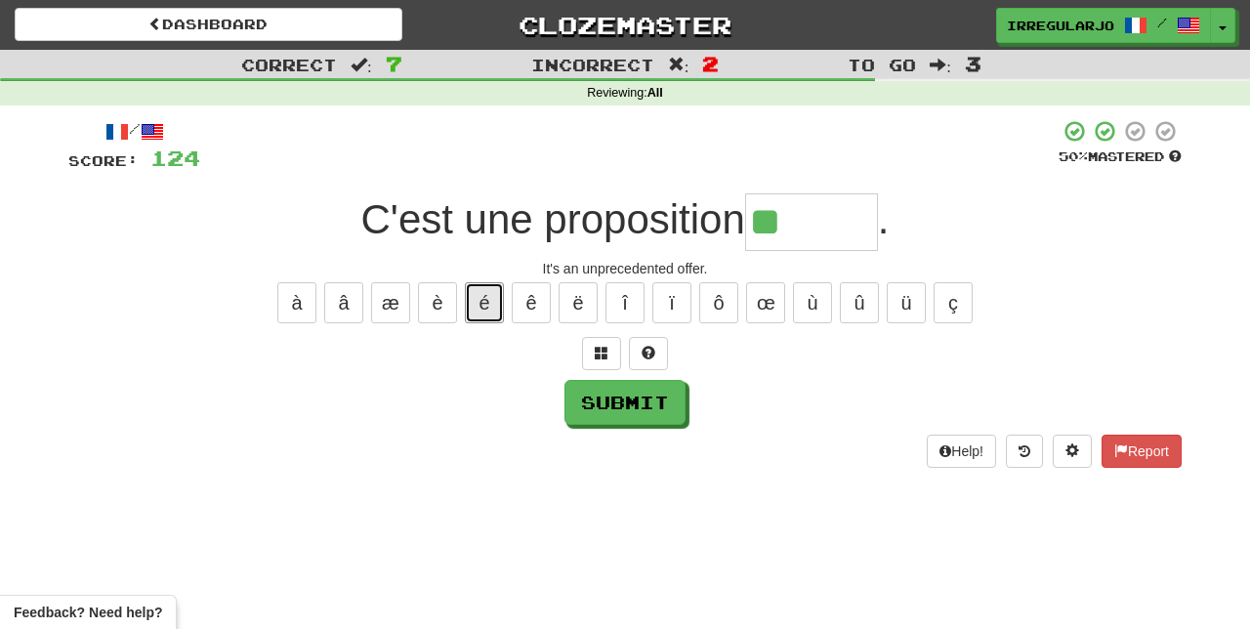
click at [482, 298] on button "é" at bounding box center [484, 302] width 39 height 41
type input "*******"
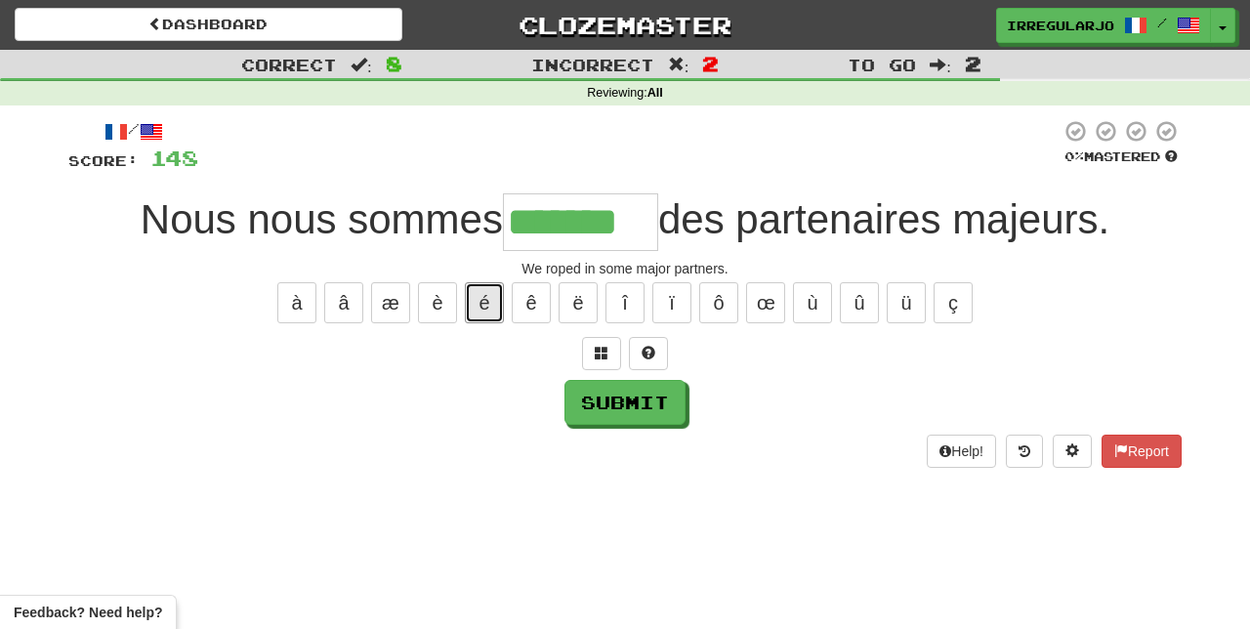
click at [484, 292] on button "é" at bounding box center [484, 302] width 39 height 41
type input "********"
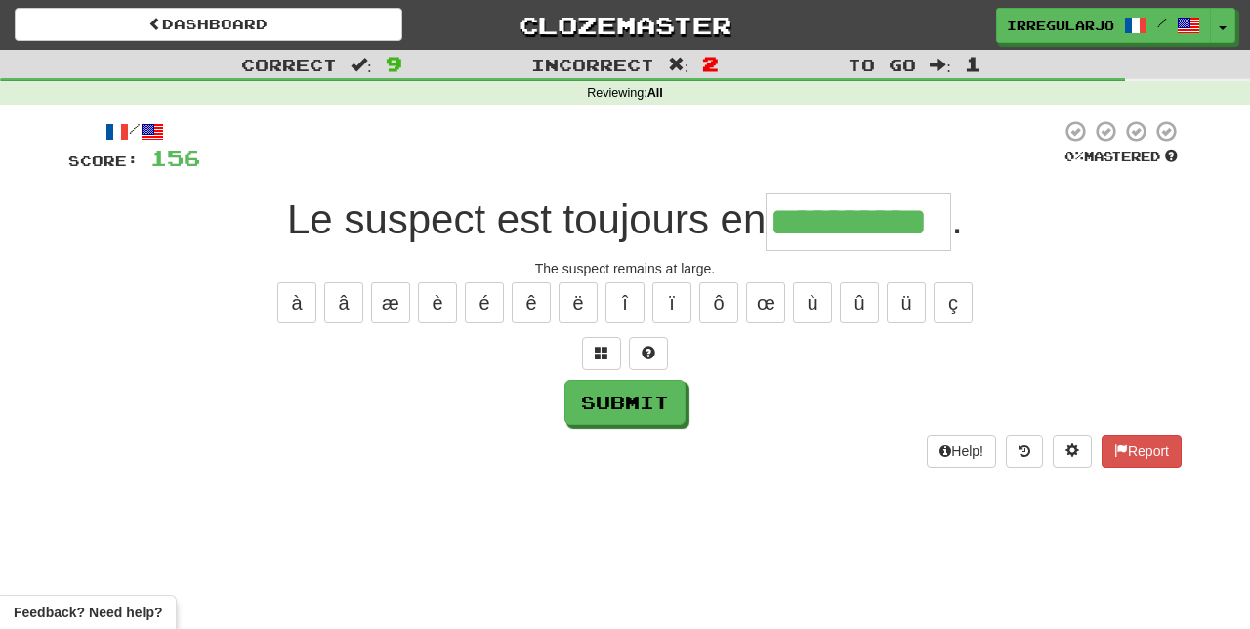
type input "**********"
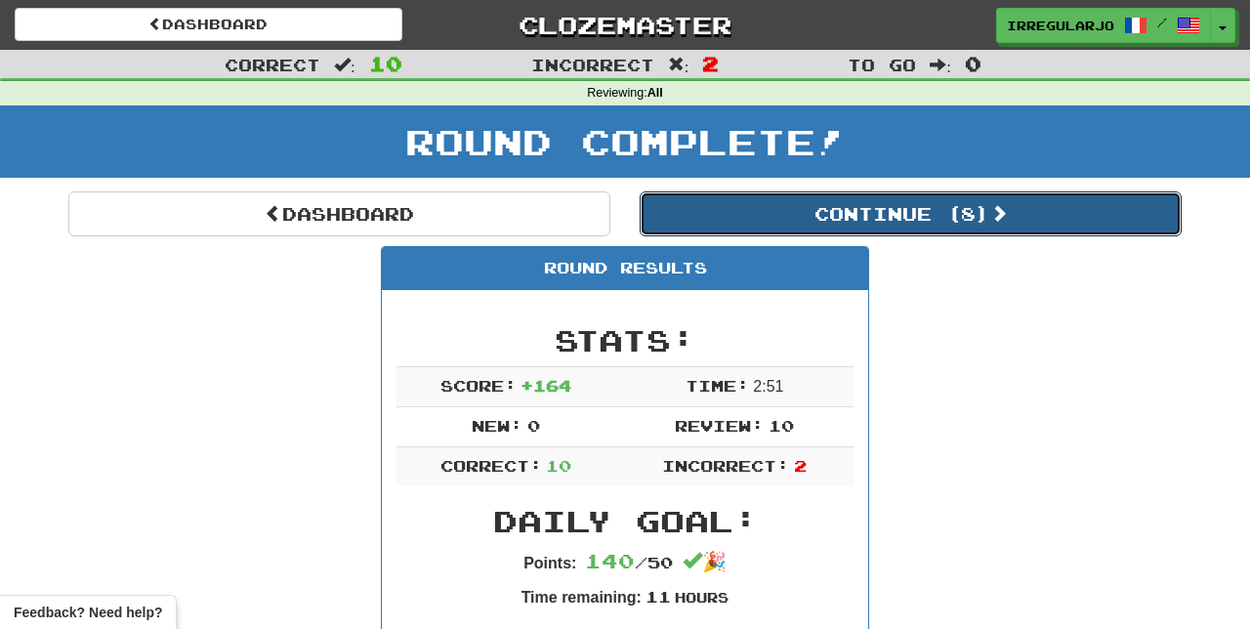
click at [969, 233] on button "Continue ( 8 )" at bounding box center [910, 213] width 542 height 45
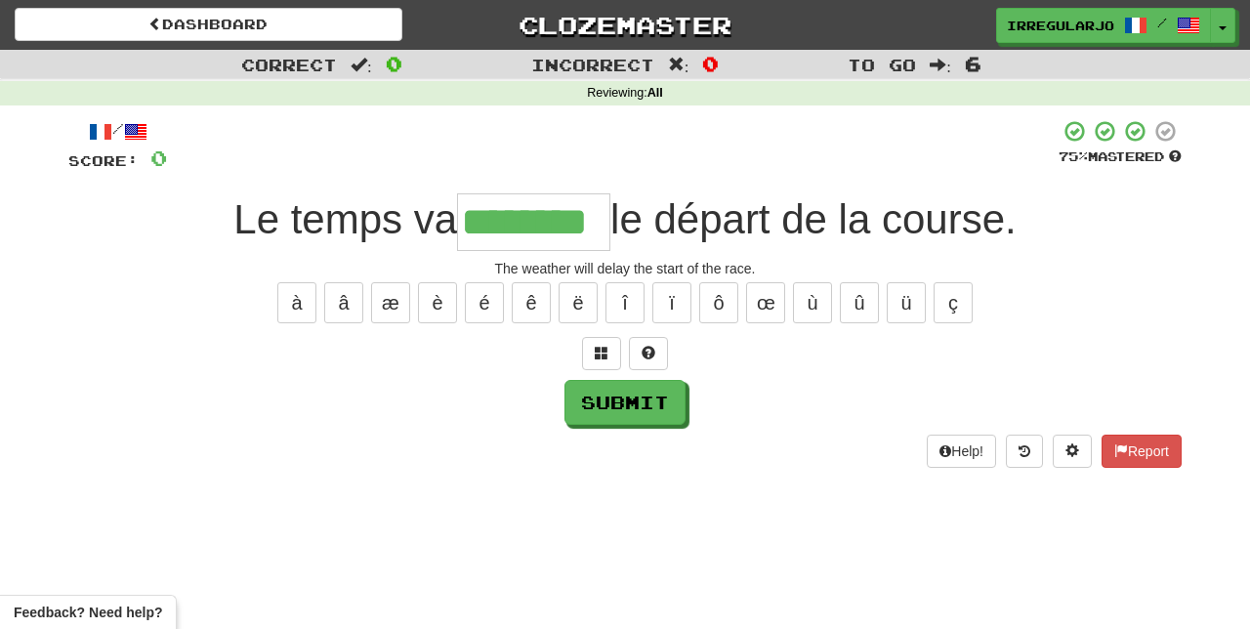
type input "********"
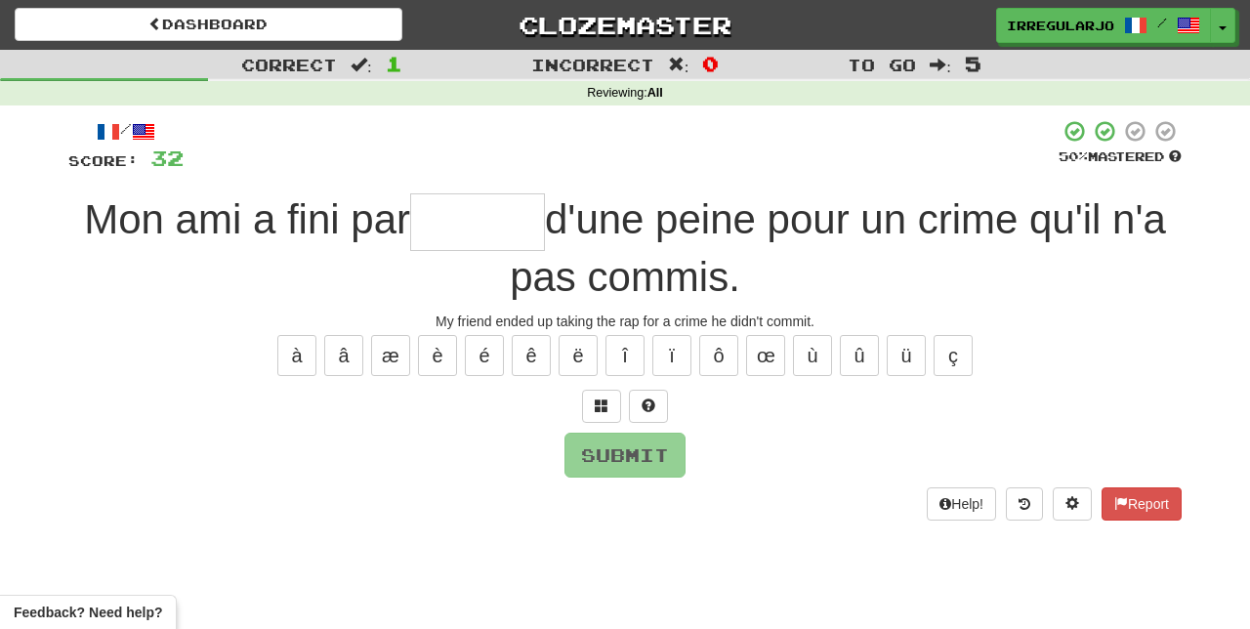
type input "*"
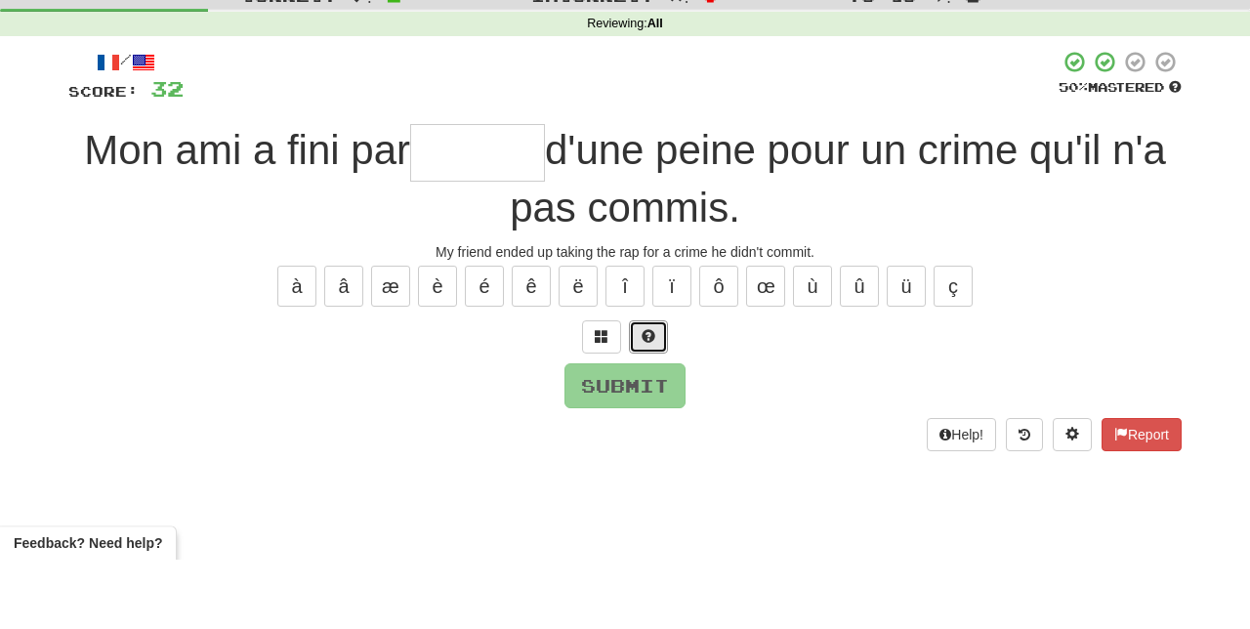
click at [640, 398] on button at bounding box center [648, 406] width 39 height 33
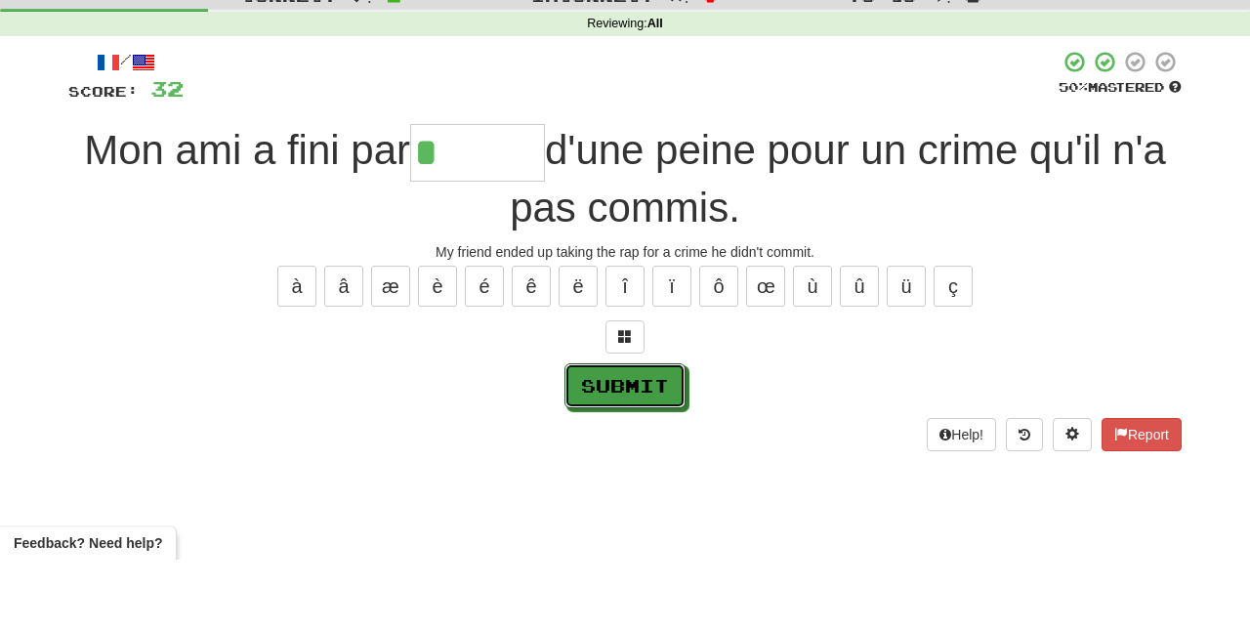
click at [666, 445] on button "Submit" at bounding box center [624, 455] width 121 height 45
type input "******"
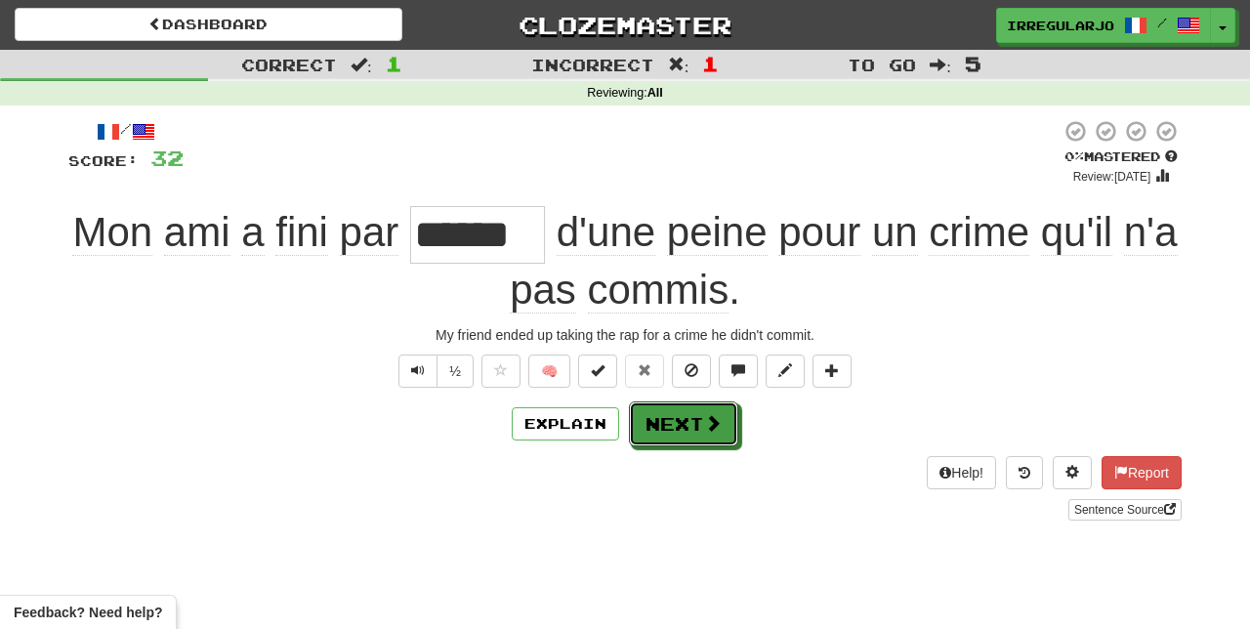
click at [680, 423] on button "Next" at bounding box center [683, 423] width 109 height 45
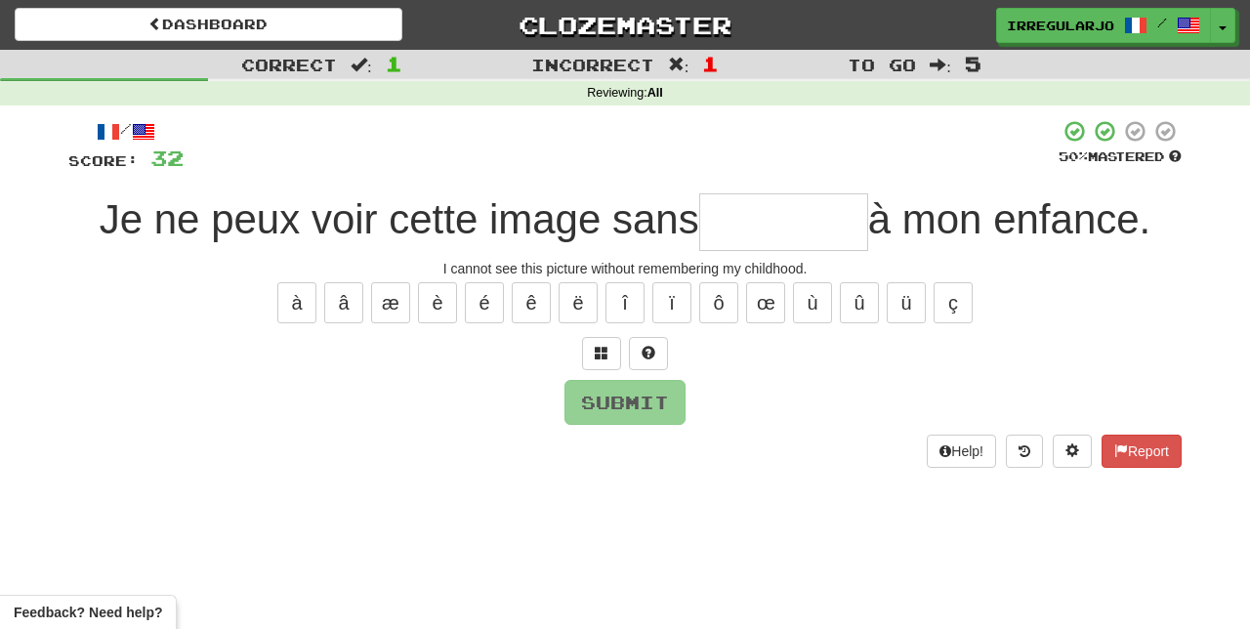
type input "*"
click at [655, 344] on button at bounding box center [648, 353] width 39 height 33
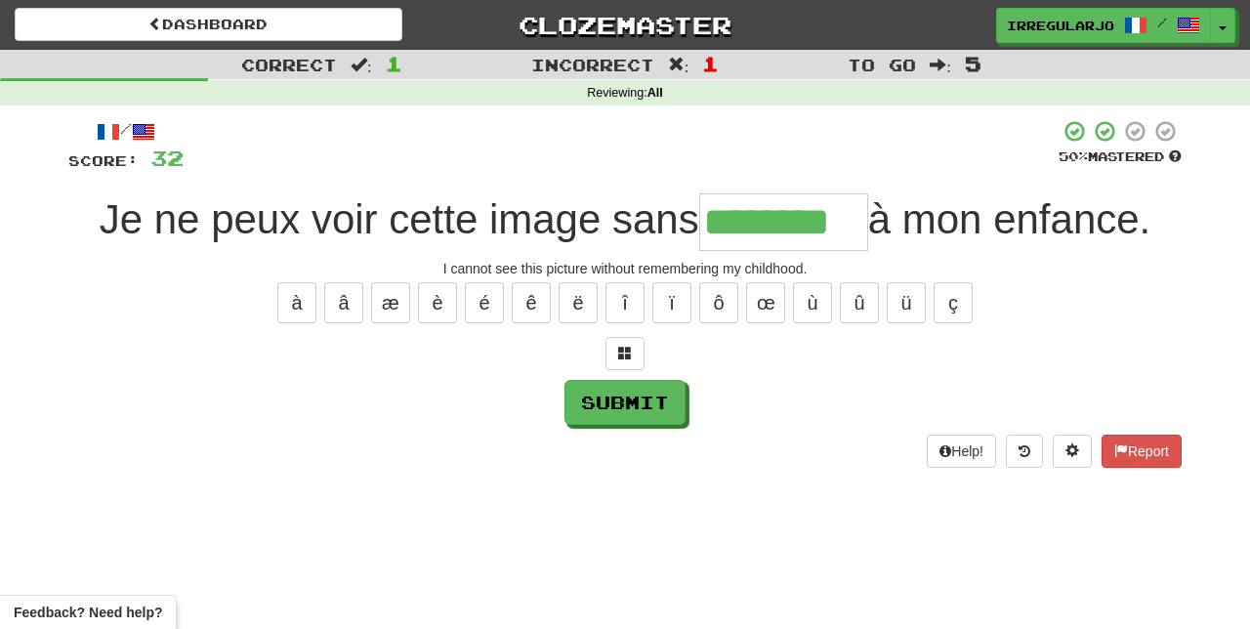
type input "********"
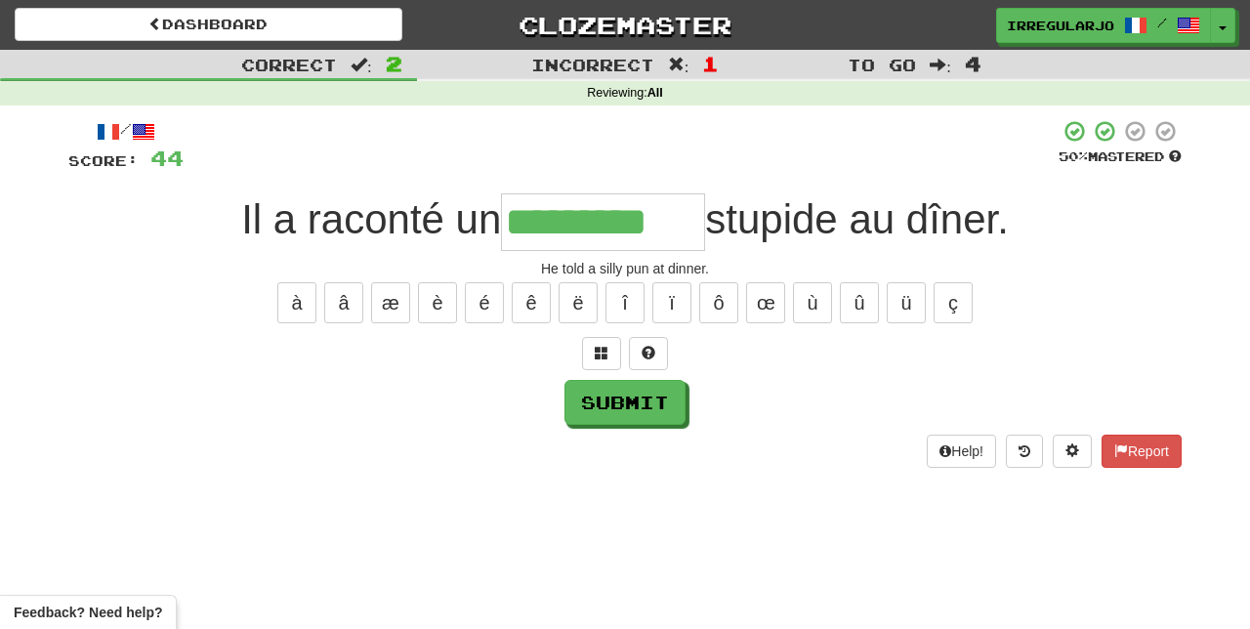
type input "*********"
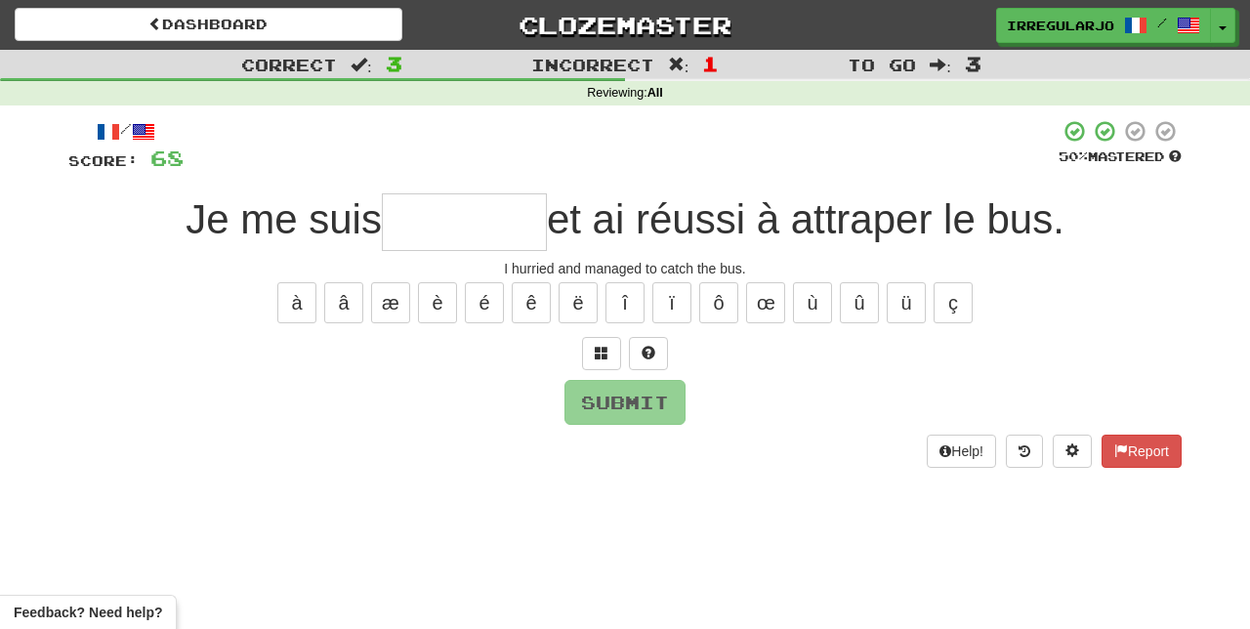
type input "*"
click at [654, 349] on span at bounding box center [648, 353] width 14 height 14
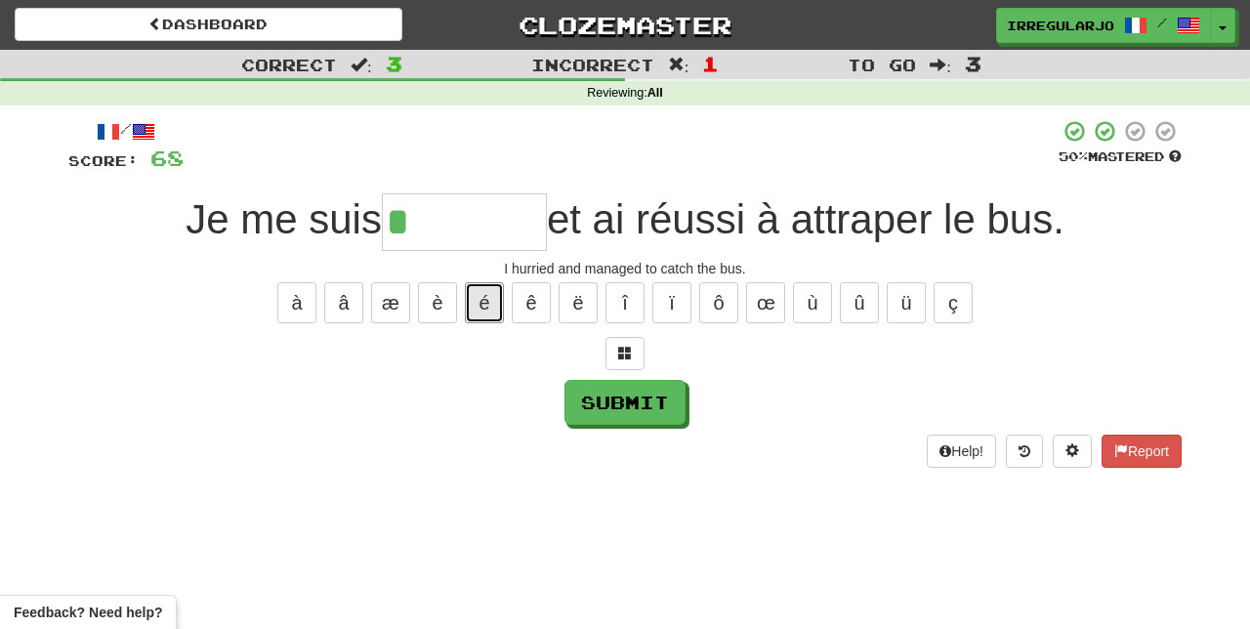
click at [486, 295] on button "é" at bounding box center [484, 302] width 39 height 41
click at [531, 304] on button "ê" at bounding box center [531, 302] width 39 height 41
click at [483, 293] on button "é" at bounding box center [484, 302] width 39 height 41
type input "*******"
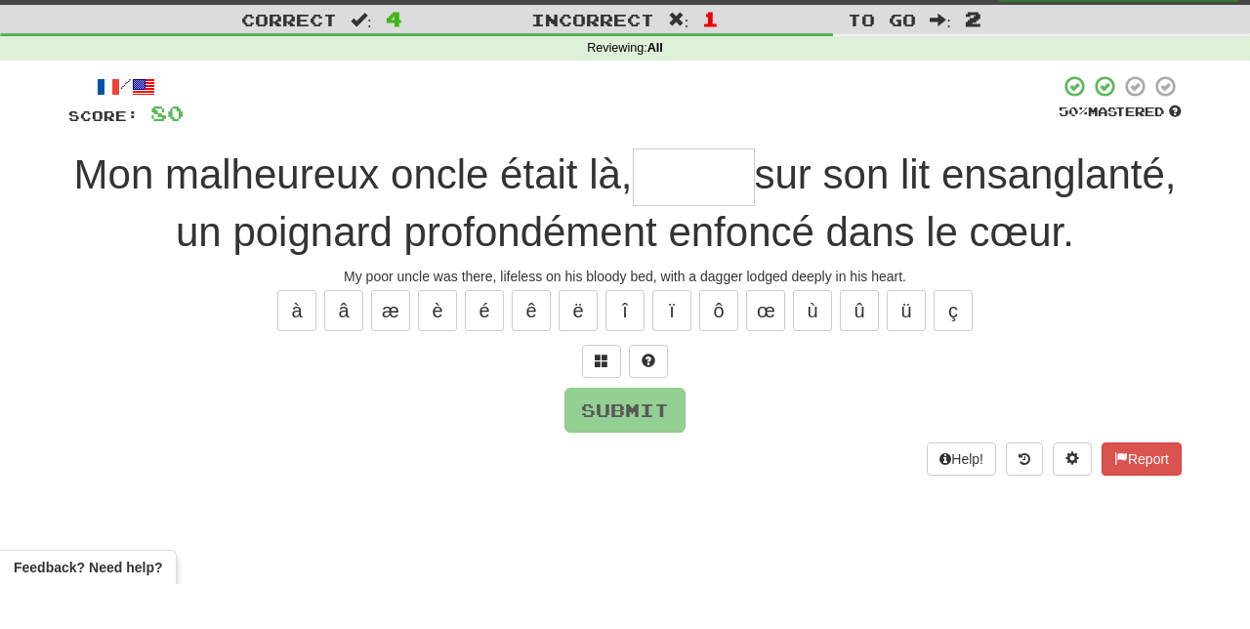
type input "*"
click at [486, 376] on button "é" at bounding box center [484, 355] width 39 height 41
type input "*"
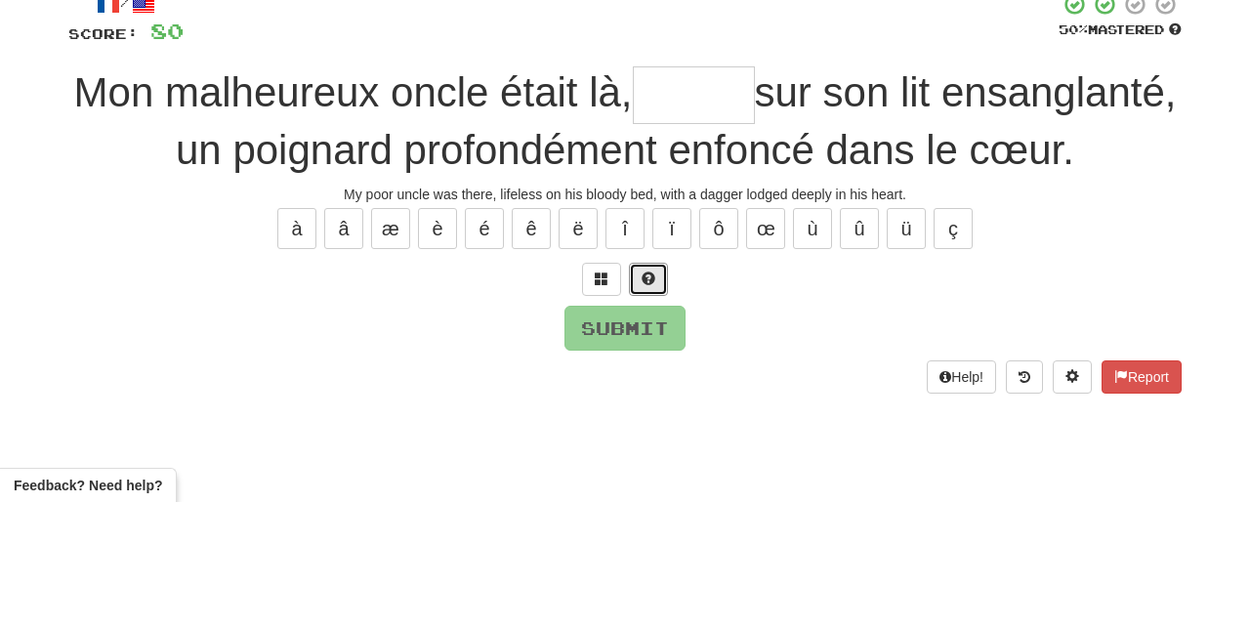
click at [650, 412] on span at bounding box center [648, 405] width 14 height 14
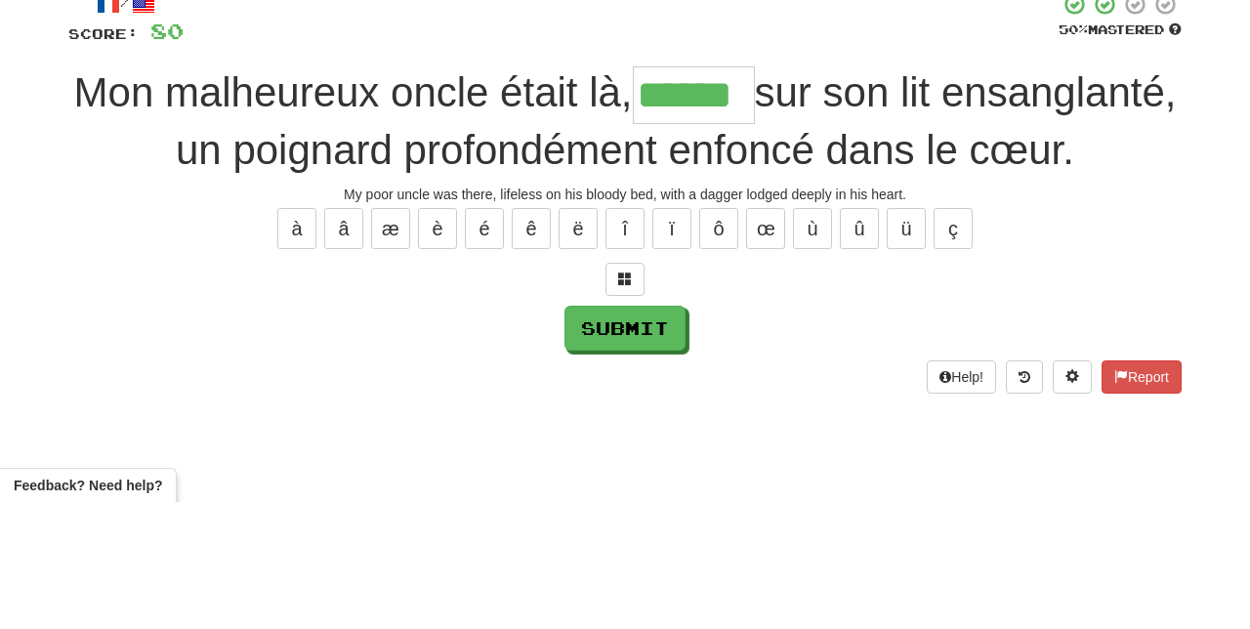
type input "******"
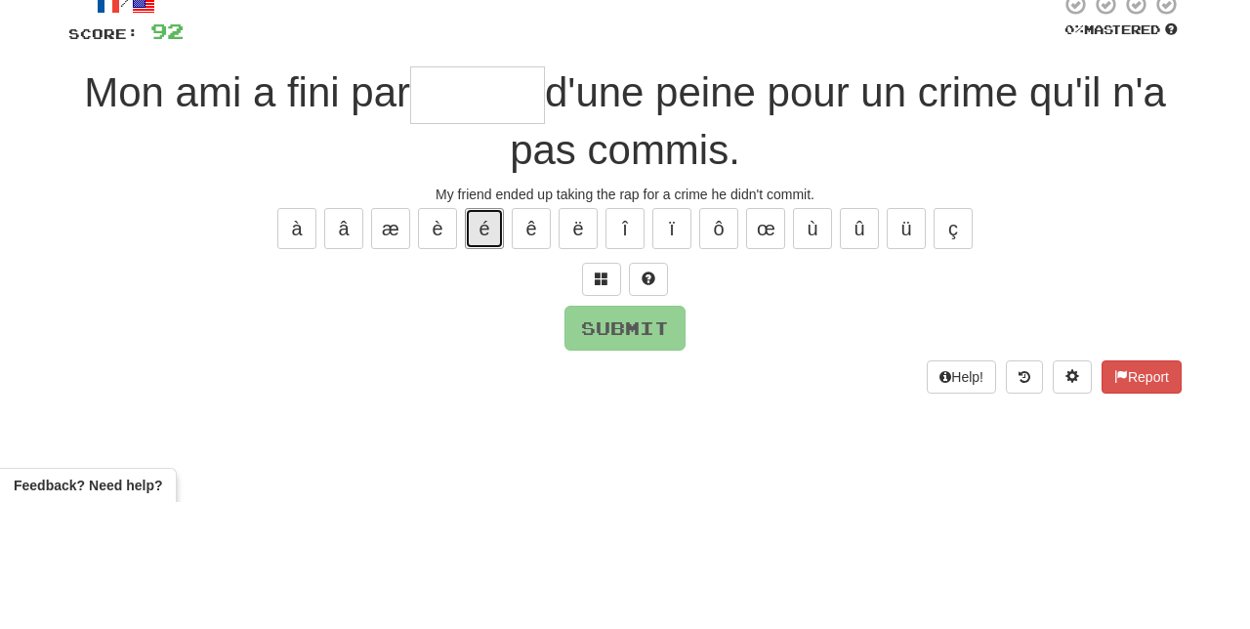
click at [484, 346] on button "é" at bounding box center [484, 355] width 39 height 41
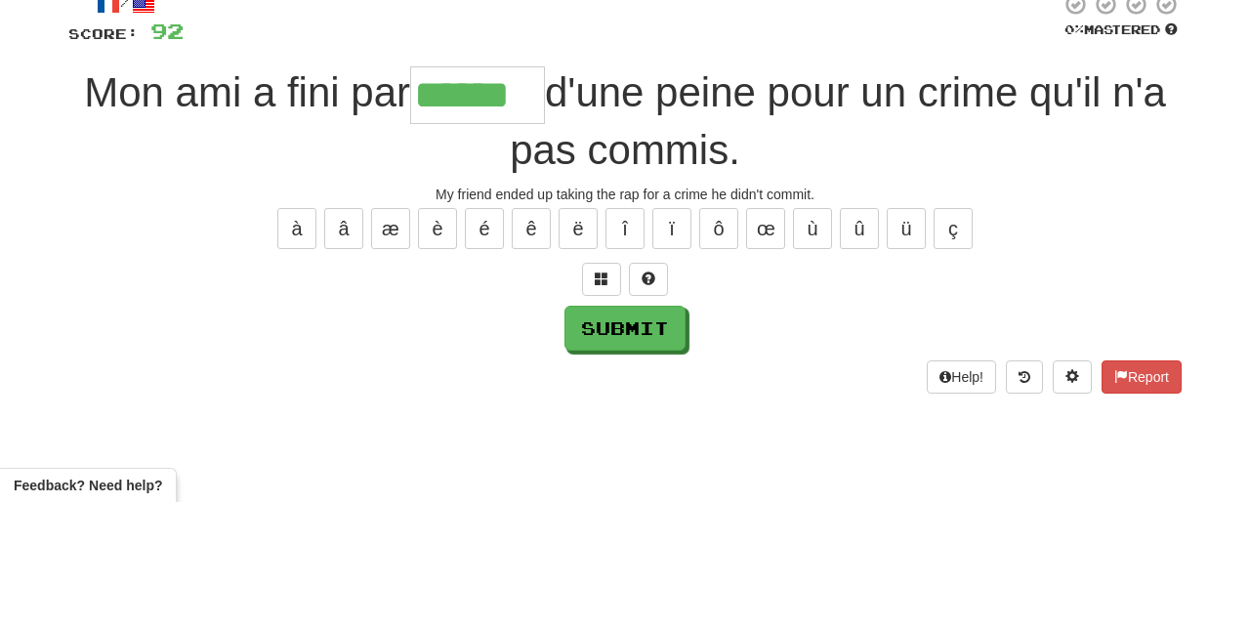
type input "******"
